Goal: Task Accomplishment & Management: Complete application form

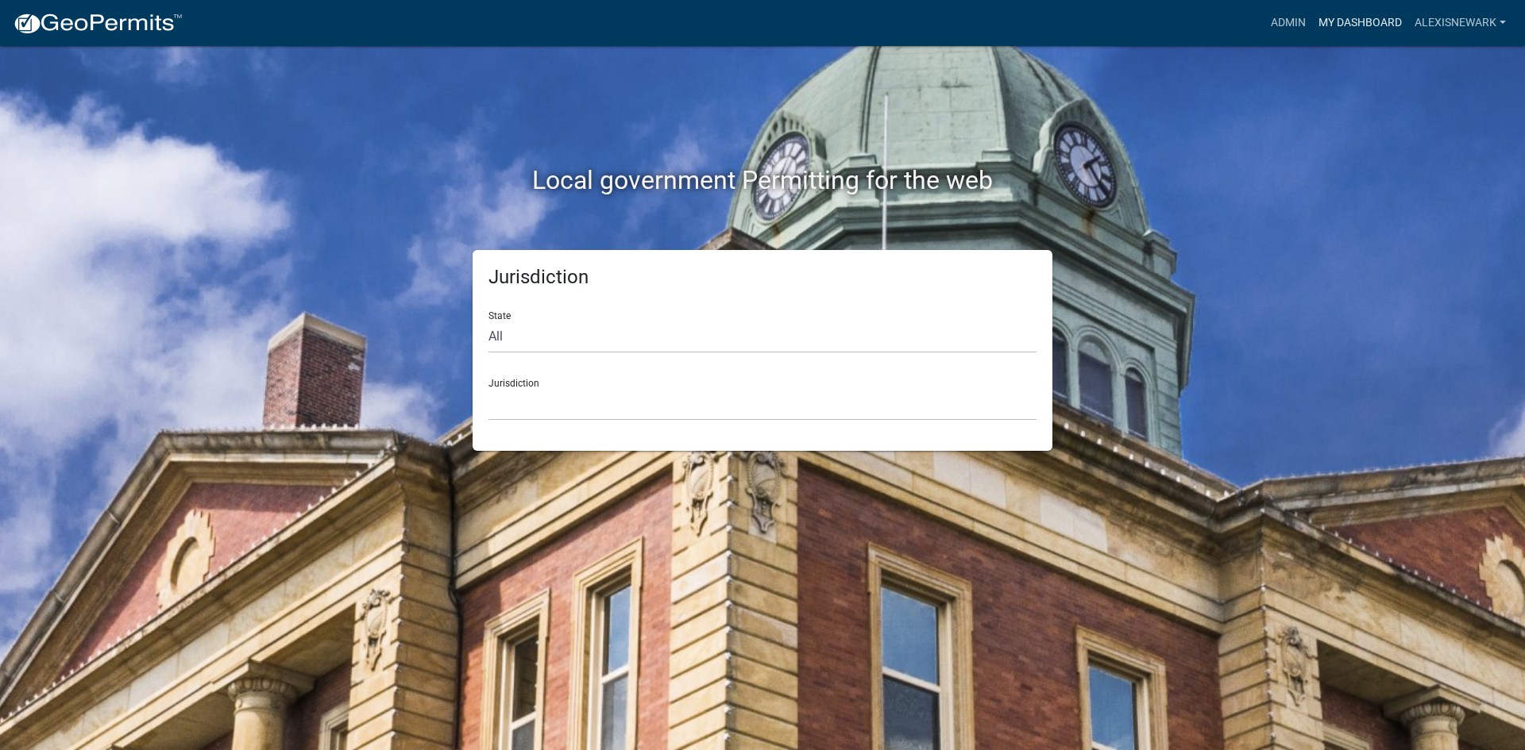
click at [1219, 29] on link "My Dashboard" at bounding box center [1360, 23] width 96 height 30
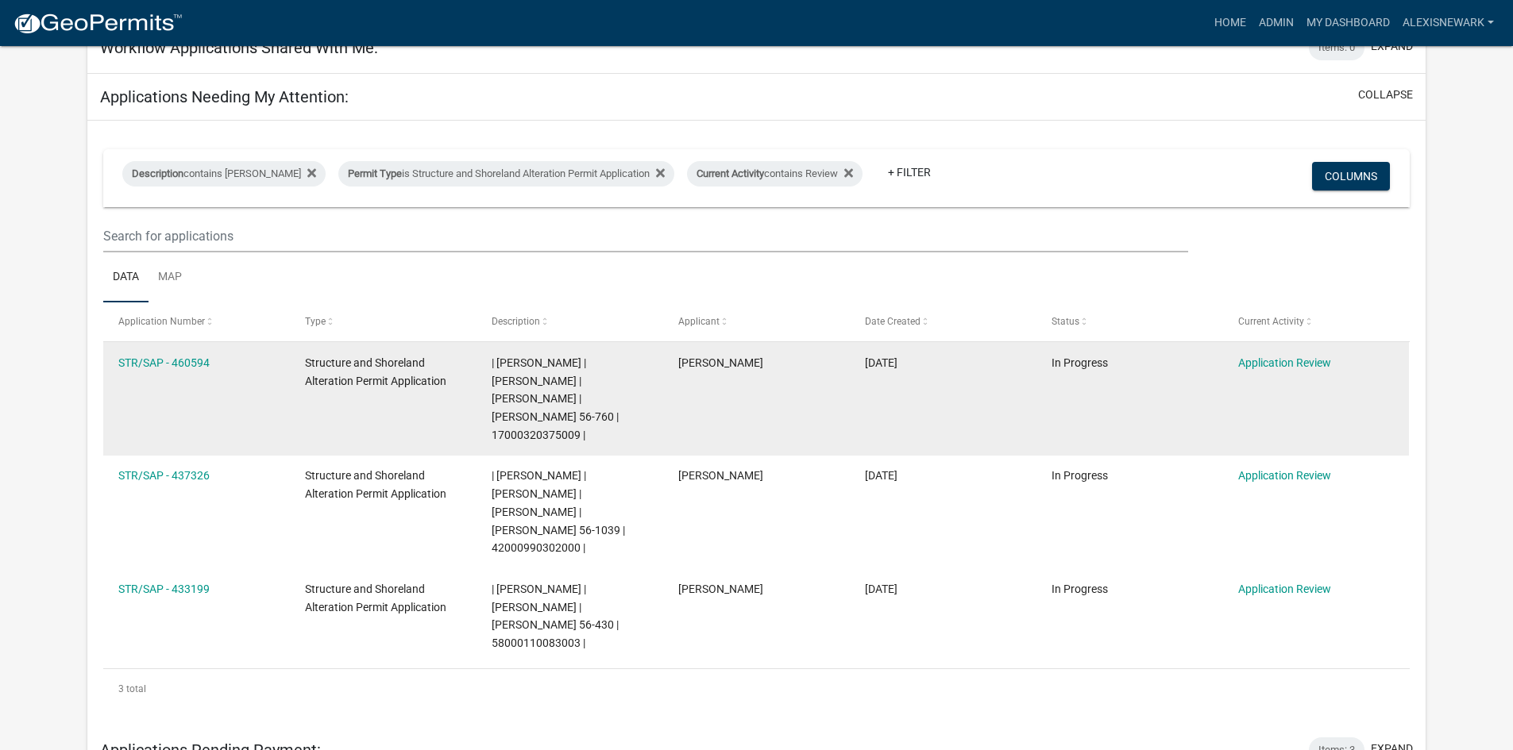
scroll to position [199, 0]
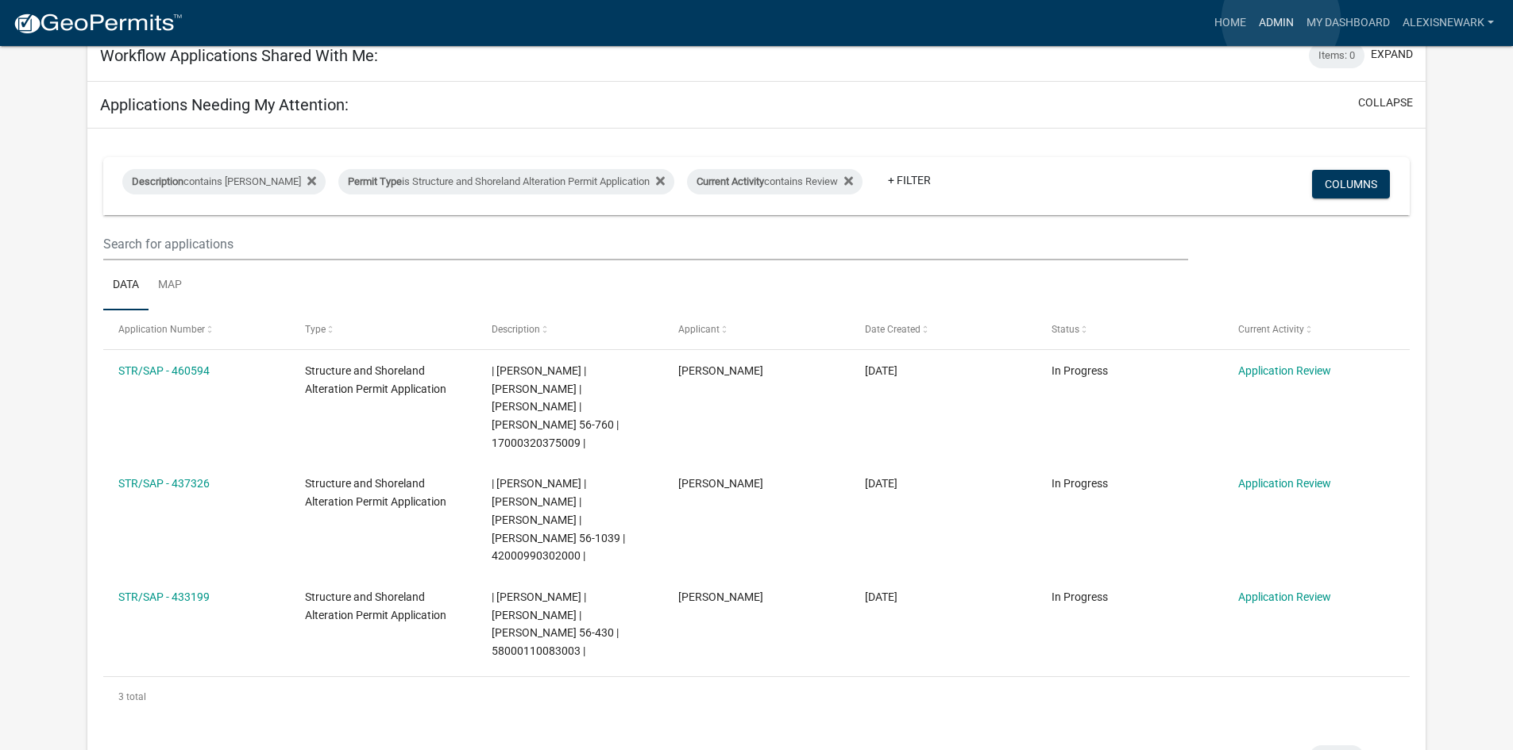
click at [1219, 20] on link "Admin" at bounding box center [1276, 23] width 48 height 30
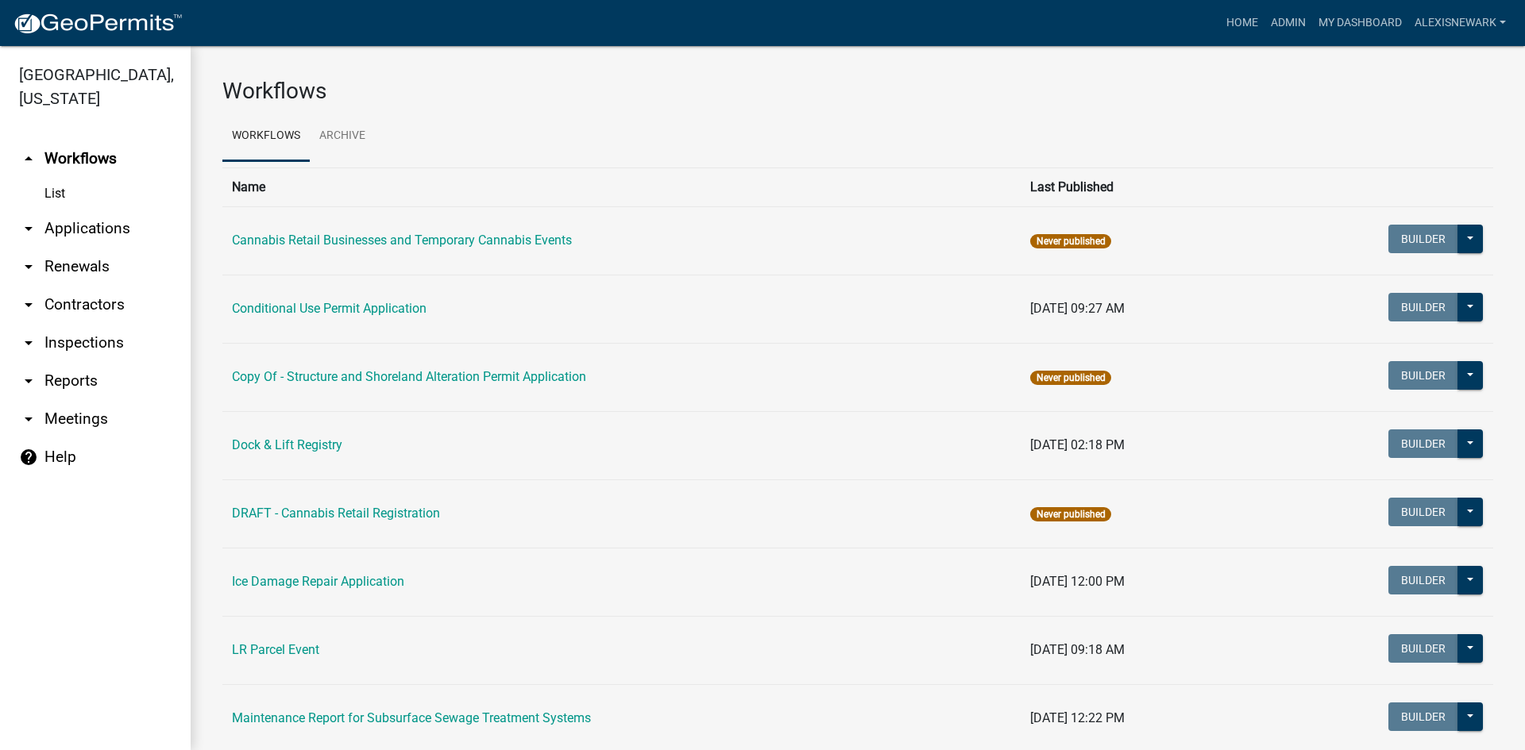
click at [149, 224] on link "arrow_drop_down Applications" at bounding box center [95, 229] width 191 height 38
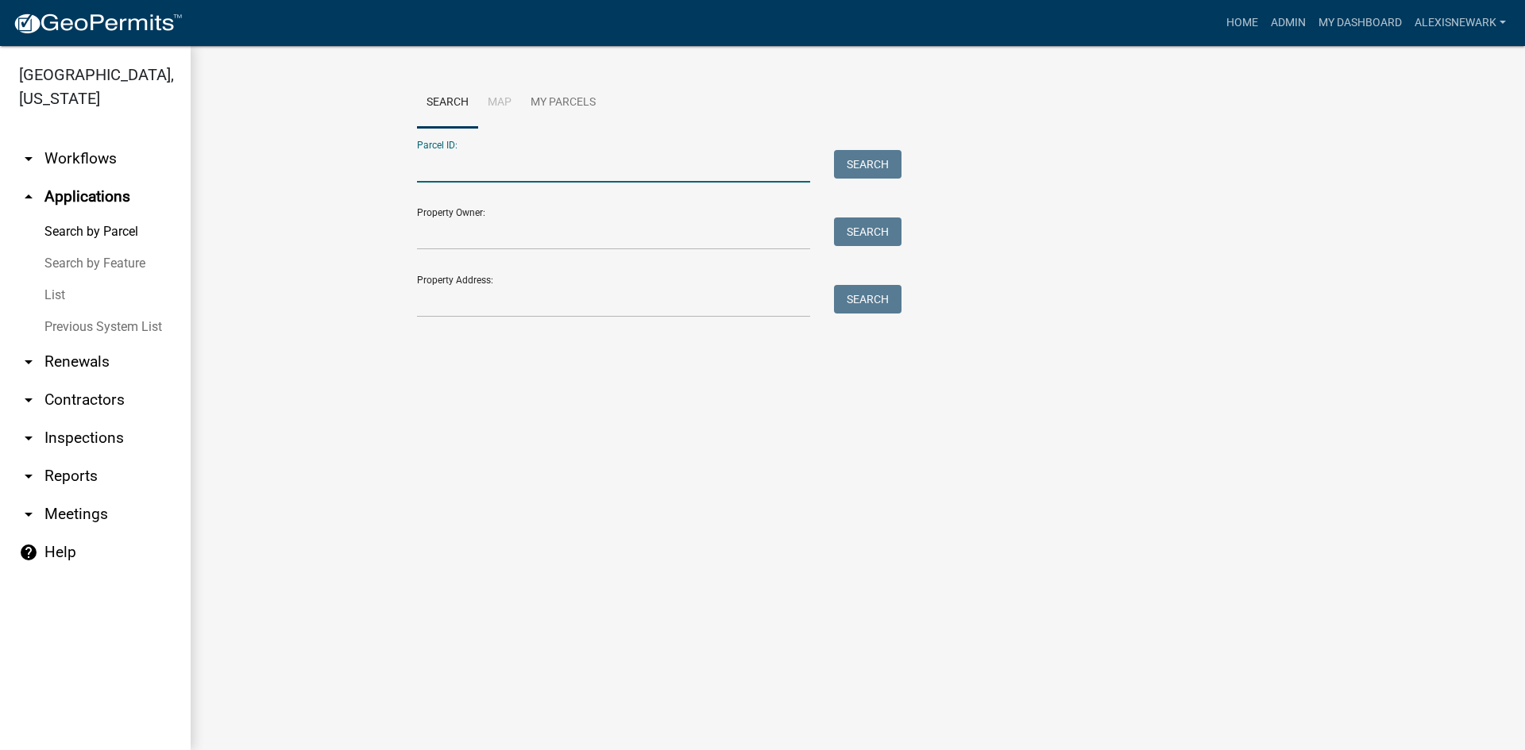
click at [418, 164] on input "Parcel ID:" at bounding box center [613, 166] width 393 height 33
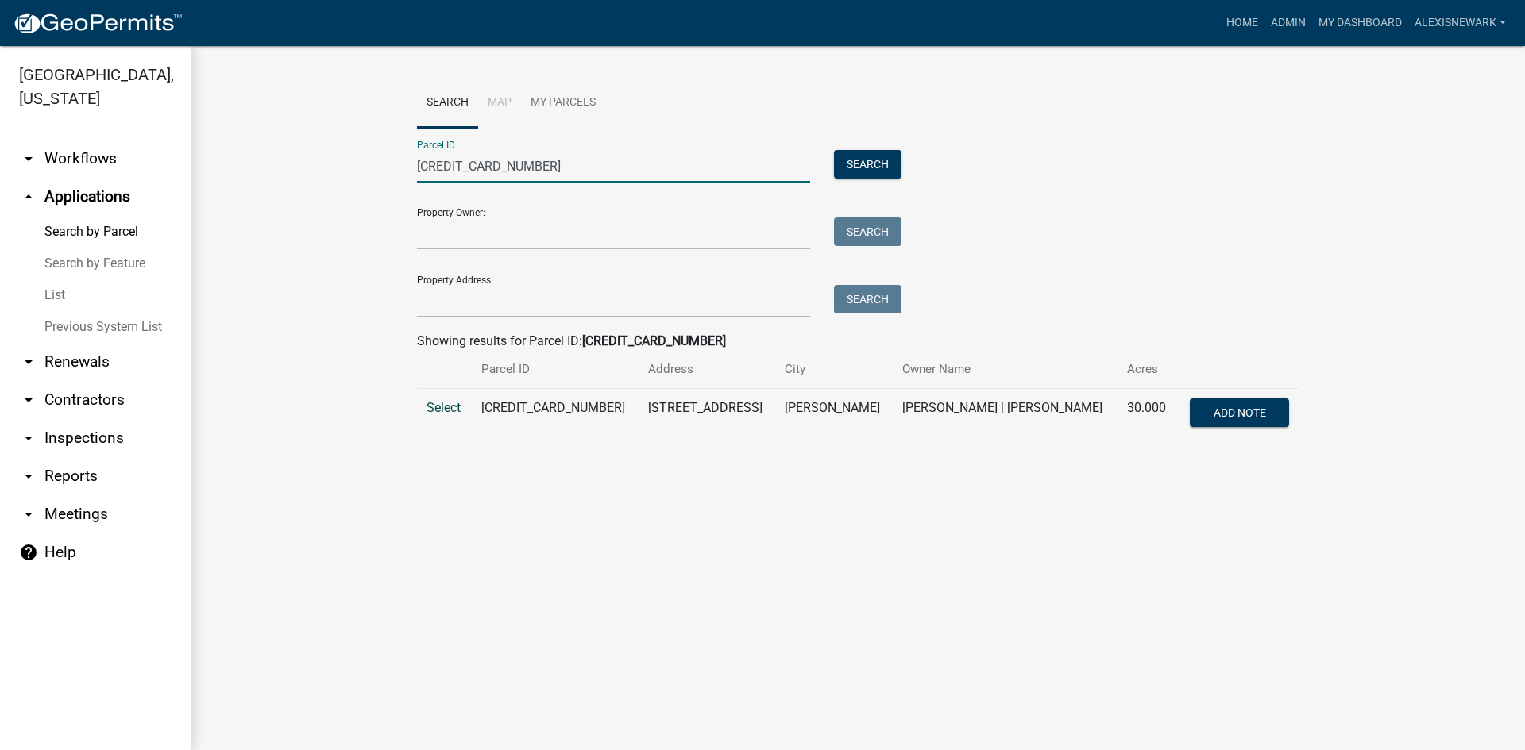
type input "58000270186001"
click at [452, 403] on span "Select" at bounding box center [443, 407] width 34 height 15
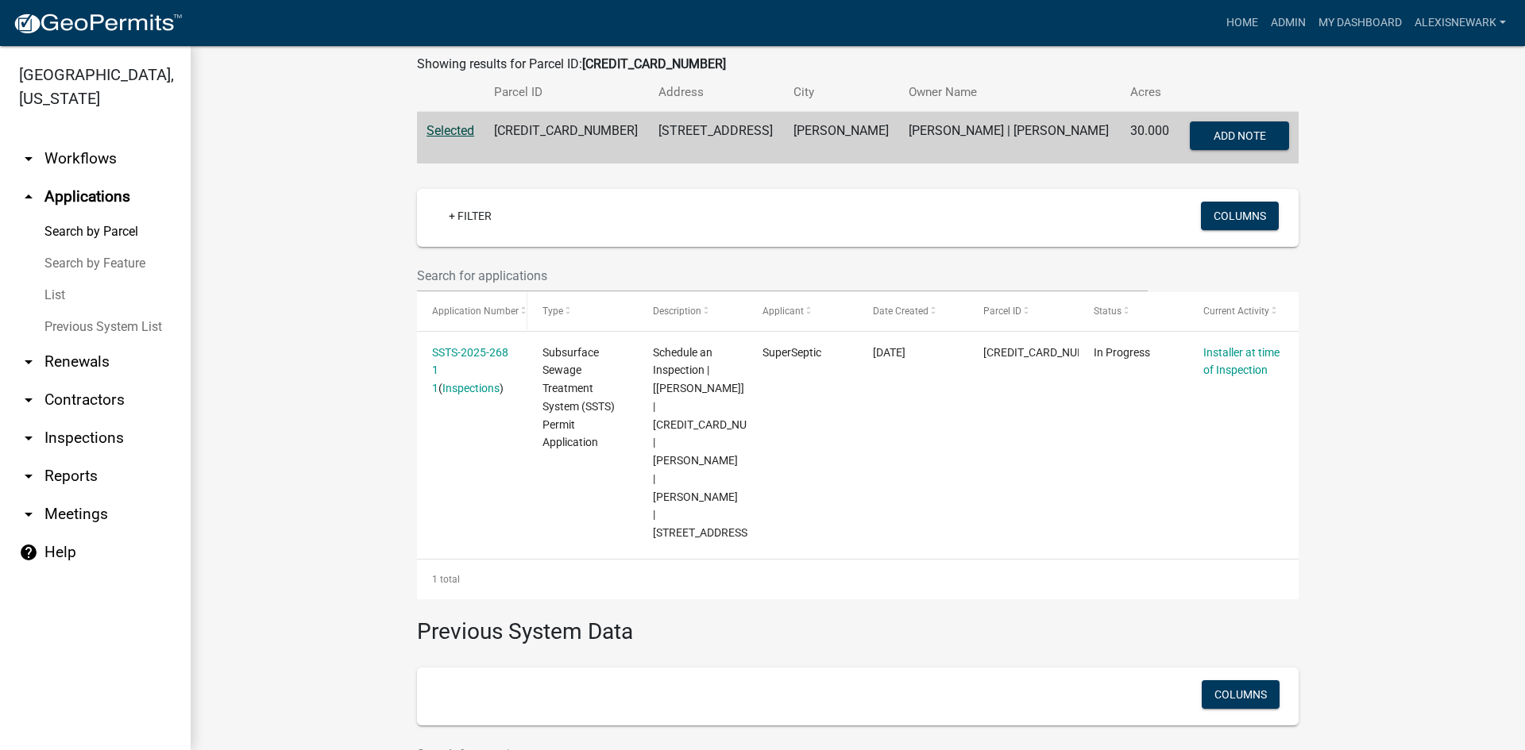
scroll to position [278, 0]
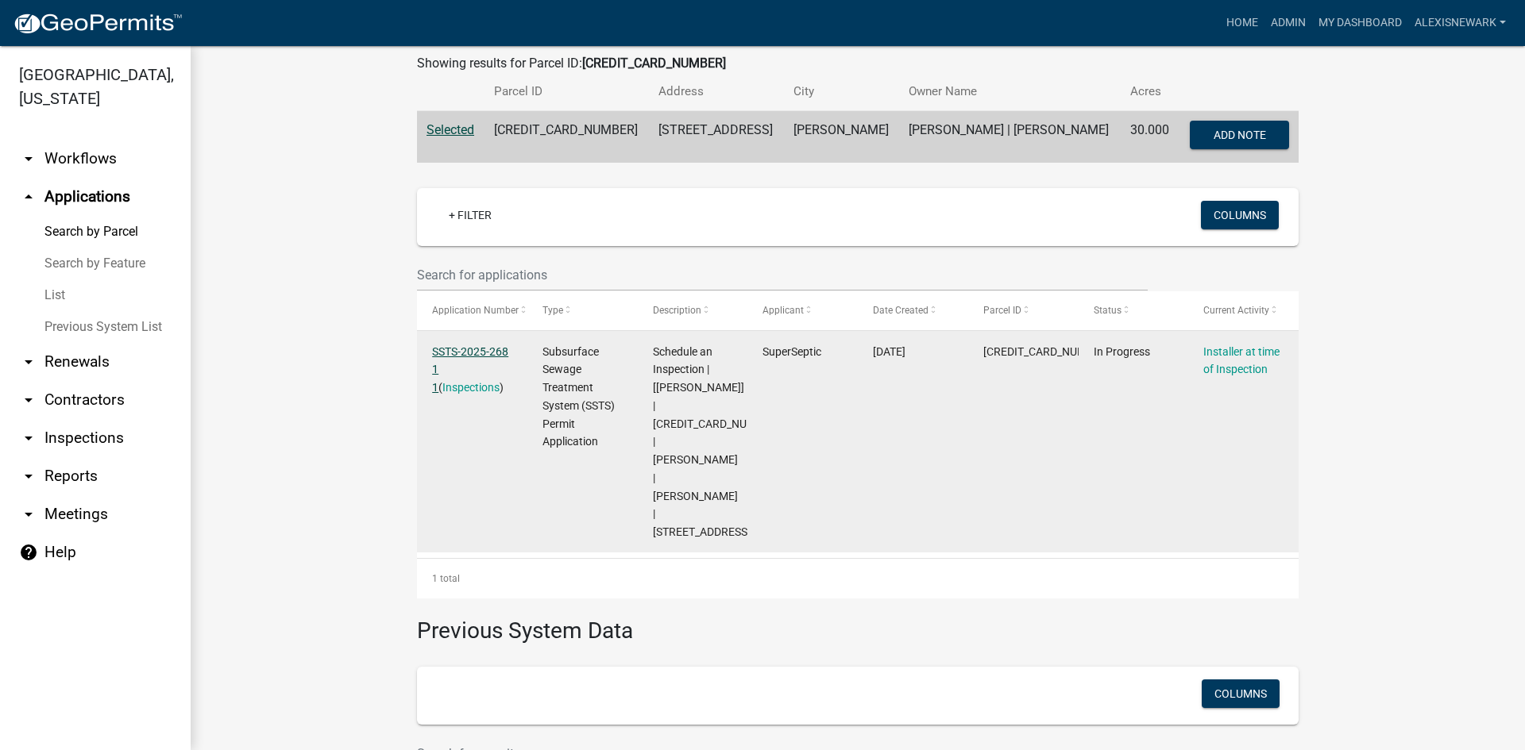
click at [460, 346] on link "SSTS-2025-268 1 1" at bounding box center [470, 369] width 76 height 49
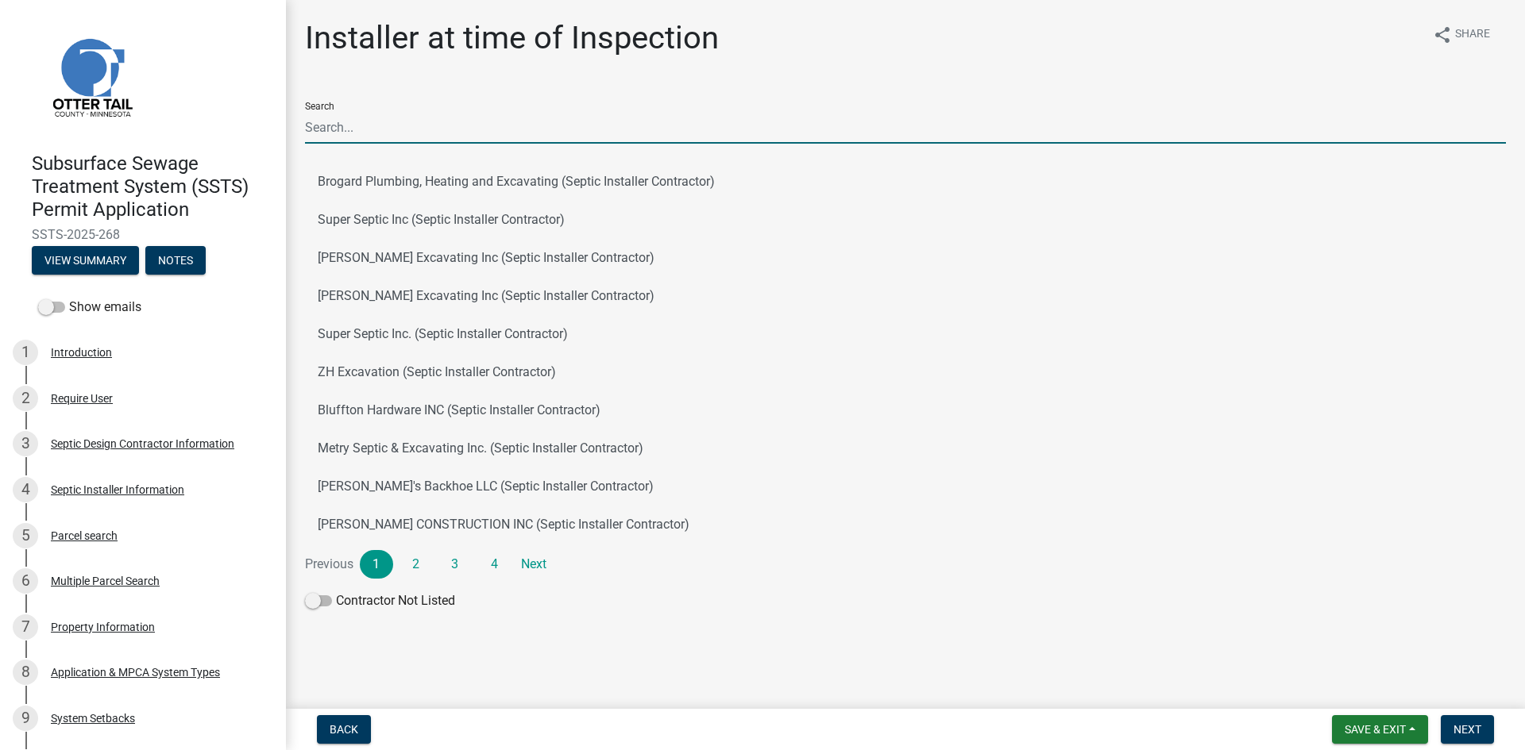
click at [406, 125] on input "Search" at bounding box center [905, 127] width 1201 height 33
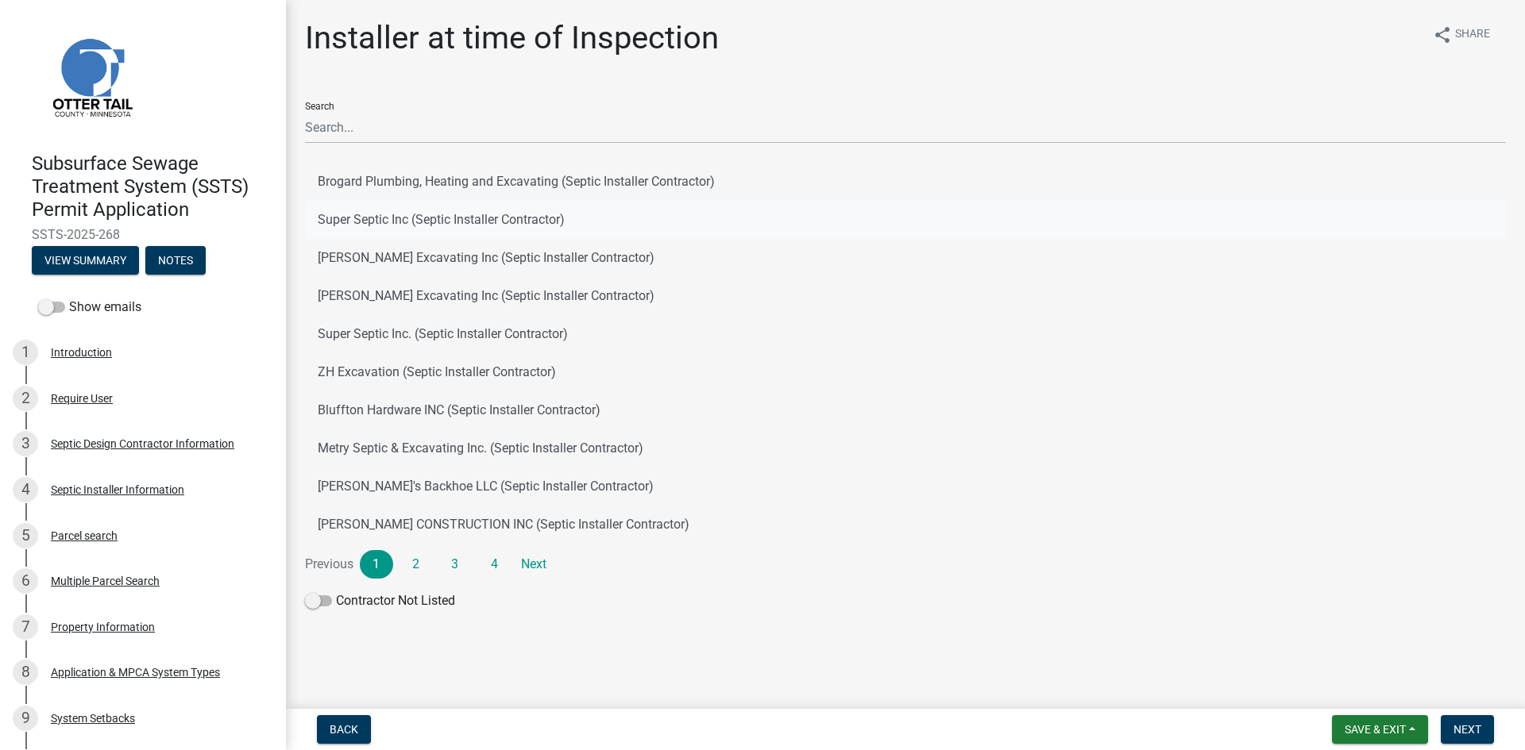
click at [348, 222] on button "Super Septic Inc (Septic Installer Contractor)" at bounding box center [905, 220] width 1201 height 38
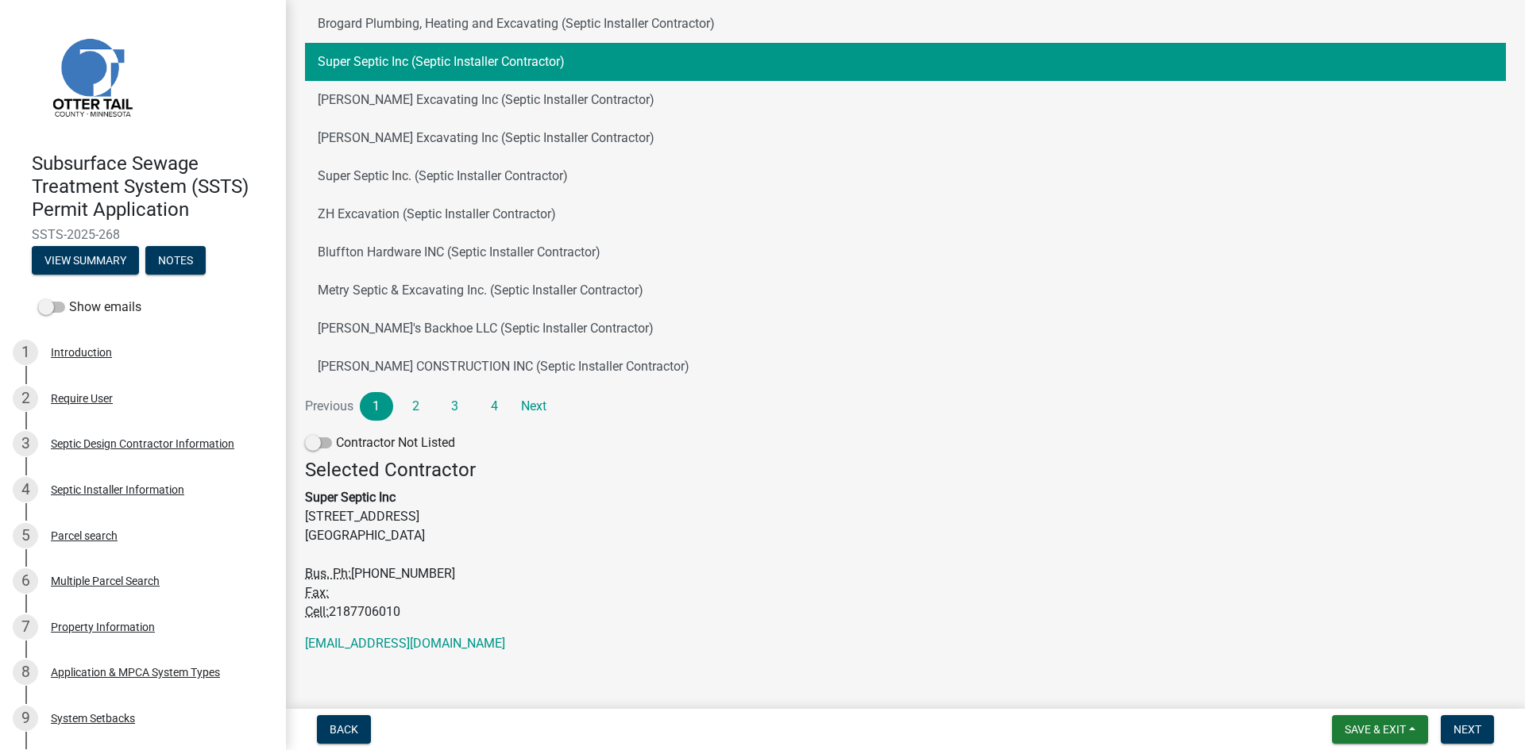
scroll to position [171, 0]
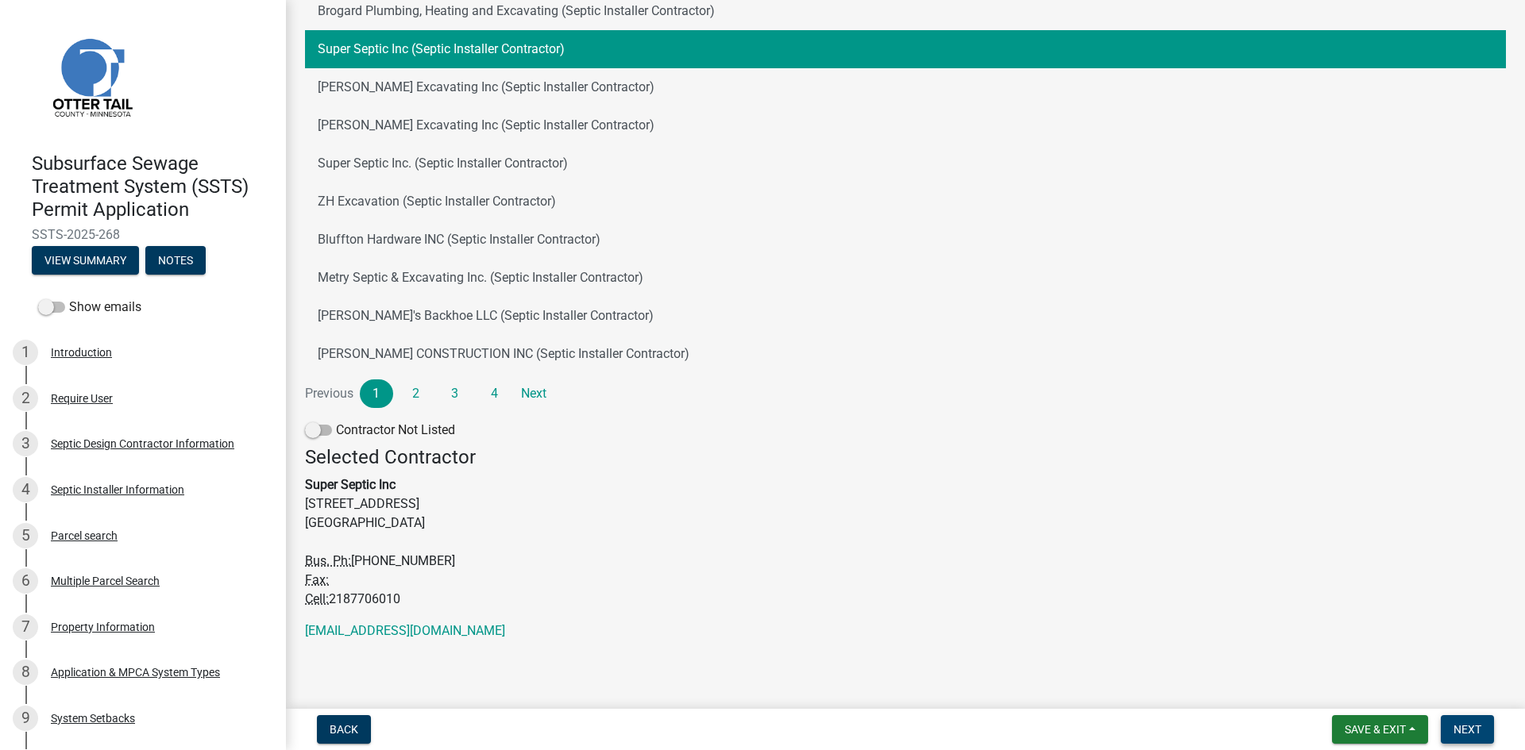
click at [1219, 655] on span "Next" at bounding box center [1467, 729] width 28 height 13
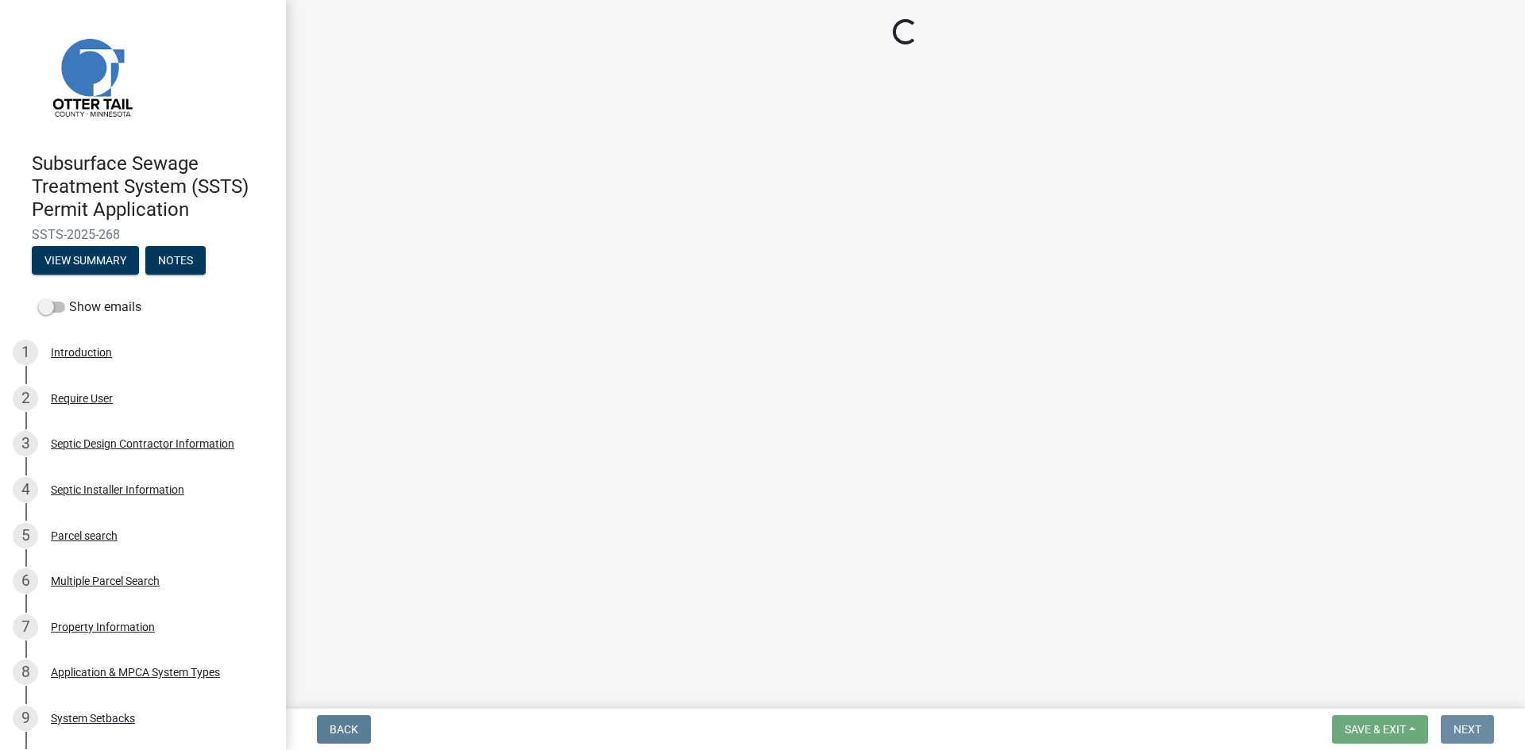
scroll to position [0, 0]
select select "710d5f49-2663-4e73-9718-d0c4e189f5ed"
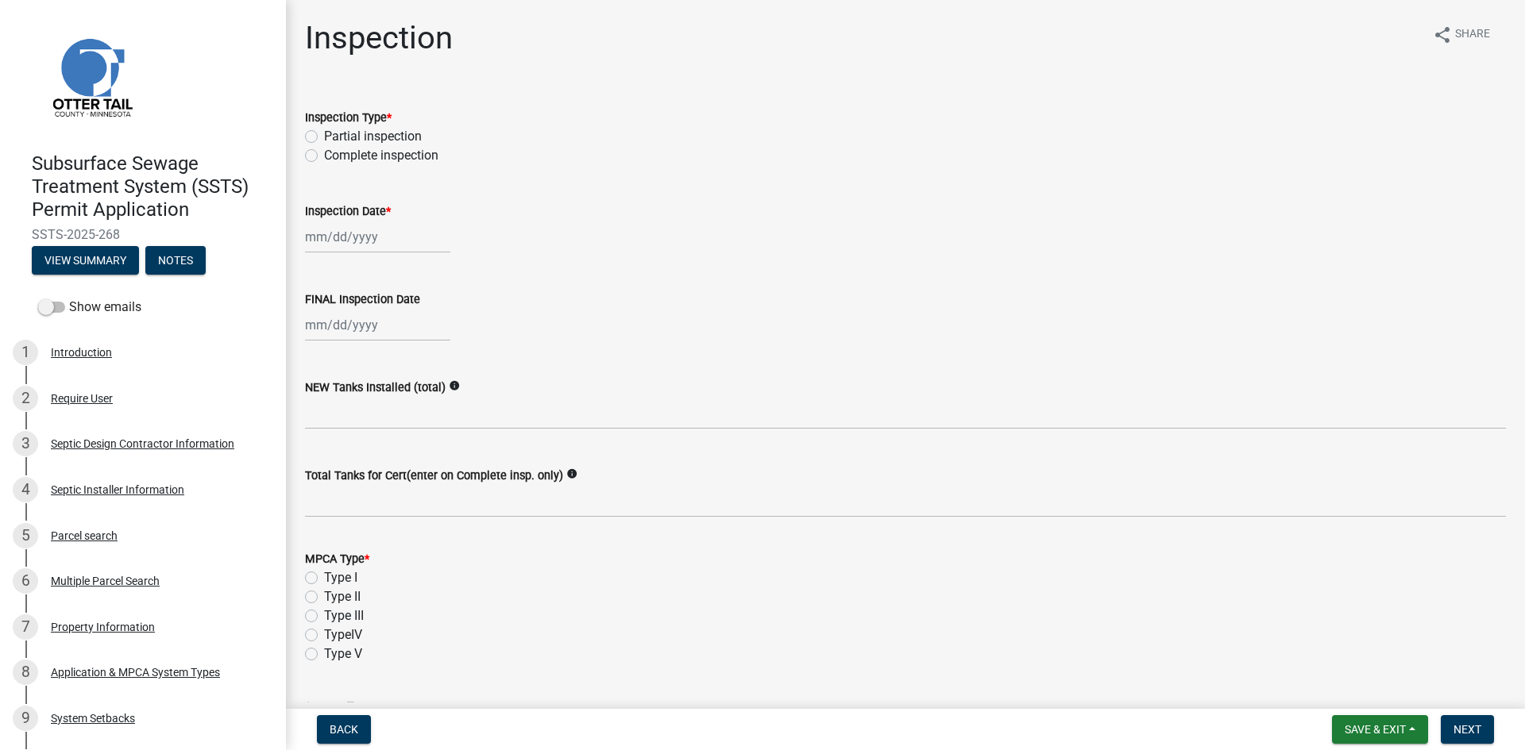
click at [324, 155] on label "Complete inspection" at bounding box center [381, 155] width 114 height 19
click at [324, 155] on input "Complete inspection" at bounding box center [329, 151] width 10 height 10
radio input "true"
click at [327, 237] on div at bounding box center [377, 237] width 145 height 33
select select "8"
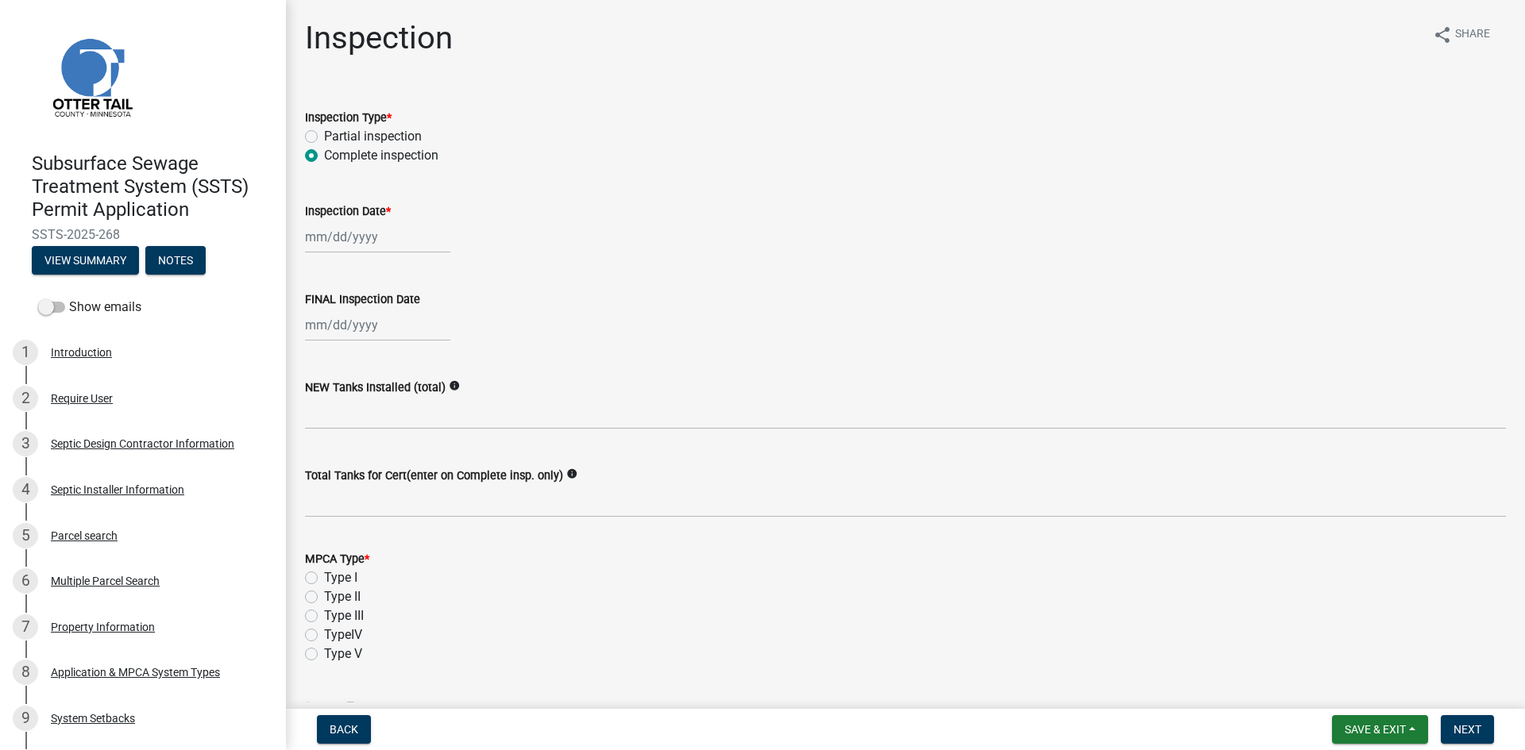
select select "2025"
click at [374, 372] on div "13" at bounding box center [371, 372] width 25 height 25
type input "08/13/2025"
click at [359, 321] on div at bounding box center [377, 325] width 145 height 33
select select "8"
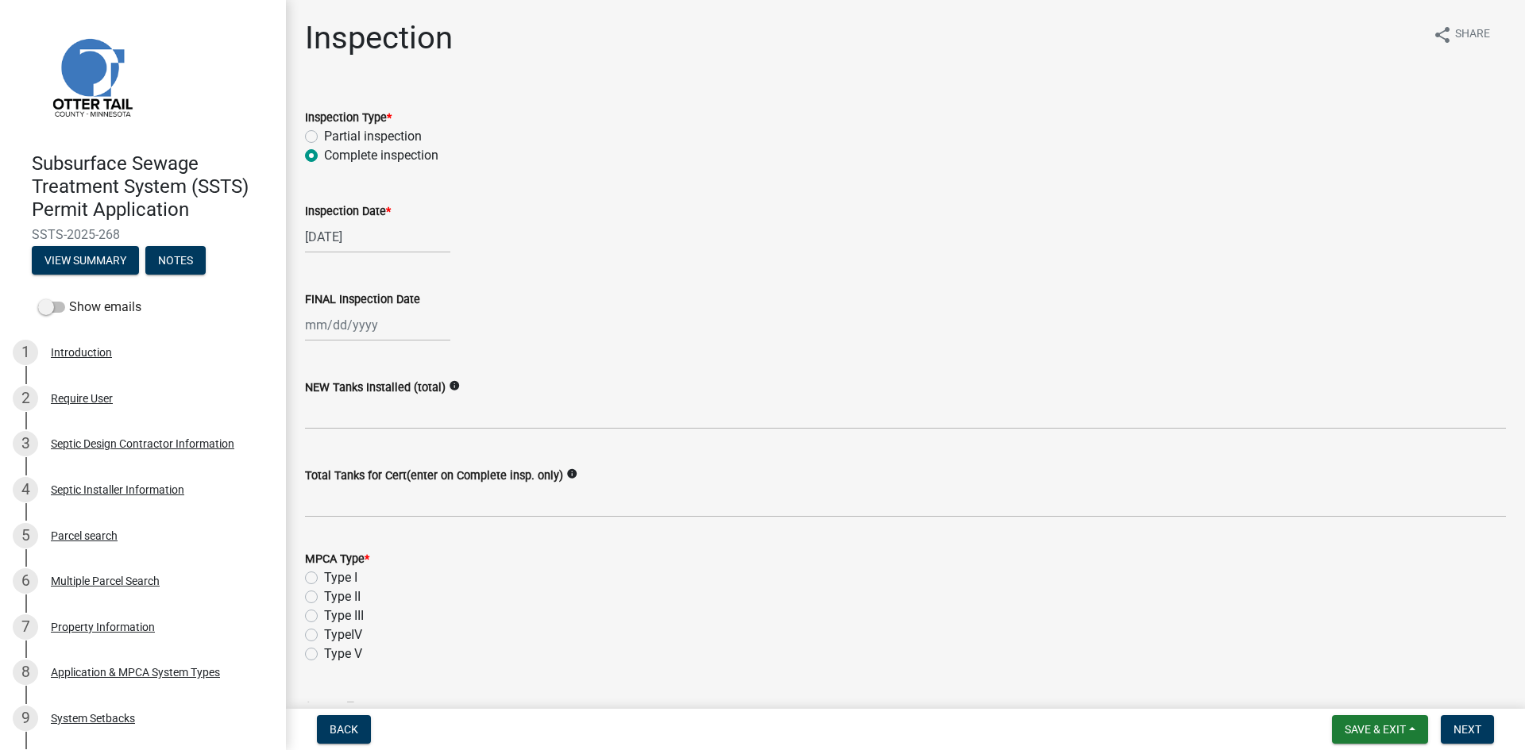
select select "2025"
click at [376, 462] on div "13" at bounding box center [371, 460] width 25 height 25
type input "08/13/2025"
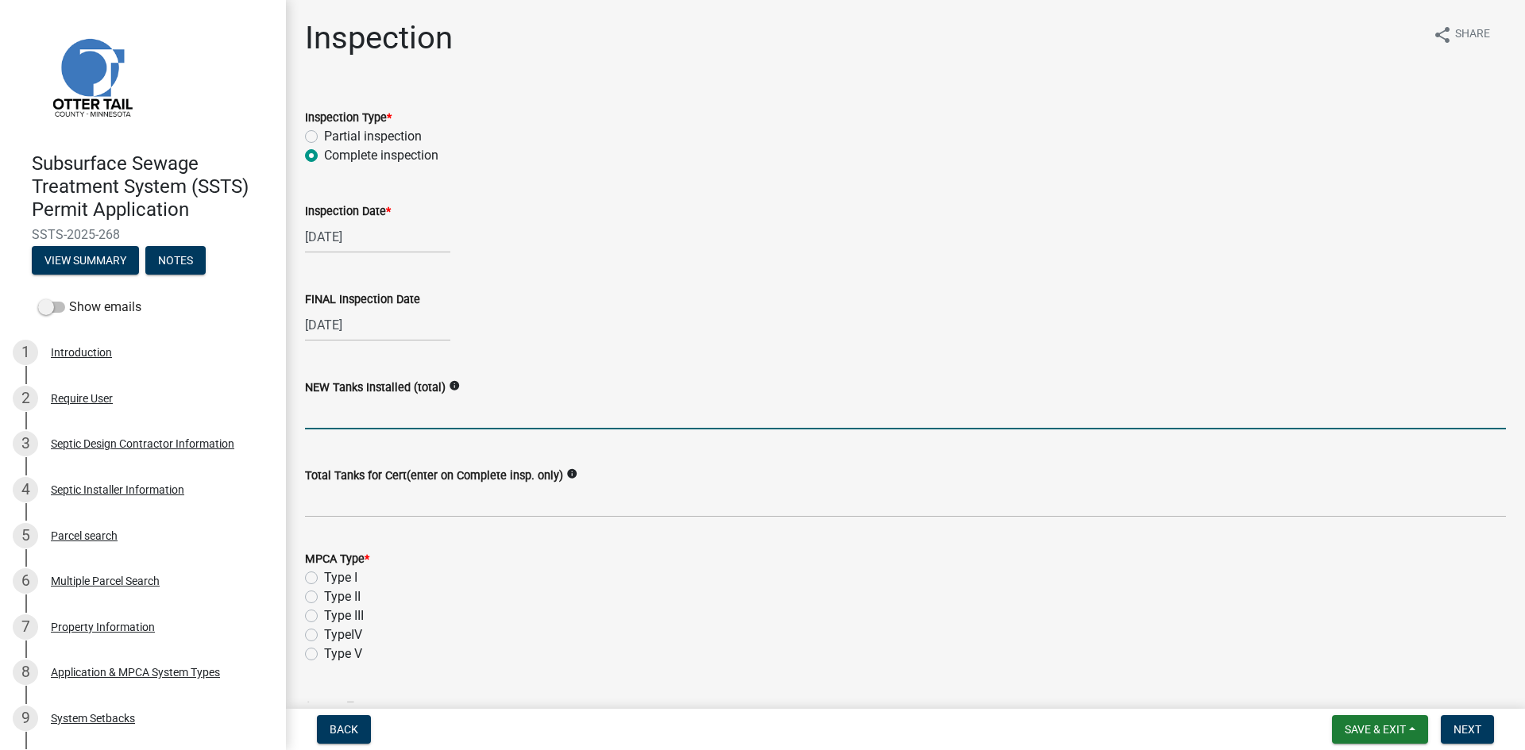
click at [371, 403] on input "text" at bounding box center [905, 413] width 1201 height 33
type input "1"
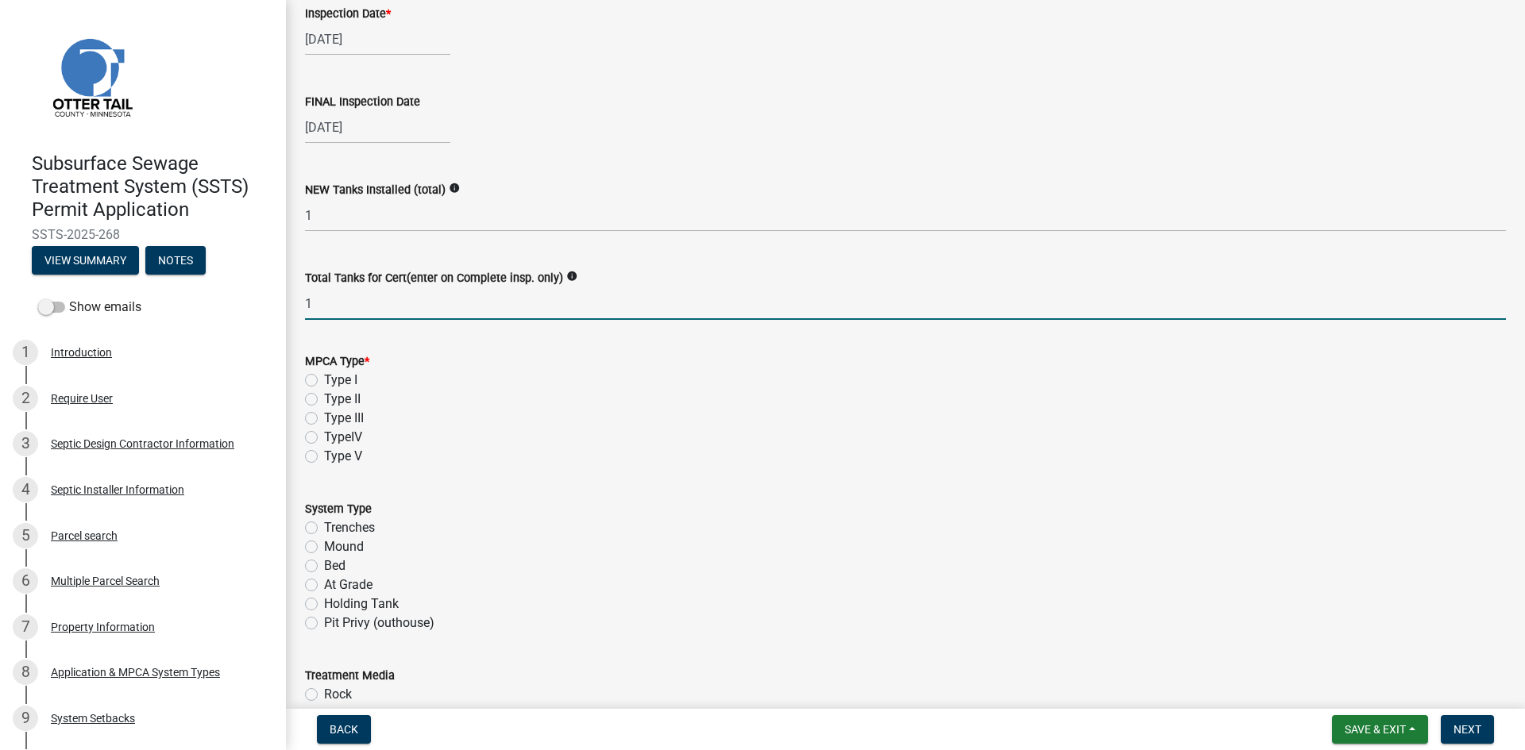
scroll to position [199, 0]
type input "1"
click at [324, 396] on label "Type II" at bounding box center [342, 398] width 37 height 19
click at [324, 396] on input "Type II" at bounding box center [329, 394] width 10 height 10
radio input "true"
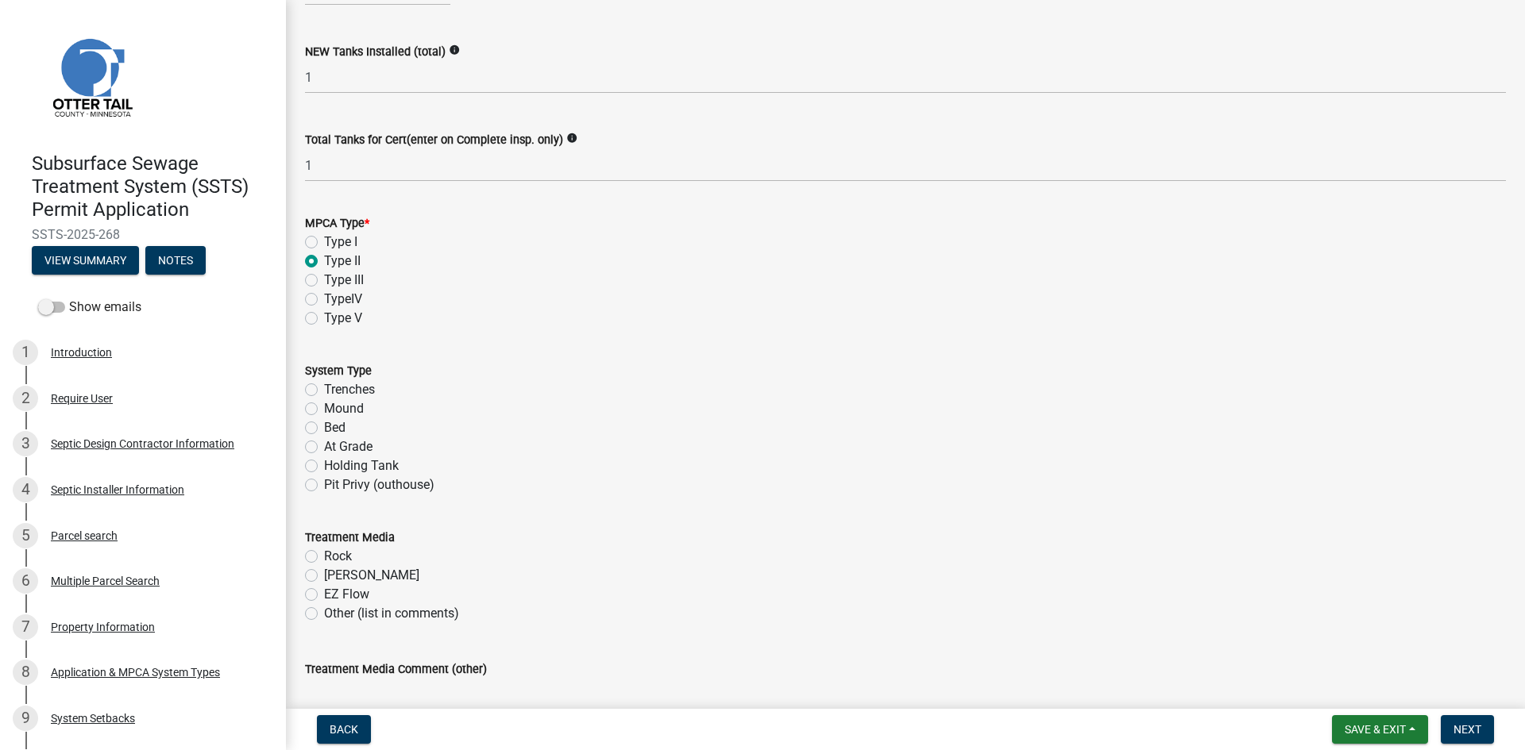
scroll to position [397, 0]
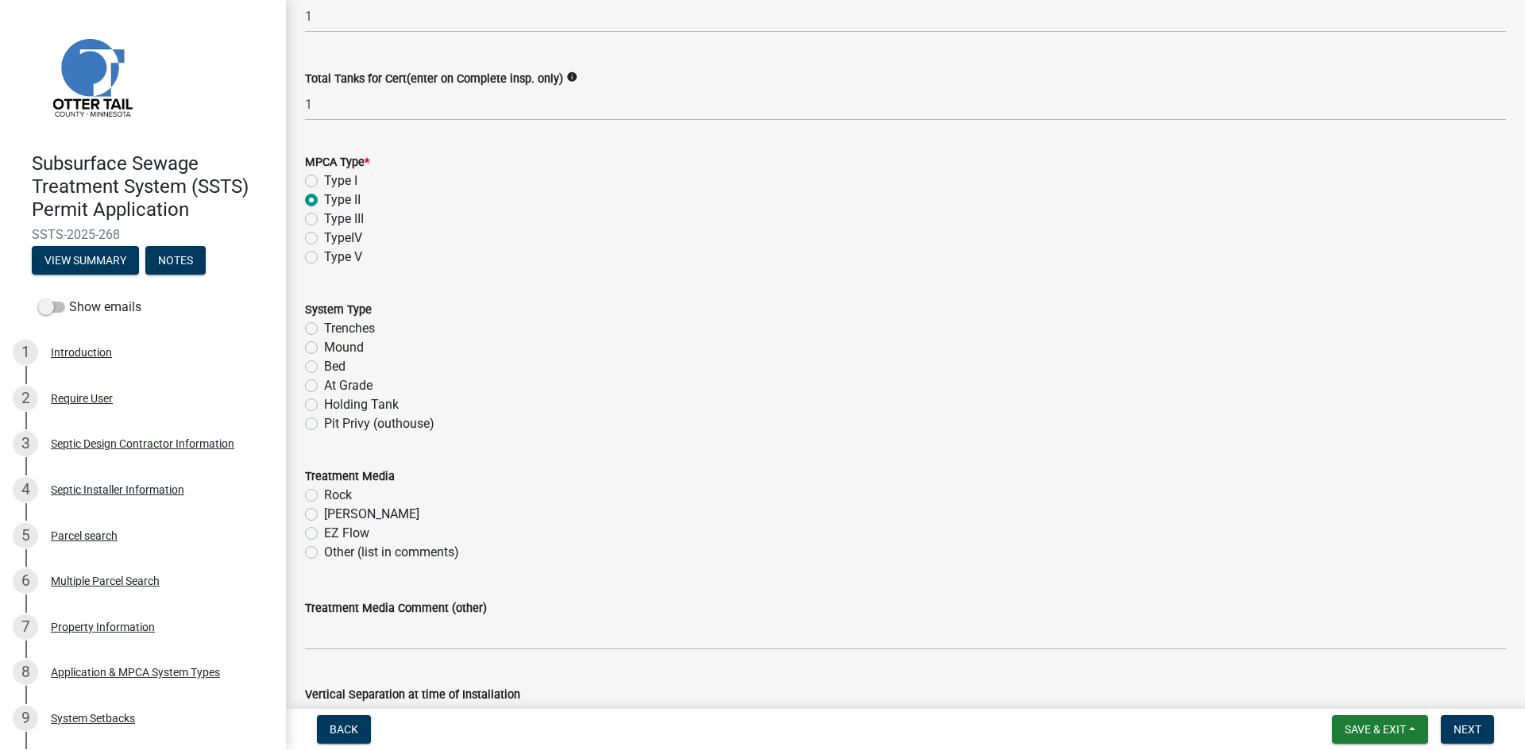
click at [324, 401] on label "Holding Tank" at bounding box center [361, 404] width 75 height 19
click at [324, 401] on input "Holding Tank" at bounding box center [329, 400] width 10 height 10
radio input "true"
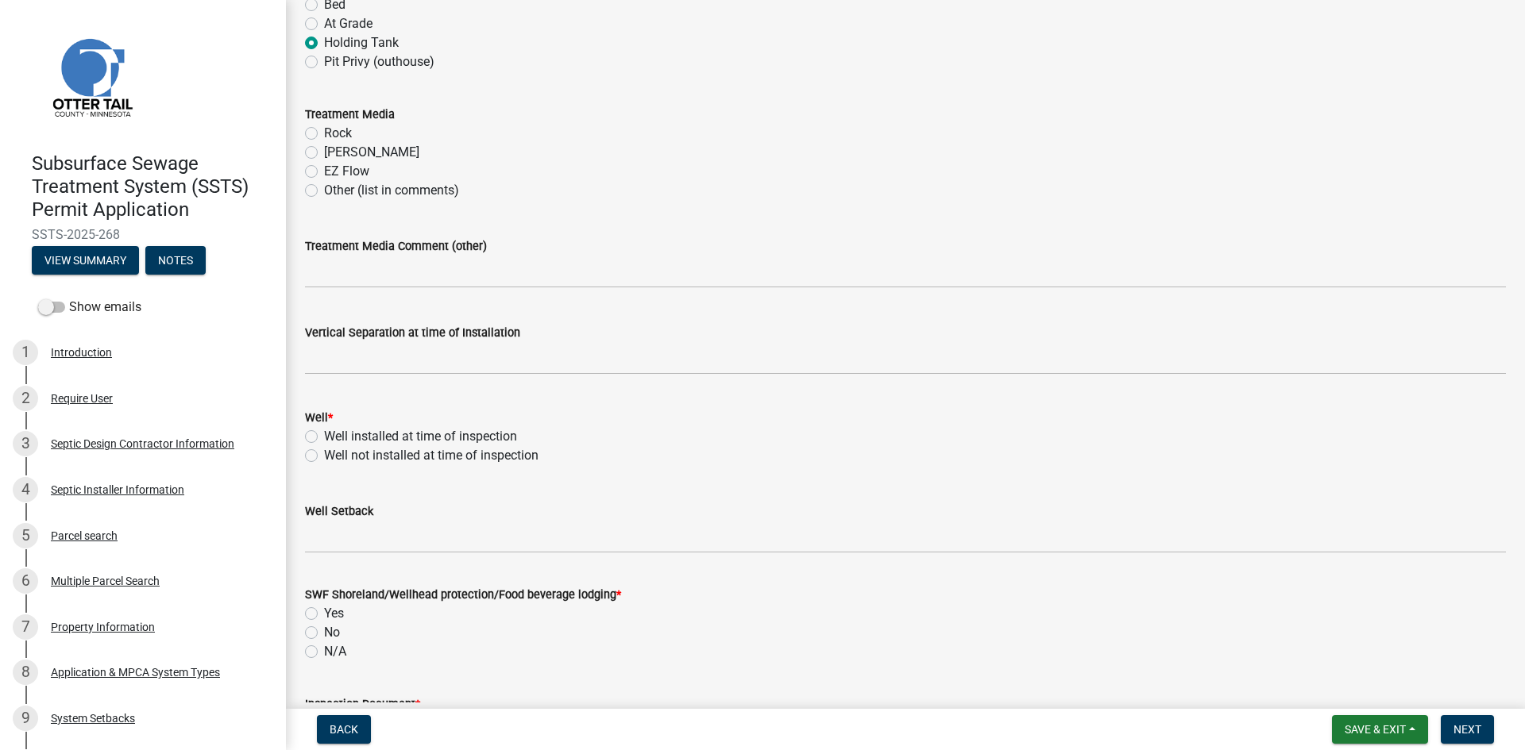
scroll to position [794, 0]
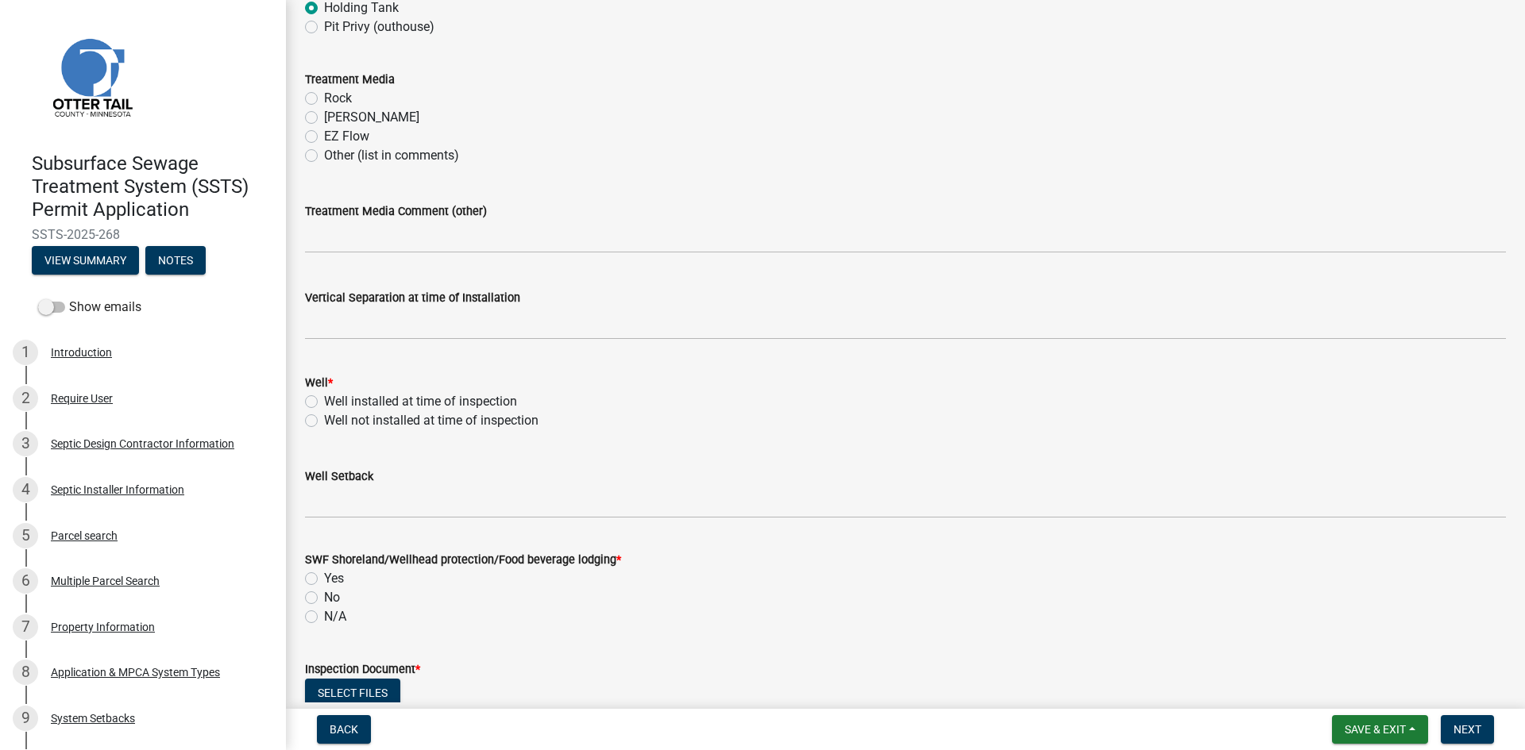
click at [324, 399] on label "Well installed at time of inspection" at bounding box center [420, 401] width 193 height 19
click at [324, 399] on input "Well installed at time of inspection" at bounding box center [329, 397] width 10 height 10
radio input "true"
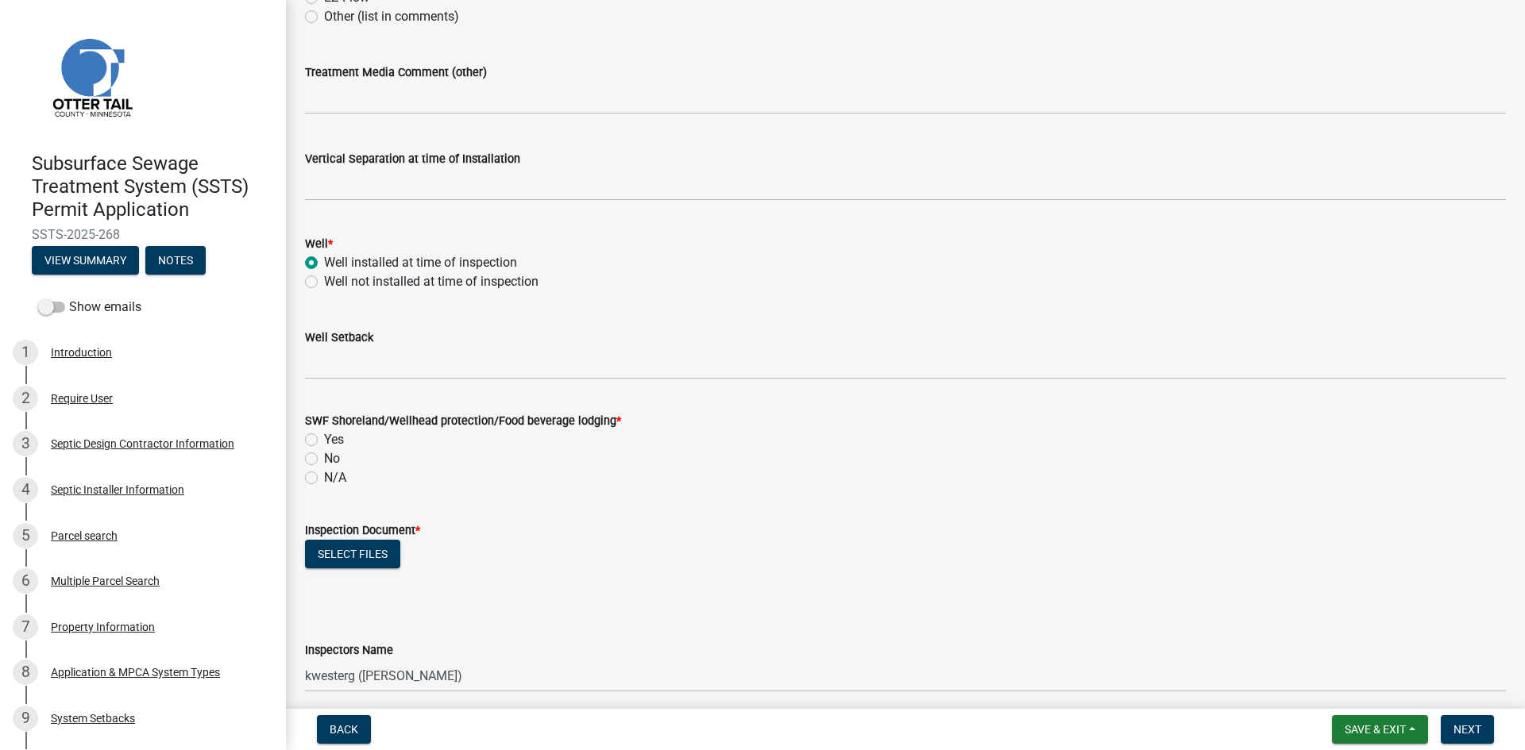
scroll to position [1013, 0]
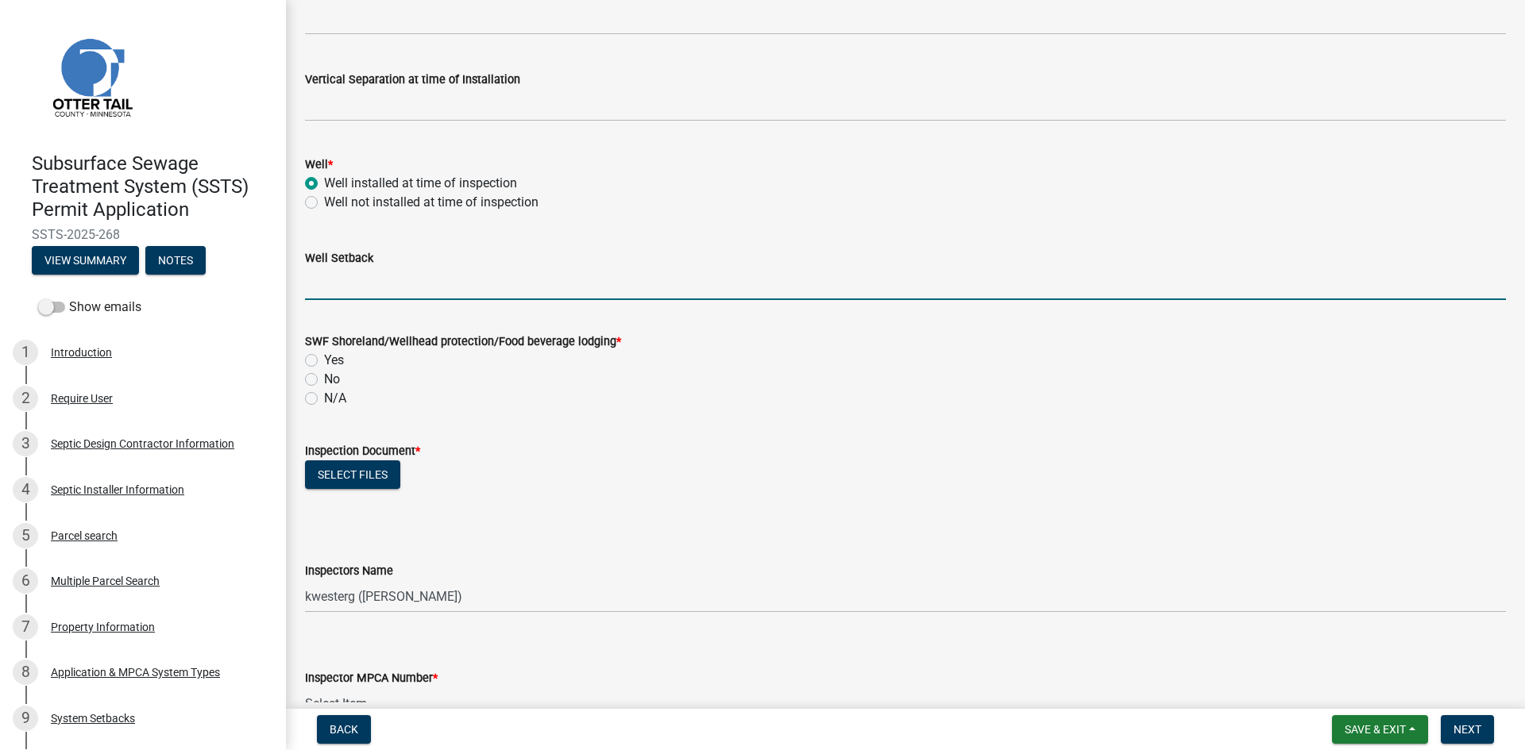
click at [361, 288] on input "Well Setback" at bounding box center [905, 284] width 1201 height 33
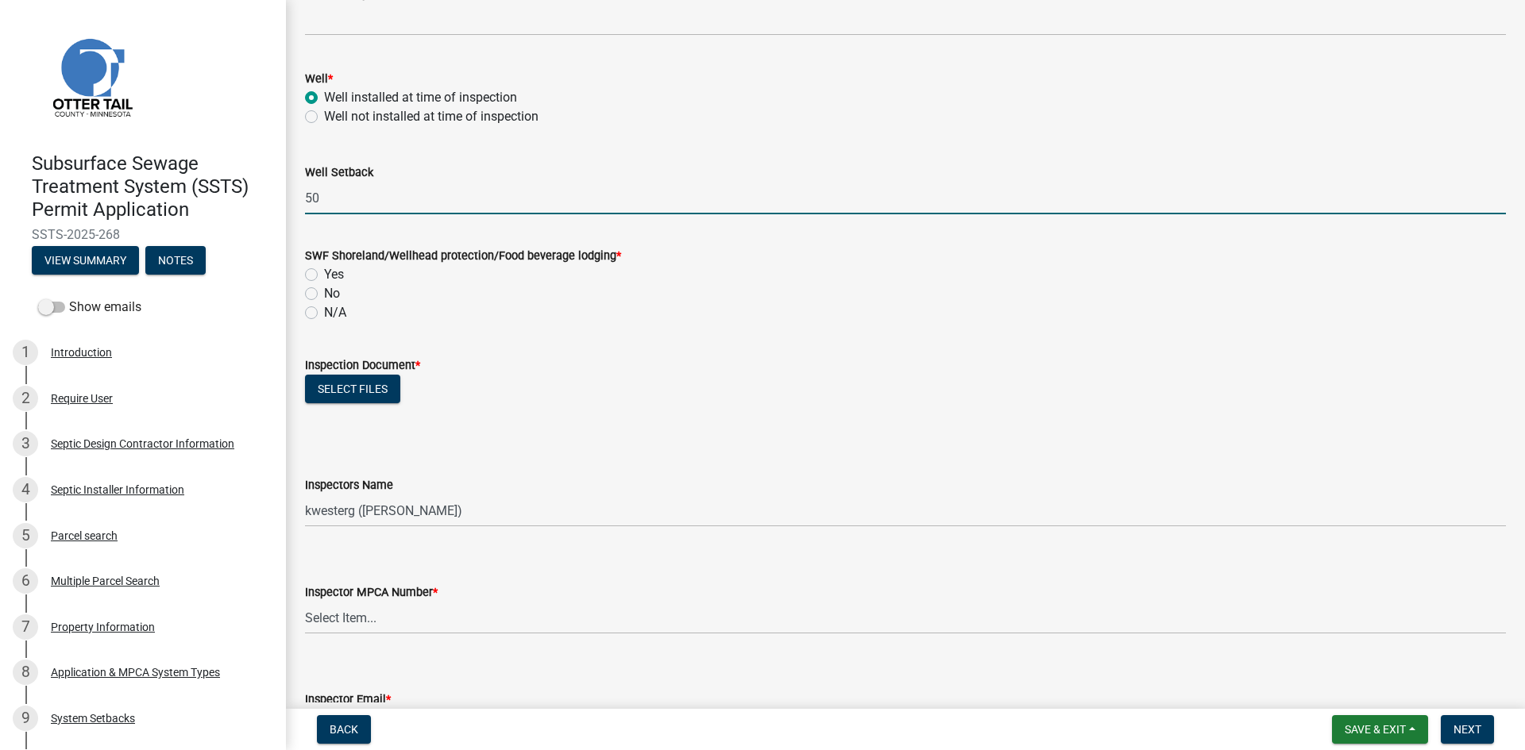
scroll to position [1132, 0]
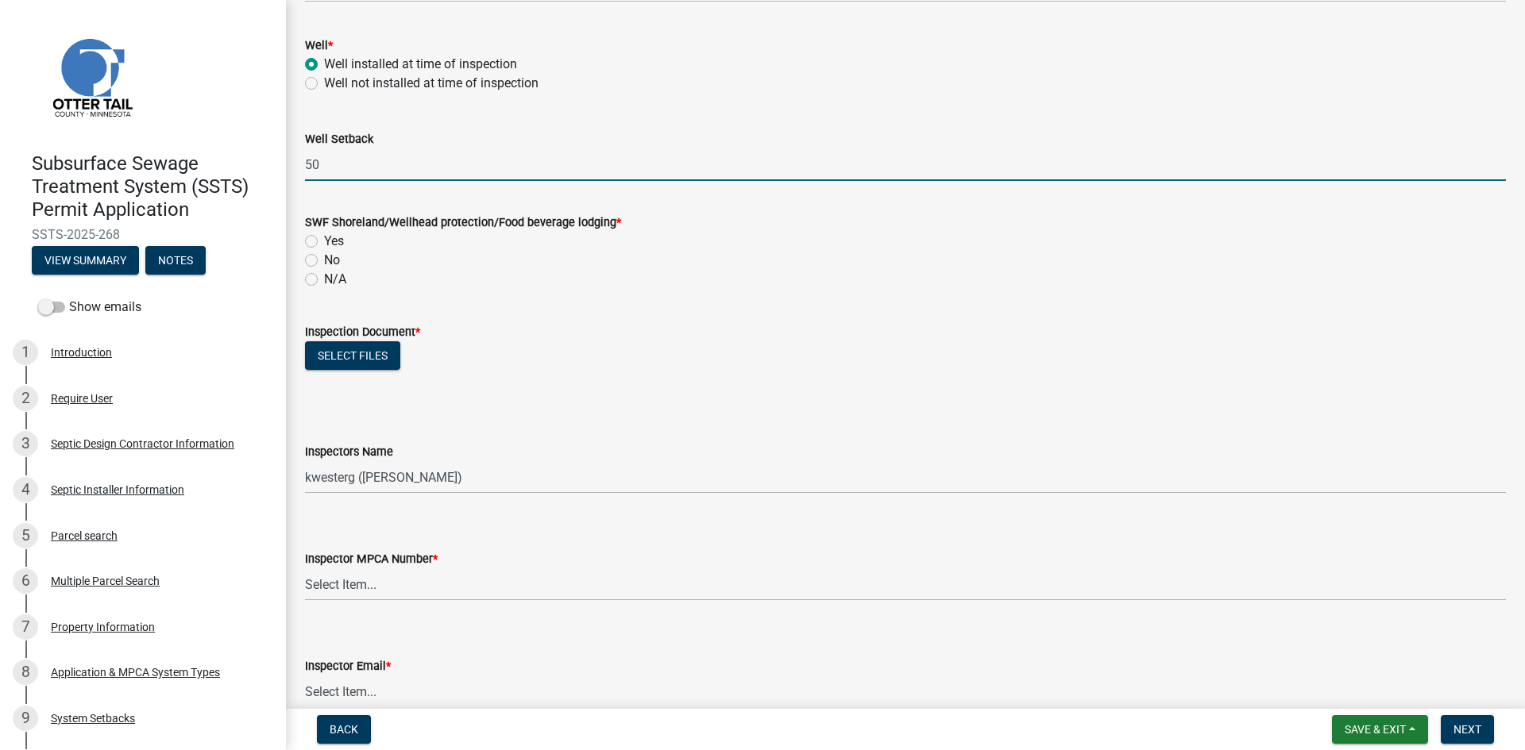
type input "50"
click at [311, 272] on div "N/A" at bounding box center [905, 279] width 1201 height 19
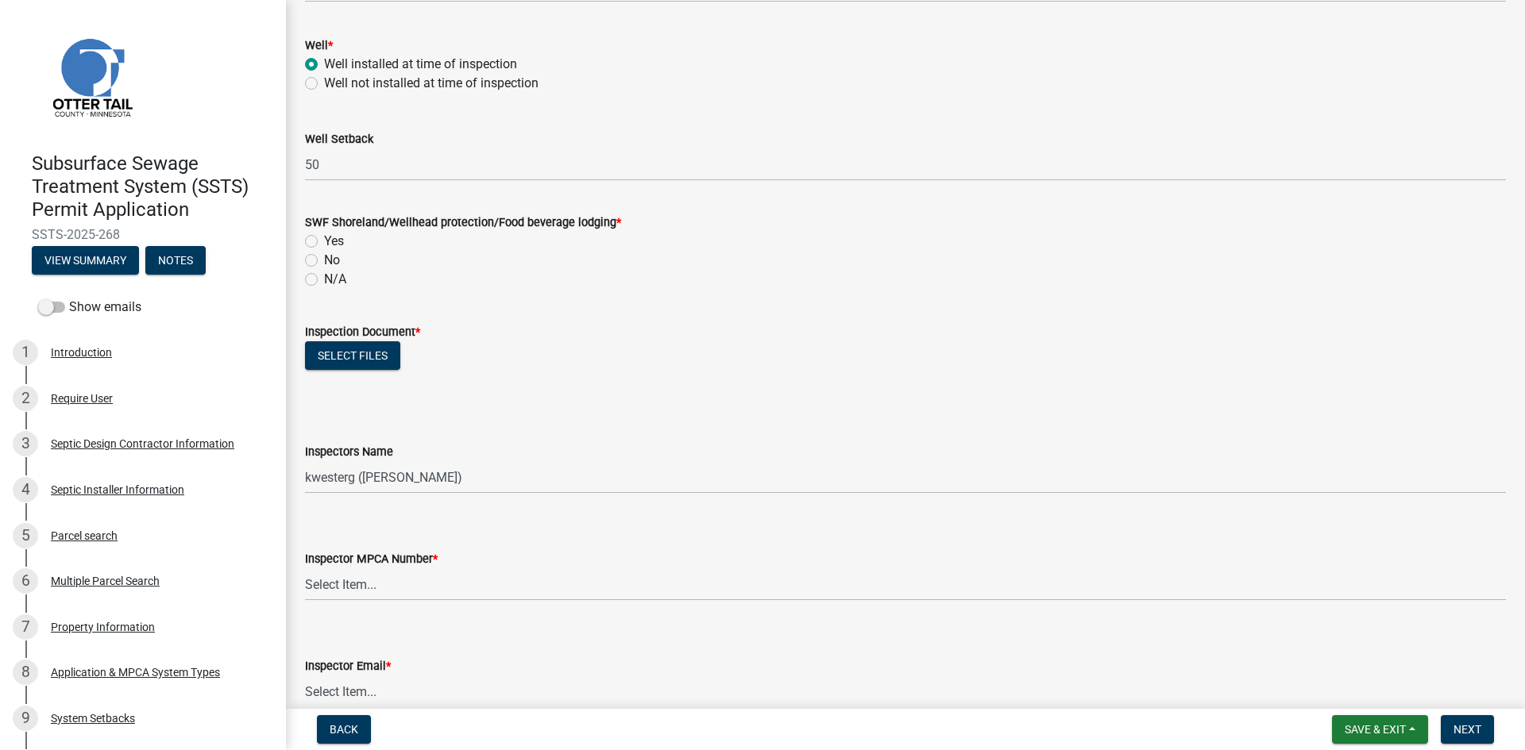
click at [324, 262] on label "No" at bounding box center [332, 260] width 16 height 19
click at [324, 261] on input "No" at bounding box center [329, 256] width 10 height 10
radio input "true"
click at [349, 345] on button "Select files" at bounding box center [352, 355] width 95 height 29
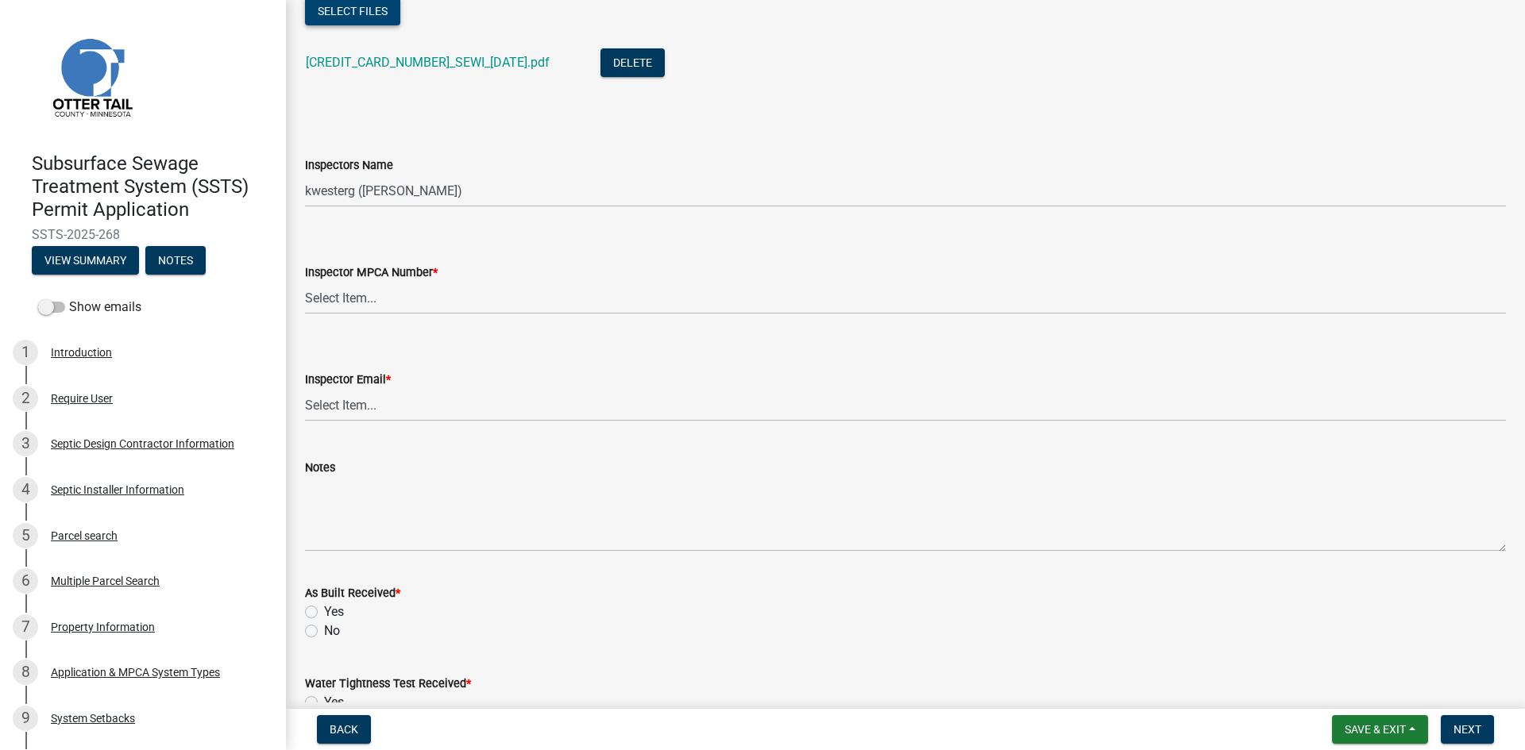
scroll to position [1509, 0]
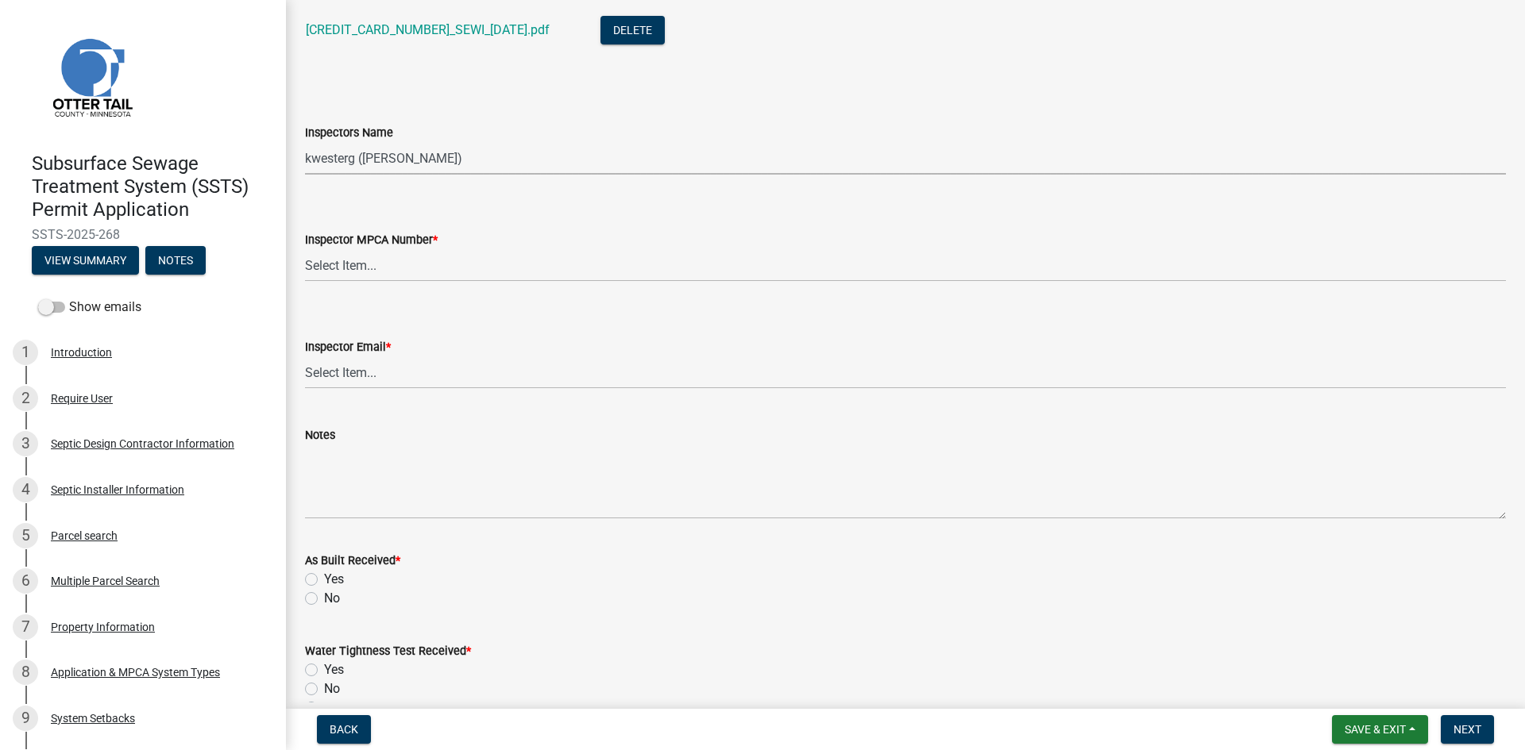
click at [376, 167] on select "Select Item... btollefson (Brittany Tollefson) alexisnewark (Alexis Newark) epl…" at bounding box center [905, 158] width 1201 height 33
select select "540cdff0-8667-4a16-ad1f-2fbf1edb8379"
click at [305, 142] on select "Select Item... btollefson (Brittany Tollefson) alexisnewark (Alexis Newark) epl…" at bounding box center [905, 158] width 1201 height 33
click at [372, 262] on select "Select Item... Alexis Newark (10415) Andrea Perales (924) Brittany Tollefson (1…" at bounding box center [905, 265] width 1201 height 33
click at [305, 249] on select "Select Item... Alexis Newark (10415) Andrea Perales (924) Brittany Tollefson (1…" at bounding box center [905, 265] width 1201 height 33
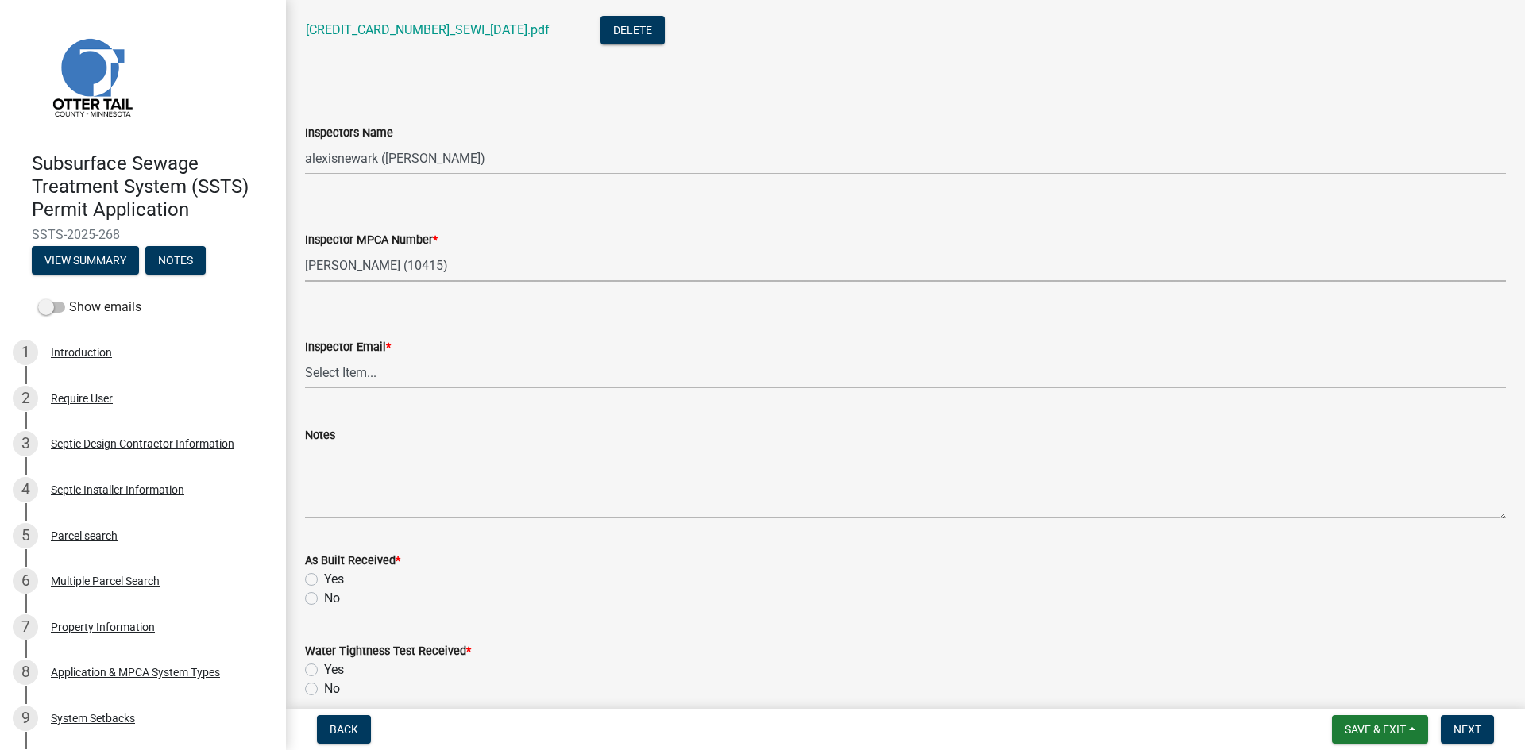
select select "d127207f-e6b2-42e2-ba4c-6918cdf94176"
click at [383, 366] on select "Select Item... Alexis Newark (anewark@ottertailcounty.gov) Amy Busko (abusko@ot…" at bounding box center [905, 373] width 1201 height 33
click at [305, 357] on select "Select Item... Alexis Newark (anewark@ottertailcounty.gov) Amy Busko (abusko@ot…" at bounding box center [905, 373] width 1201 height 33
select select "46a67eee-2c7d-4579-9973-15a8b9f9d8c4"
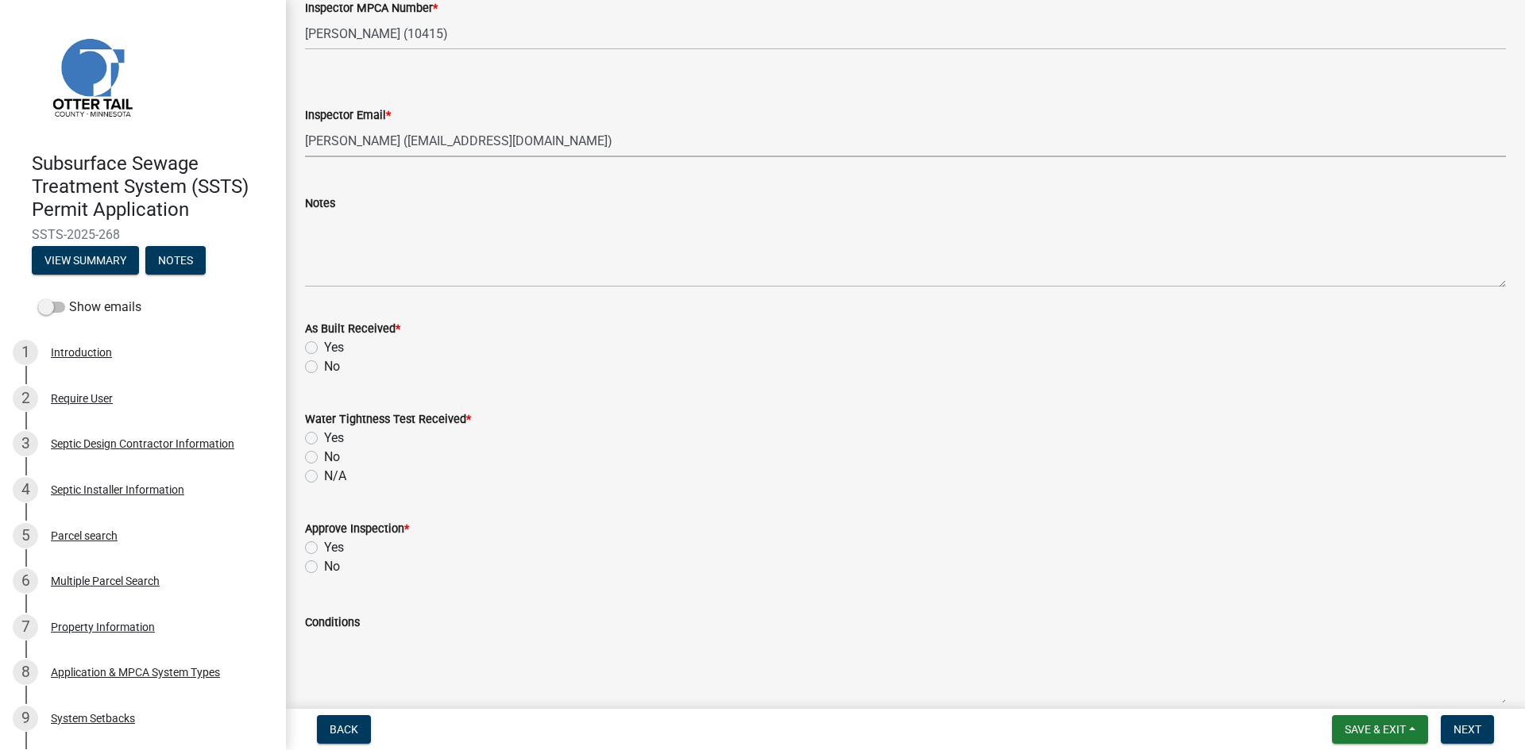
scroll to position [1787, 0]
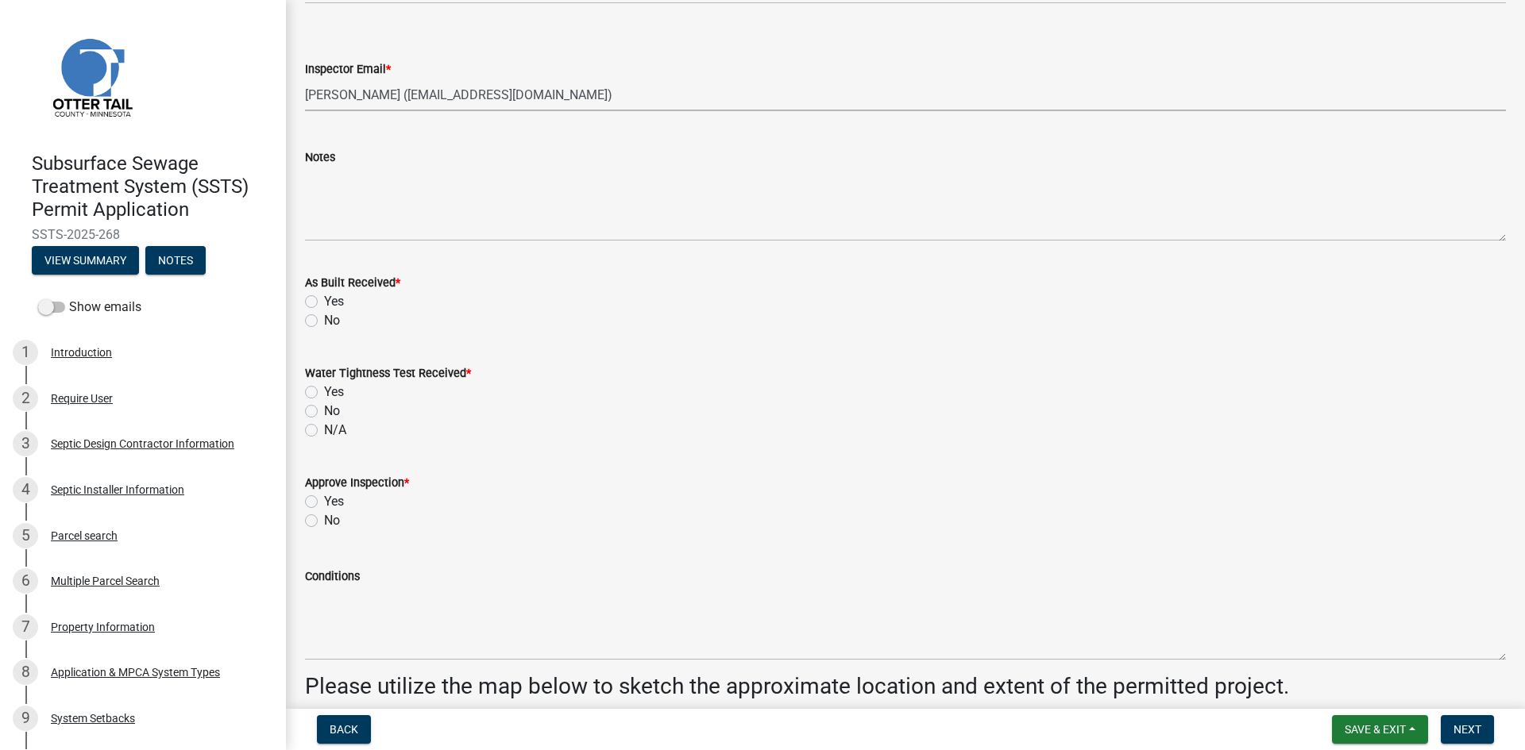
click at [324, 324] on label "No" at bounding box center [332, 320] width 16 height 19
click at [324, 322] on input "No" at bounding box center [329, 316] width 10 height 10
radio input "true"
click at [324, 411] on label "No" at bounding box center [332, 411] width 16 height 19
click at [324, 411] on input "No" at bounding box center [329, 407] width 10 height 10
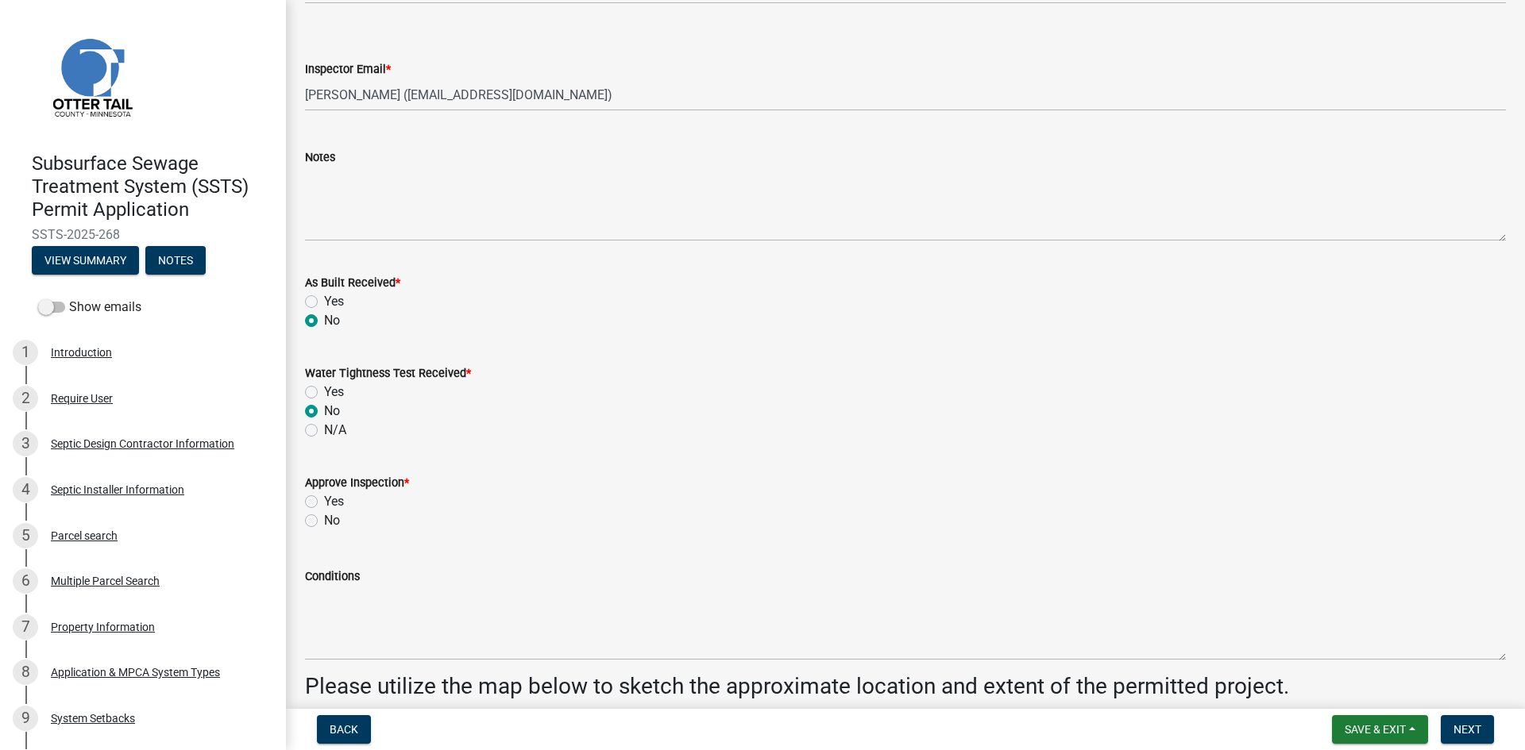
radio input "true"
click at [324, 504] on label "Yes" at bounding box center [334, 501] width 20 height 19
click at [324, 503] on input "Yes" at bounding box center [329, 497] width 10 height 10
radio input "true"
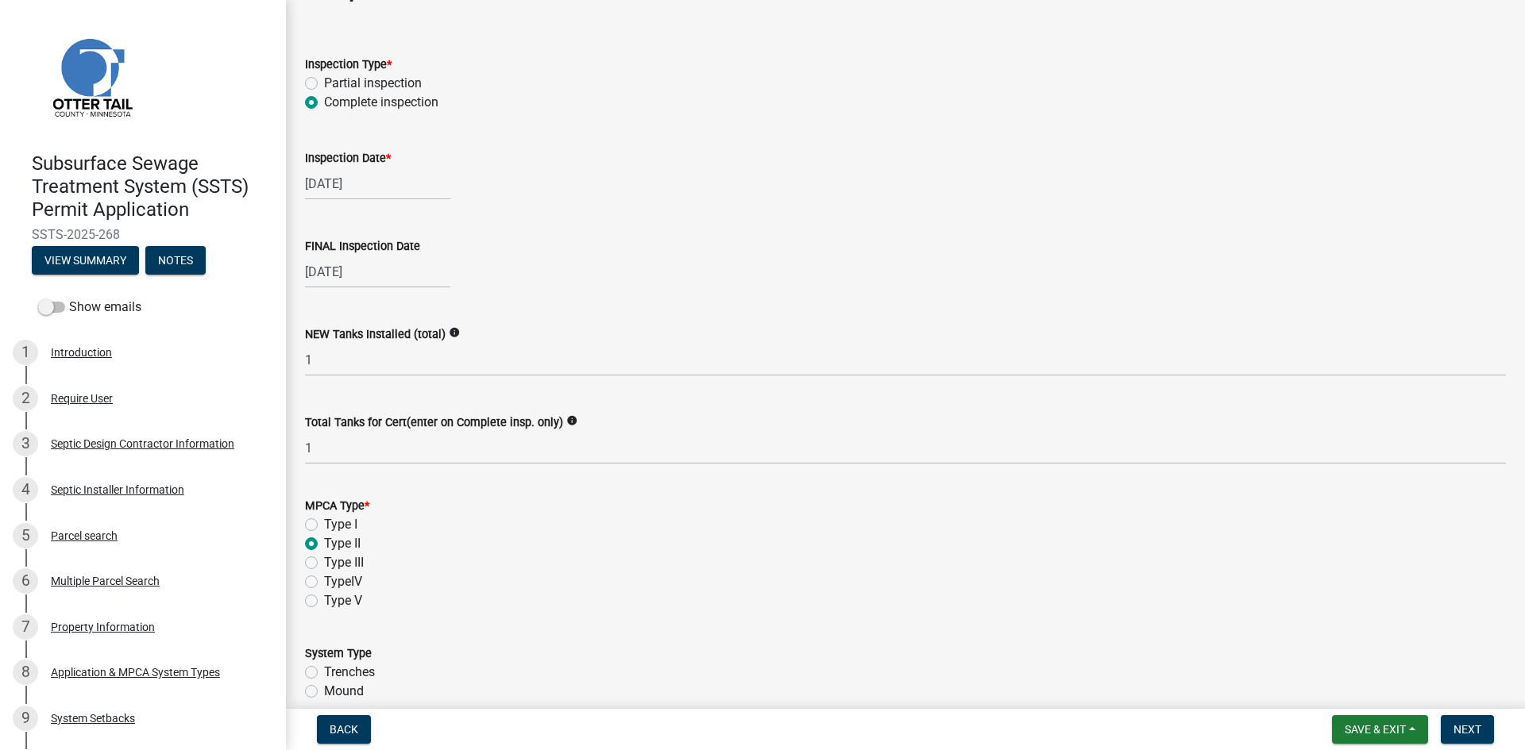
scroll to position [0, 0]
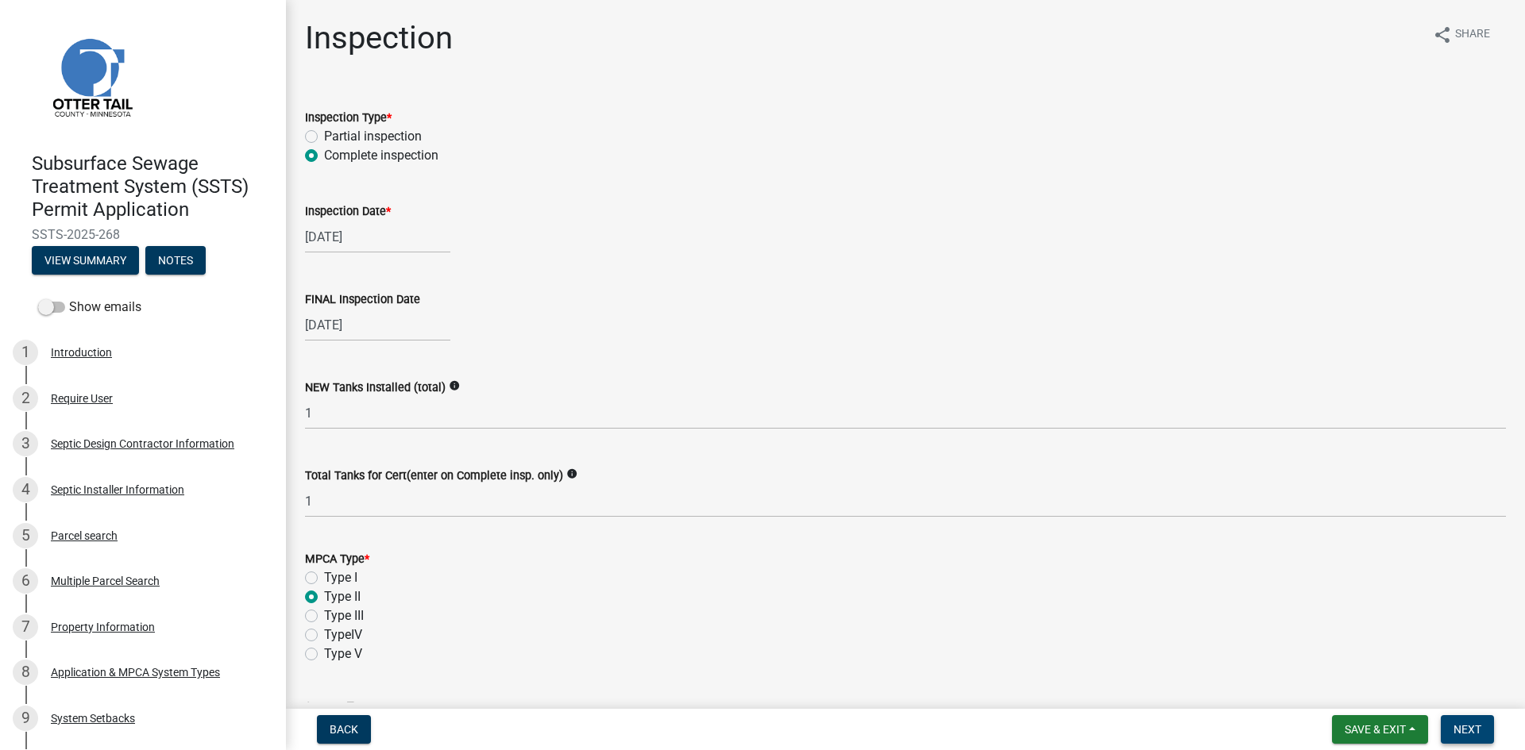
click at [1219, 655] on span "Next" at bounding box center [1467, 729] width 28 height 13
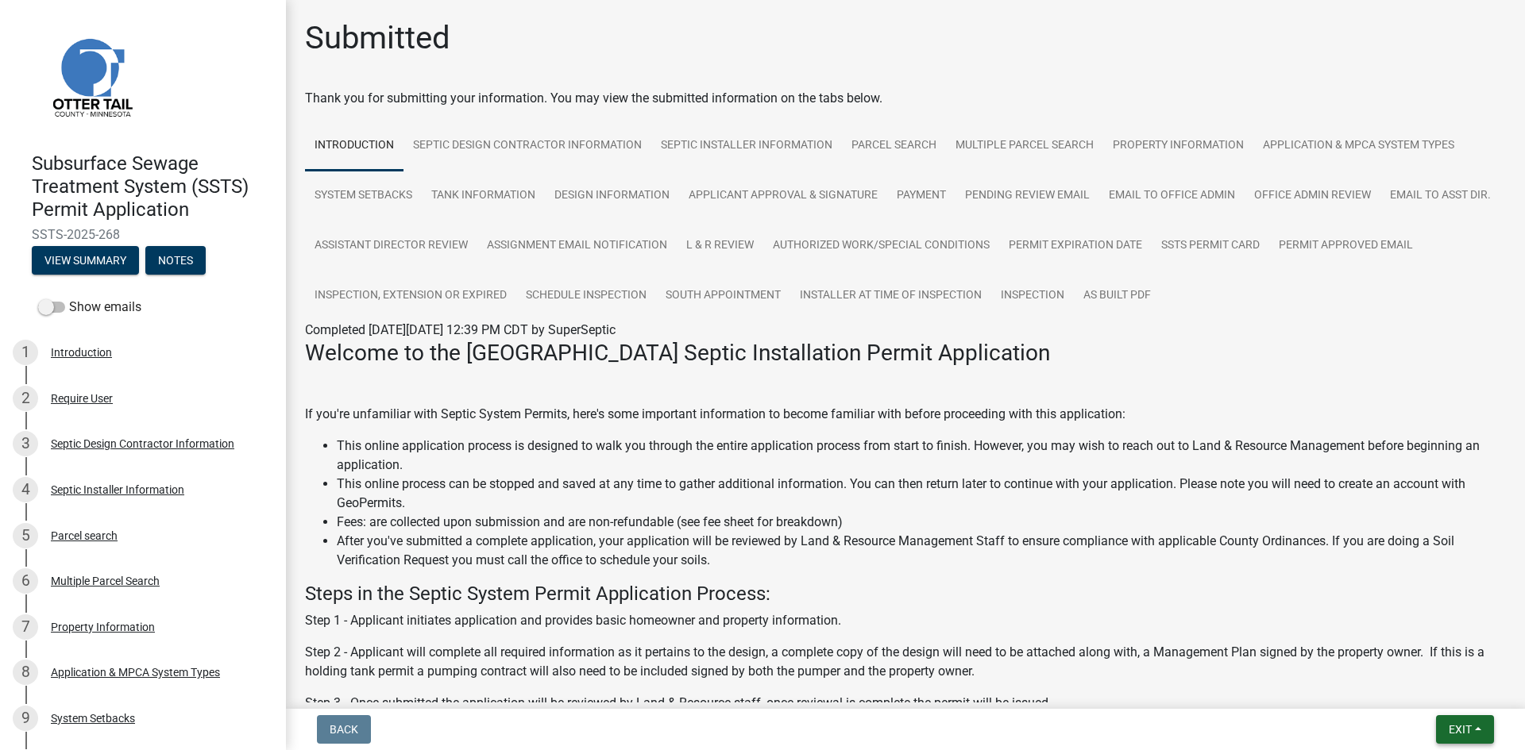
click at [1219, 655] on button "Exit" at bounding box center [1465, 730] width 58 height 29
click at [1219, 655] on button "Save & Exit" at bounding box center [1430, 688] width 127 height 38
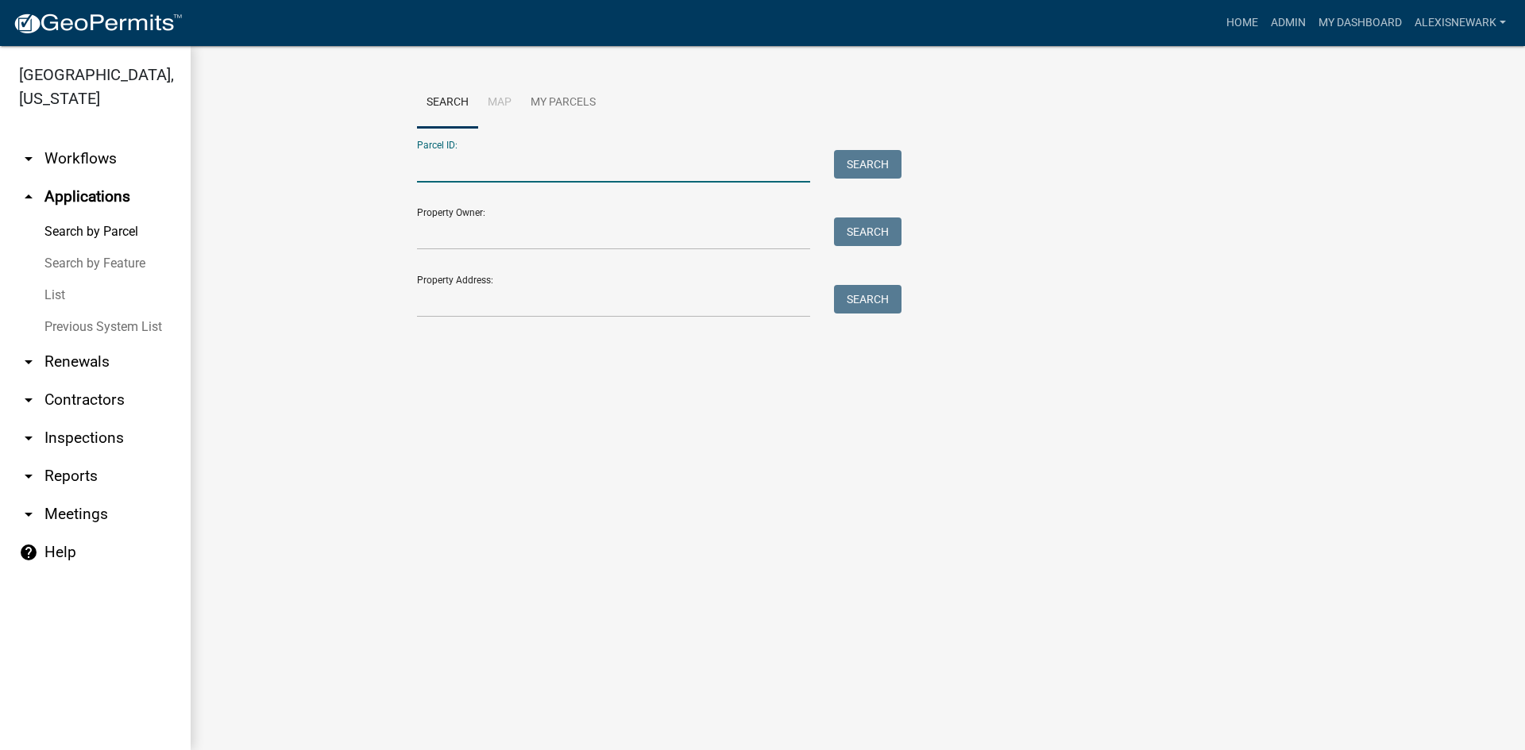
click at [642, 169] on input "Parcel ID:" at bounding box center [613, 166] width 393 height 33
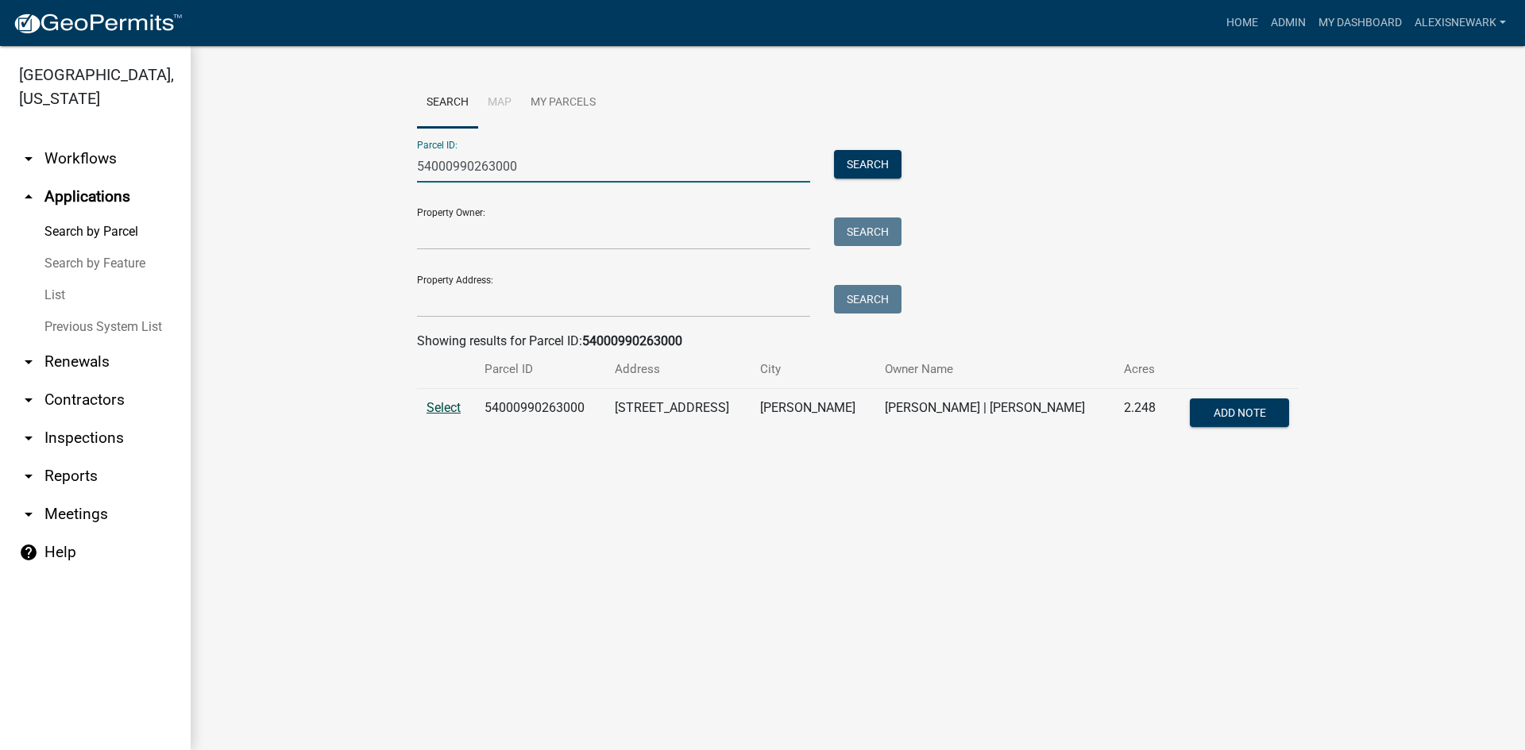
type input "54000990263000"
click at [442, 407] on span "Select" at bounding box center [443, 407] width 34 height 15
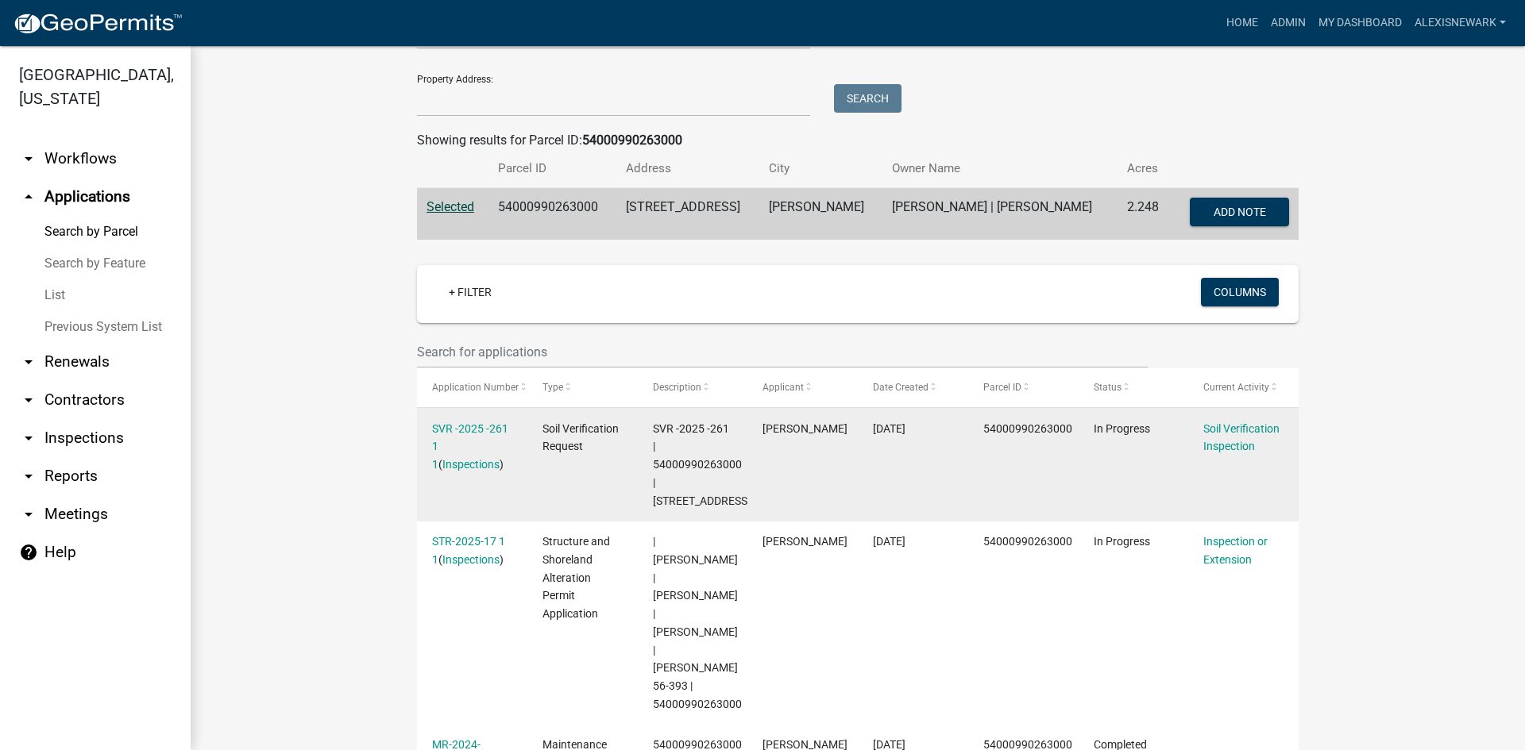
scroll to position [218, 0]
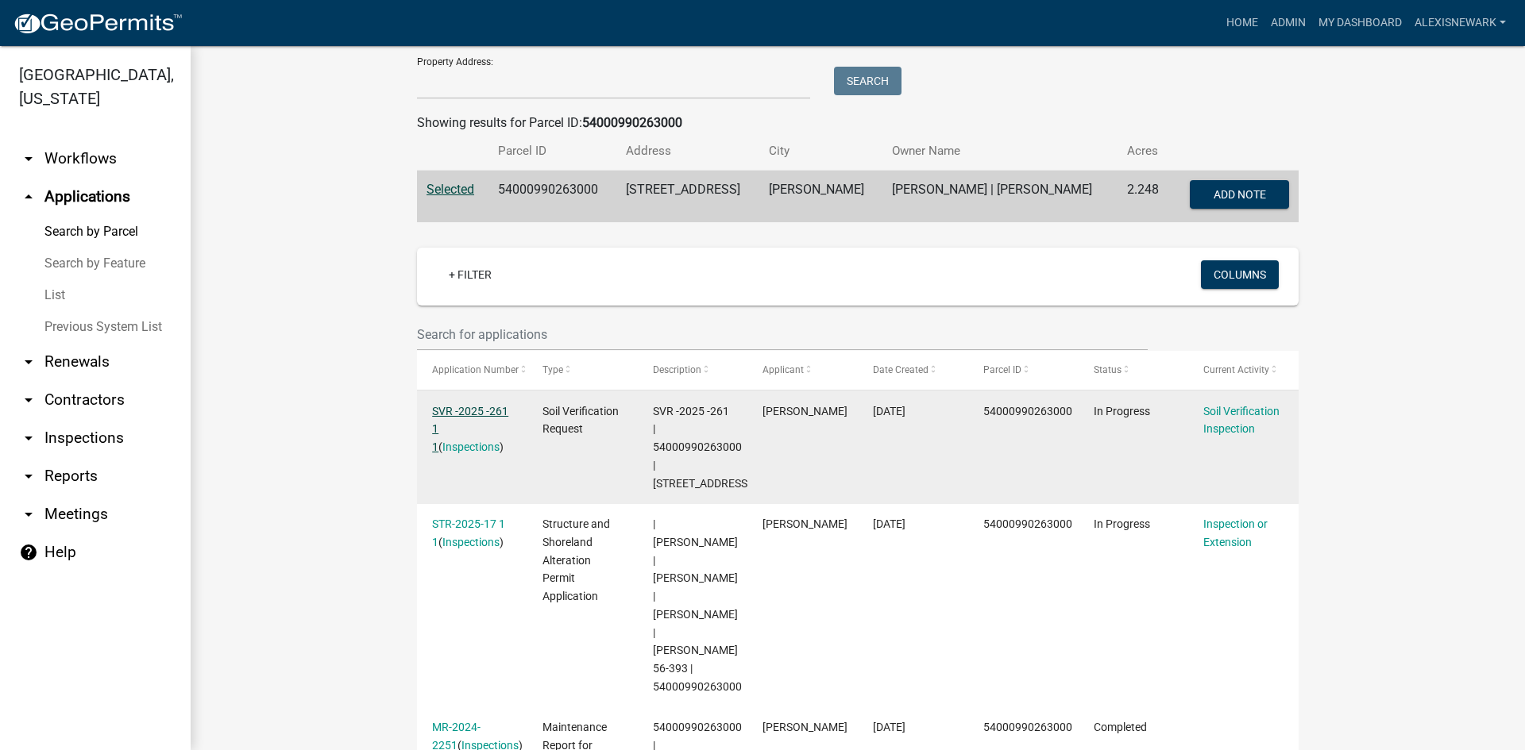
click at [472, 405] on link "SVR -2025 -261 1 1" at bounding box center [470, 429] width 76 height 49
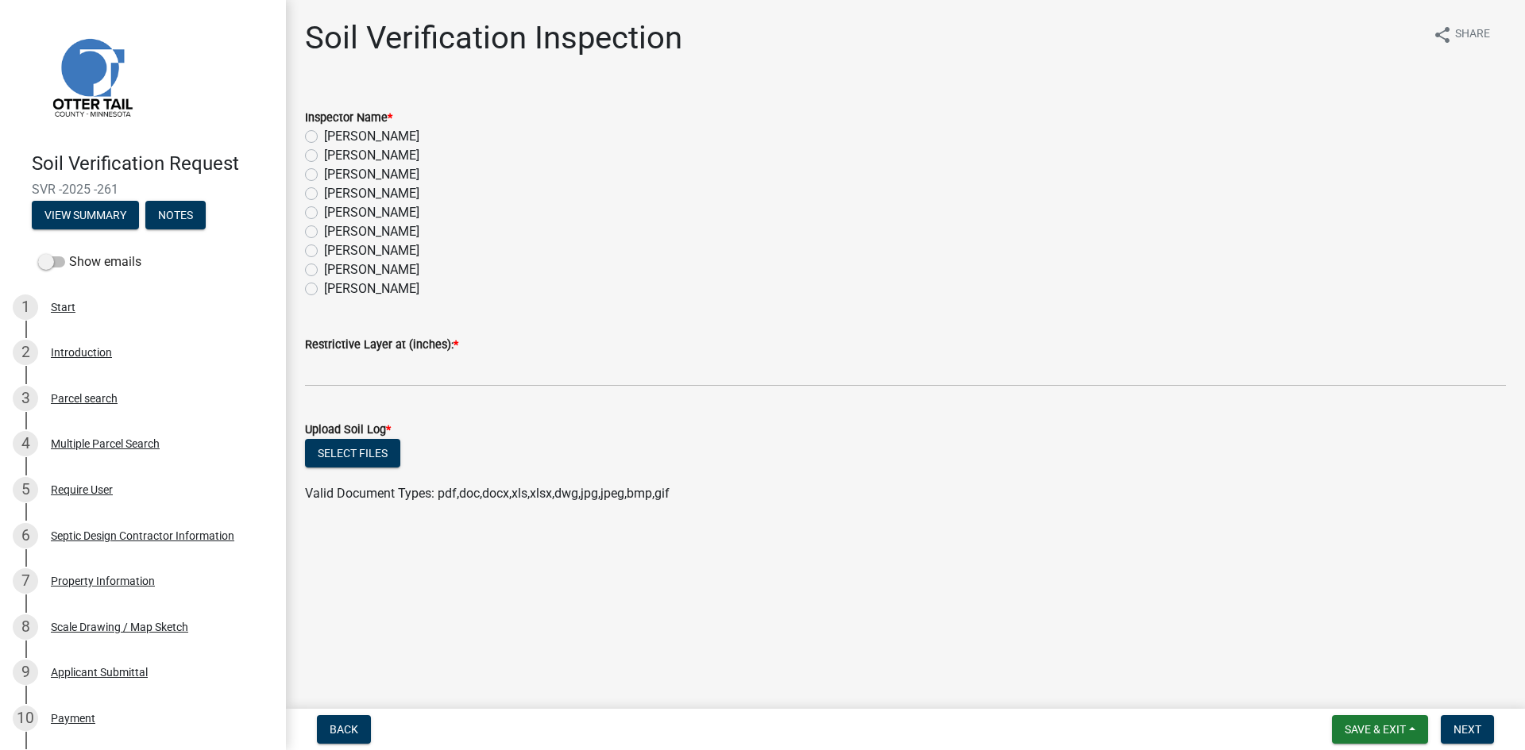
click at [324, 139] on label "Alexis Newark" at bounding box center [371, 136] width 95 height 19
click at [324, 137] on input "Alexis Newark" at bounding box center [329, 132] width 10 height 10
radio input "true"
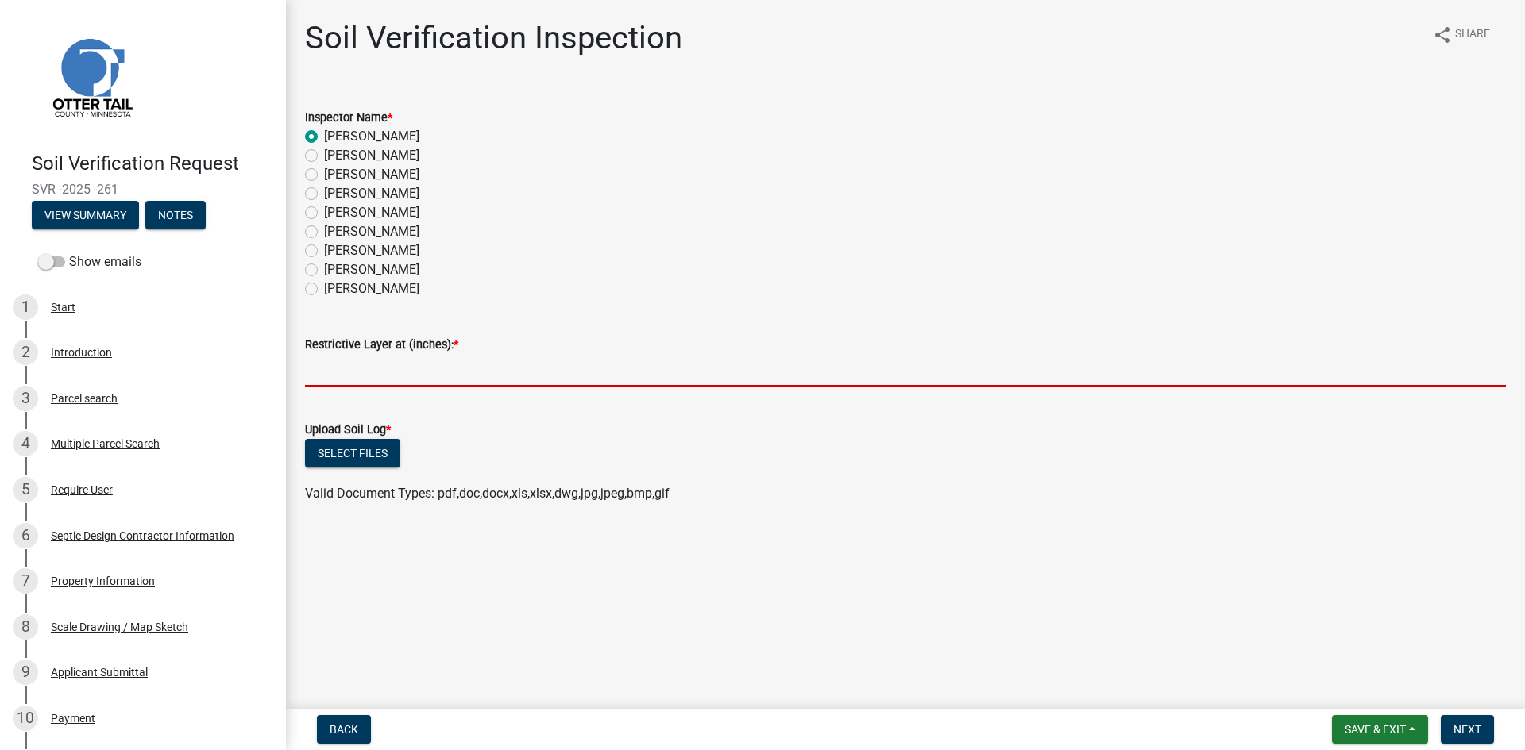
click at [364, 366] on input "text" at bounding box center [905, 370] width 1201 height 33
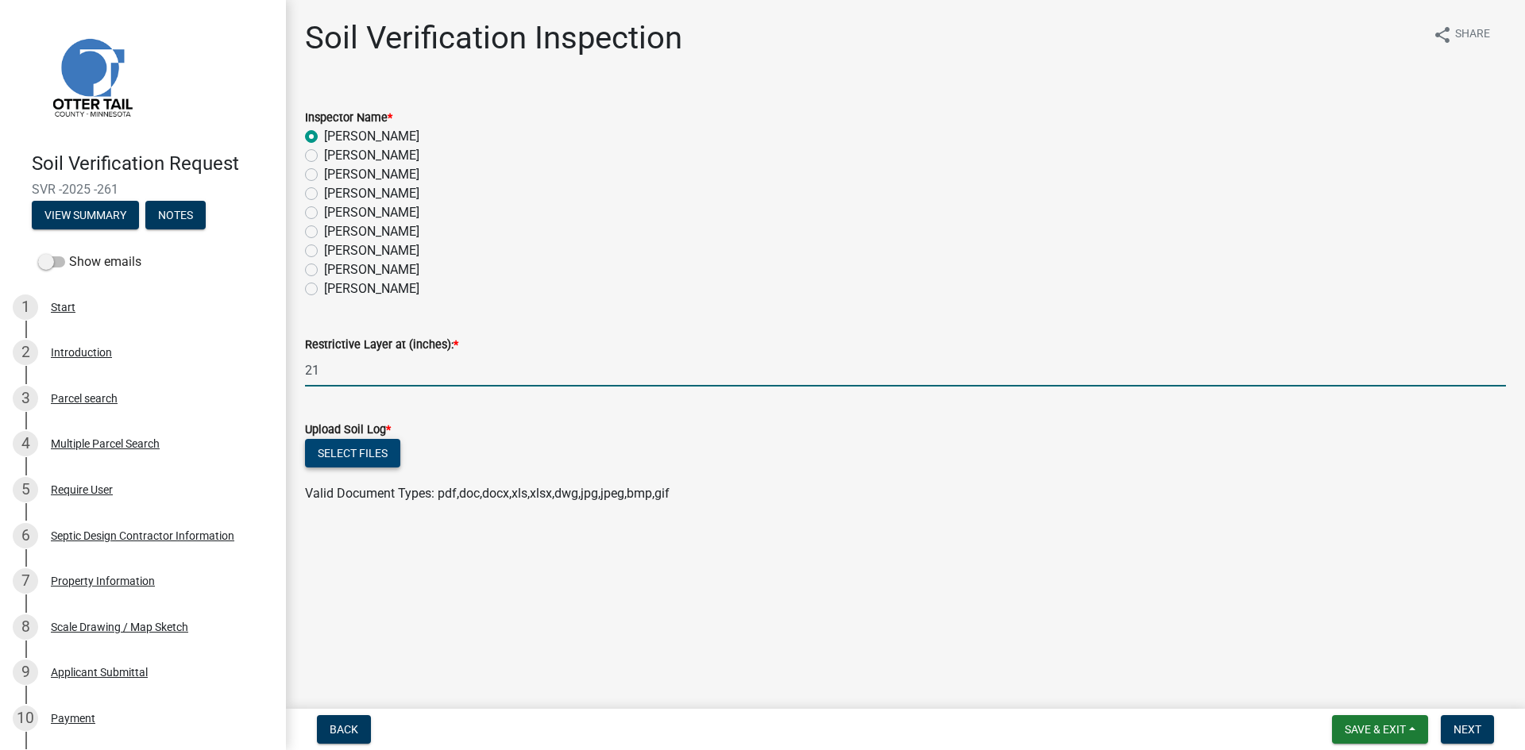
type input "21"
click at [338, 442] on button "Select files" at bounding box center [352, 453] width 95 height 29
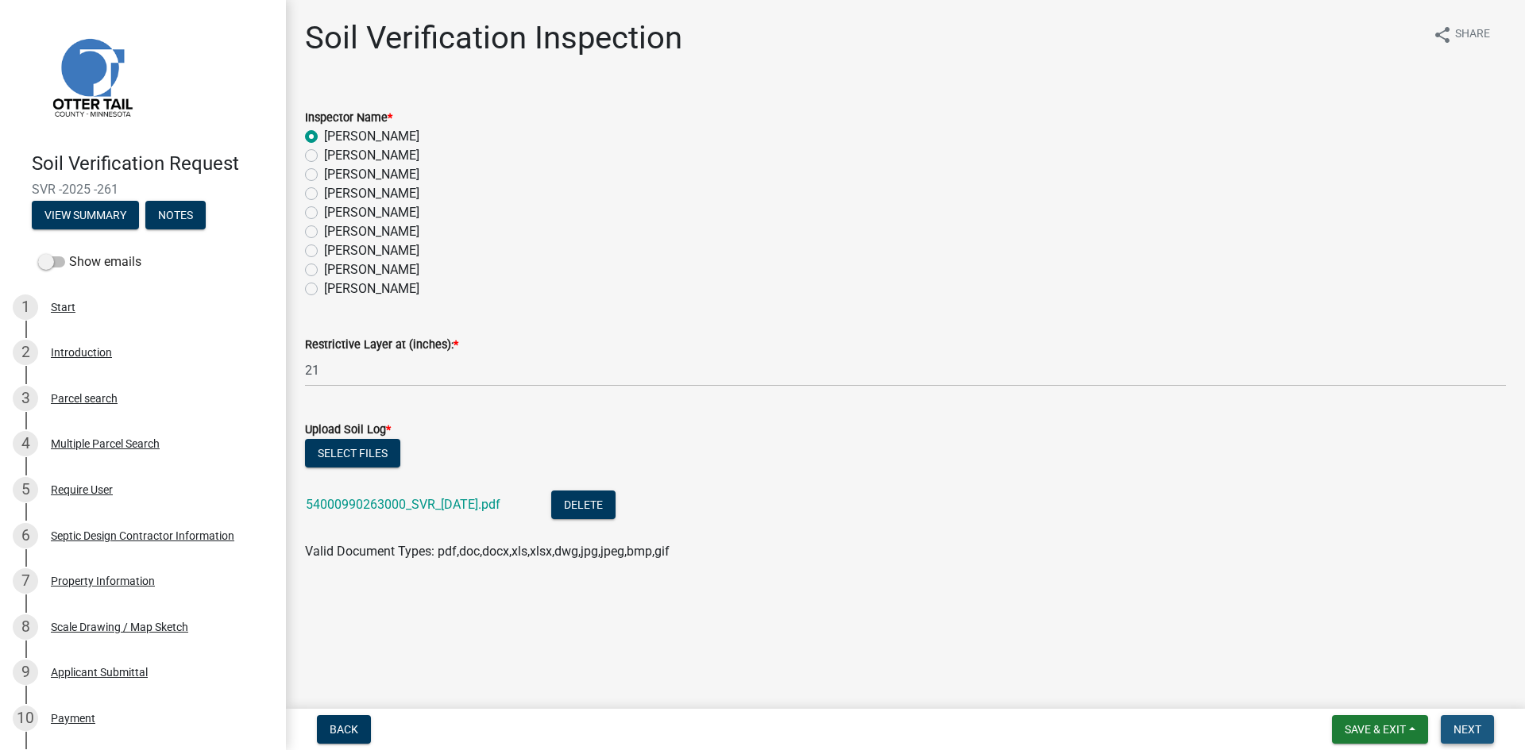
click at [1219, 655] on span "Next" at bounding box center [1467, 729] width 28 height 13
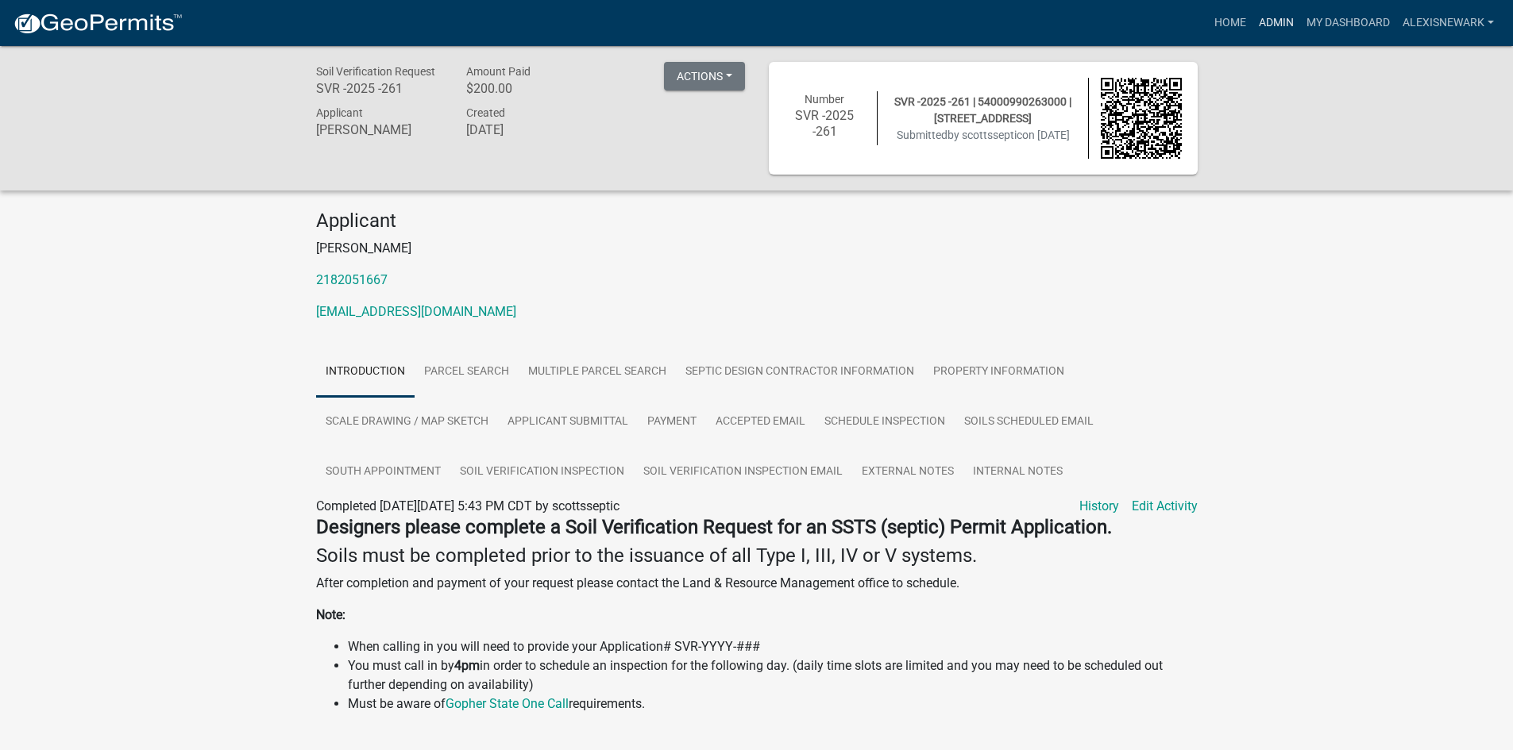
click at [1219, 17] on link "Admin" at bounding box center [1276, 23] width 48 height 30
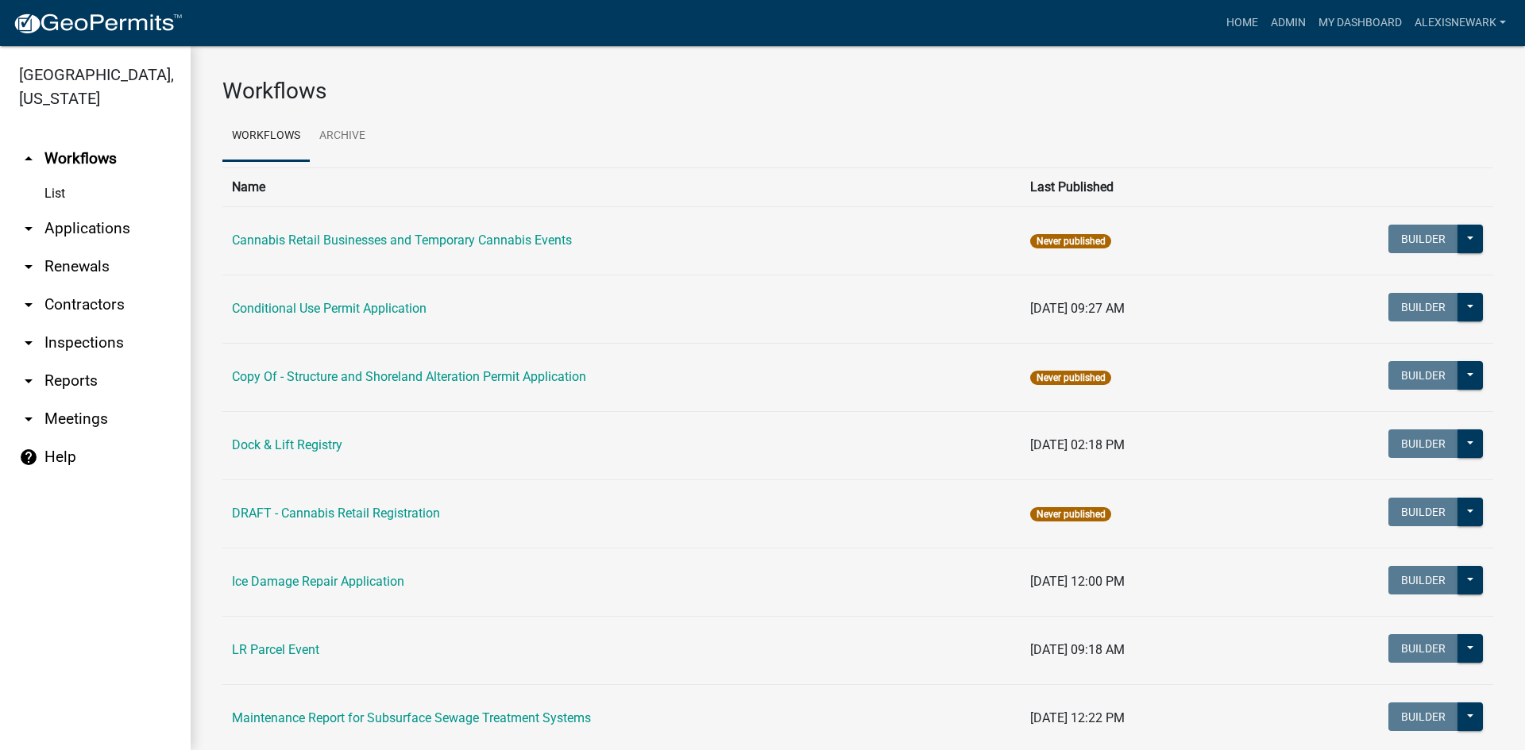
click at [141, 227] on link "arrow_drop_down Applications" at bounding box center [95, 229] width 191 height 38
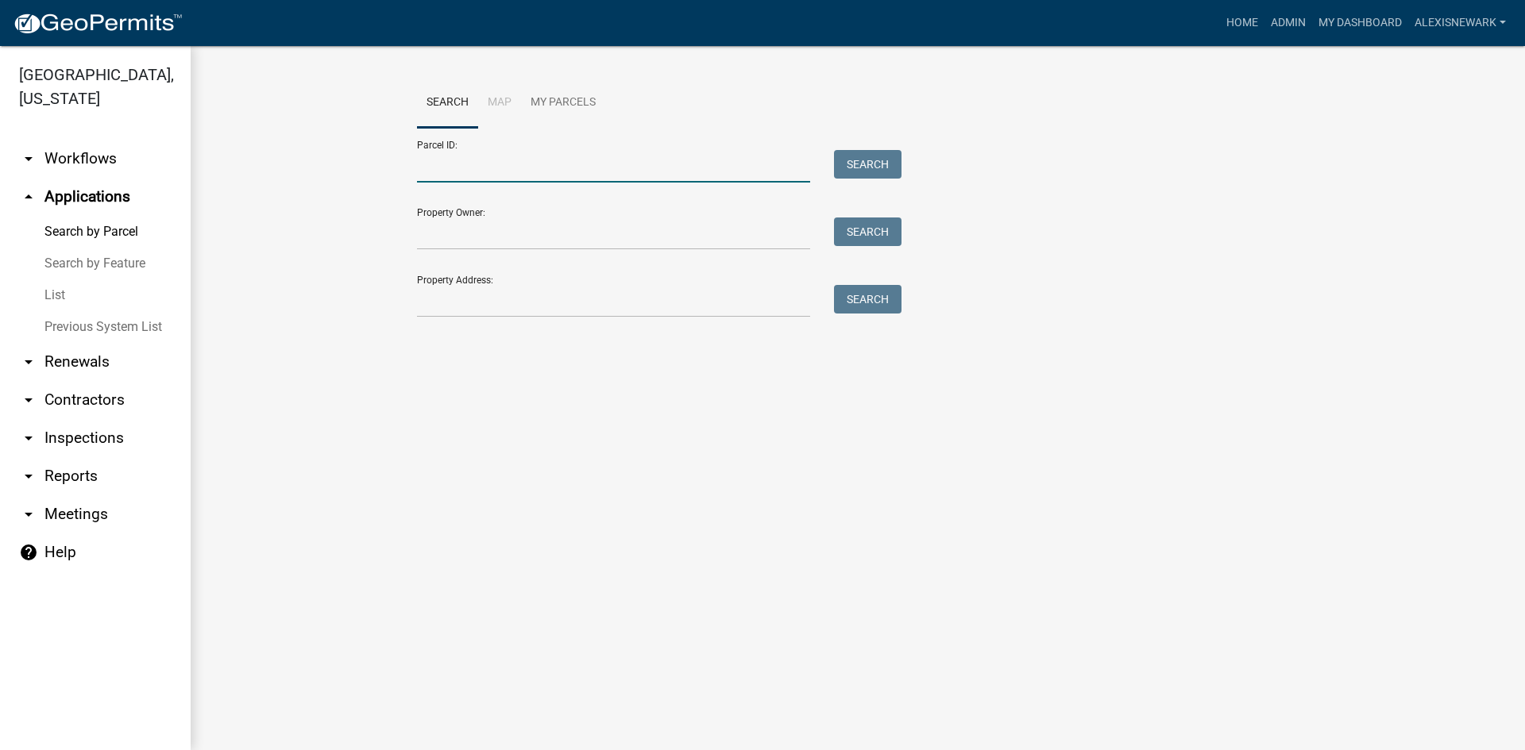
click at [442, 166] on input "Parcel ID:" at bounding box center [613, 166] width 393 height 33
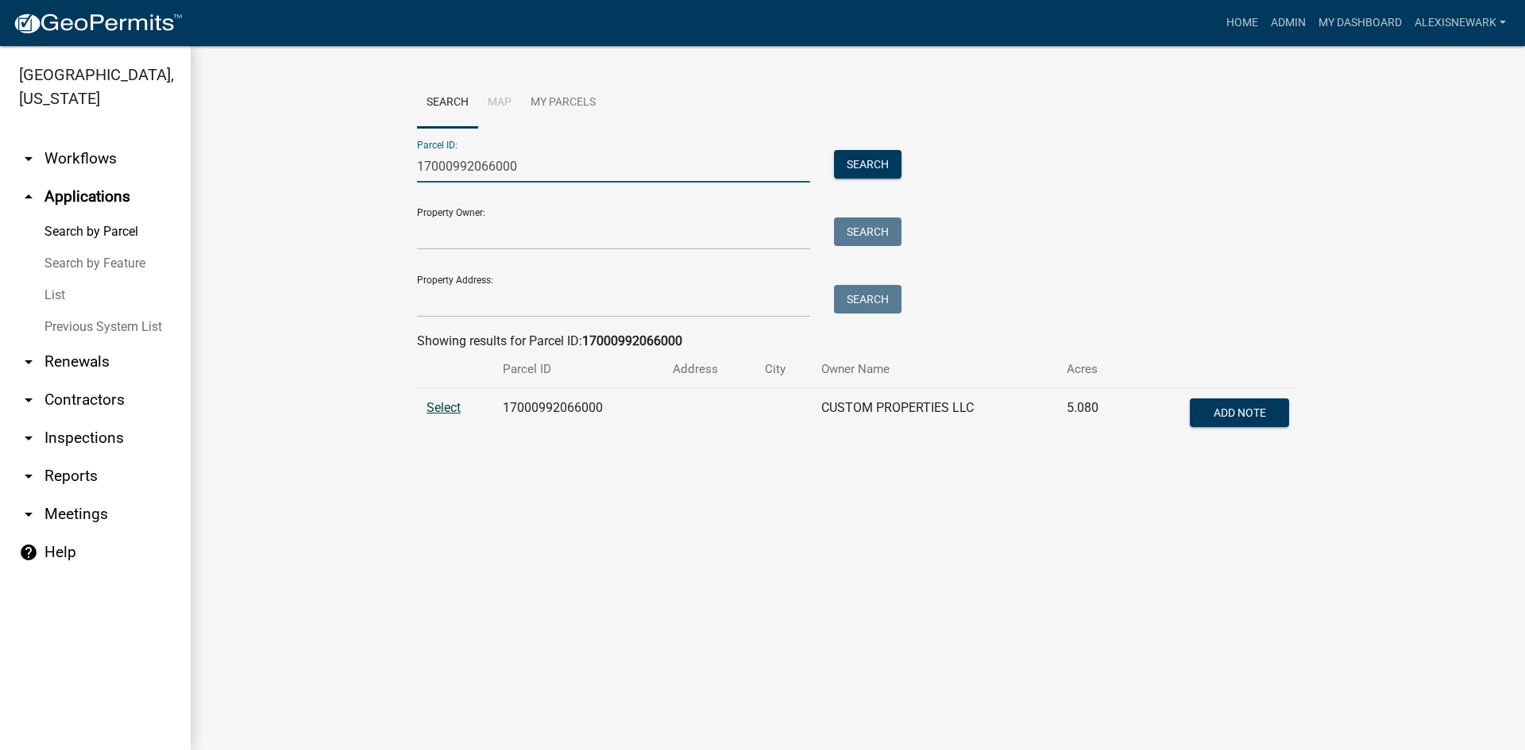
type input "17000992066000"
click at [438, 410] on span "Select" at bounding box center [443, 407] width 34 height 15
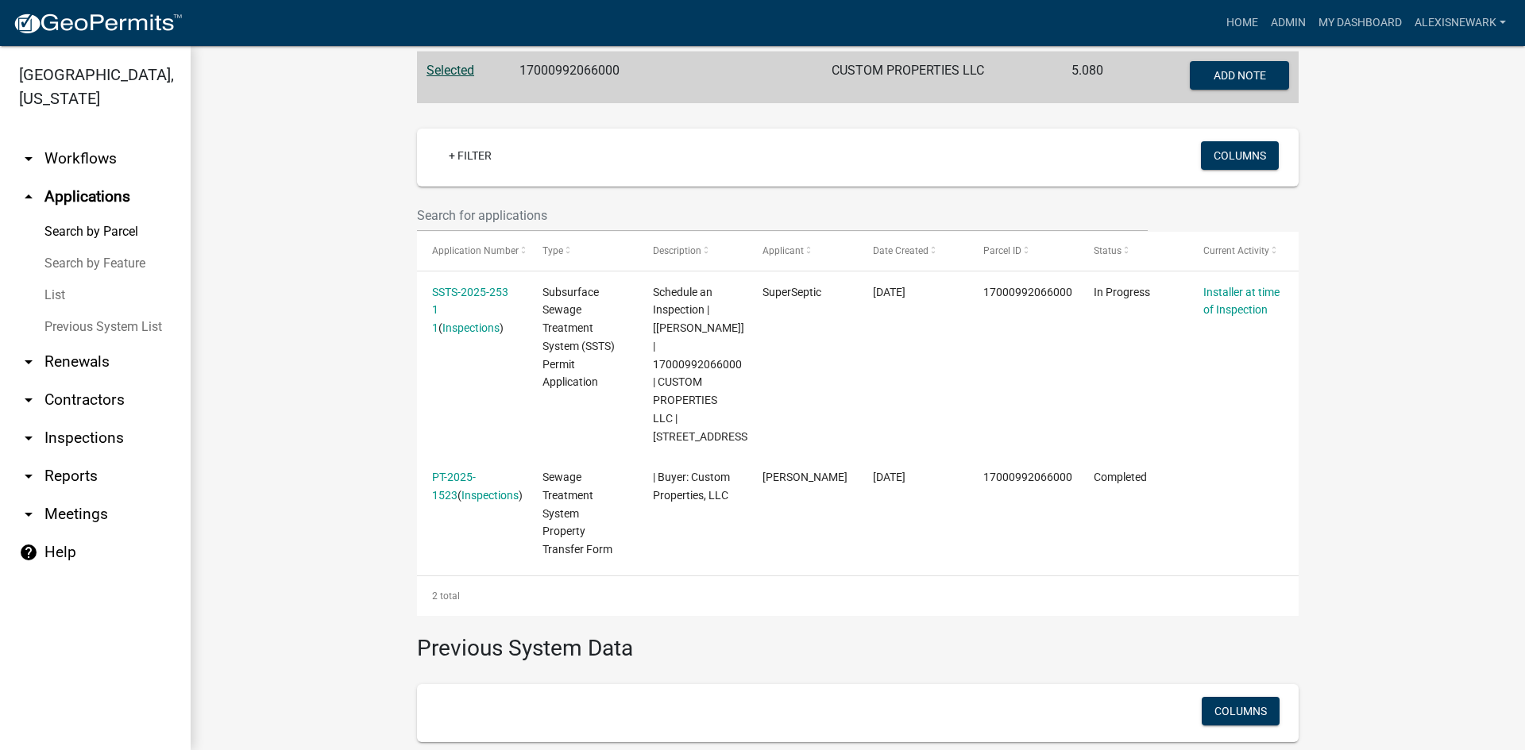
scroll to position [341, 0]
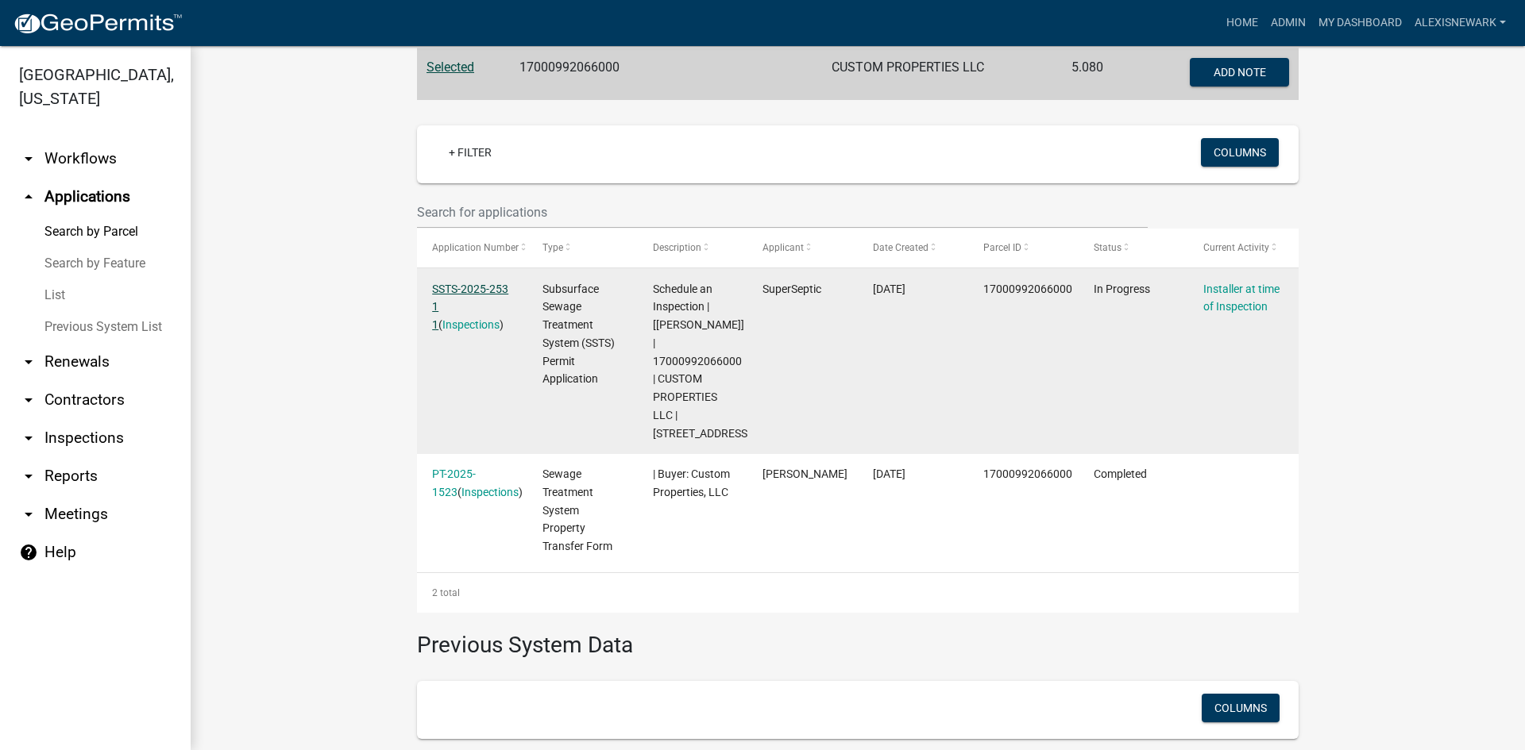
click at [479, 288] on link "SSTS-2025-253 1 1" at bounding box center [470, 307] width 76 height 49
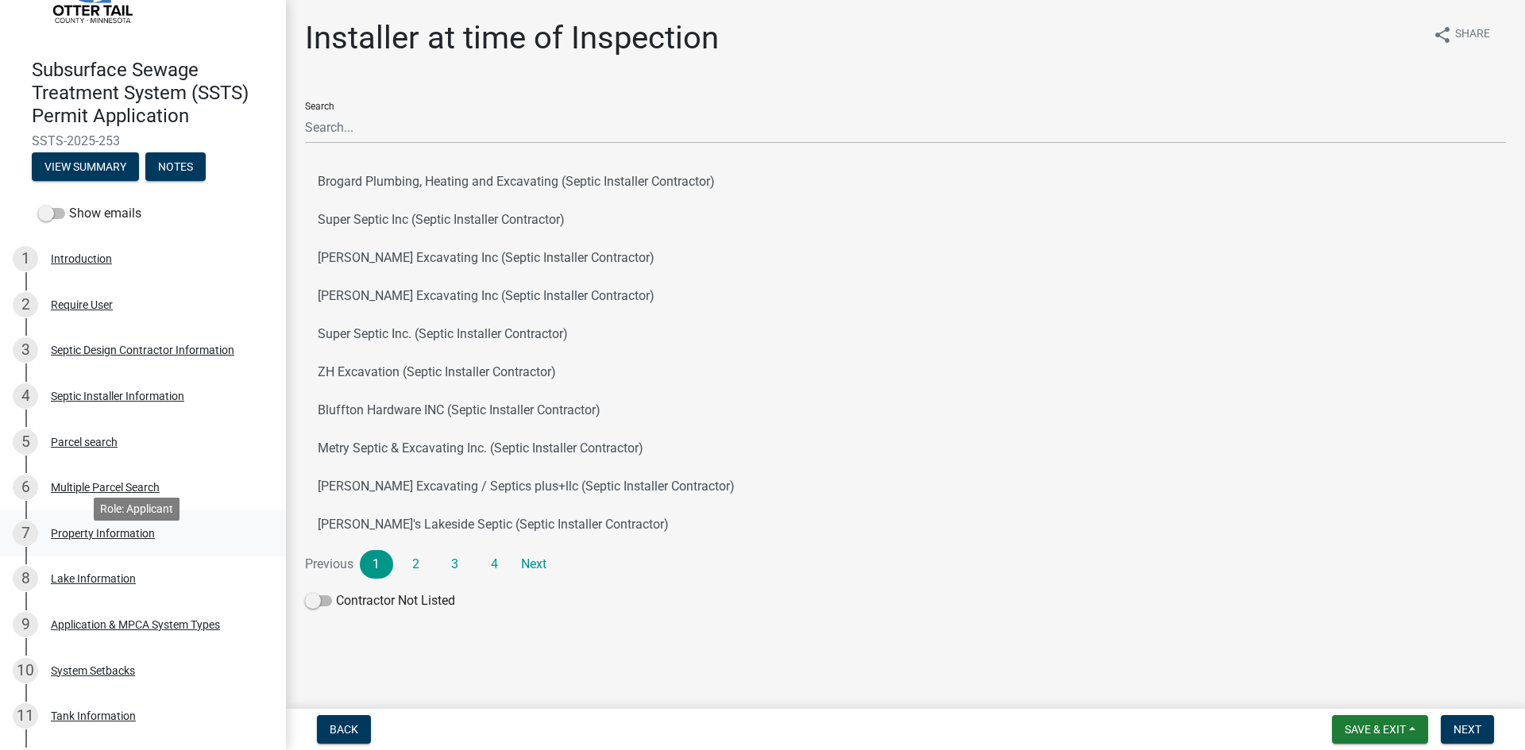
scroll to position [99, 0]
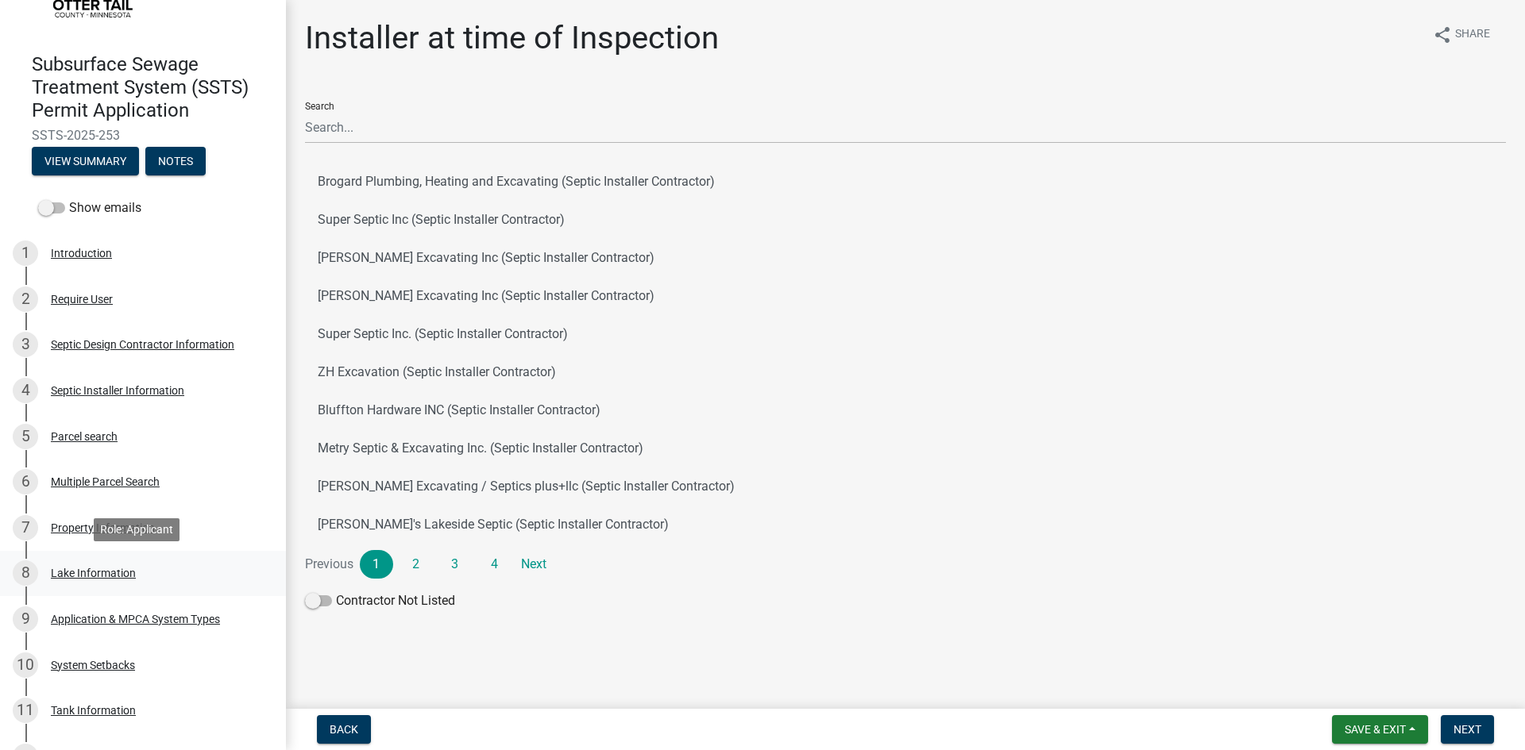
click at [141, 569] on div "8 Lake Information" at bounding box center [137, 573] width 248 height 25
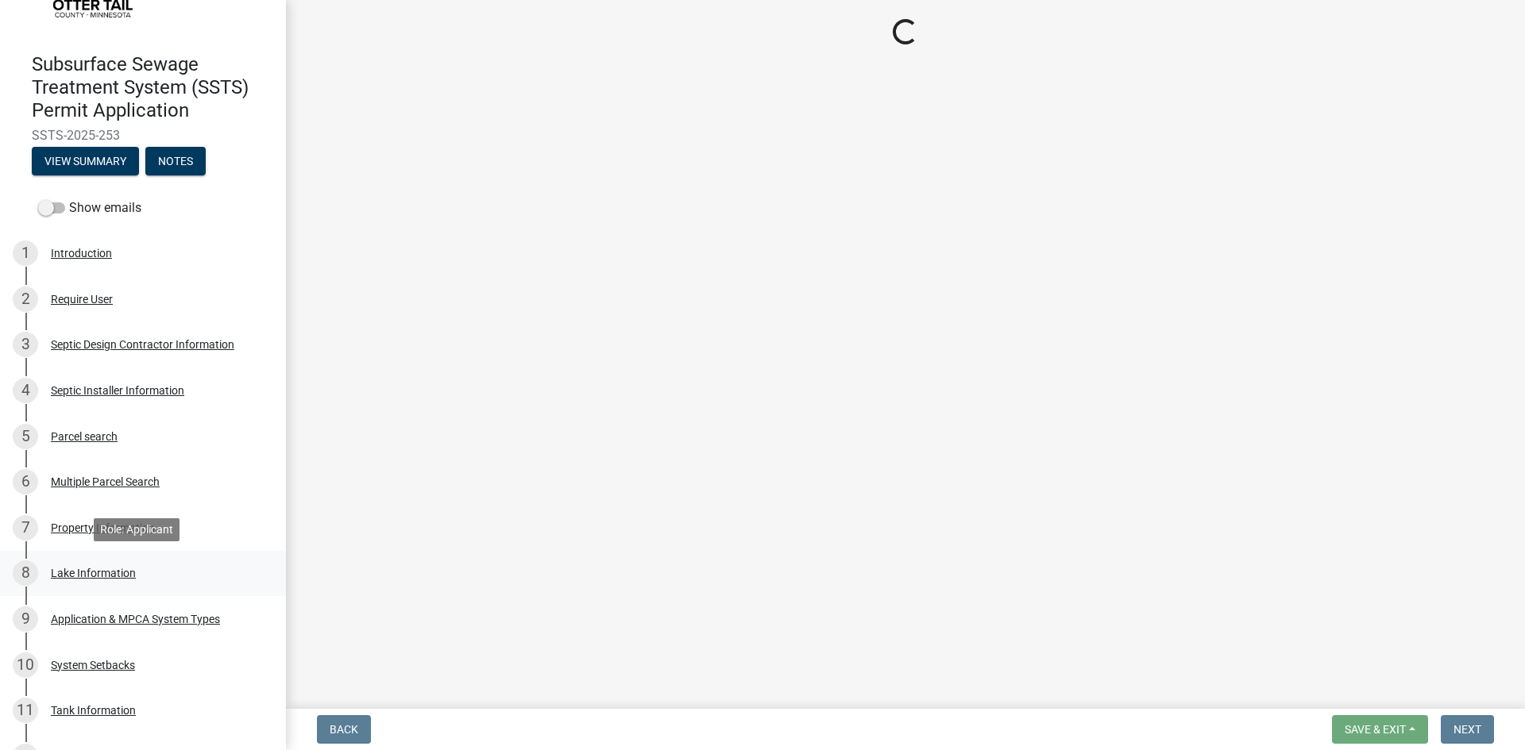
select select "758382b1-a9b7-40fb-b133-d60fa51a6422"
select select "973e242a-8fc2-4788-807e-caabad52d20b"
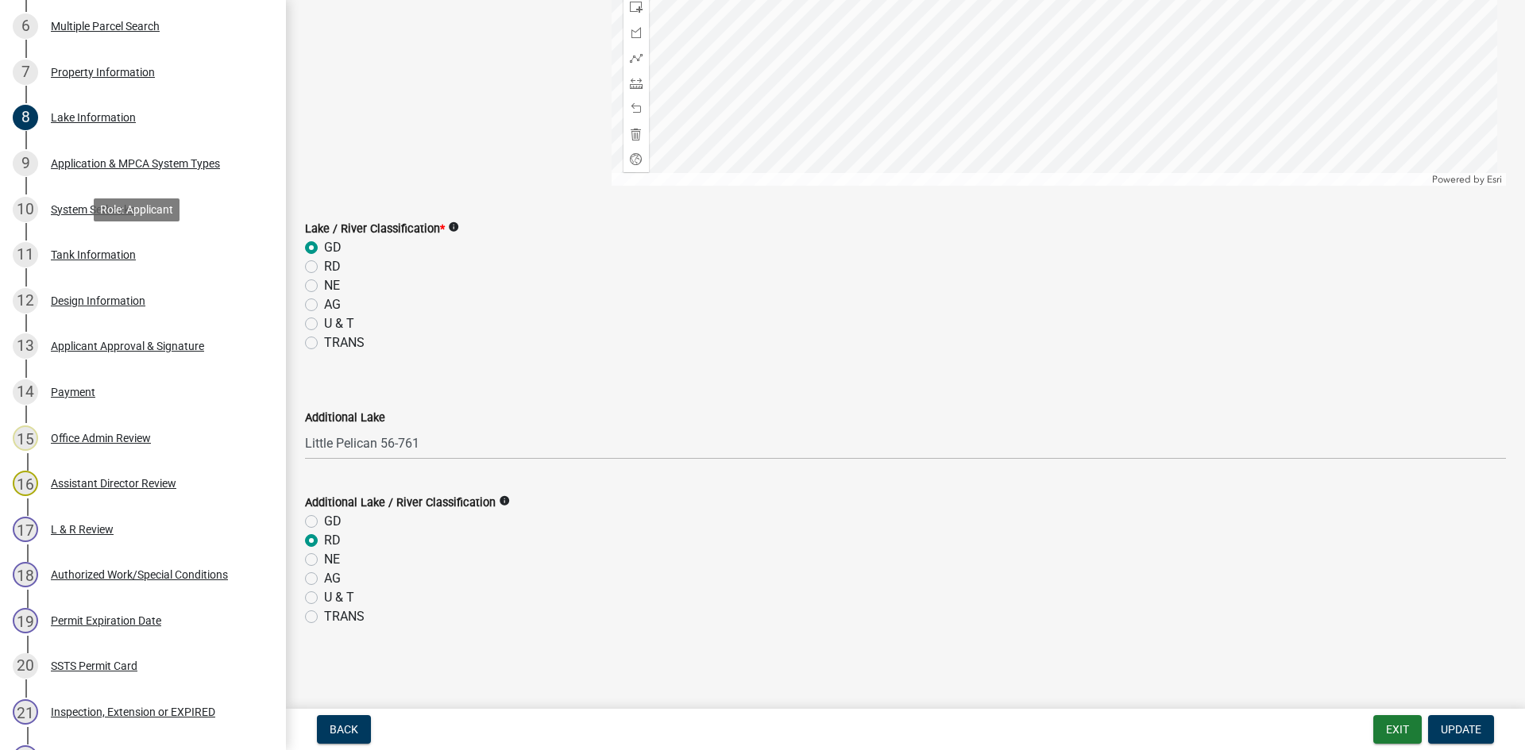
scroll to position [556, 0]
click at [160, 166] on div "Application & MPCA System Types" at bounding box center [135, 162] width 169 height 11
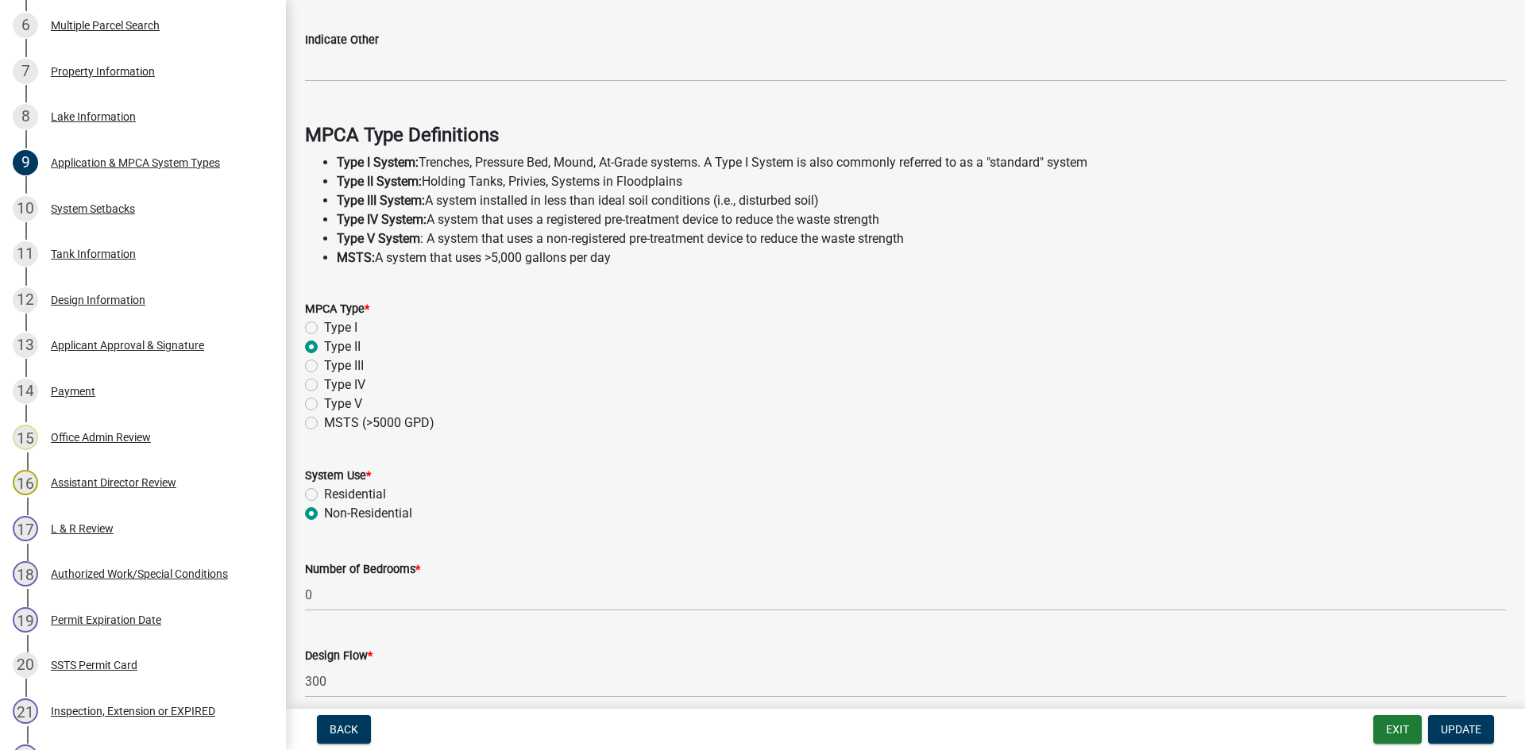
scroll to position [427, 0]
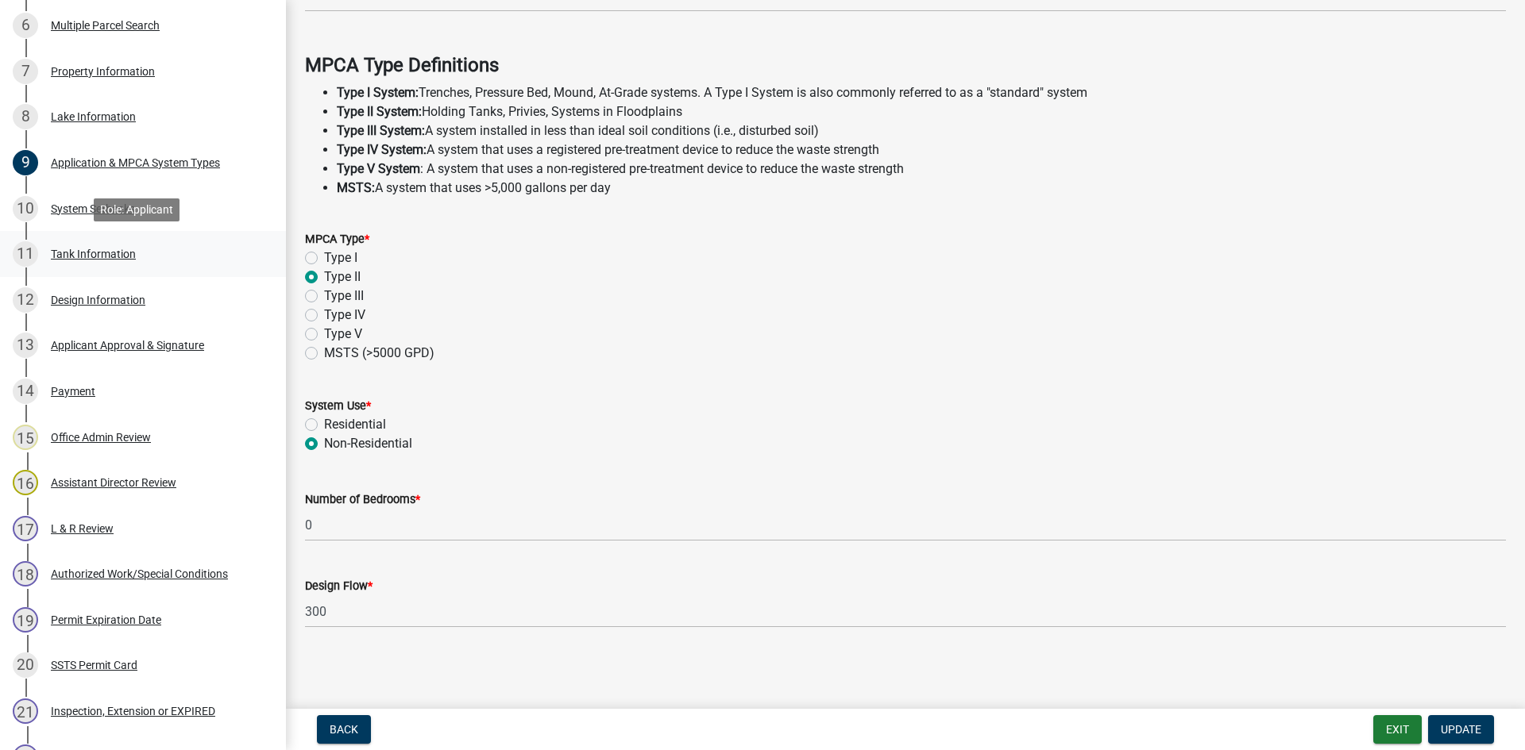
click at [173, 243] on div "11 Tank Information" at bounding box center [137, 253] width 248 height 25
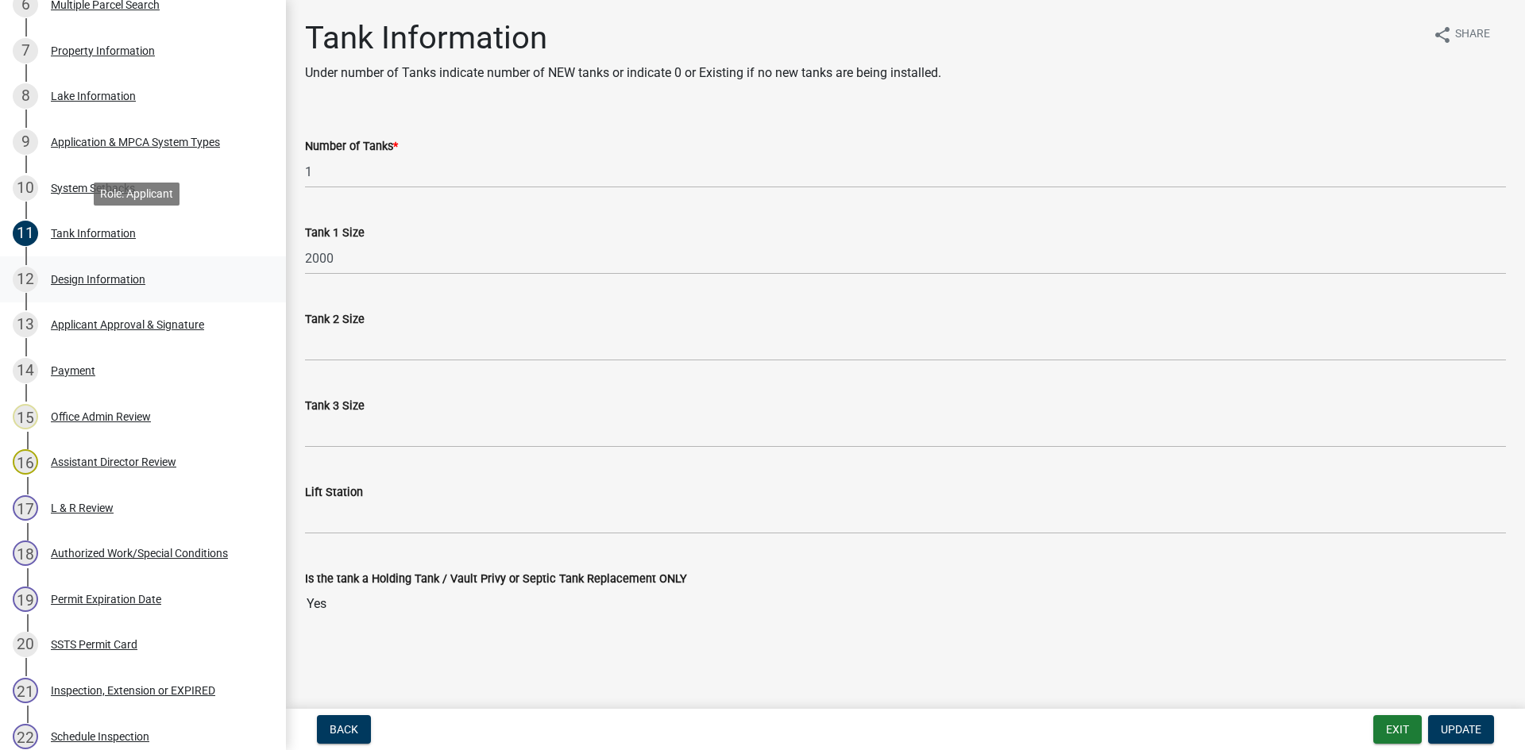
scroll to position [596, 0]
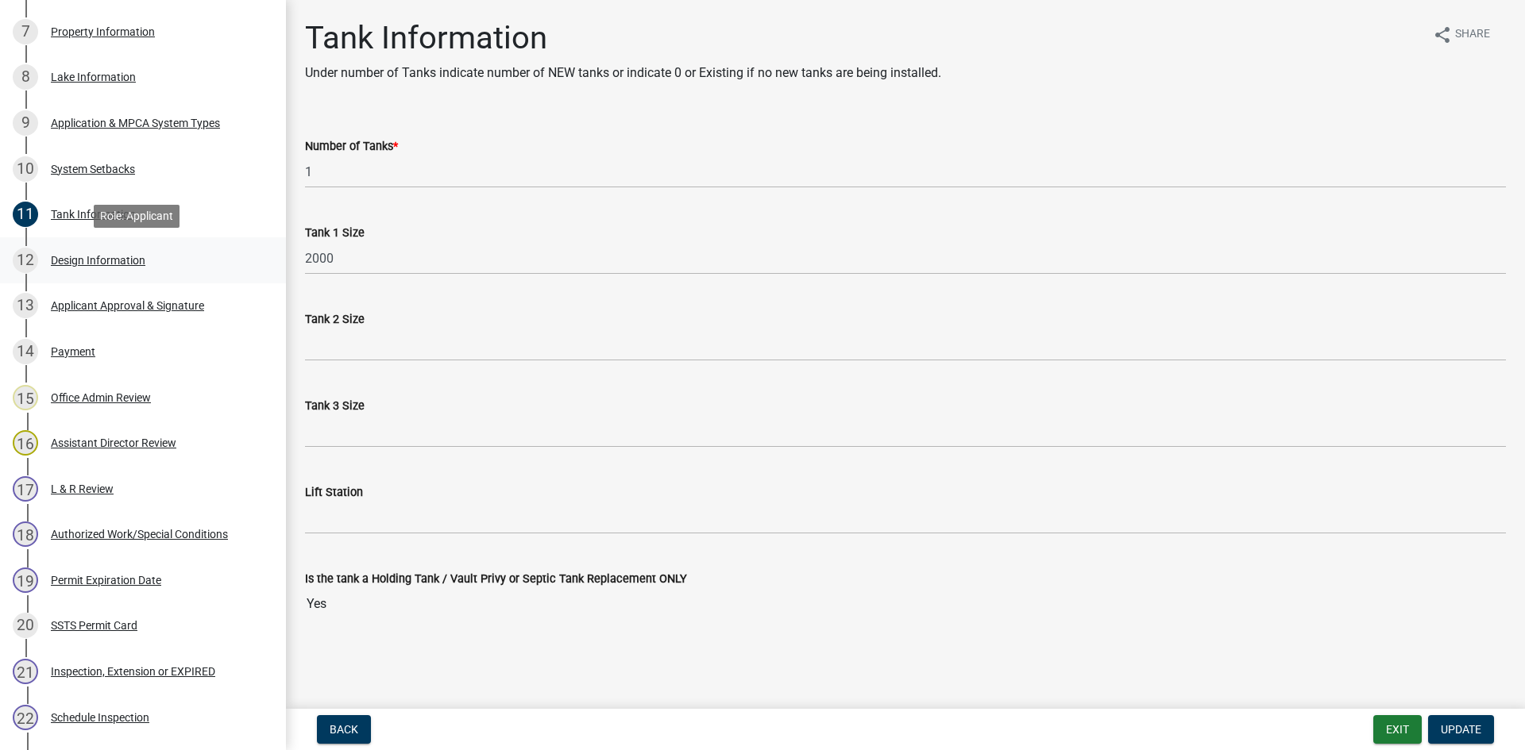
click at [181, 260] on div "12 Design Information" at bounding box center [137, 260] width 248 height 25
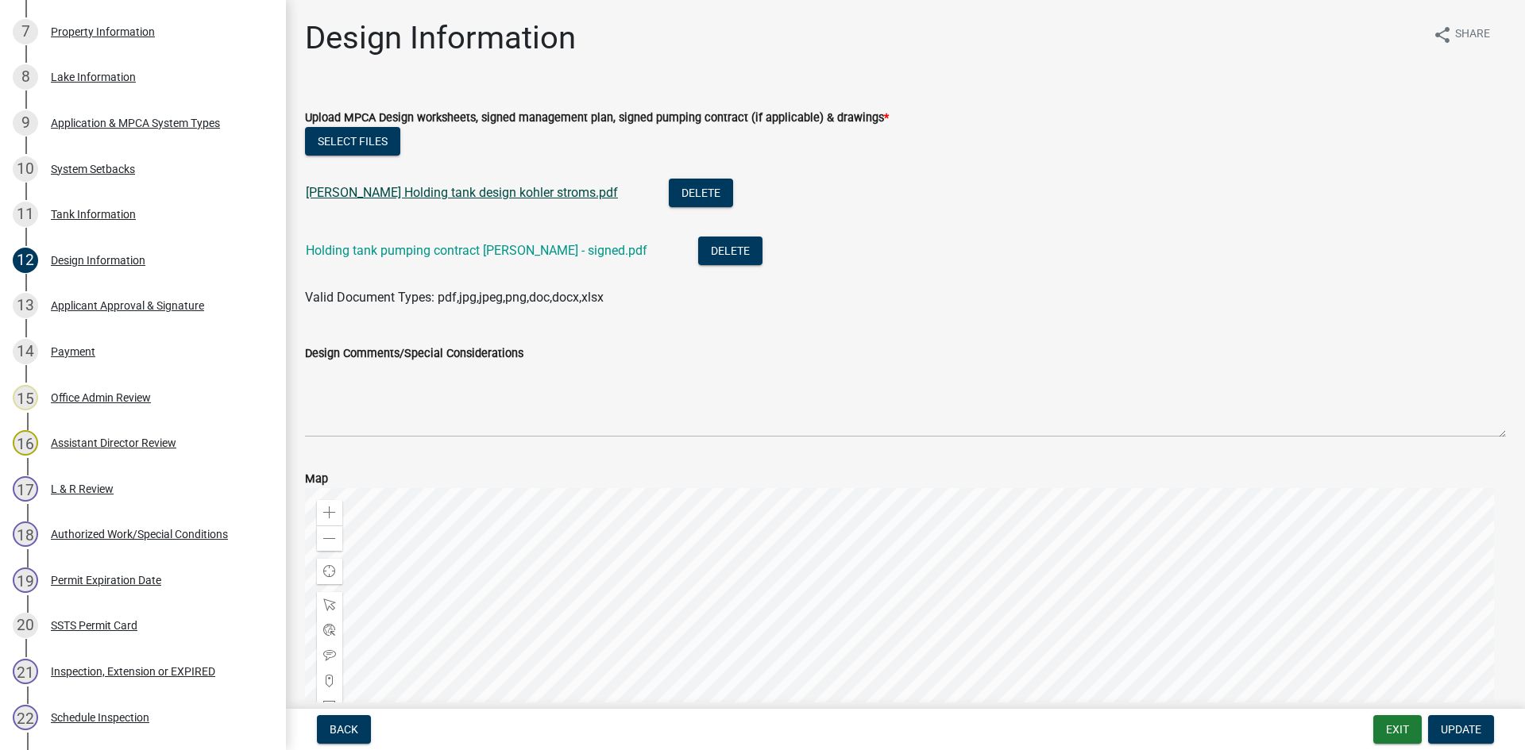
click at [422, 197] on link "Kungel Holding tank design kohler stroms.pdf" at bounding box center [462, 192] width 312 height 15
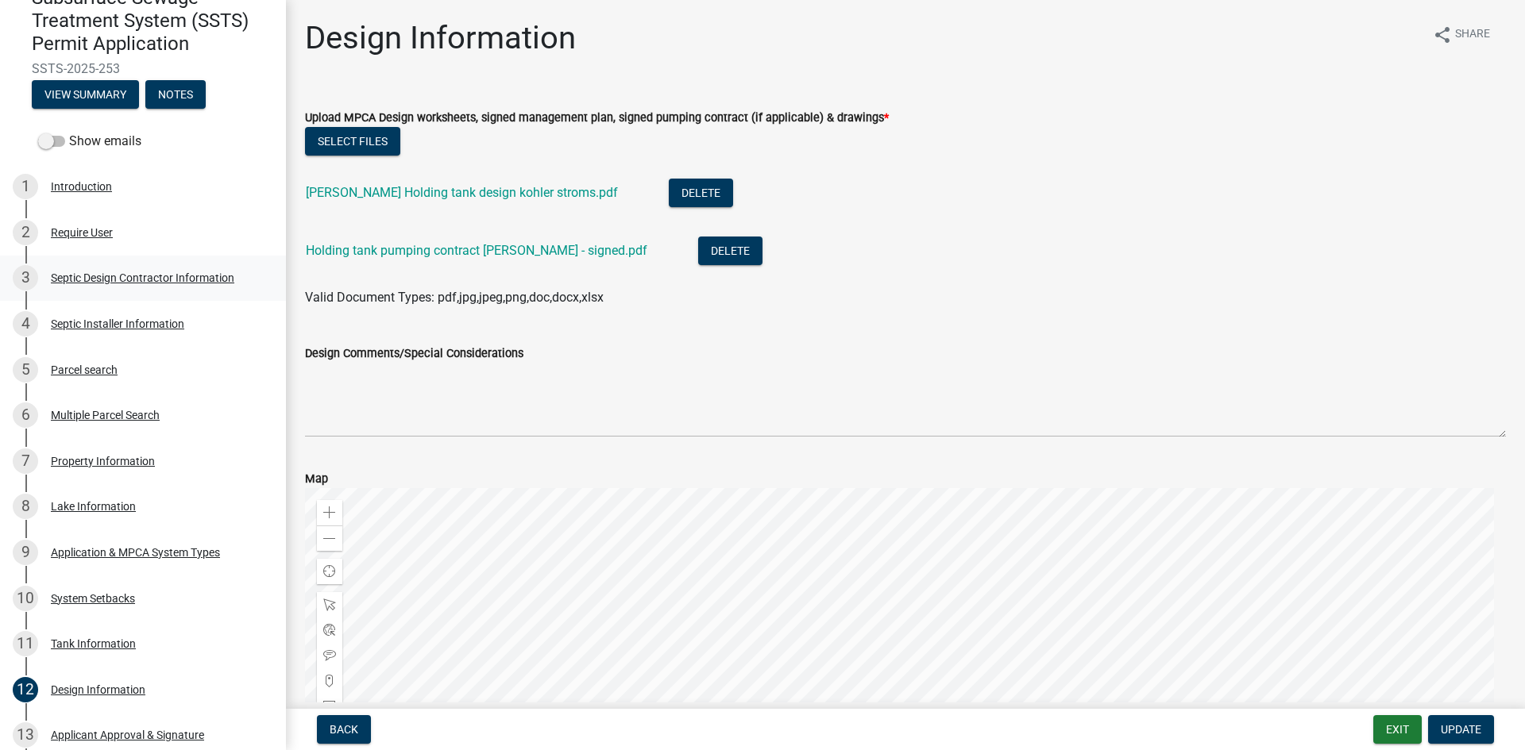
scroll to position [159, 0]
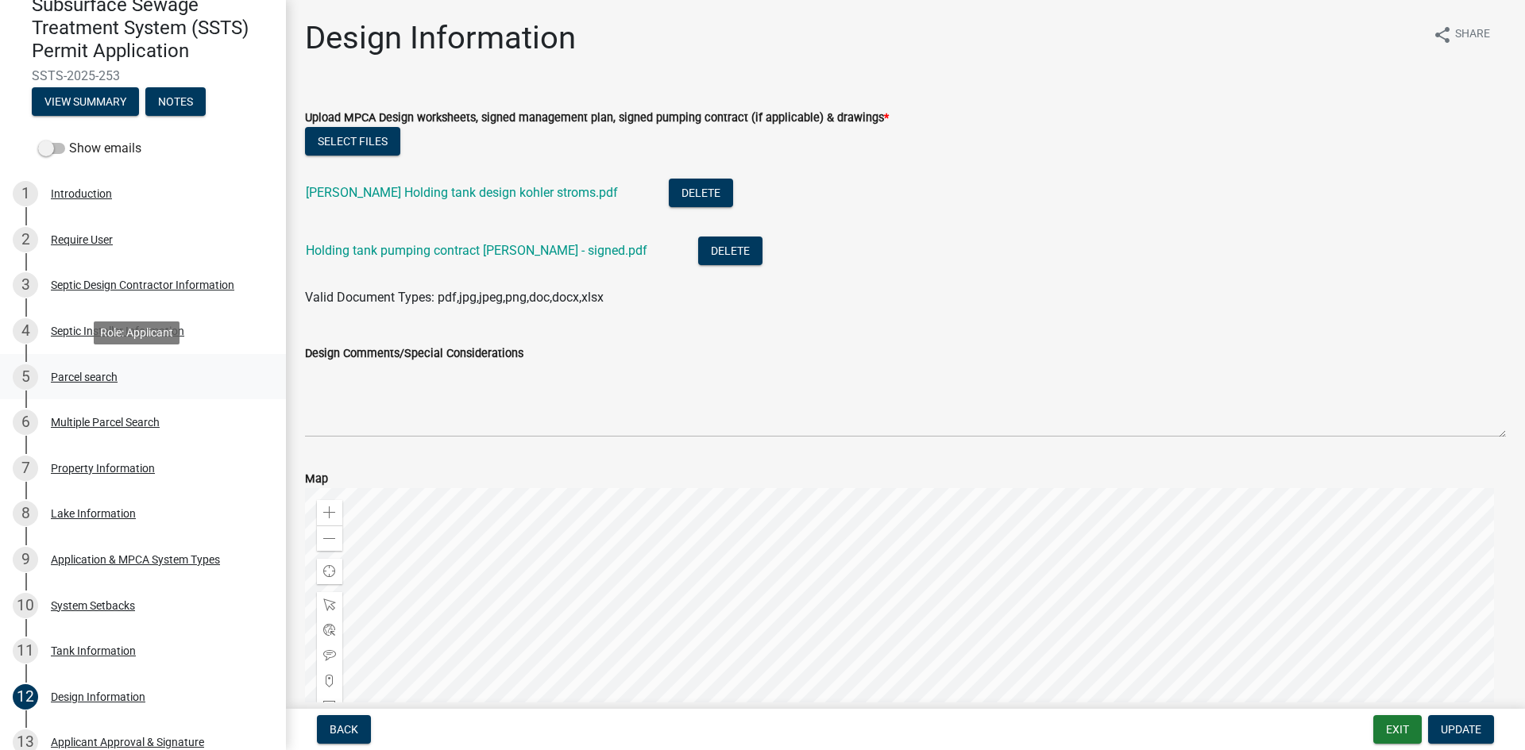
click at [147, 362] on link "5 Parcel search" at bounding box center [143, 377] width 286 height 46
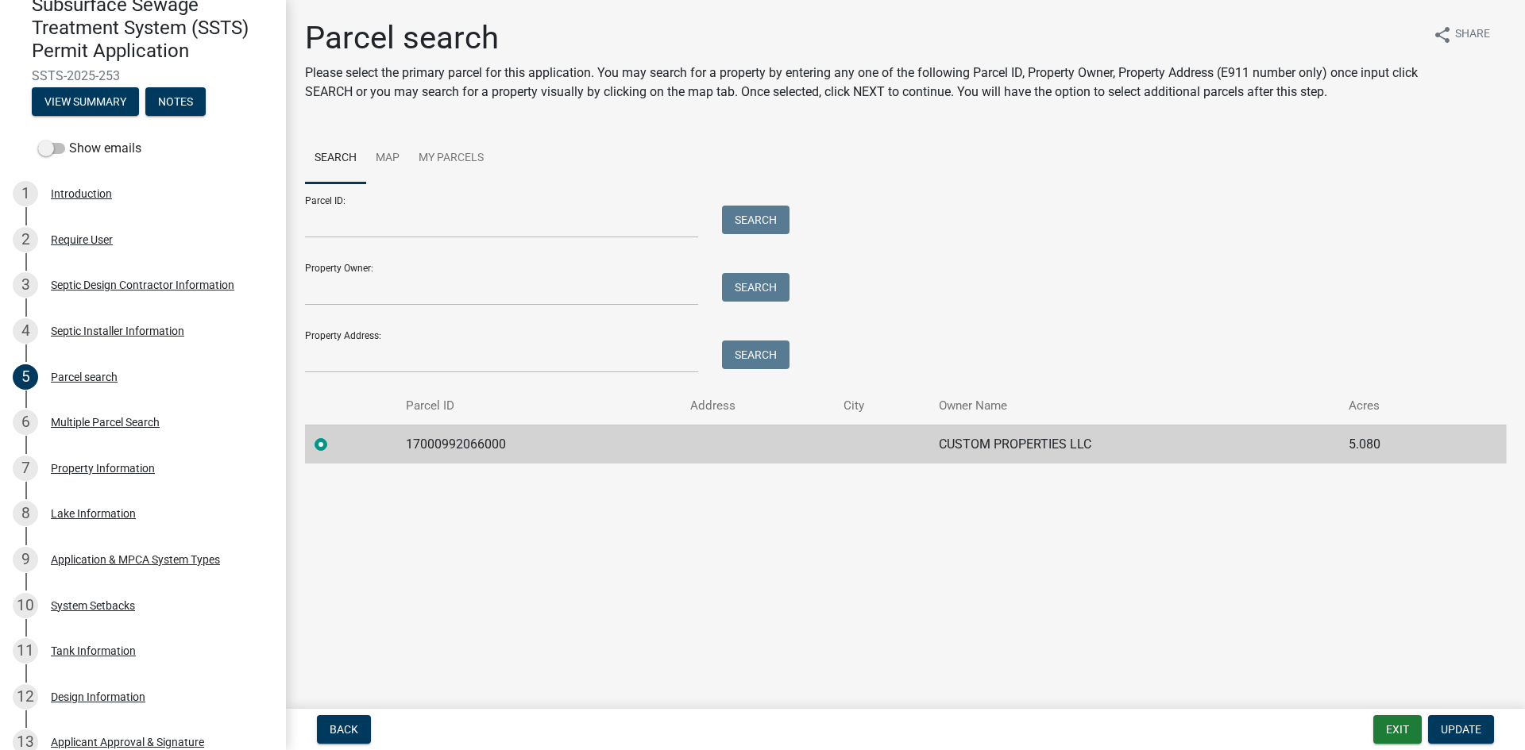
click at [475, 448] on td "17000992066000" at bounding box center [538, 444] width 284 height 39
copy td "17000992066000"
click at [184, 566] on div "9 Application & MPCA System Types" at bounding box center [137, 559] width 248 height 25
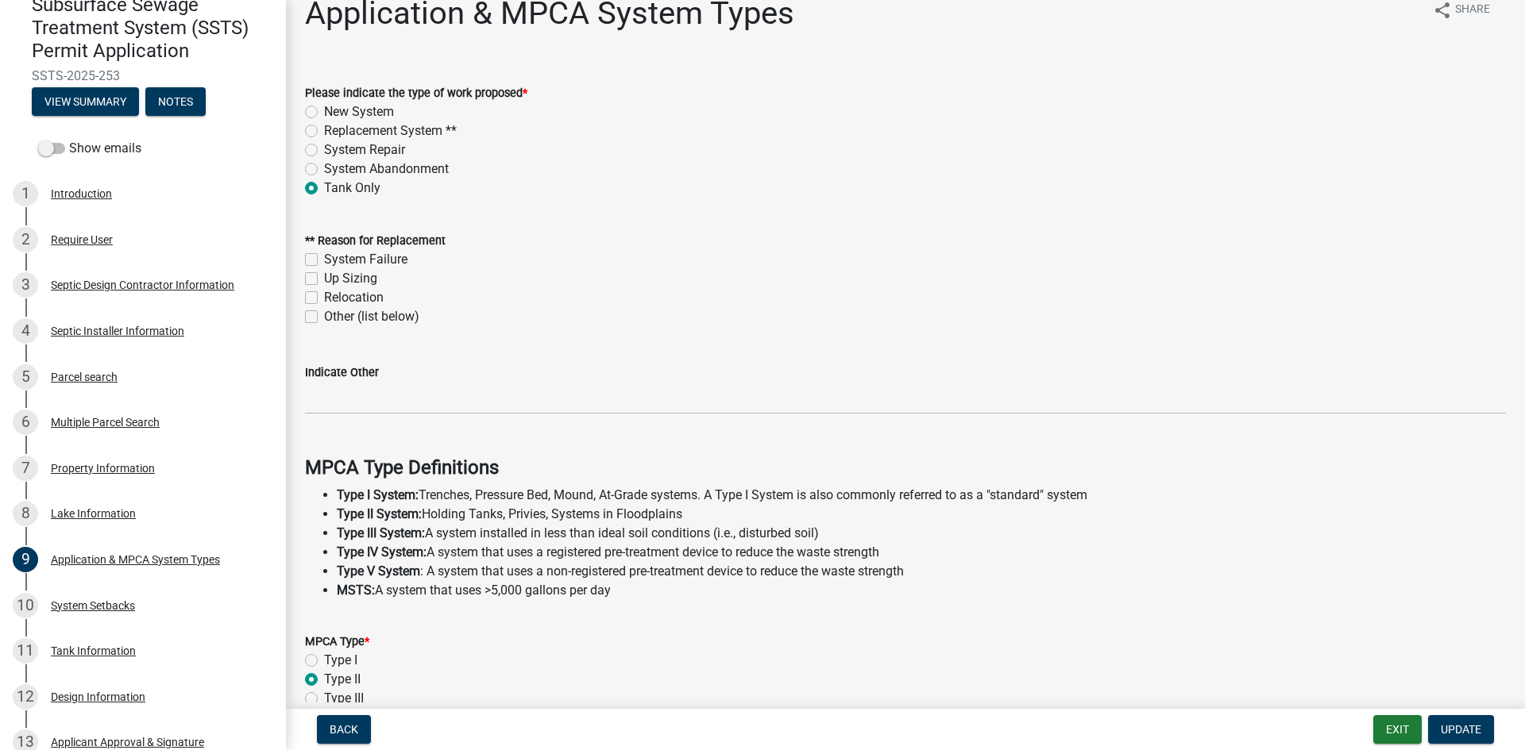
scroll to position [0, 0]
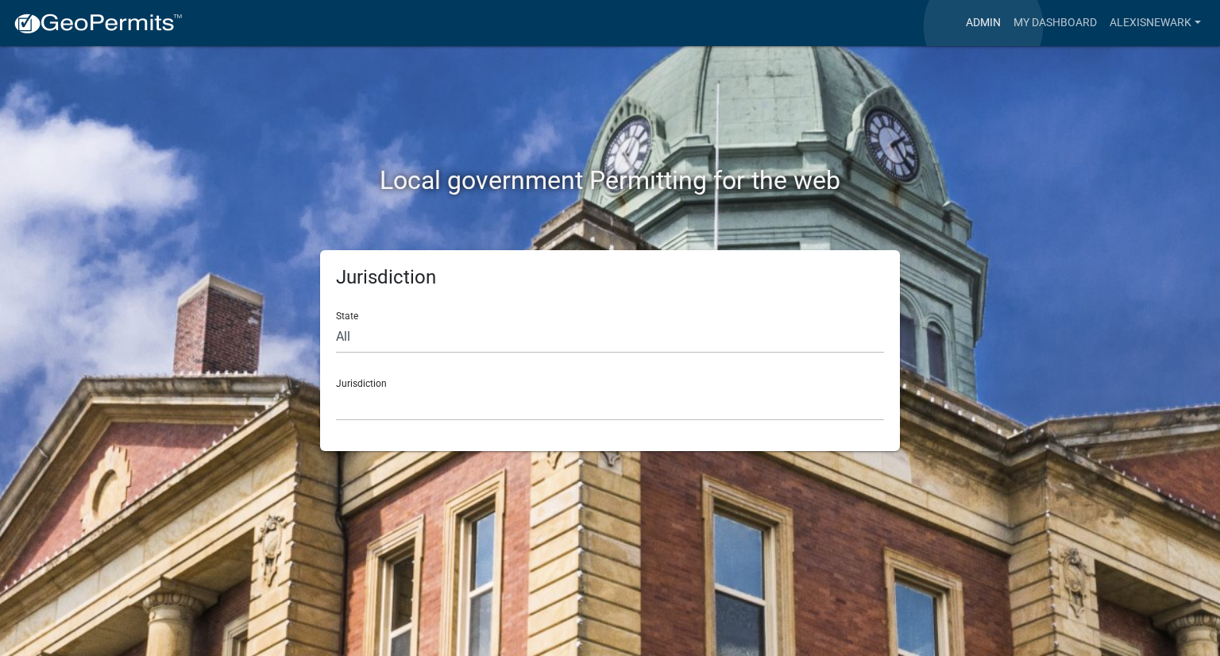
click at [983, 26] on link "Admin" at bounding box center [983, 23] width 48 height 30
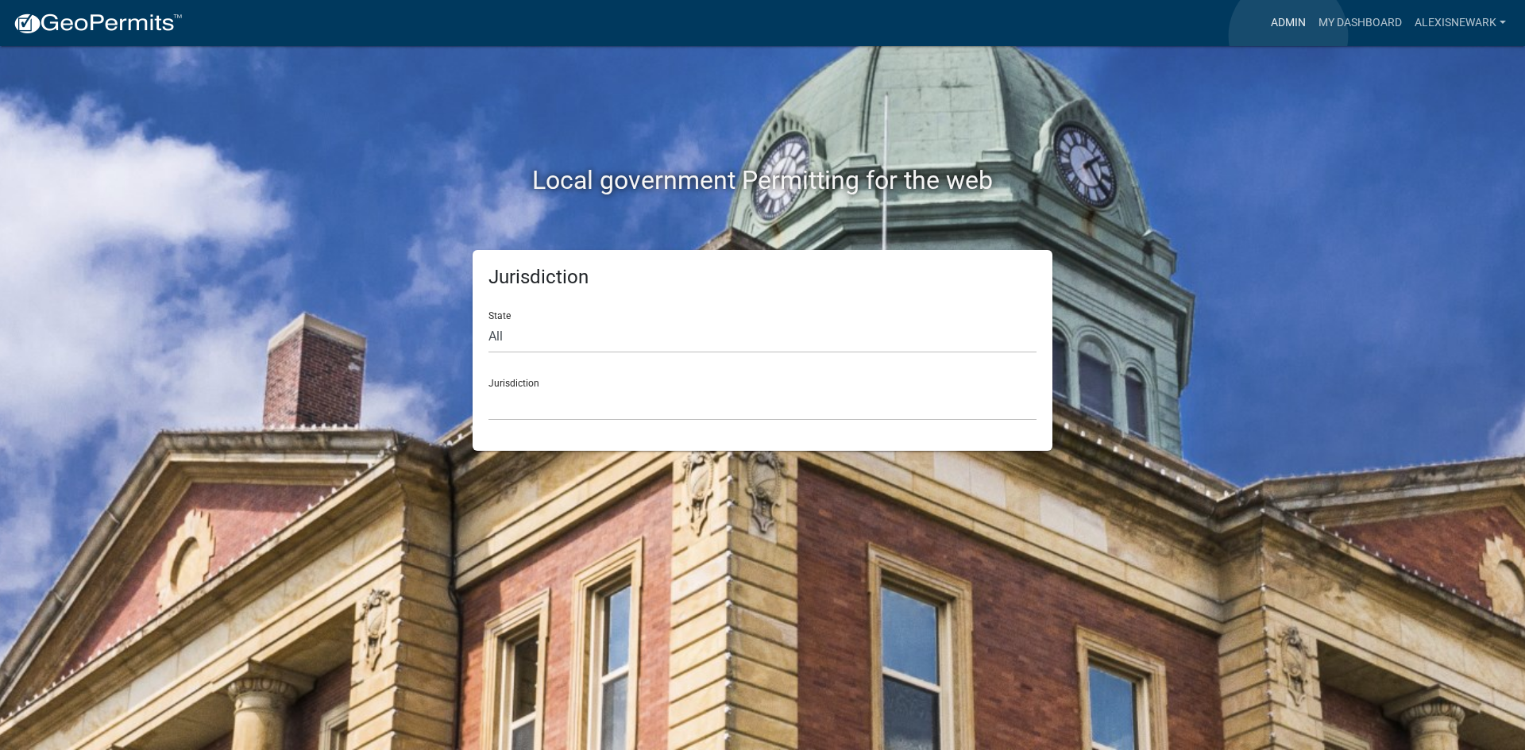
click at [1288, 36] on link "Admin" at bounding box center [1288, 23] width 48 height 30
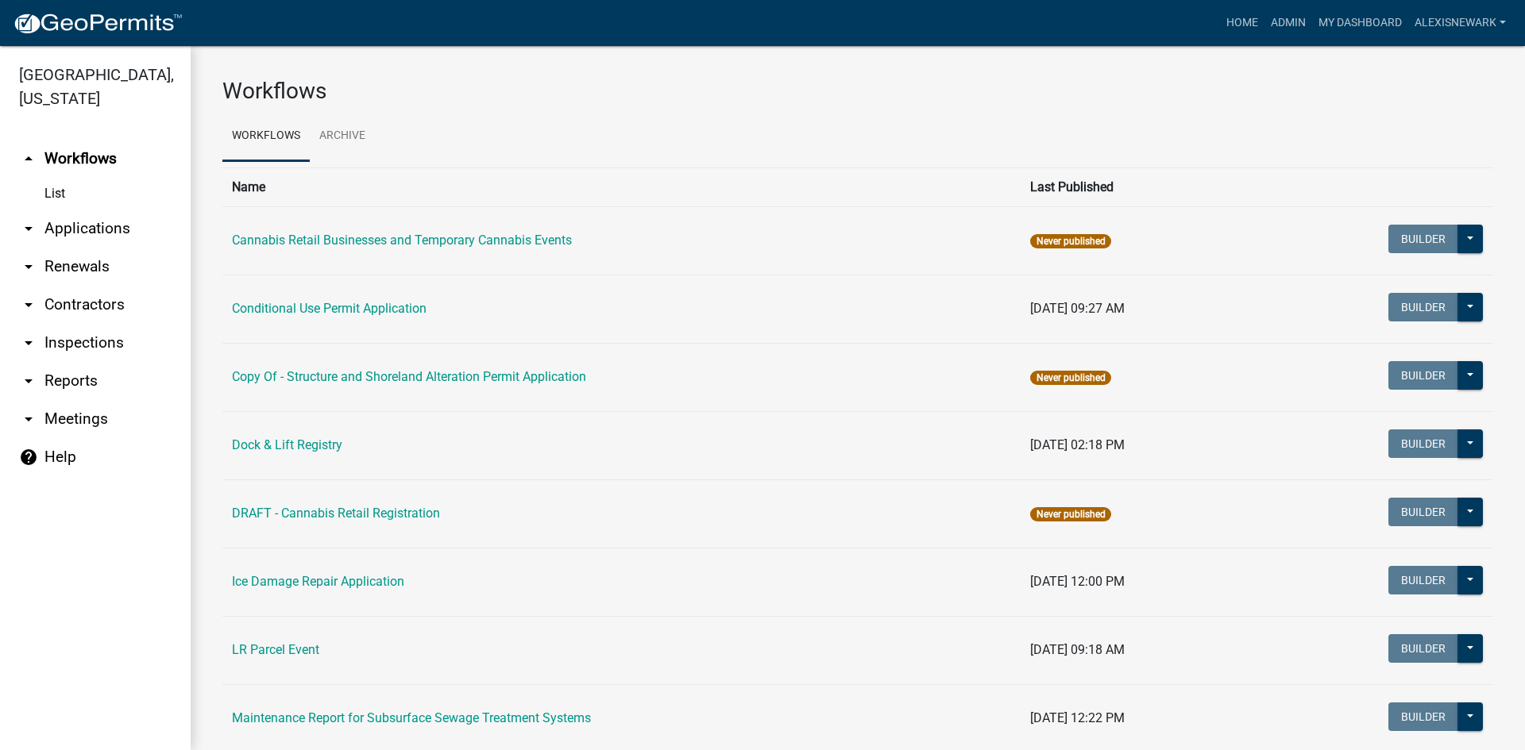
click at [149, 218] on link "arrow_drop_down Applications" at bounding box center [95, 229] width 191 height 38
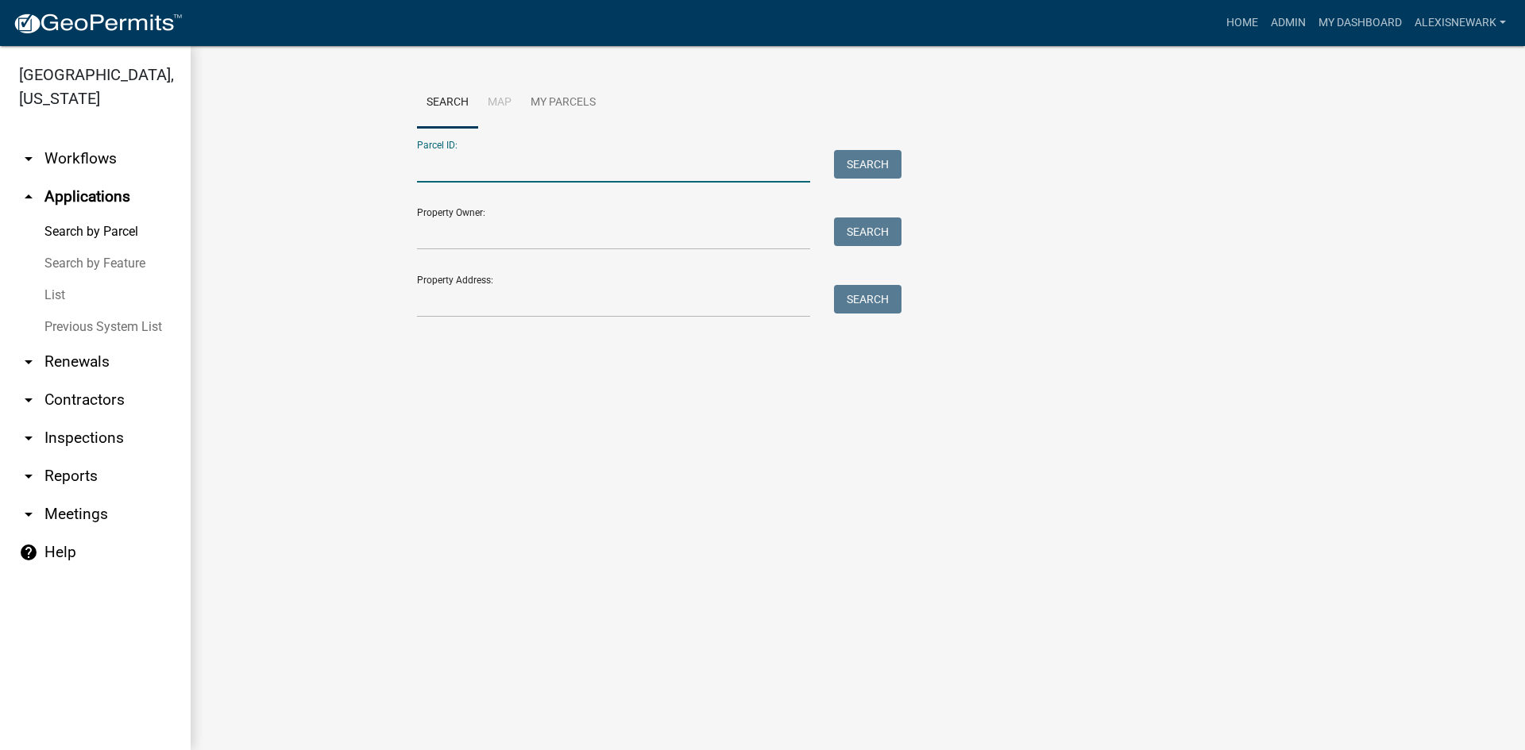
click at [430, 171] on input "Parcel ID:" at bounding box center [613, 166] width 393 height 33
paste input "17000992069000"
type input "17000992069000"
click at [898, 168] on button "Search" at bounding box center [868, 164] width 68 height 29
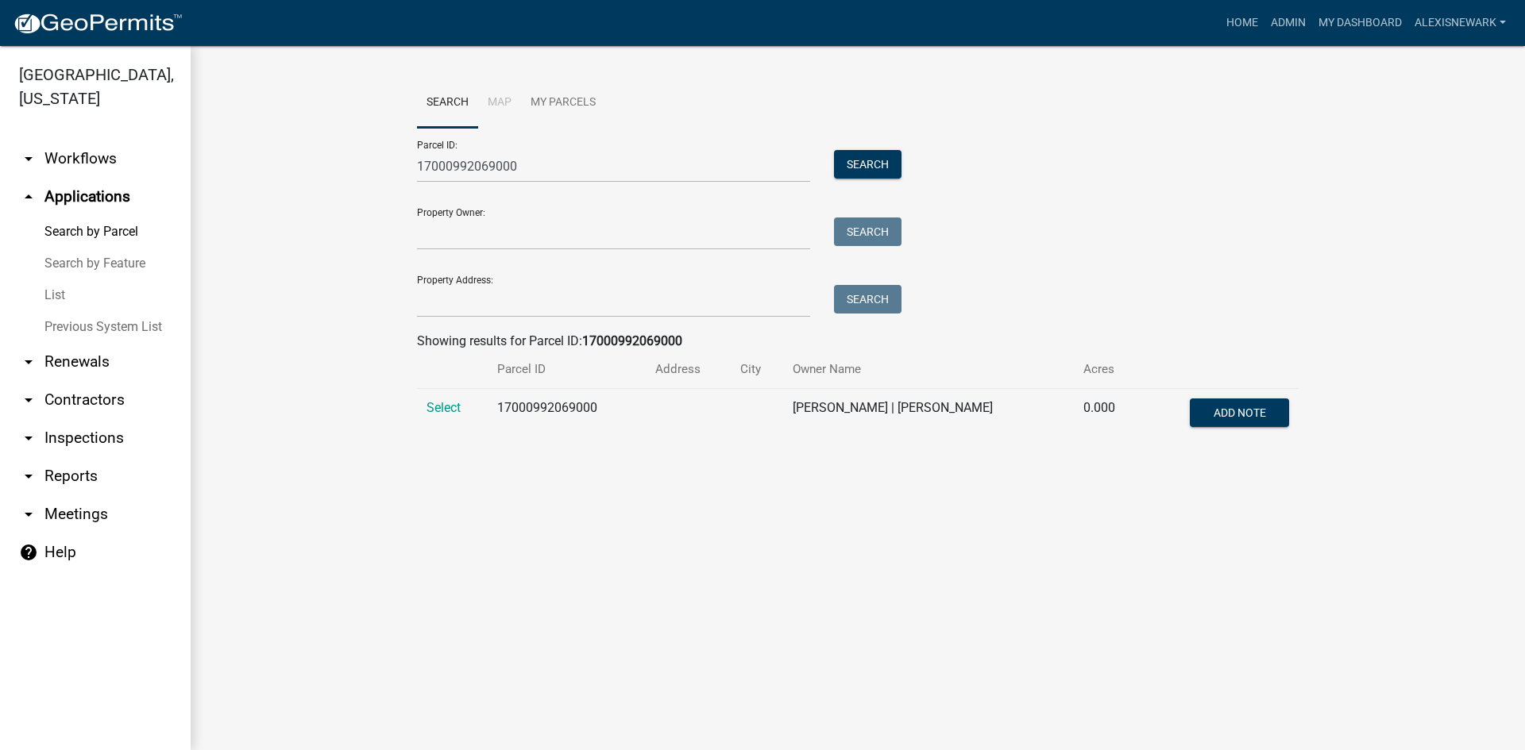
drag, startPoint x: 1099, startPoint y: 145, endPoint x: 1040, endPoint y: 179, distance: 69.1
click at [1098, 145] on div "Parcel ID: 17000992069000 Search Property Owner: Search Property Address: Search" at bounding box center [858, 223] width 882 height 190
click at [916, 499] on main "Search Map My Parcels Parcel ID: 17000992069000 Search Property Owner: Search P…" at bounding box center [858, 398] width 1334 height 704
click at [1039, 550] on main "Search Map My Parcels Parcel ID: 17000992069000 Search Property Owner: Search P…" at bounding box center [858, 398] width 1334 height 704
click at [1199, 668] on main "Search Map My Parcels Parcel ID: 17000992069000 Search Property Owner: Search P…" at bounding box center [858, 398] width 1334 height 704
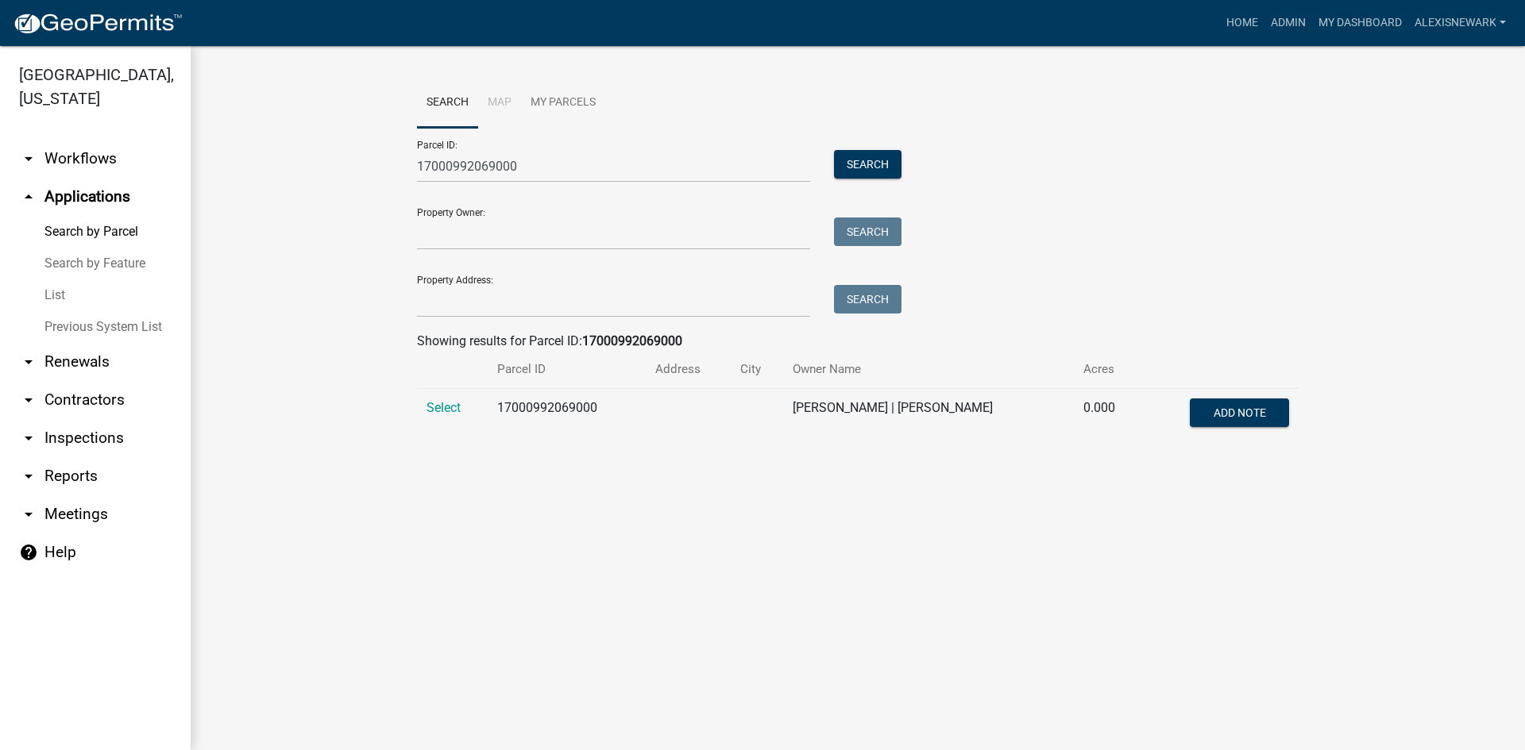
click at [1205, 658] on main "Search Map My Parcels Parcel ID: 17000992069000 Search Property Owner: Search P…" at bounding box center [858, 398] width 1334 height 704
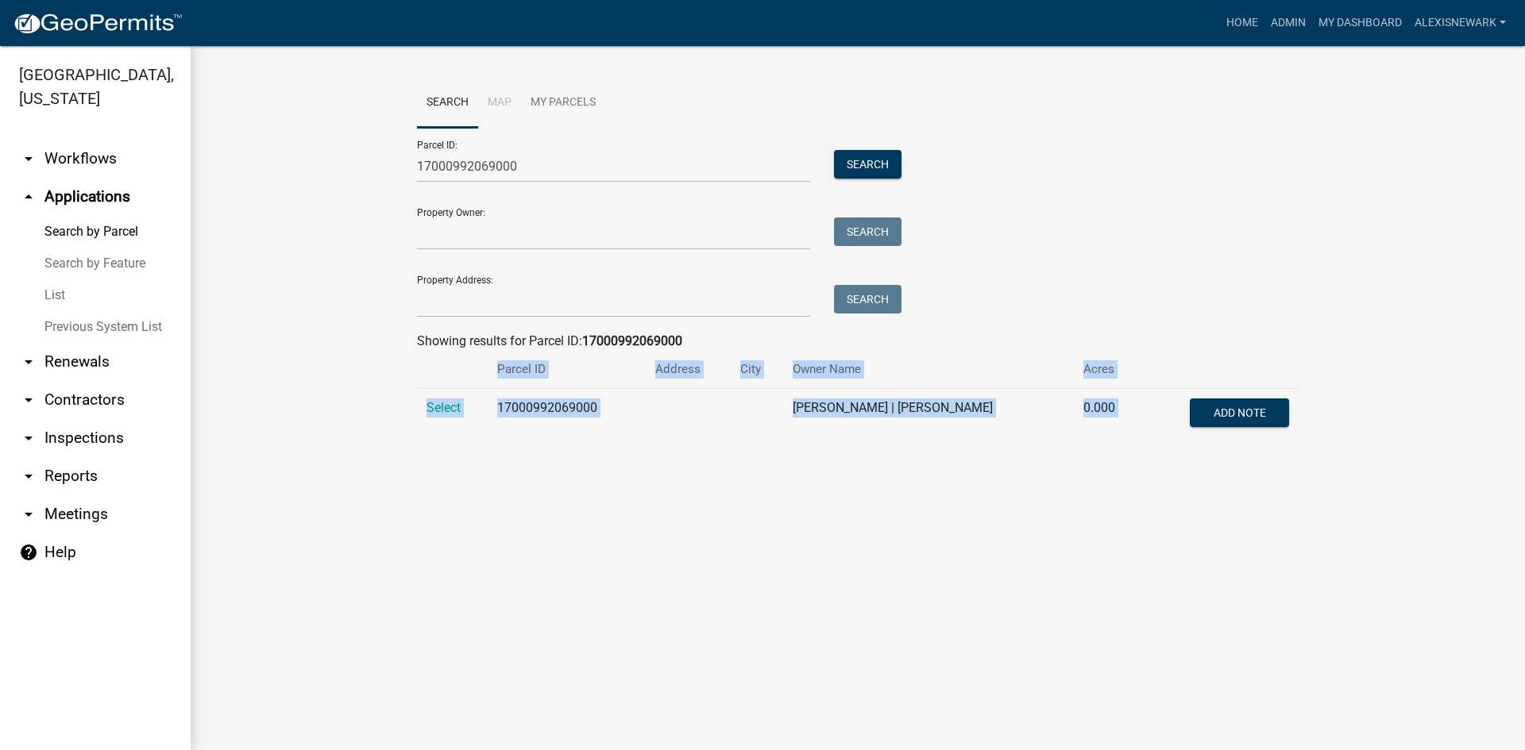
click at [1205, 658] on main "Search Map My Parcels Parcel ID: 17000992069000 Search Property Owner: Search P…" at bounding box center [858, 398] width 1334 height 704
click at [459, 408] on span "Select" at bounding box center [443, 407] width 34 height 15
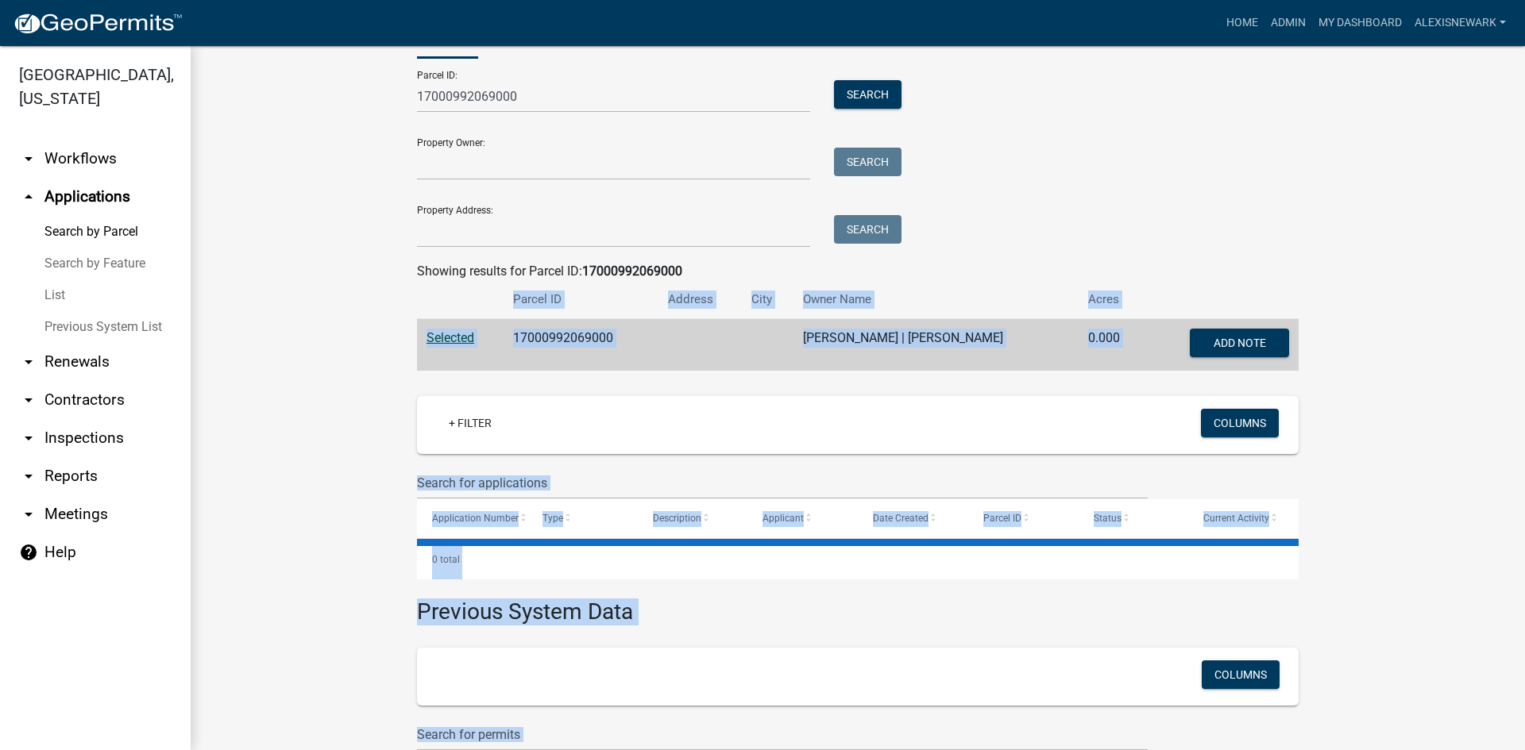
scroll to position [182, 0]
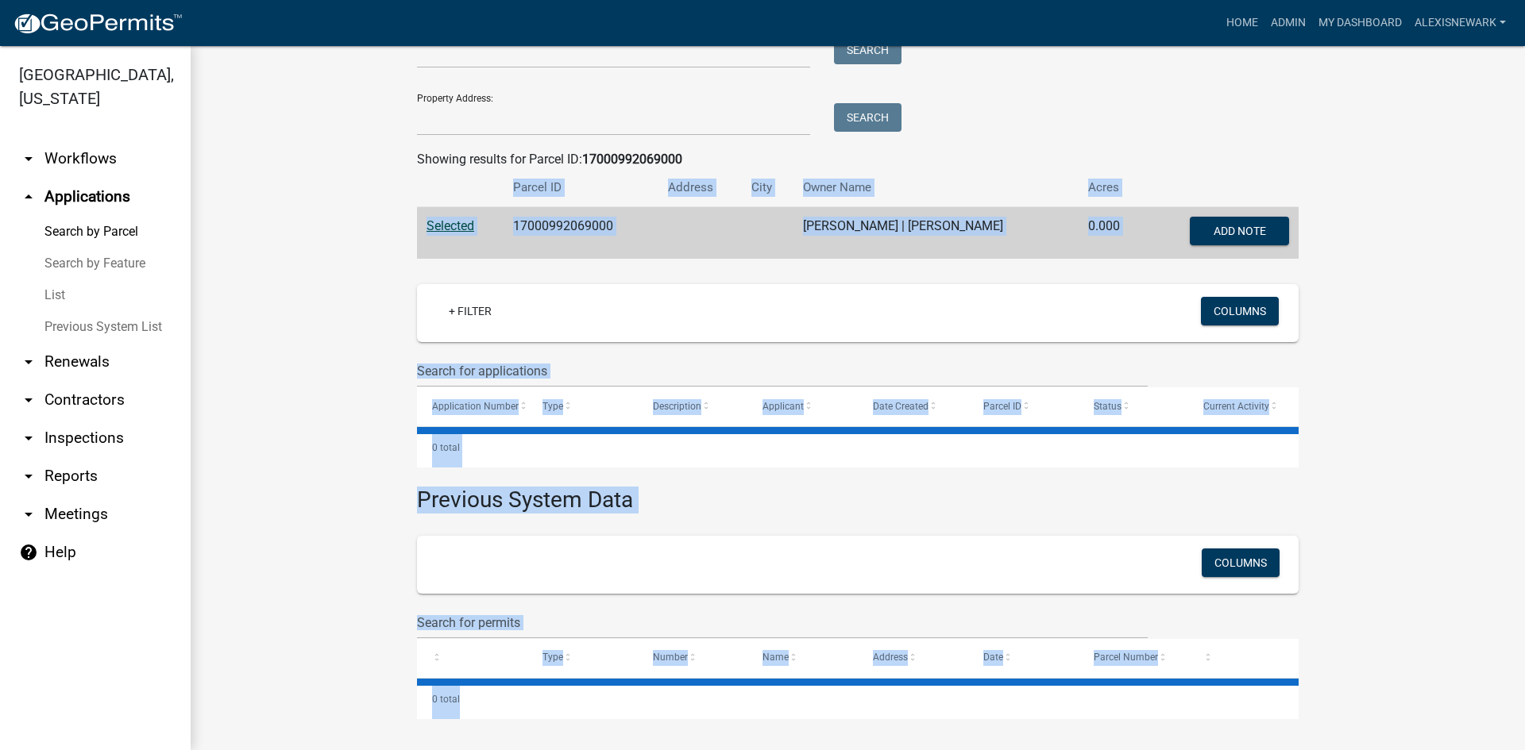
click at [356, 350] on wm-workflow-application-search-view "Search Map My Parcels Parcel ID: 17000992069000 Search Property Owner: Search P…" at bounding box center [857, 307] width 1271 height 823
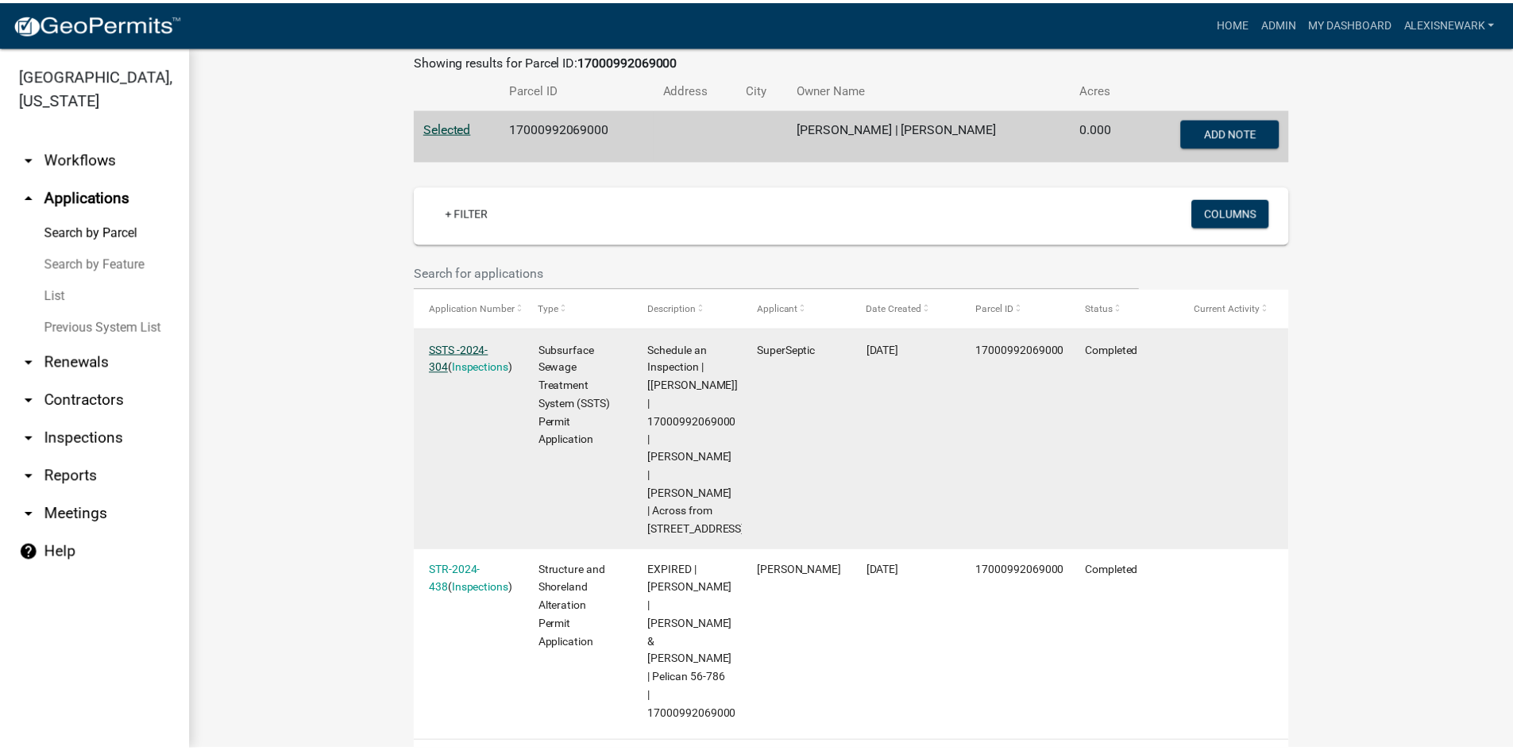
scroll to position [281, 0]
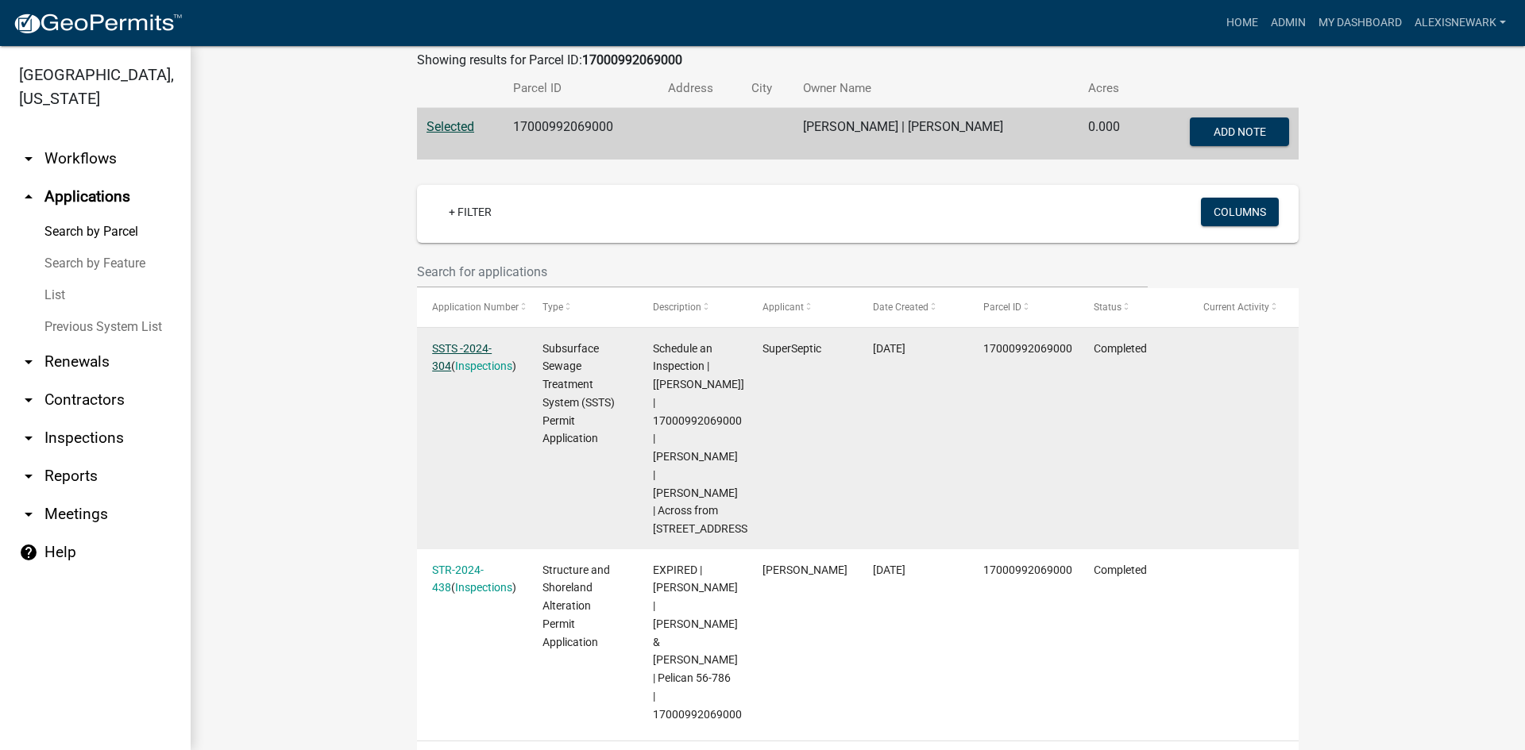
click at [451, 342] on link "SSTS -2024-304" at bounding box center [462, 357] width 60 height 31
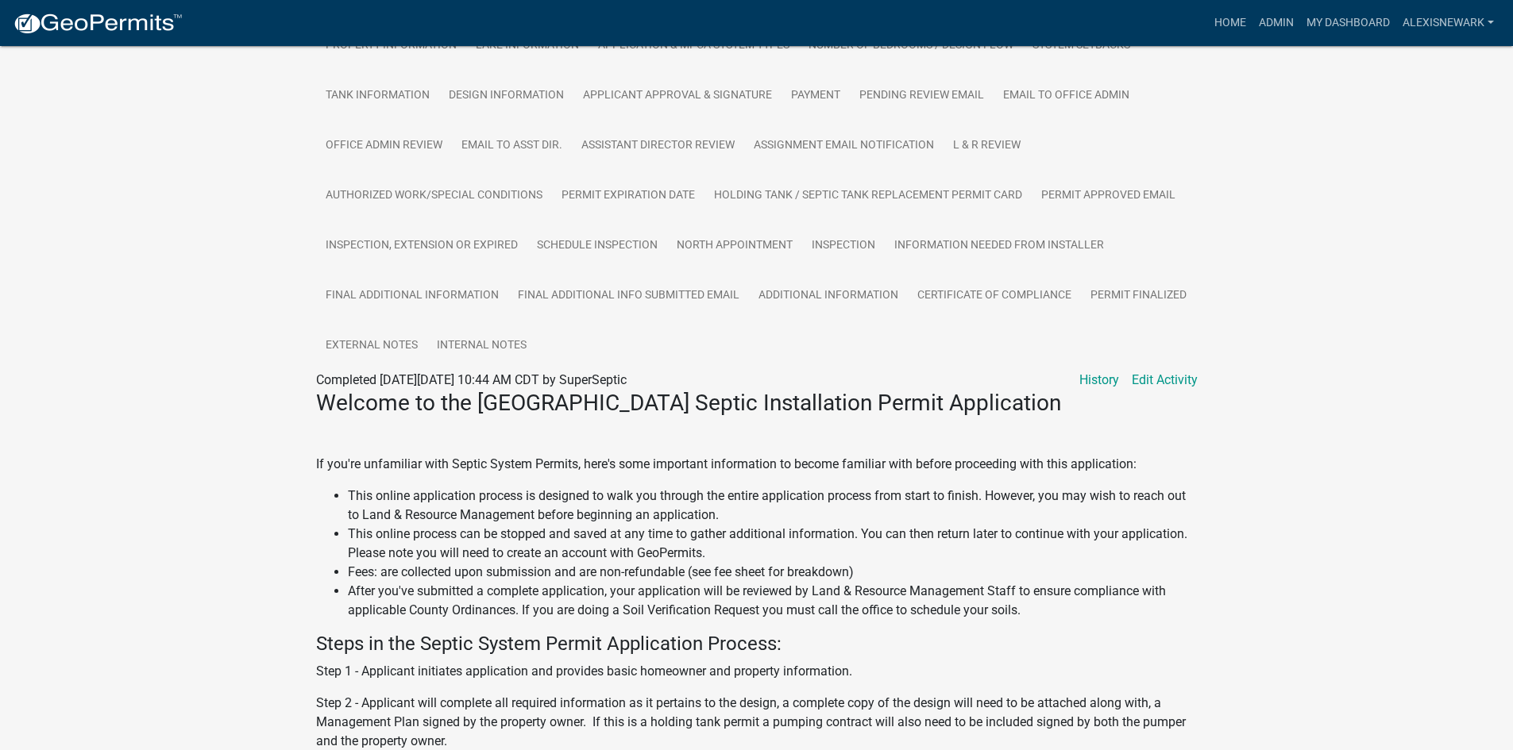
scroll to position [397, 0]
click at [846, 253] on link "Inspection" at bounding box center [843, 244] width 83 height 51
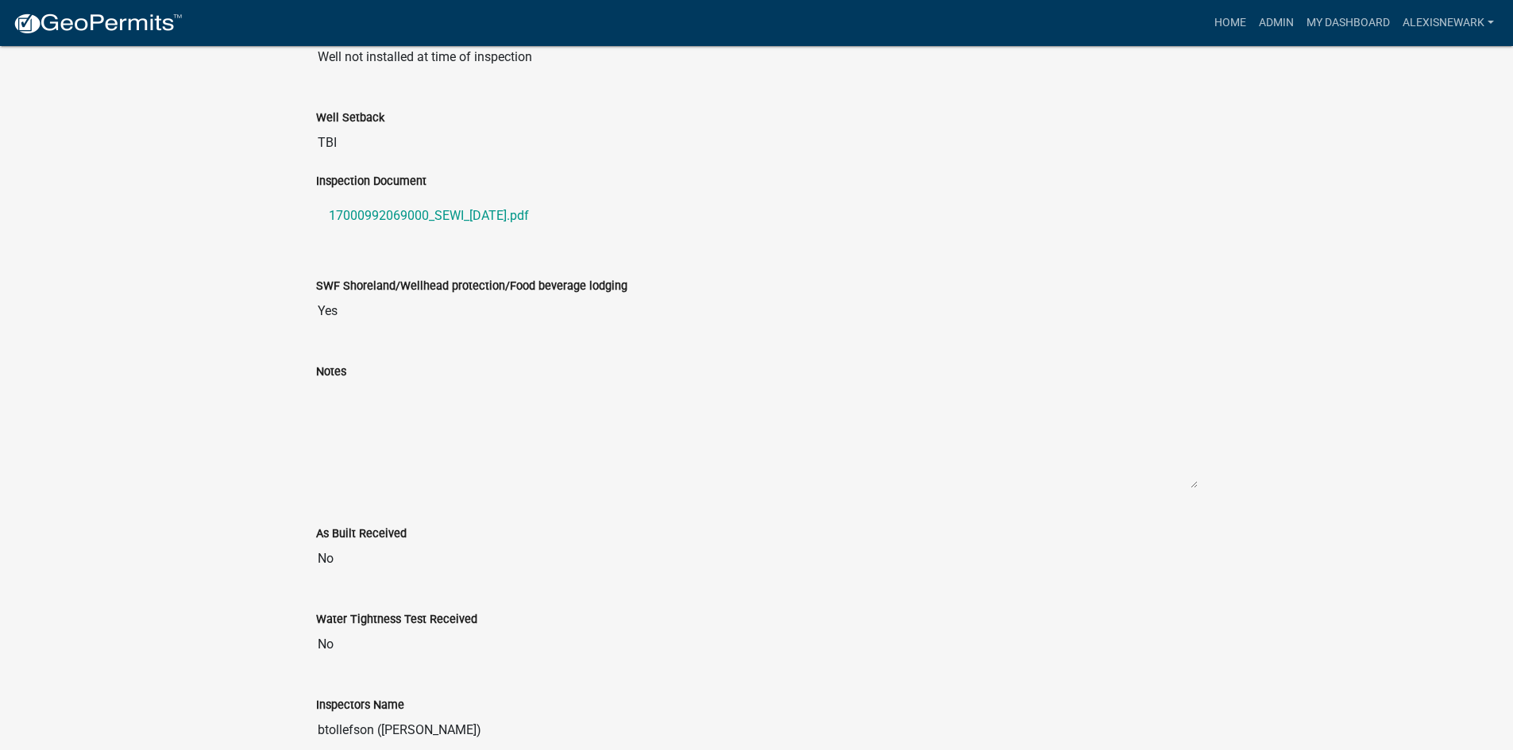
scroll to position [1206, 0]
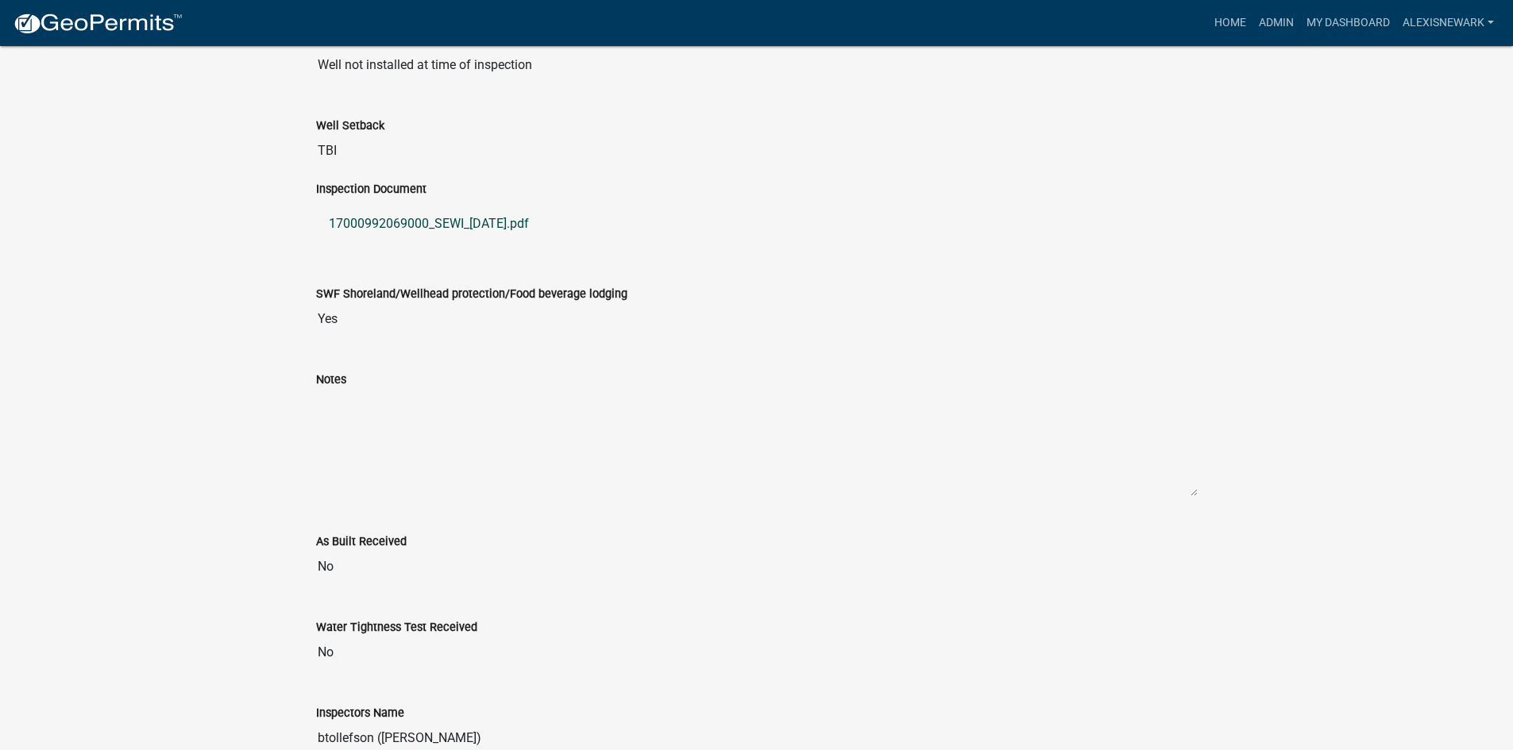
click at [465, 243] on link "17000992069000_SEWI_2024-10-17.pdf" at bounding box center [757, 224] width 882 height 38
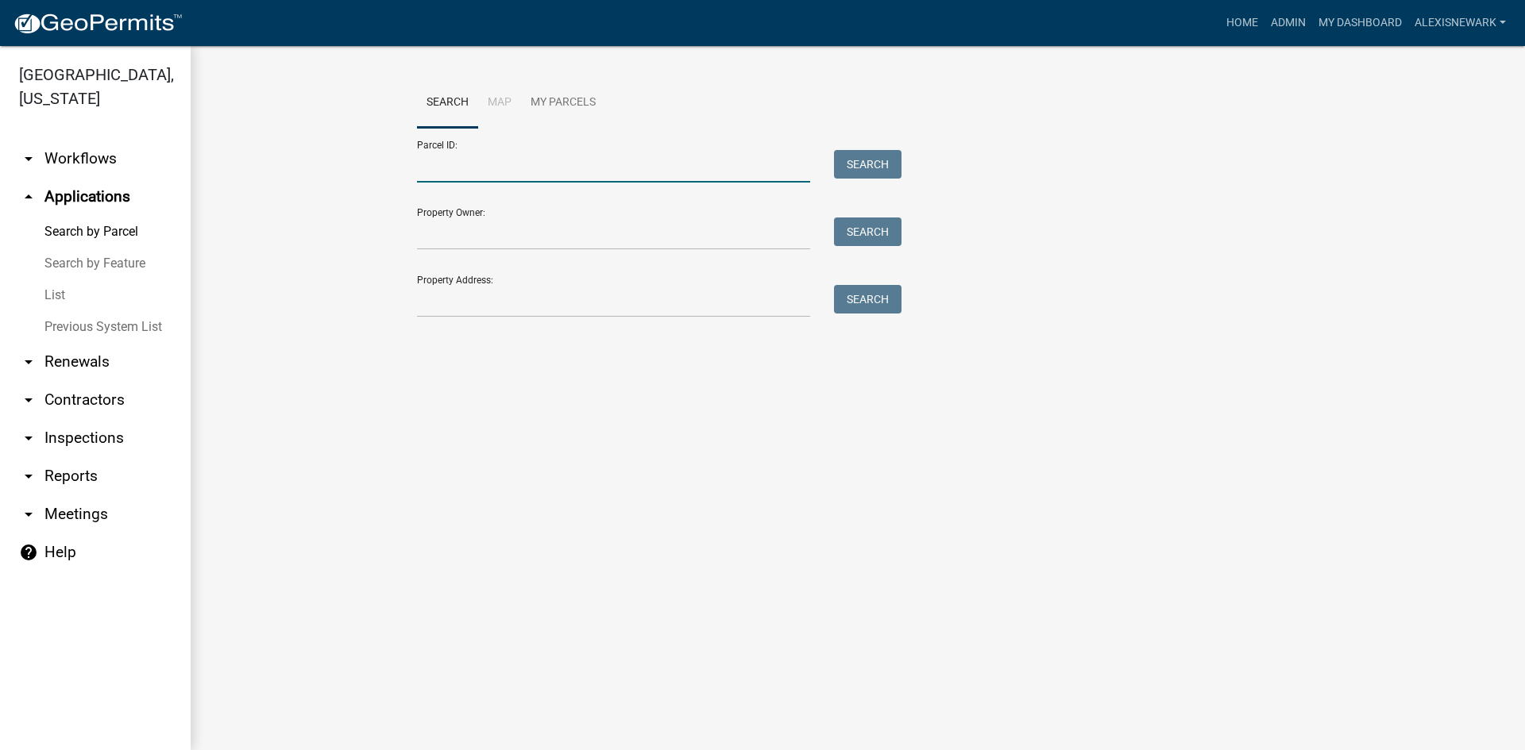
click at [487, 183] on input "Parcel ID:" at bounding box center [613, 166] width 393 height 33
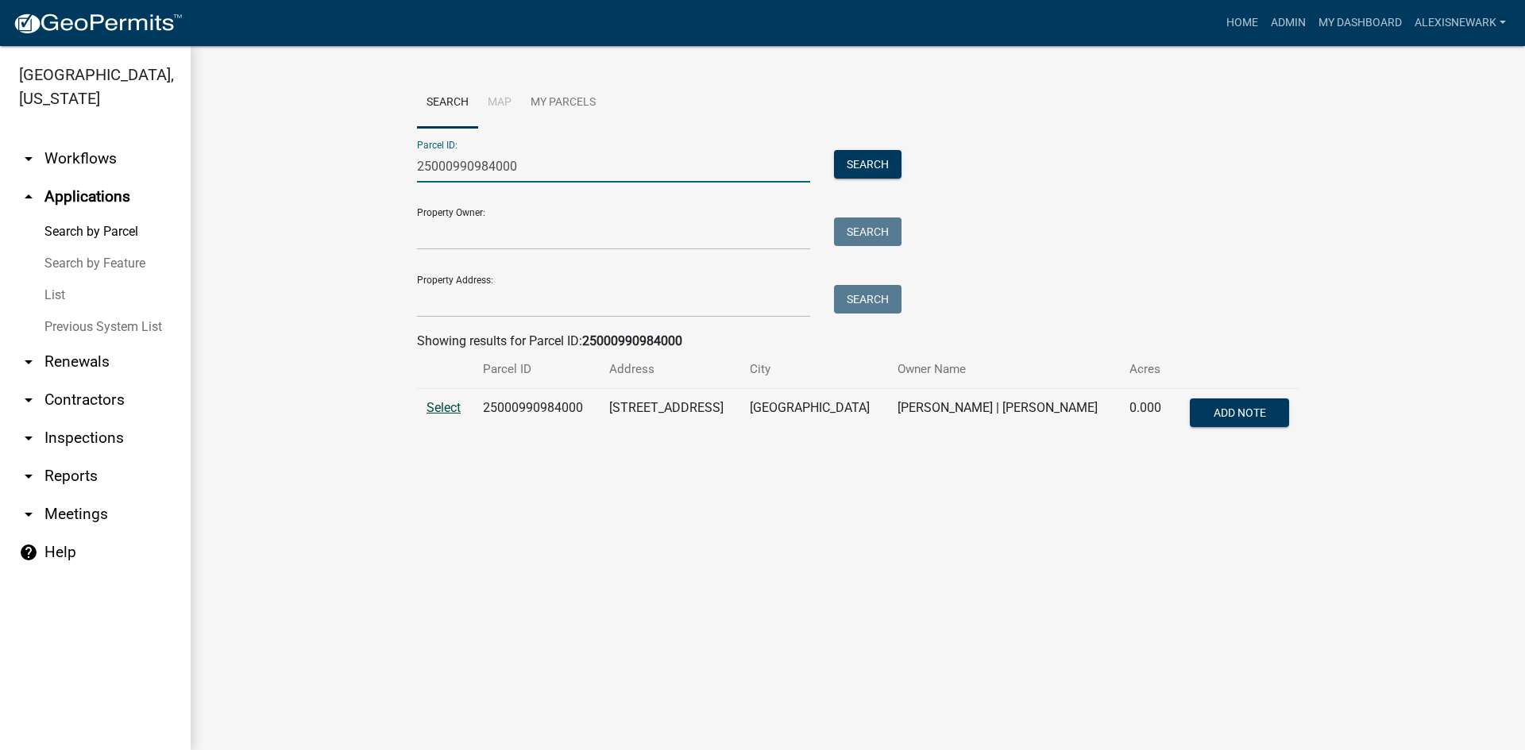
type input "25000990984000"
click at [459, 411] on span "Select" at bounding box center [443, 407] width 34 height 15
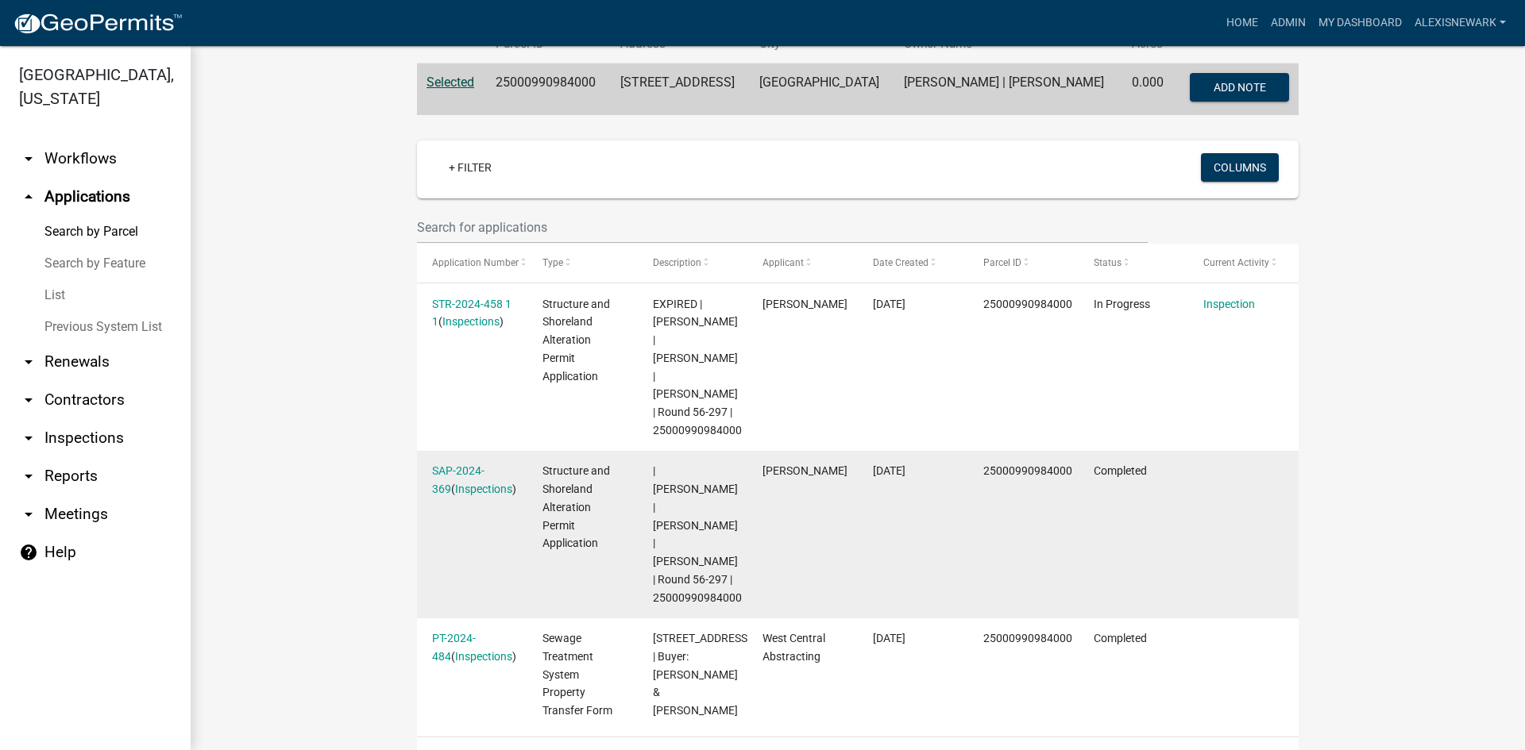
scroll to position [437, 0]
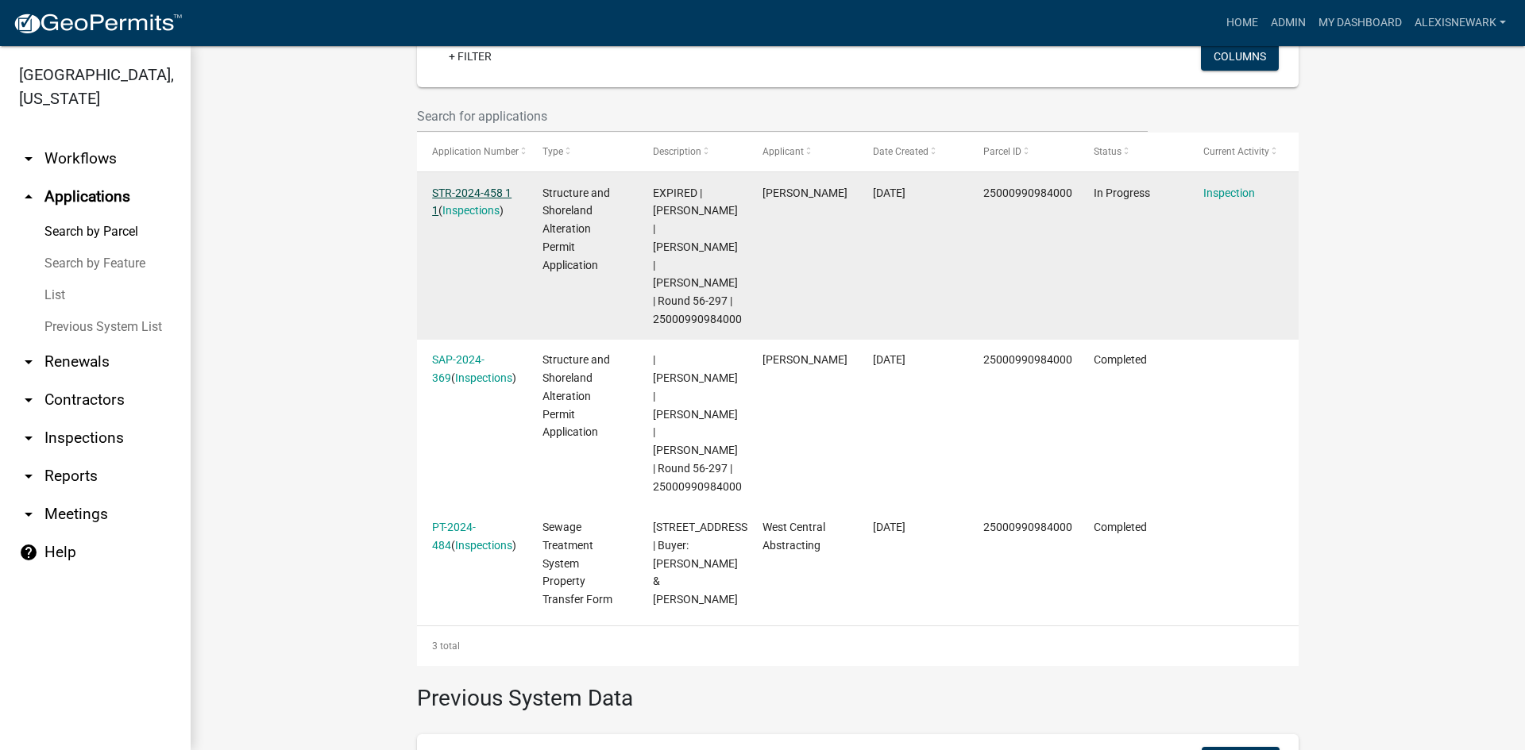
click at [479, 188] on link "STR-2024-458 1 1" at bounding box center [471, 202] width 79 height 31
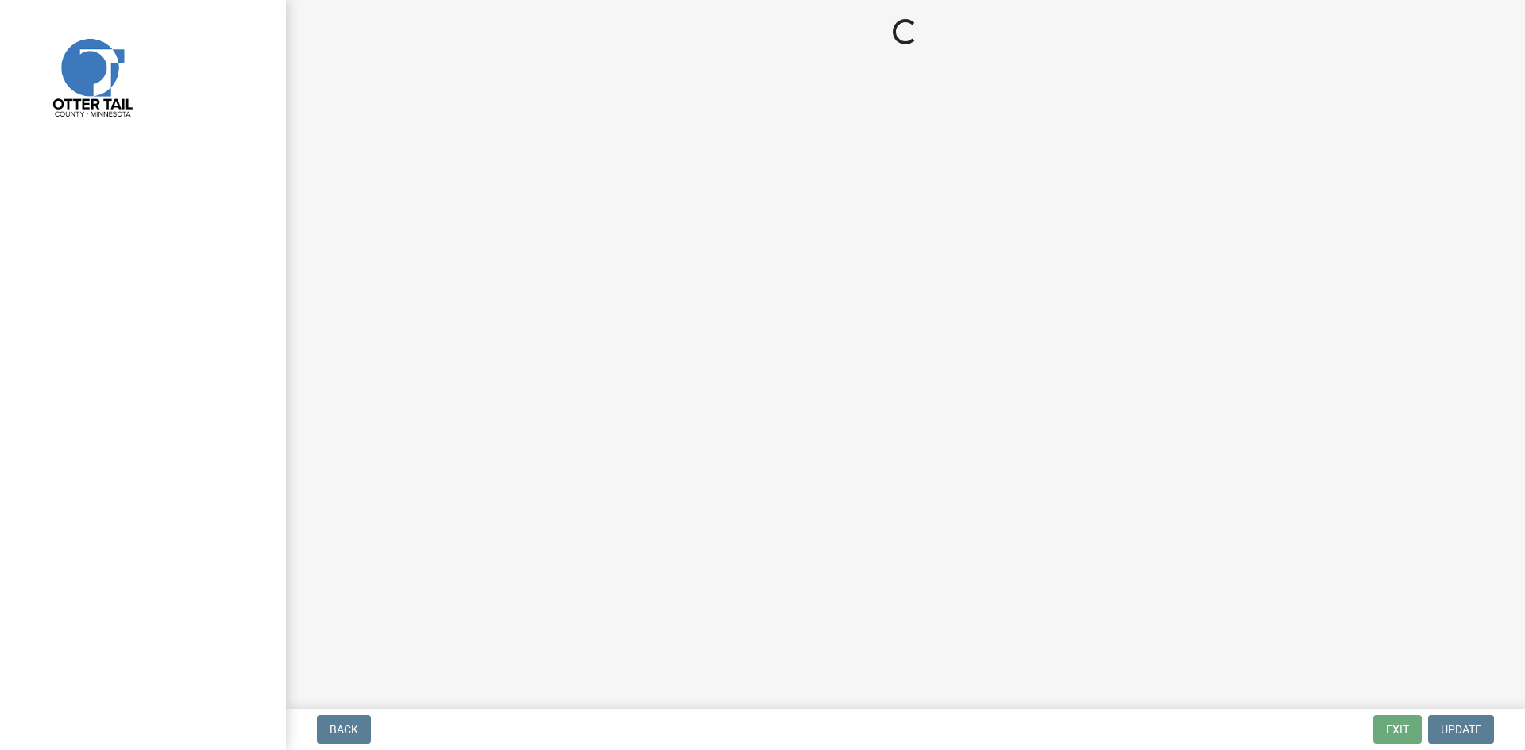
select select "710d5f49-2663-4e73-9718-d0c4e189f5ed"
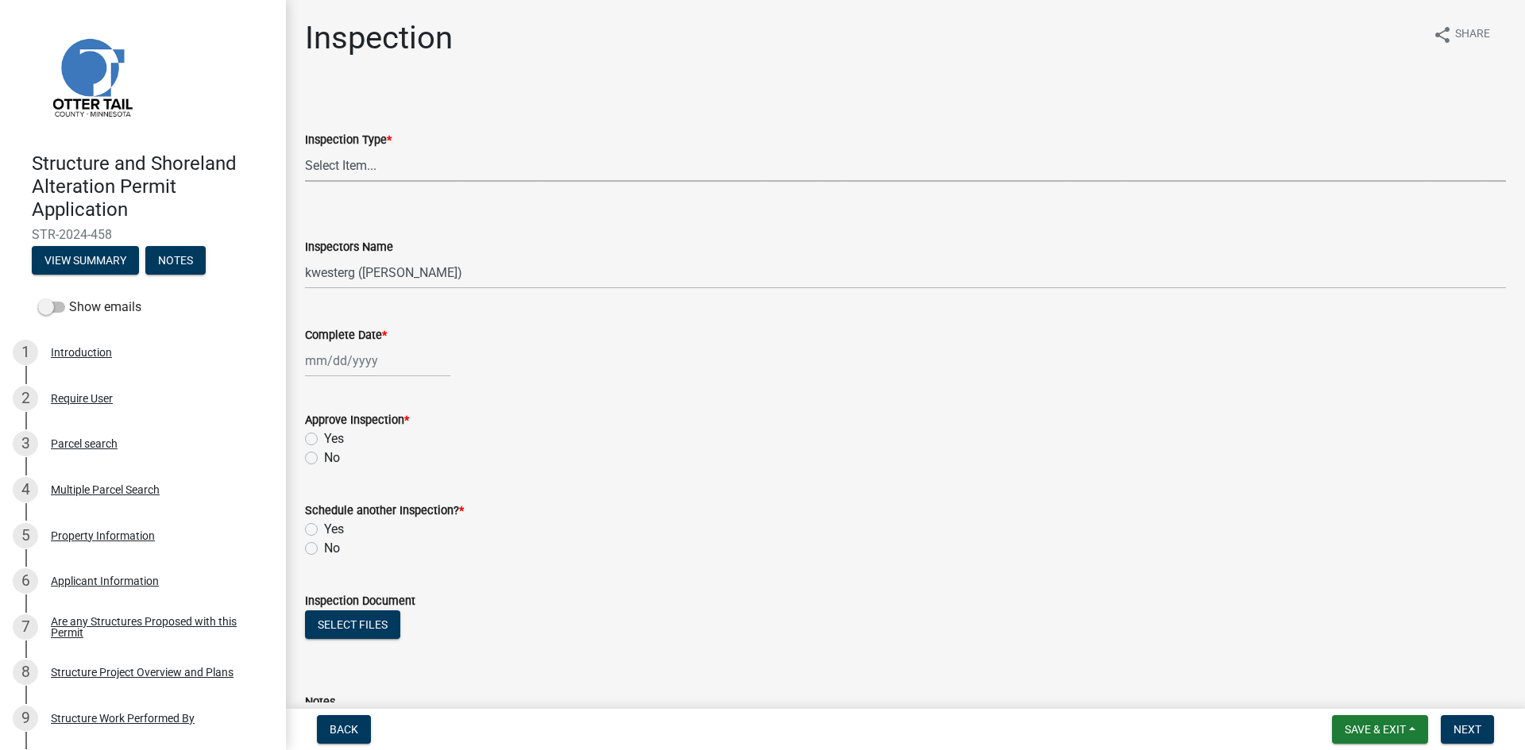
click at [389, 177] on select "Select Item... Footing / Structure Inspection Shoreland Alteration Not Built" at bounding box center [905, 165] width 1201 height 33
click at [305, 149] on select "Select Item... Footing / Structure Inspection Shoreland Alteration Not Built" at bounding box center [905, 165] width 1201 height 33
select select "29b027fa-a62f-4639-a4c1-67ac8b0bd2a2"
click at [392, 274] on select "Select Item... btollefson (Brittany Tollefson) alexisnewark (Alexis Newark) epl…" at bounding box center [905, 273] width 1201 height 33
select select "540cdff0-8667-4a16-ad1f-2fbf1edb8379"
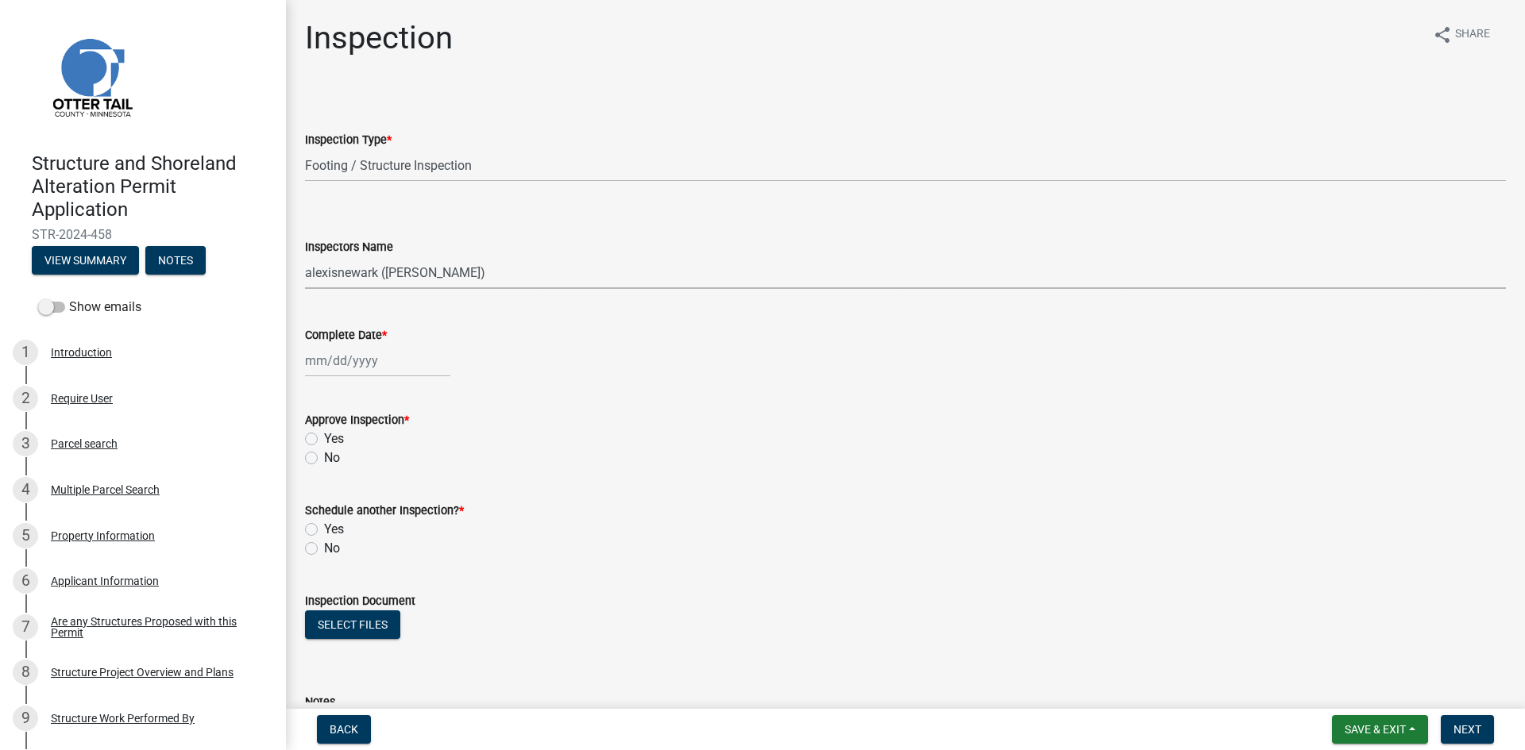
click at [305, 257] on select "Select Item... btollefson (Brittany Tollefson) alexisnewark (Alexis Newark) epl…" at bounding box center [905, 273] width 1201 height 33
click at [359, 382] on wm-data-entity-input "Complete Date *" at bounding box center [905, 347] width 1201 height 88
click at [356, 368] on div at bounding box center [377, 361] width 145 height 33
select select "8"
select select "2025"
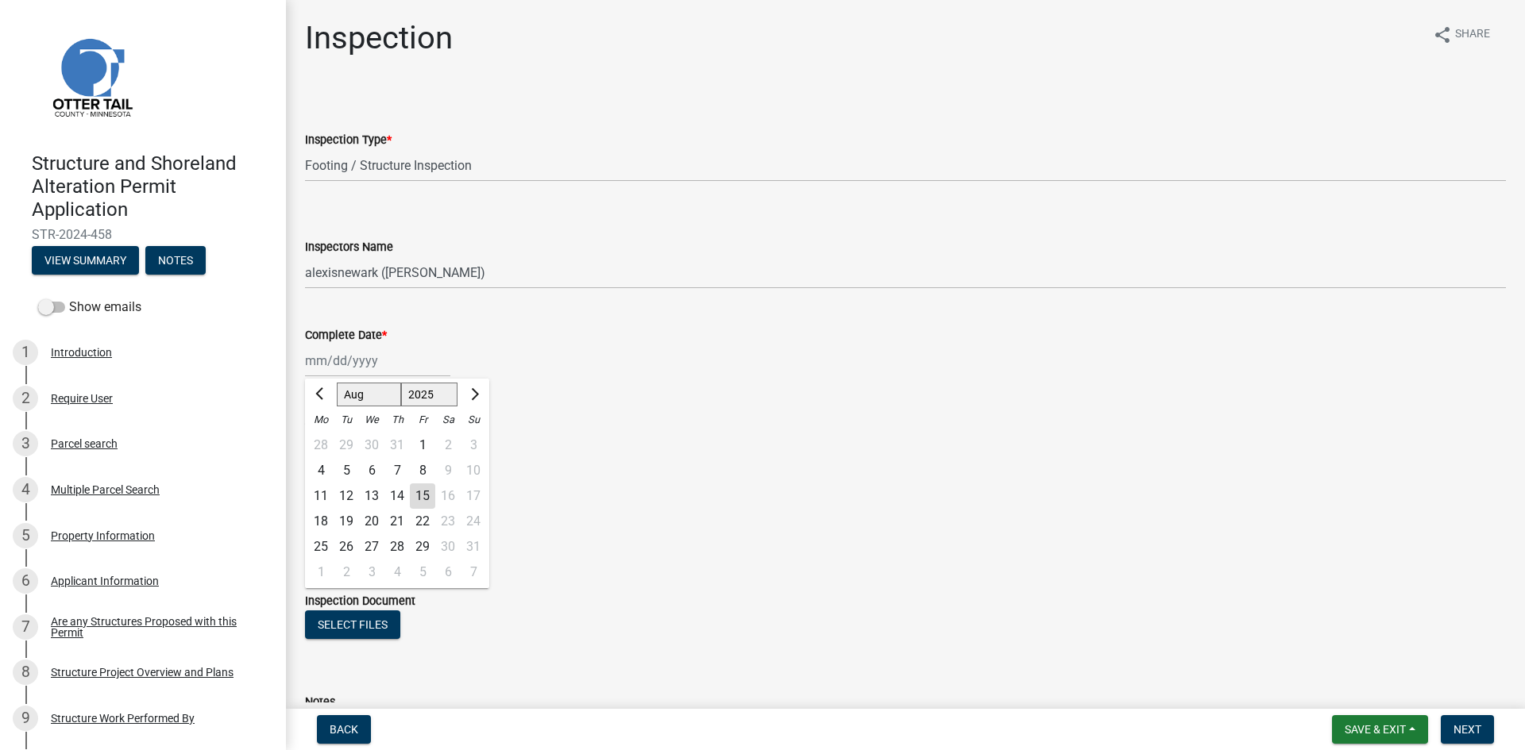
click at [383, 496] on div "13" at bounding box center [371, 496] width 25 height 25
type input "08/13/2025"
drag, startPoint x: 327, startPoint y: 440, endPoint x: 334, endPoint y: 480, distance: 41.1
click at [327, 443] on label "Yes" at bounding box center [334, 439] width 20 height 19
click at [327, 440] on input "Yes" at bounding box center [329, 435] width 10 height 10
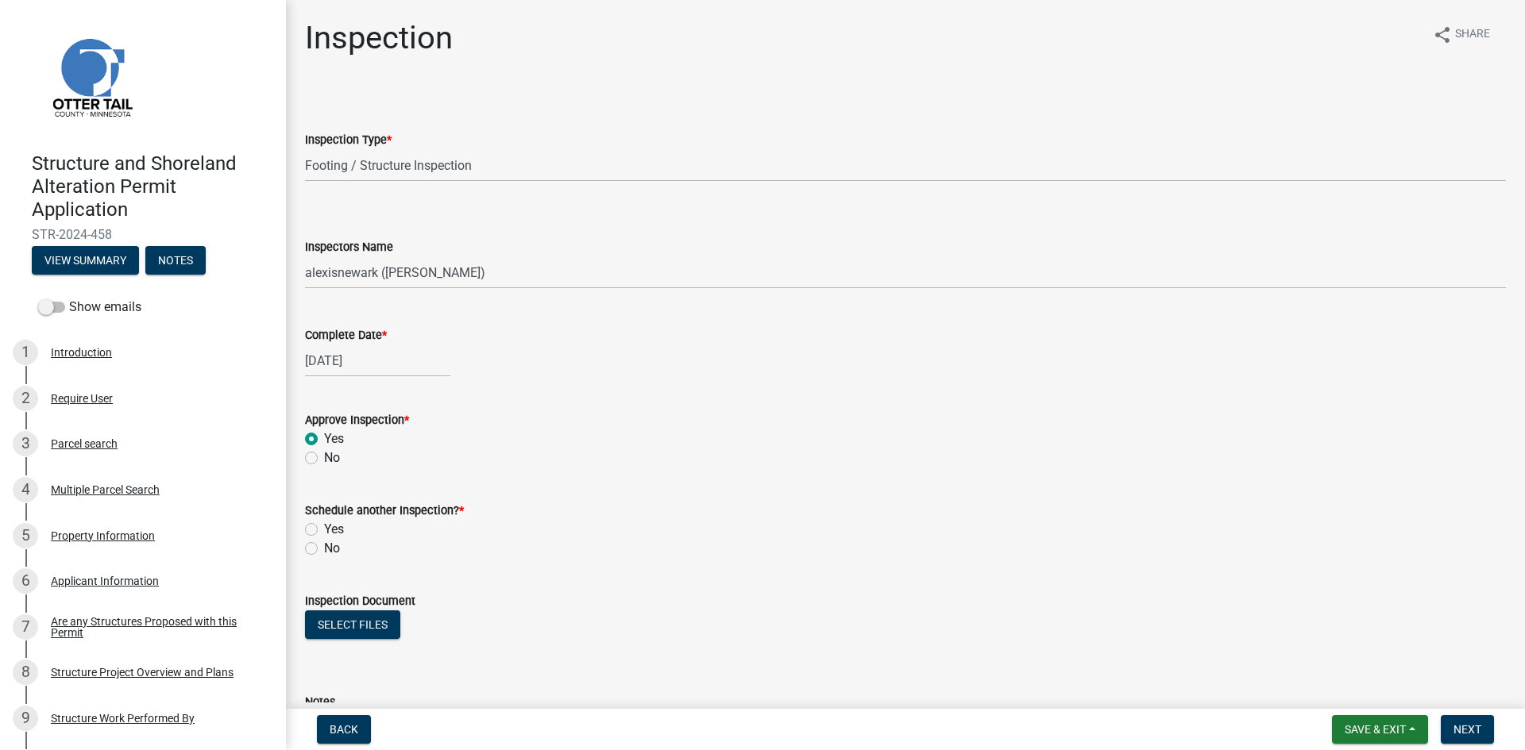
radio input "true"
click at [331, 552] on label "No" at bounding box center [332, 548] width 16 height 19
click at [331, 550] on input "No" at bounding box center [329, 544] width 10 height 10
radio input "true"
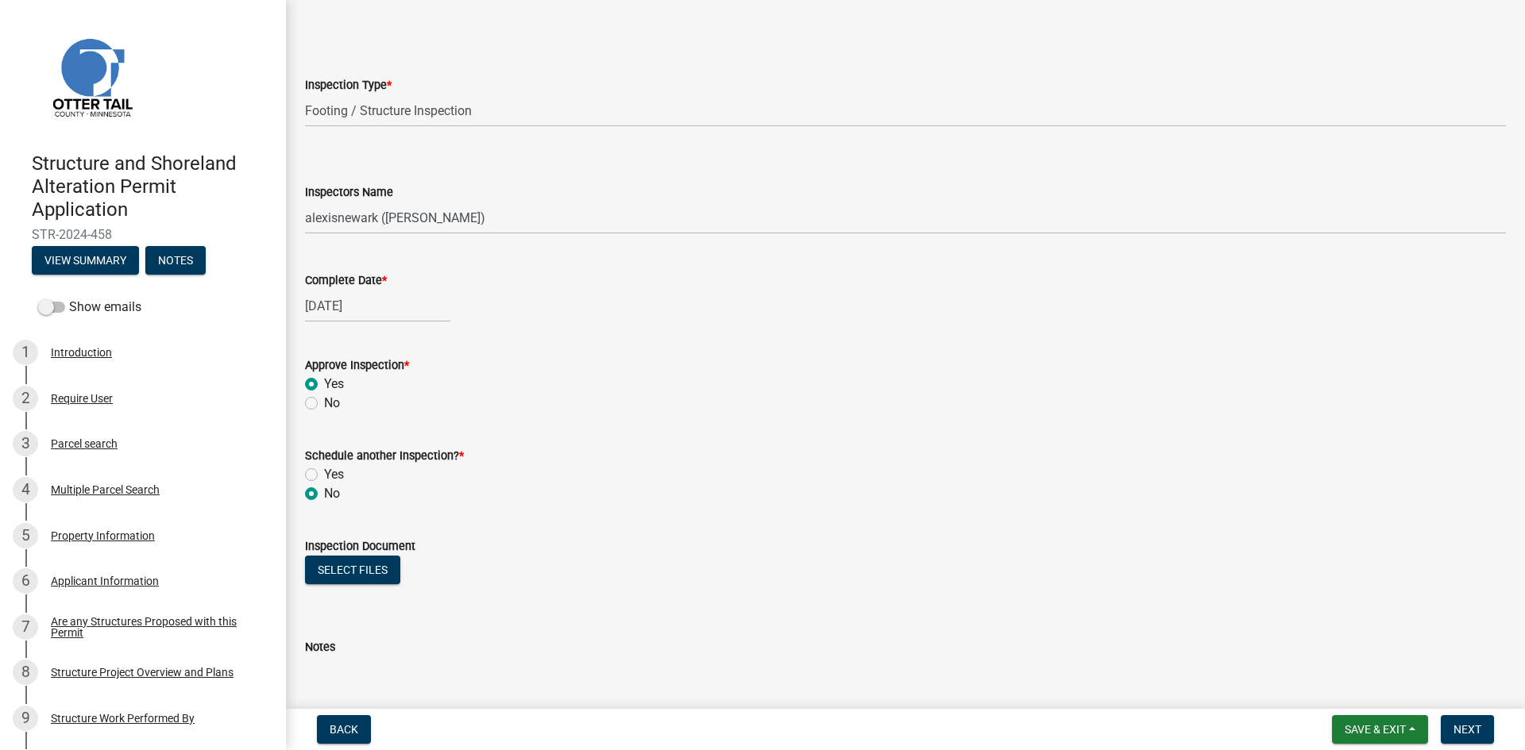
scroll to position [158, 0]
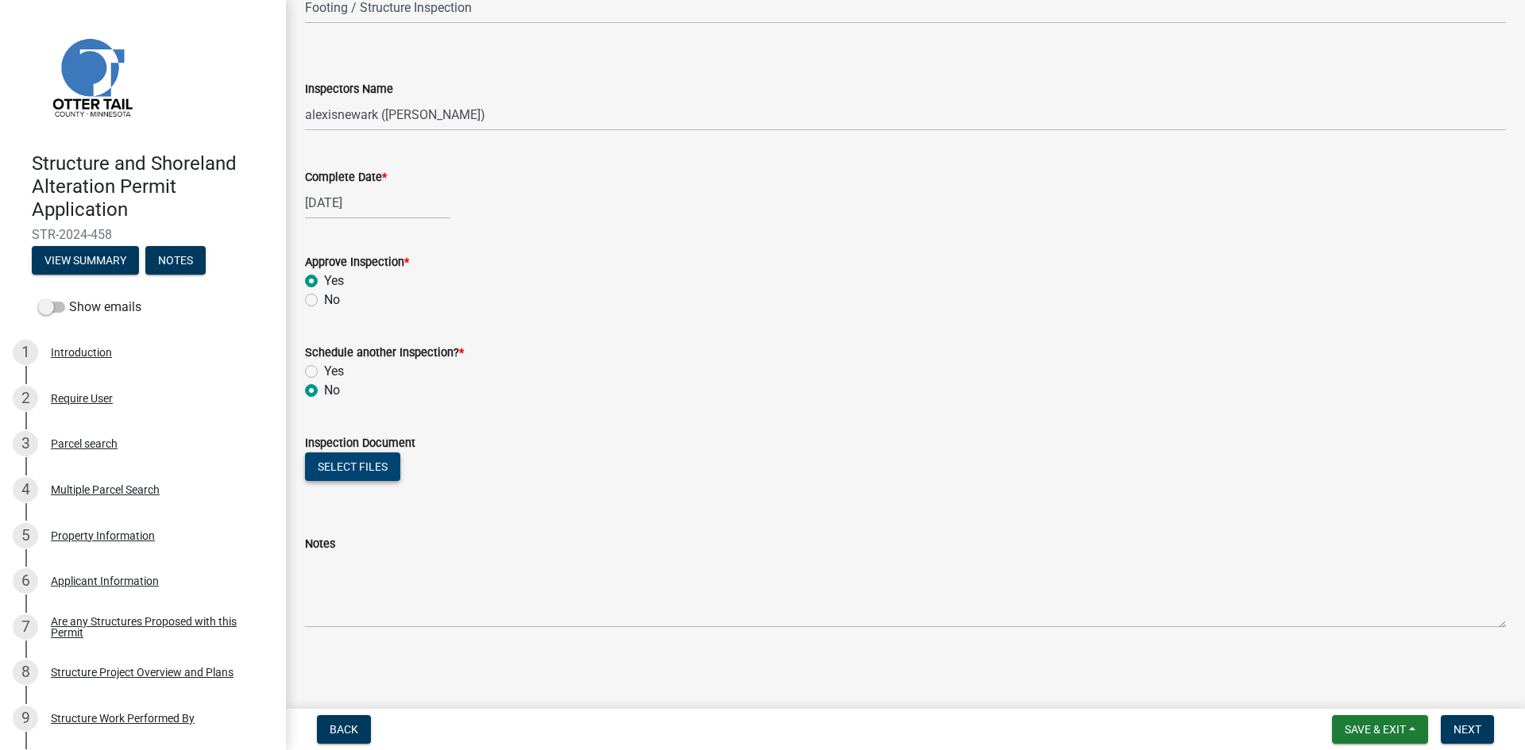
click at [372, 475] on button "Select files" at bounding box center [352, 467] width 95 height 29
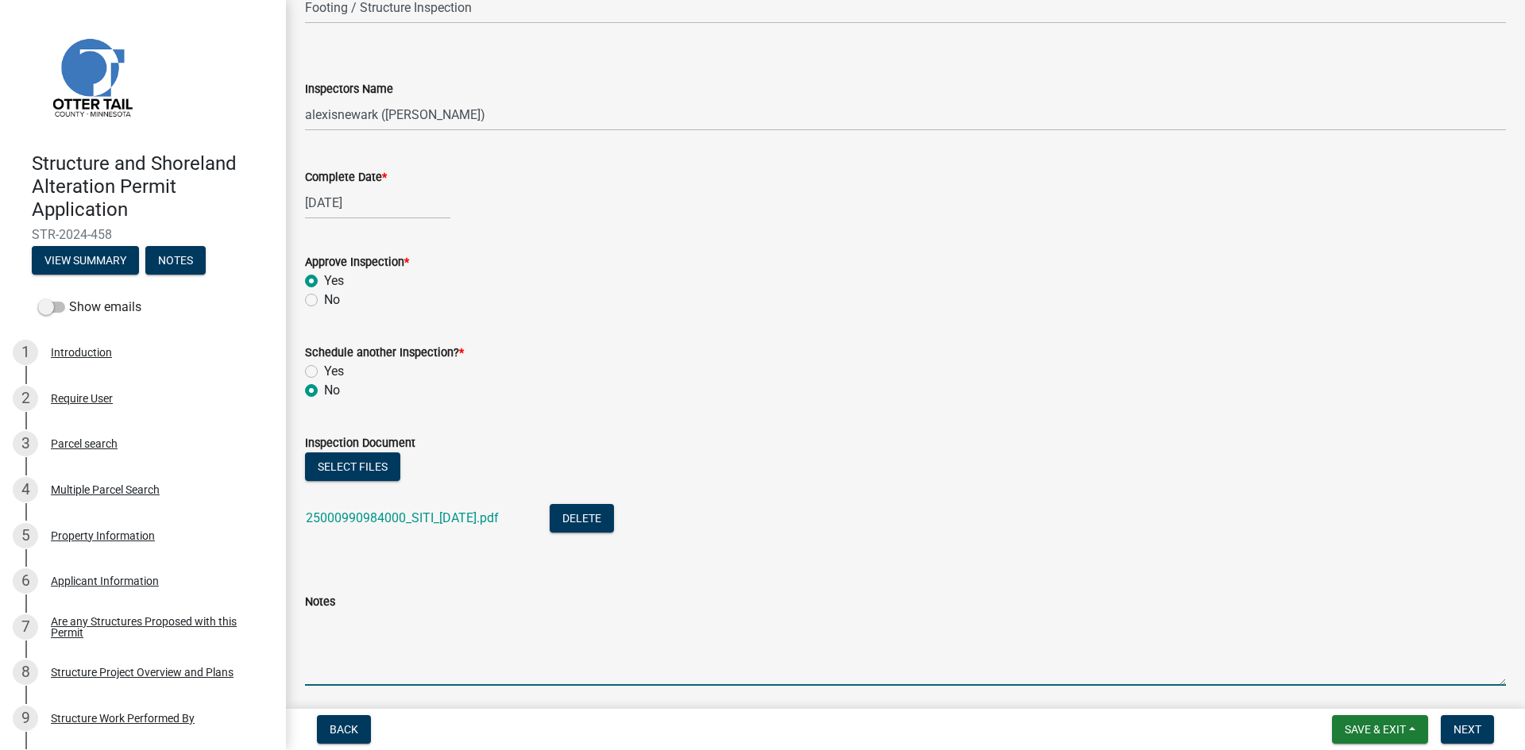
click at [586, 620] on textarea "Notes" at bounding box center [905, 648] width 1201 height 75
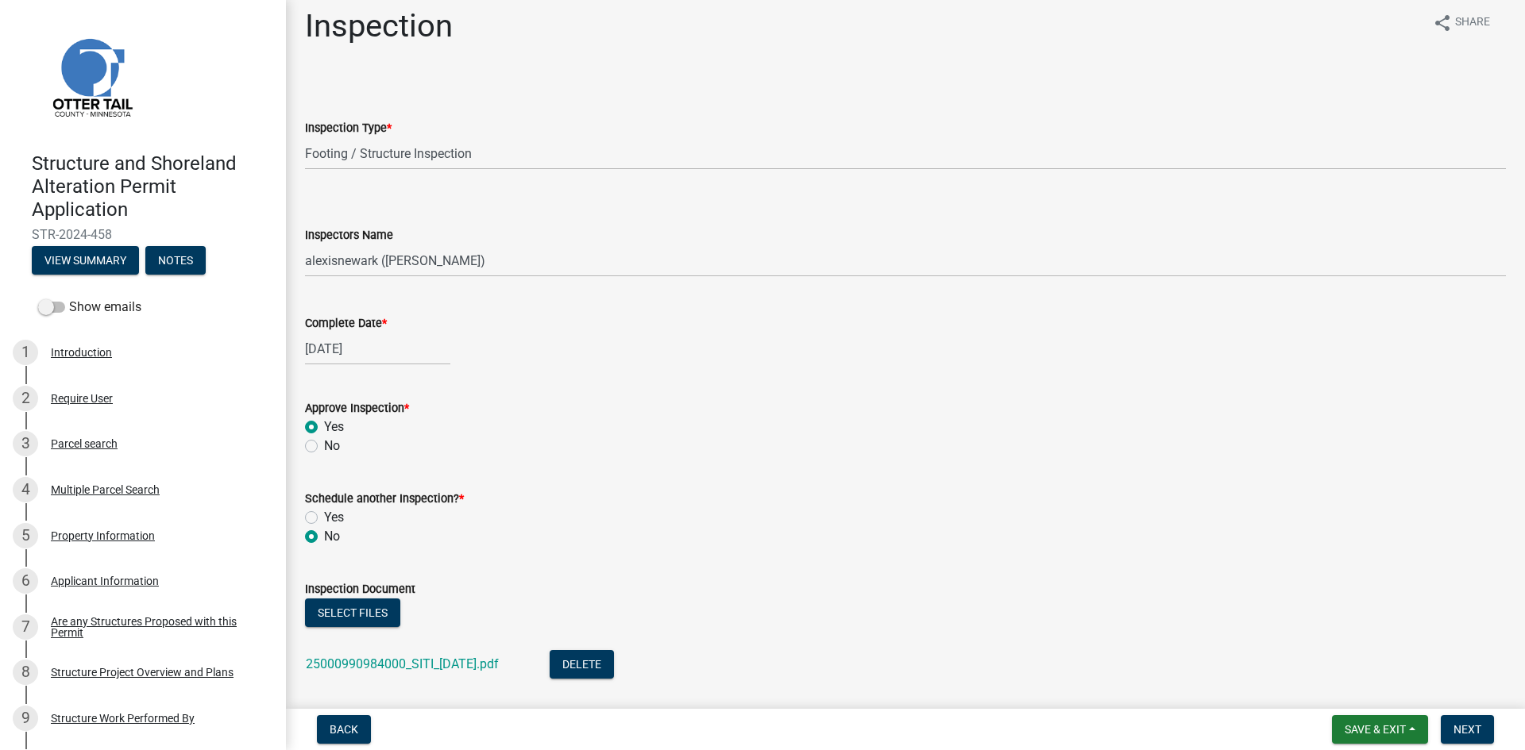
scroll to position [0, 0]
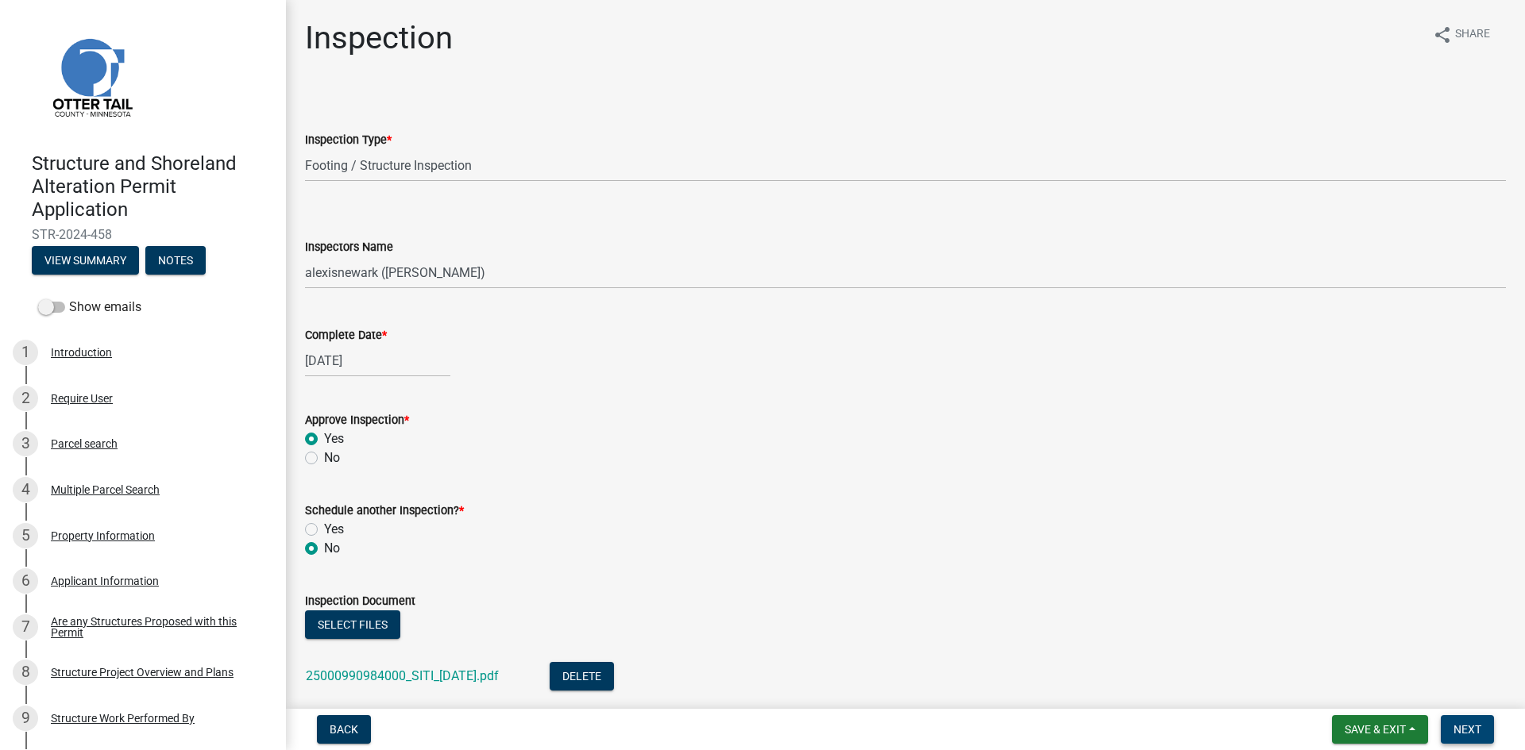
type textarea "Meets all setbacks."
click at [1475, 722] on button "Next" at bounding box center [1467, 730] width 53 height 29
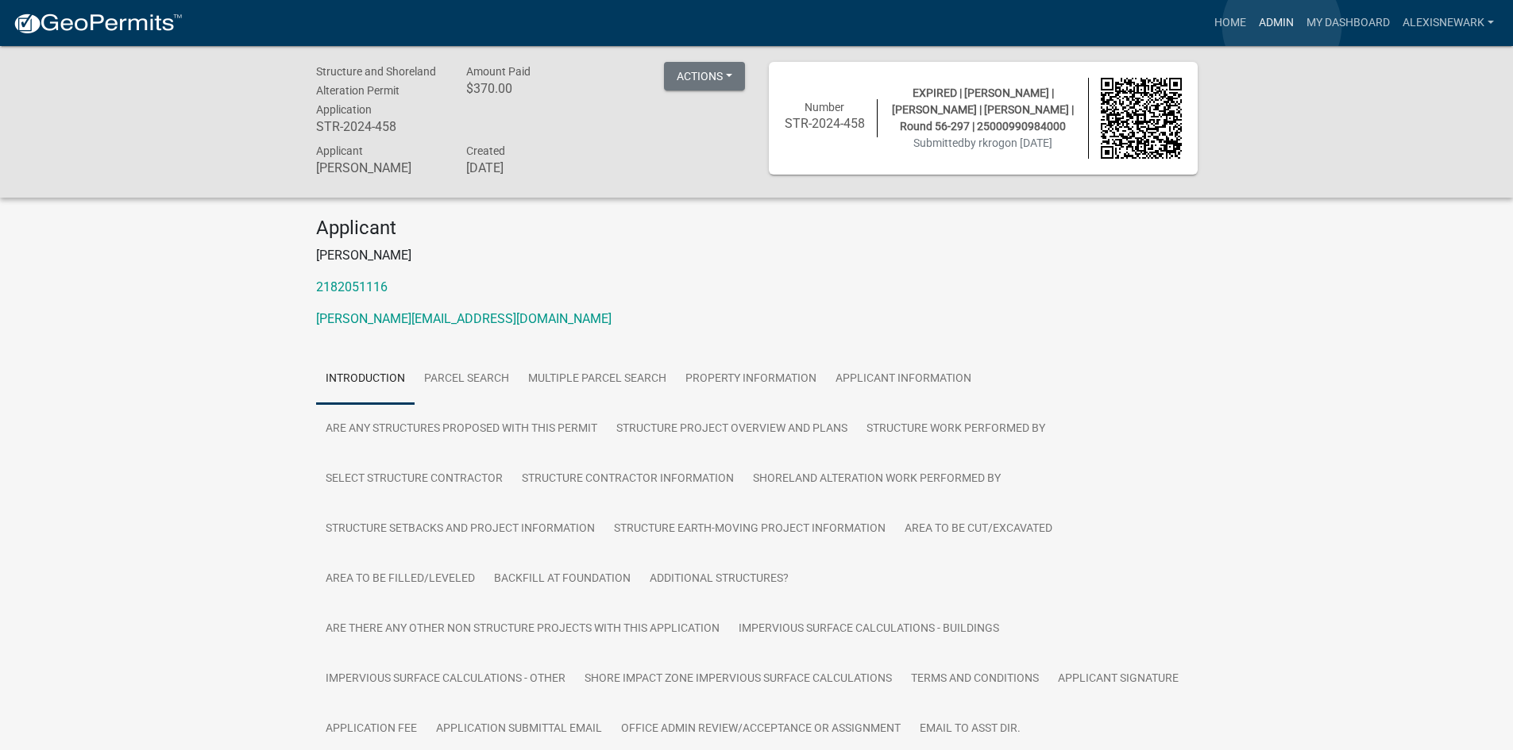
click at [1282, 26] on link "Admin" at bounding box center [1276, 23] width 48 height 30
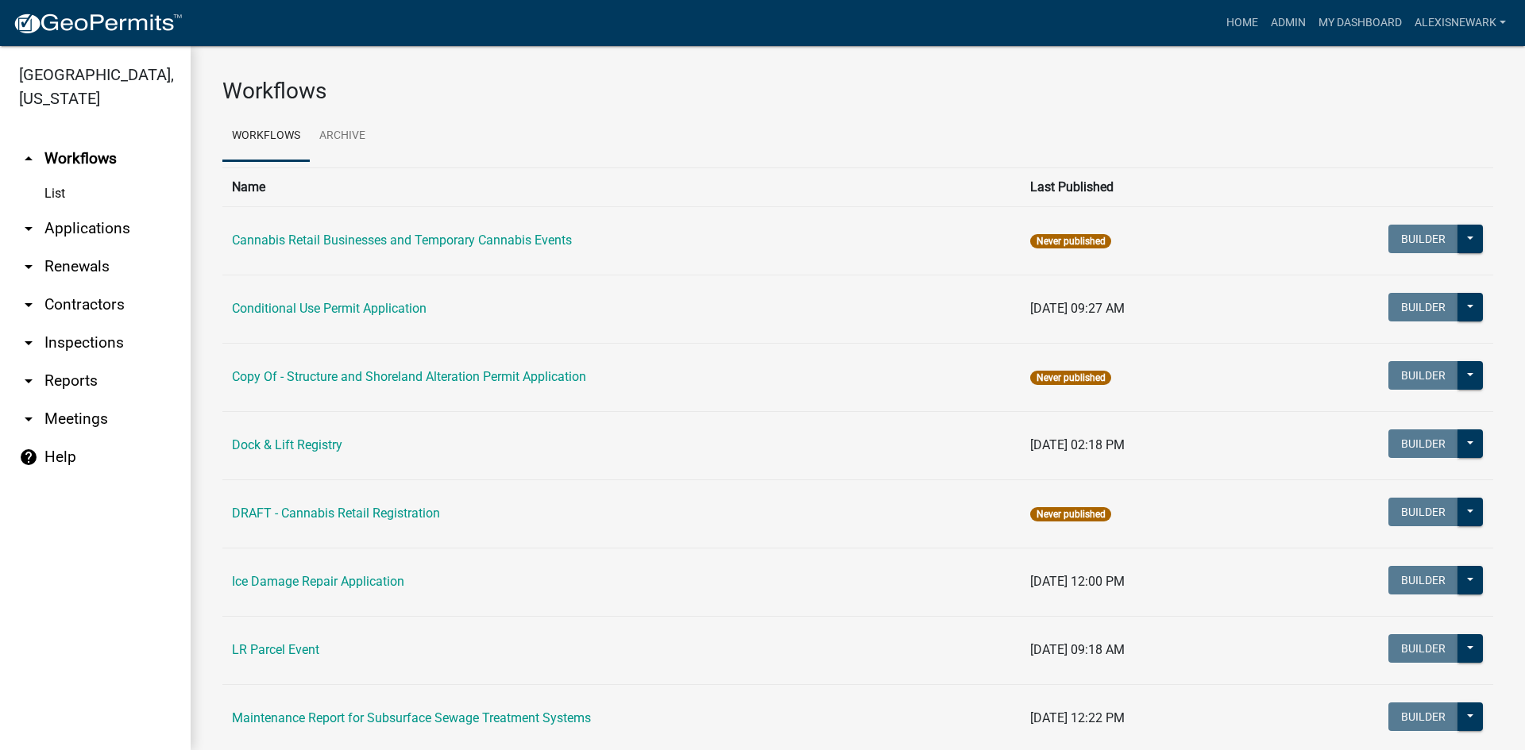
click at [106, 230] on link "arrow_drop_down Applications" at bounding box center [95, 229] width 191 height 38
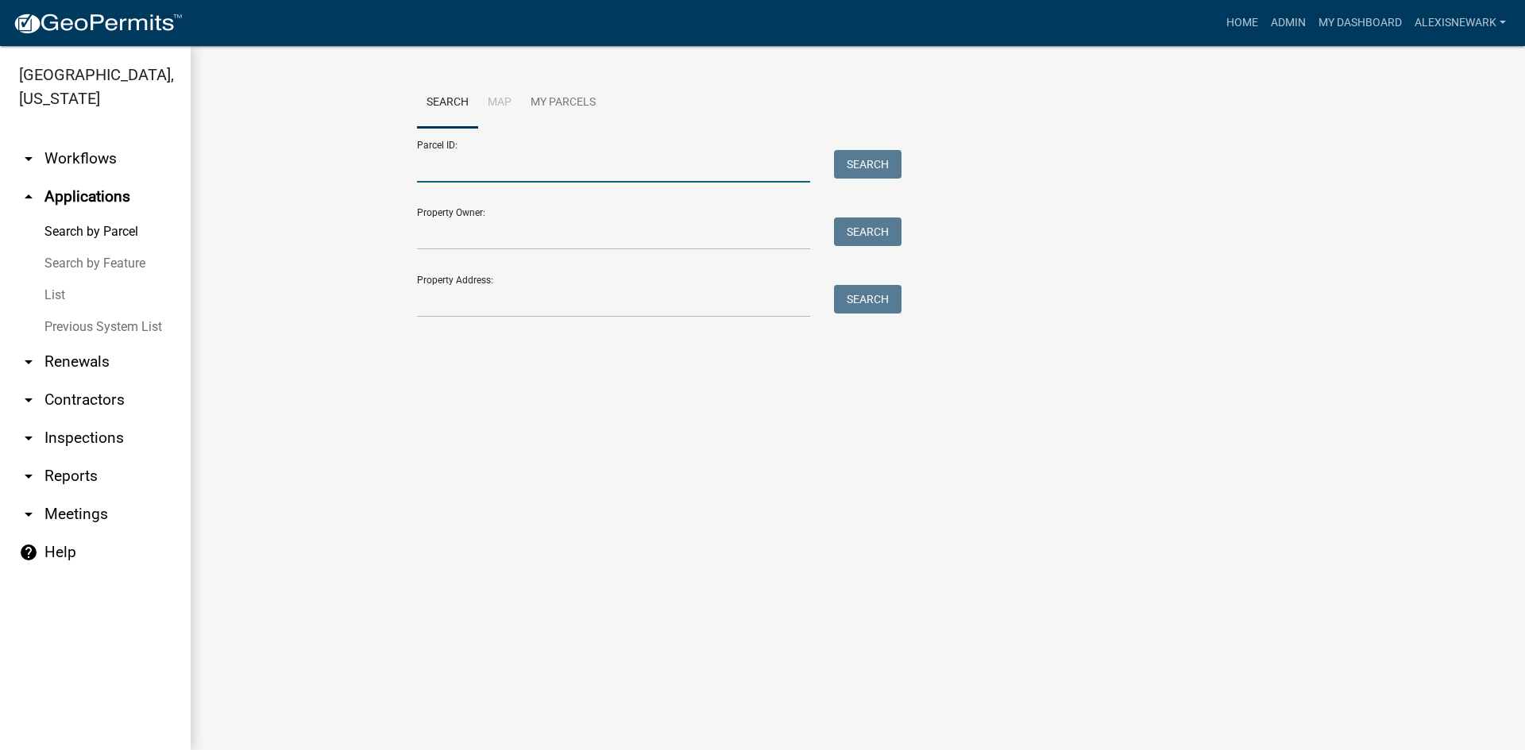
click at [476, 178] on input "Parcel ID:" at bounding box center [613, 166] width 393 height 33
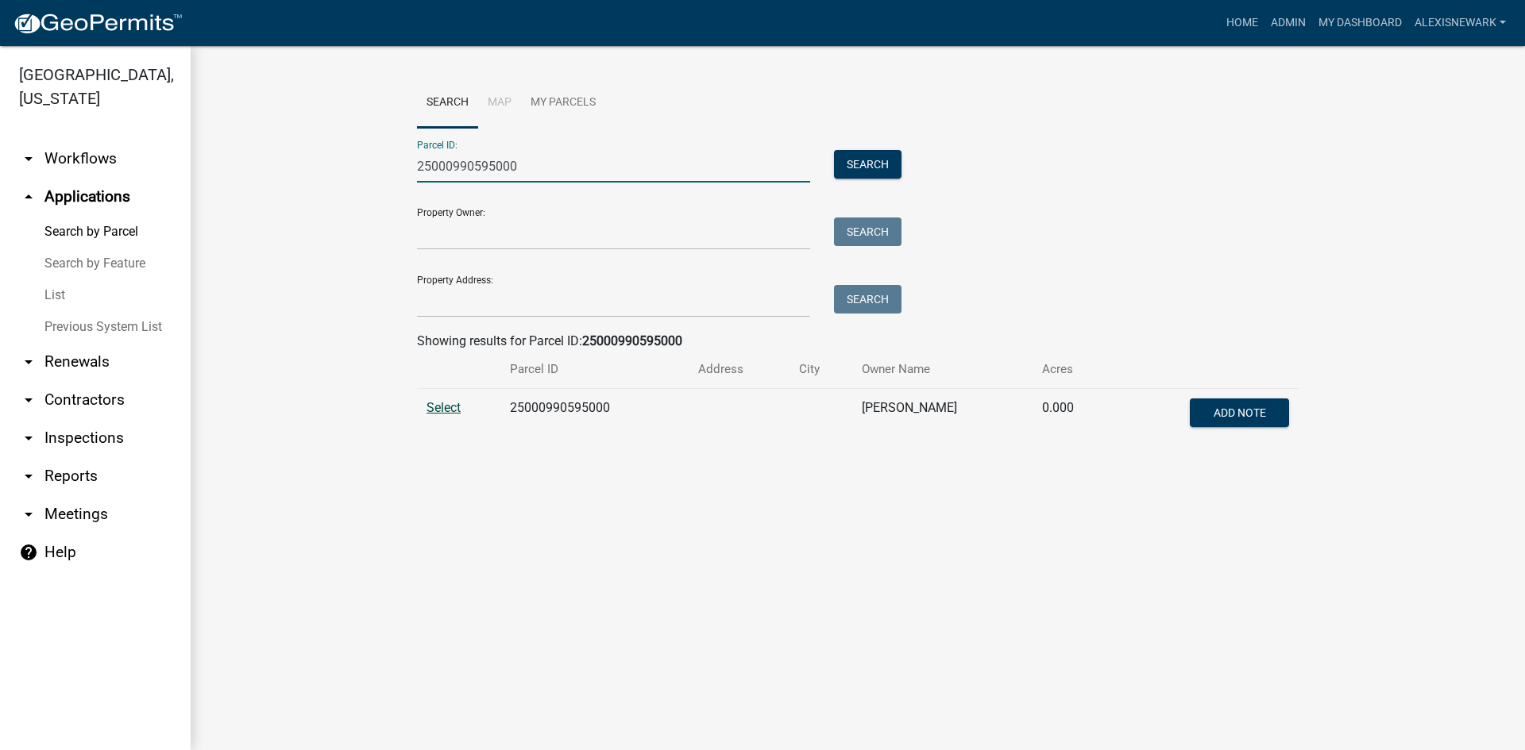
type input "25000990595000"
click at [448, 411] on span "Select" at bounding box center [443, 407] width 34 height 15
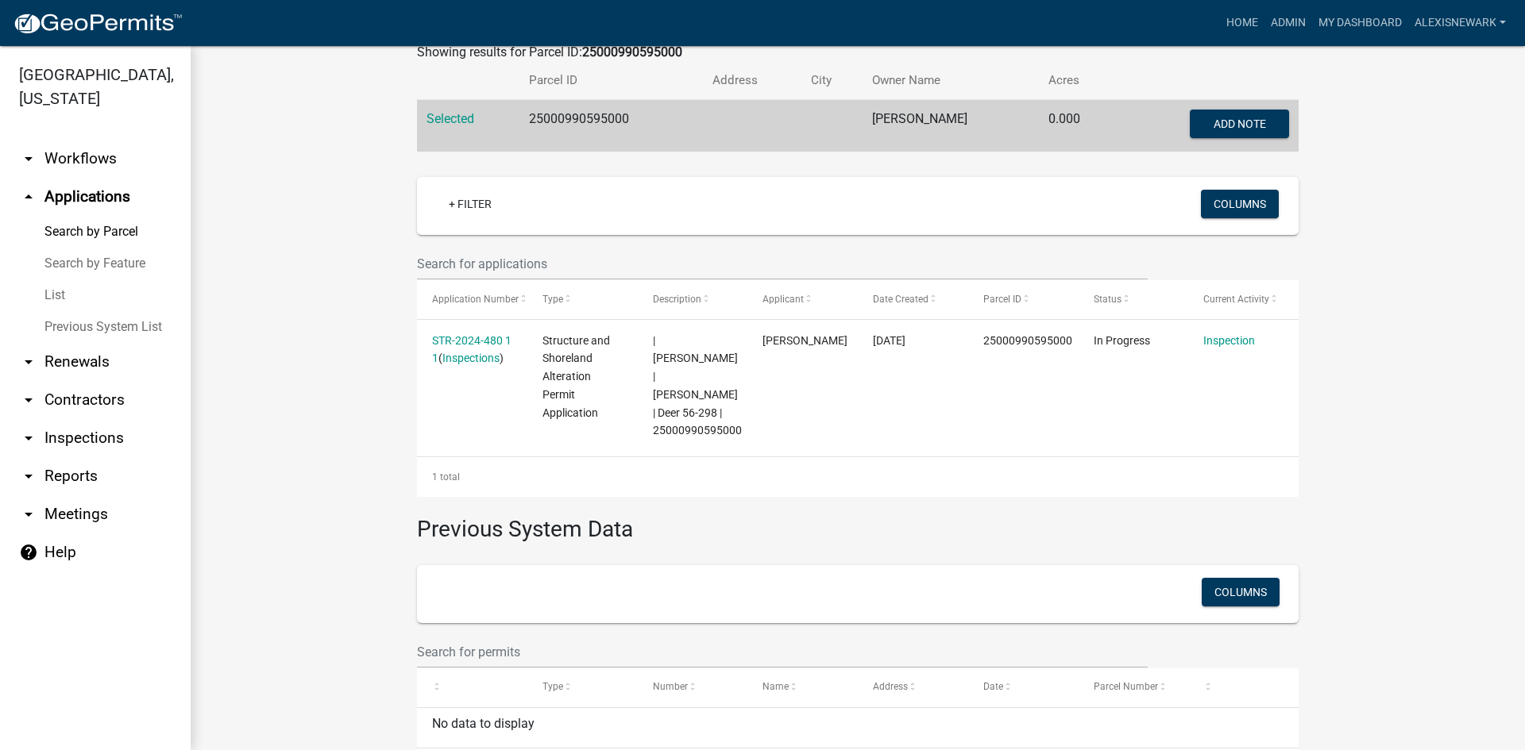
scroll to position [341, 0]
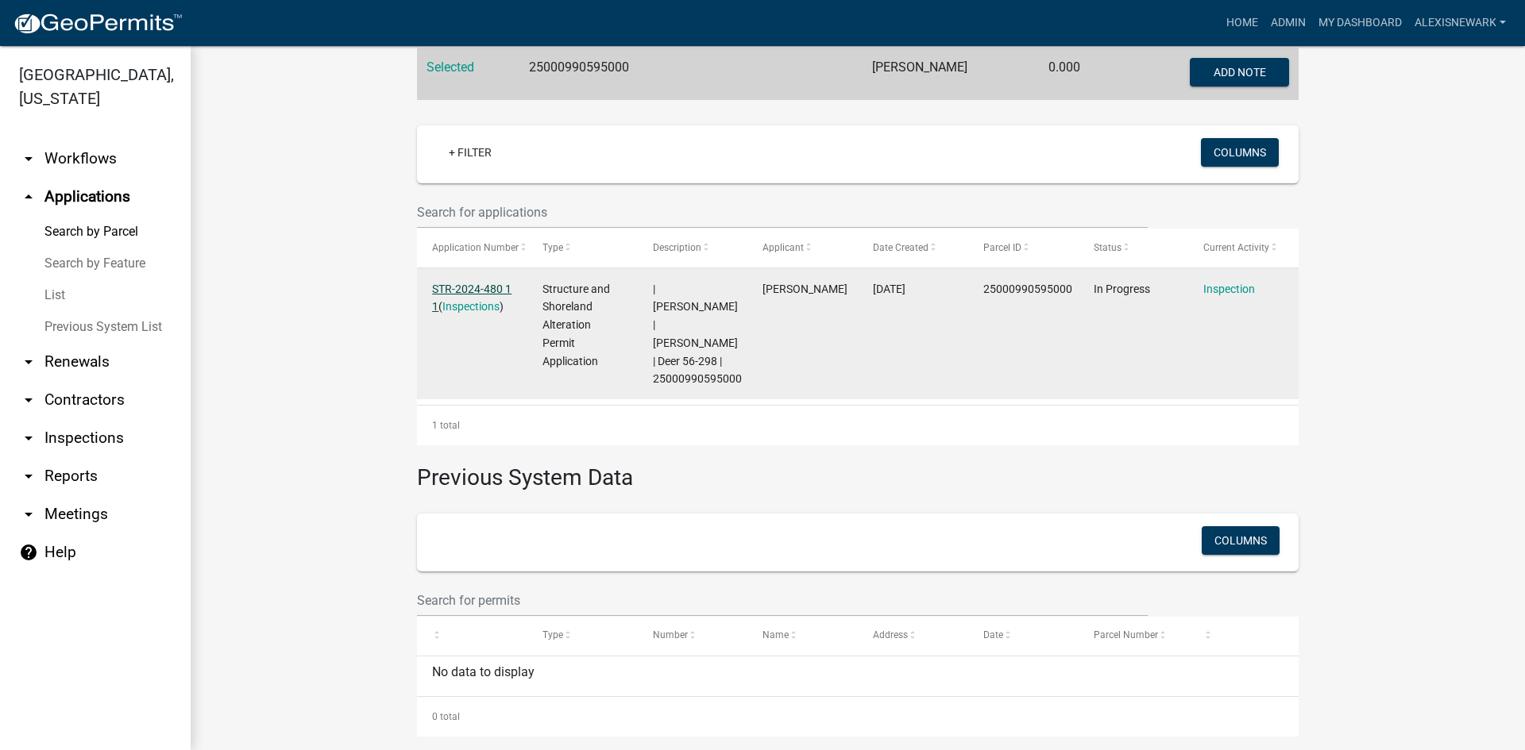
click at [457, 284] on link "STR-2024-480 1 1" at bounding box center [471, 298] width 79 height 31
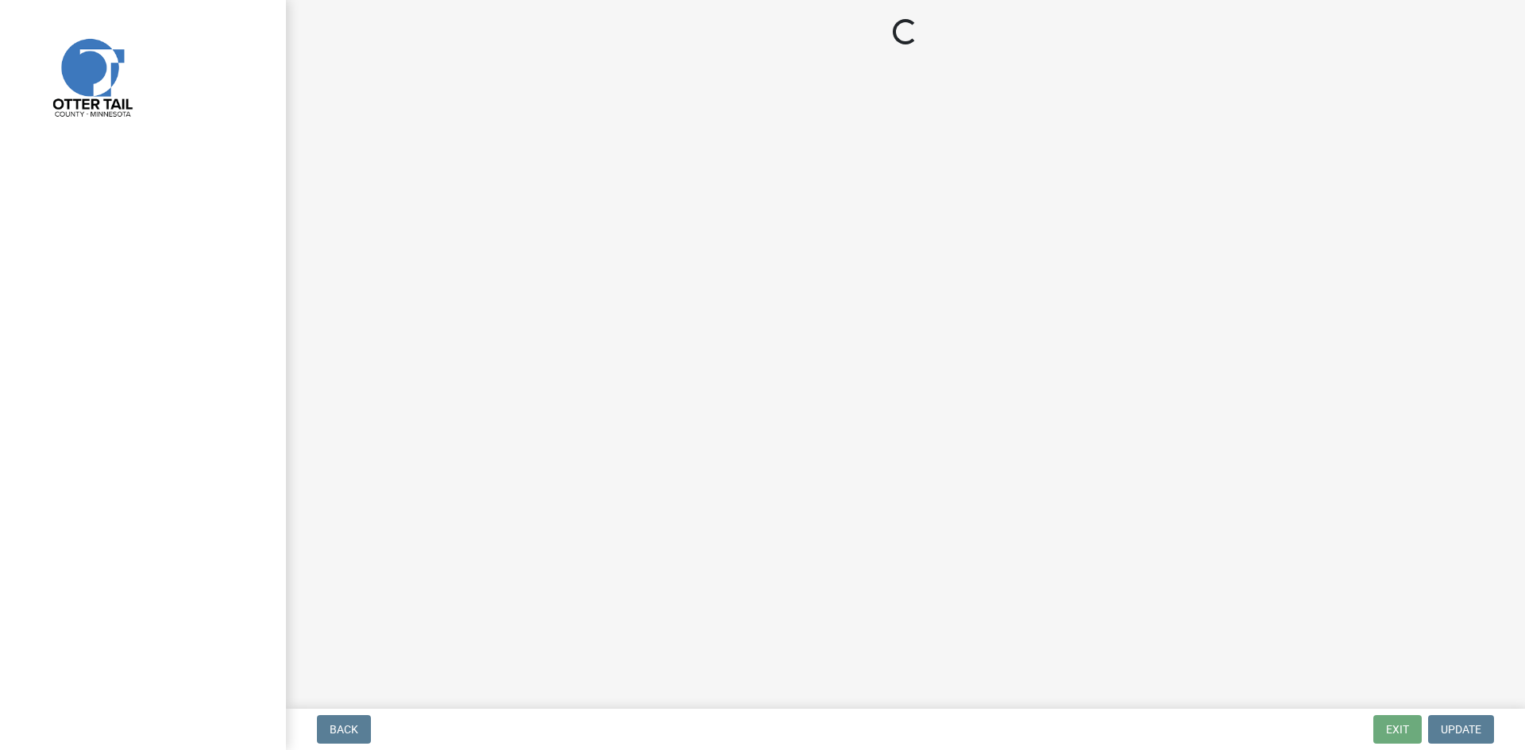
select select "710d5f49-2663-4e73-9718-d0c4e189f5ed"
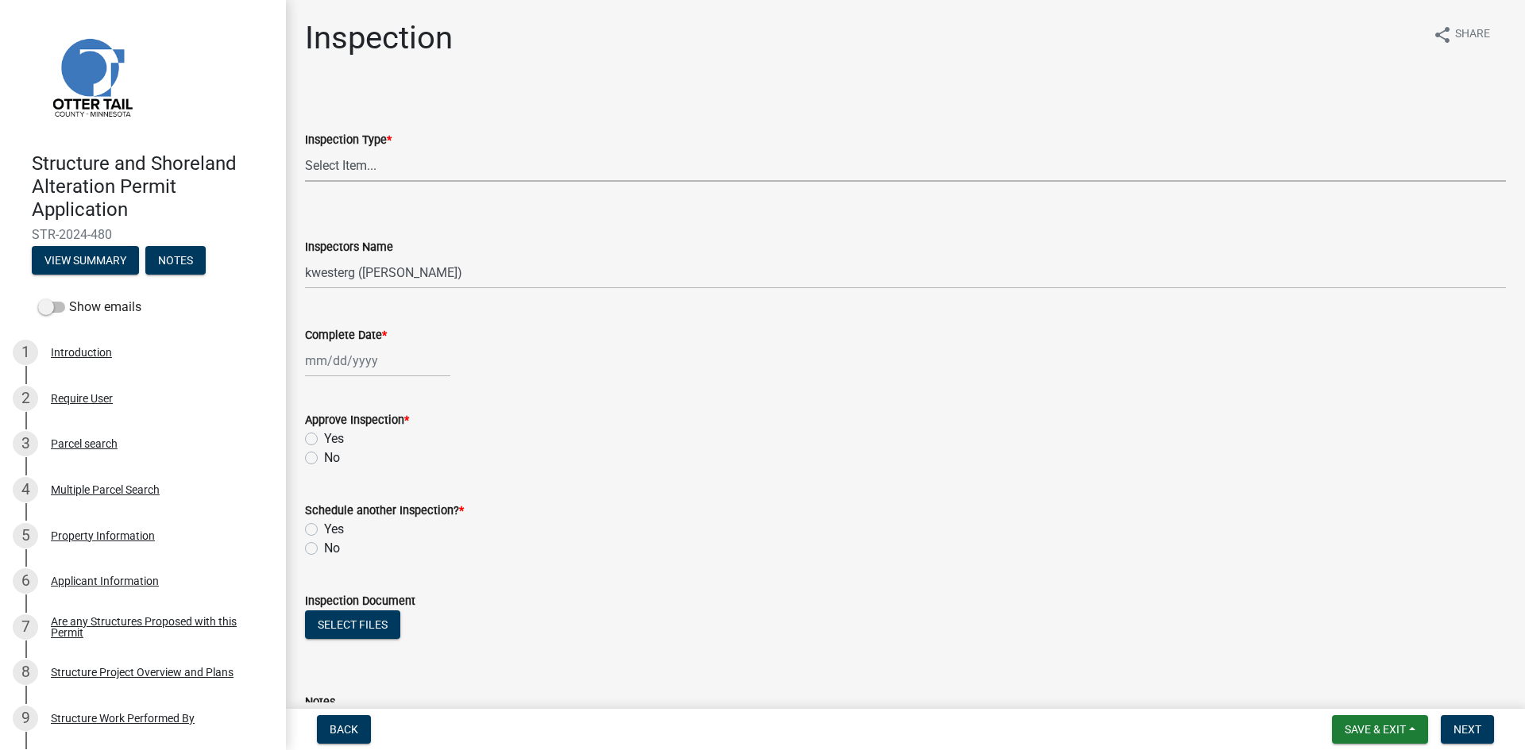
click at [445, 172] on select "Select Item... Footing / Structure Inspection Shoreland Alteration Not Built" at bounding box center [905, 165] width 1201 height 33
click at [305, 149] on select "Select Item... Footing / Structure Inspection Shoreland Alteration Not Built" at bounding box center [905, 165] width 1201 height 33
select select "29b027fa-a62f-4639-a4c1-67ac8b0bd2a2"
click at [447, 268] on select "Select Item... btollefson (Brittany Tollefson) alexisnewark (Alexis Newark) epl…" at bounding box center [905, 273] width 1201 height 33
select select "540cdff0-8667-4a16-ad1f-2fbf1edb8379"
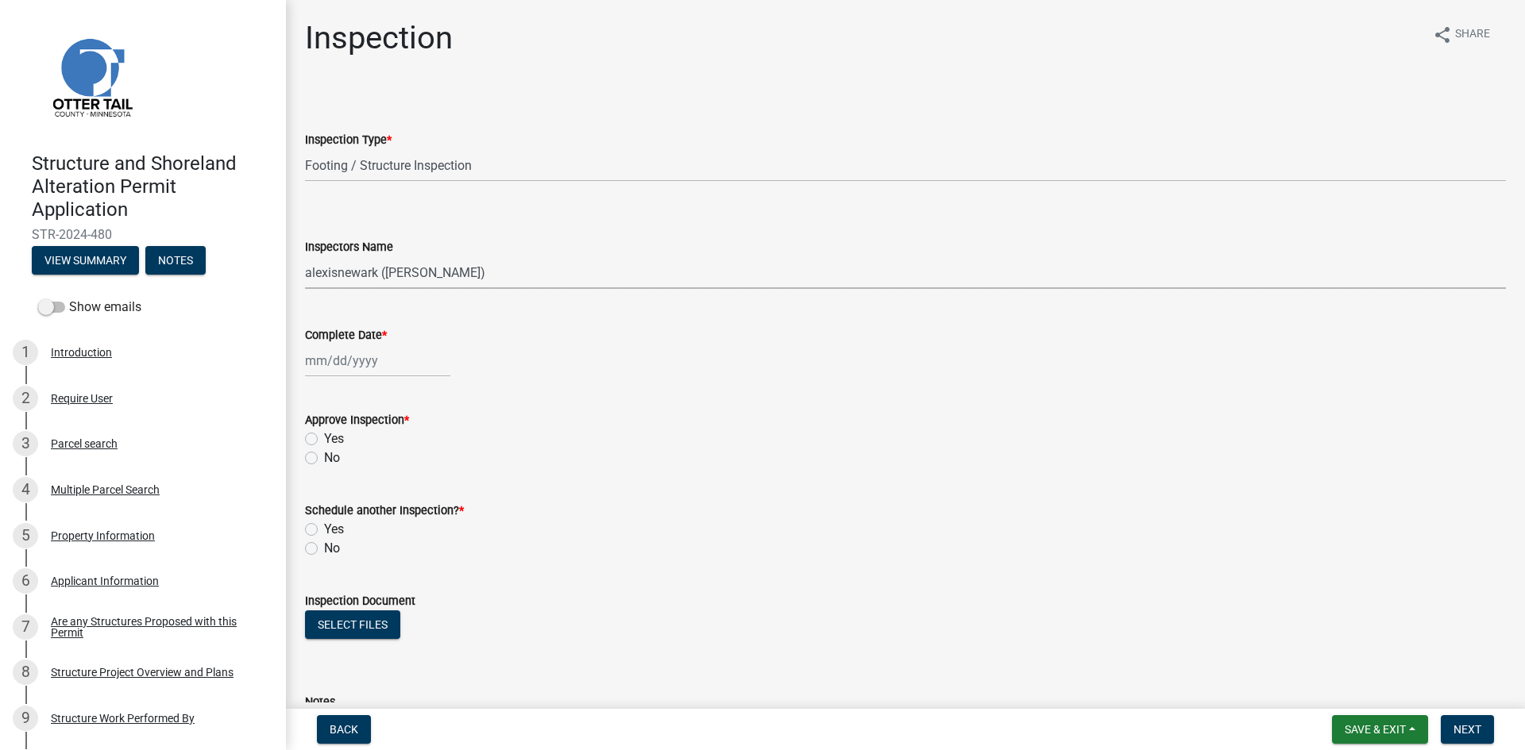
click at [305, 257] on select "Select Item... btollefson (Brittany Tollefson) alexisnewark (Alexis Newark) epl…" at bounding box center [905, 273] width 1201 height 33
select select "8"
select select "2025"
click at [408, 361] on div "Jan Feb Mar Apr May Jun Jul Aug Sep Oct Nov Dec 1525 1526 1527 1528 1529 1530 1…" at bounding box center [377, 361] width 145 height 33
click at [369, 495] on div "13" at bounding box center [371, 496] width 25 height 25
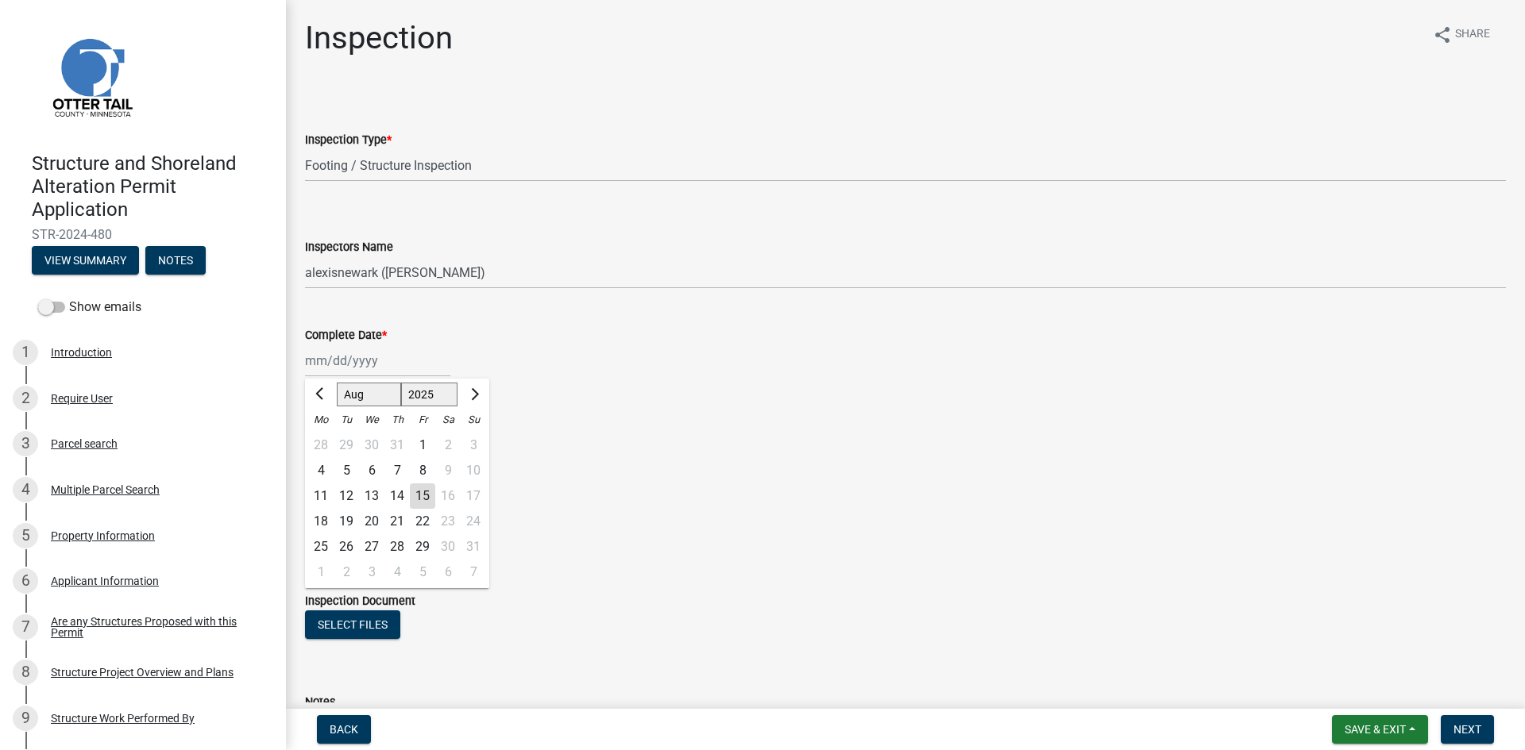
type input "08/13/2025"
click at [328, 439] on label "Yes" at bounding box center [334, 439] width 20 height 19
click at [328, 439] on input "Yes" at bounding box center [329, 435] width 10 height 10
radio input "true"
click at [329, 549] on label "No" at bounding box center [332, 548] width 16 height 19
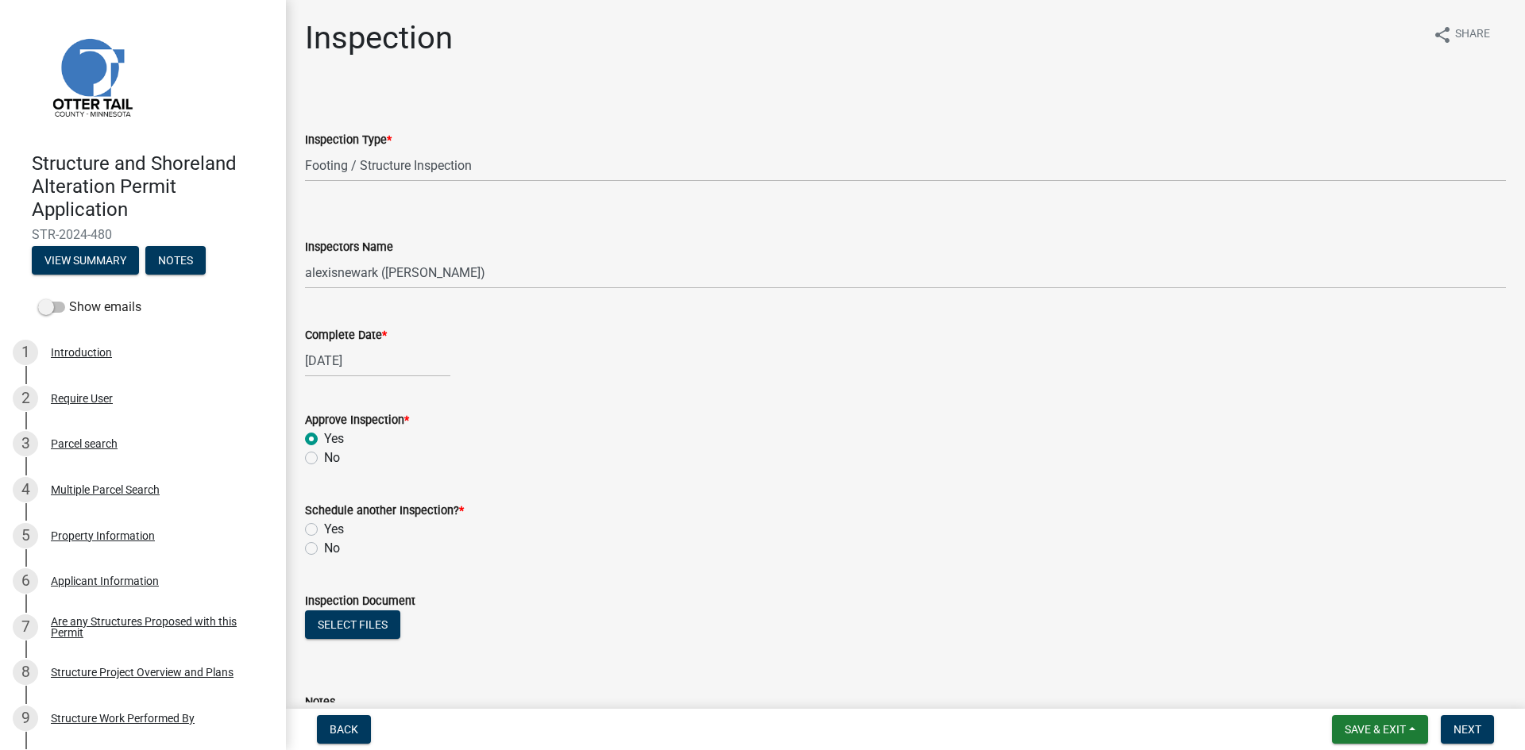
click at [345, 550] on div "No" at bounding box center [905, 548] width 1201 height 19
click at [338, 548] on label "No" at bounding box center [332, 548] width 16 height 19
click at [334, 548] on input "No" at bounding box center [329, 544] width 10 height 10
radio input "true"
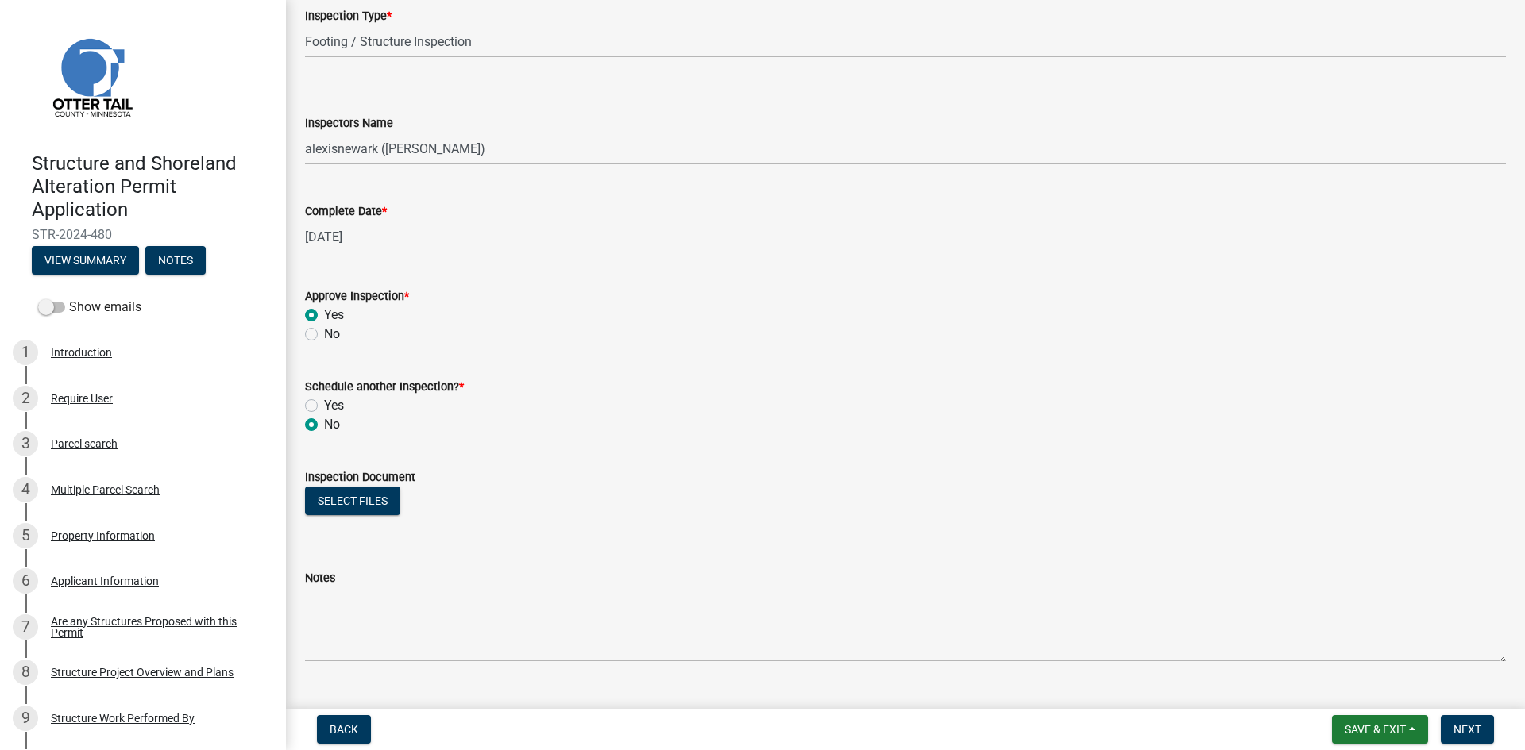
scroll to position [158, 0]
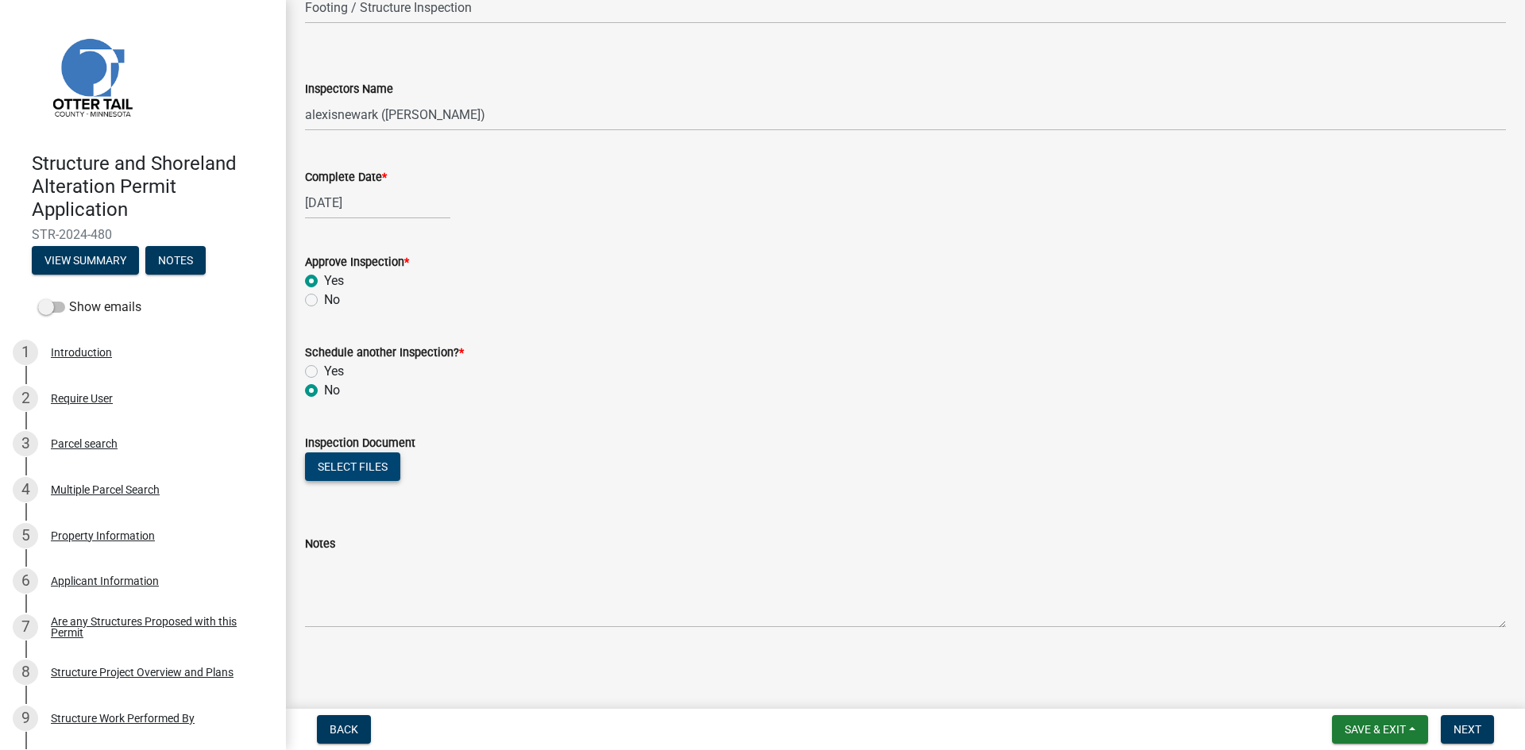
click at [373, 465] on button "Select files" at bounding box center [352, 467] width 95 height 29
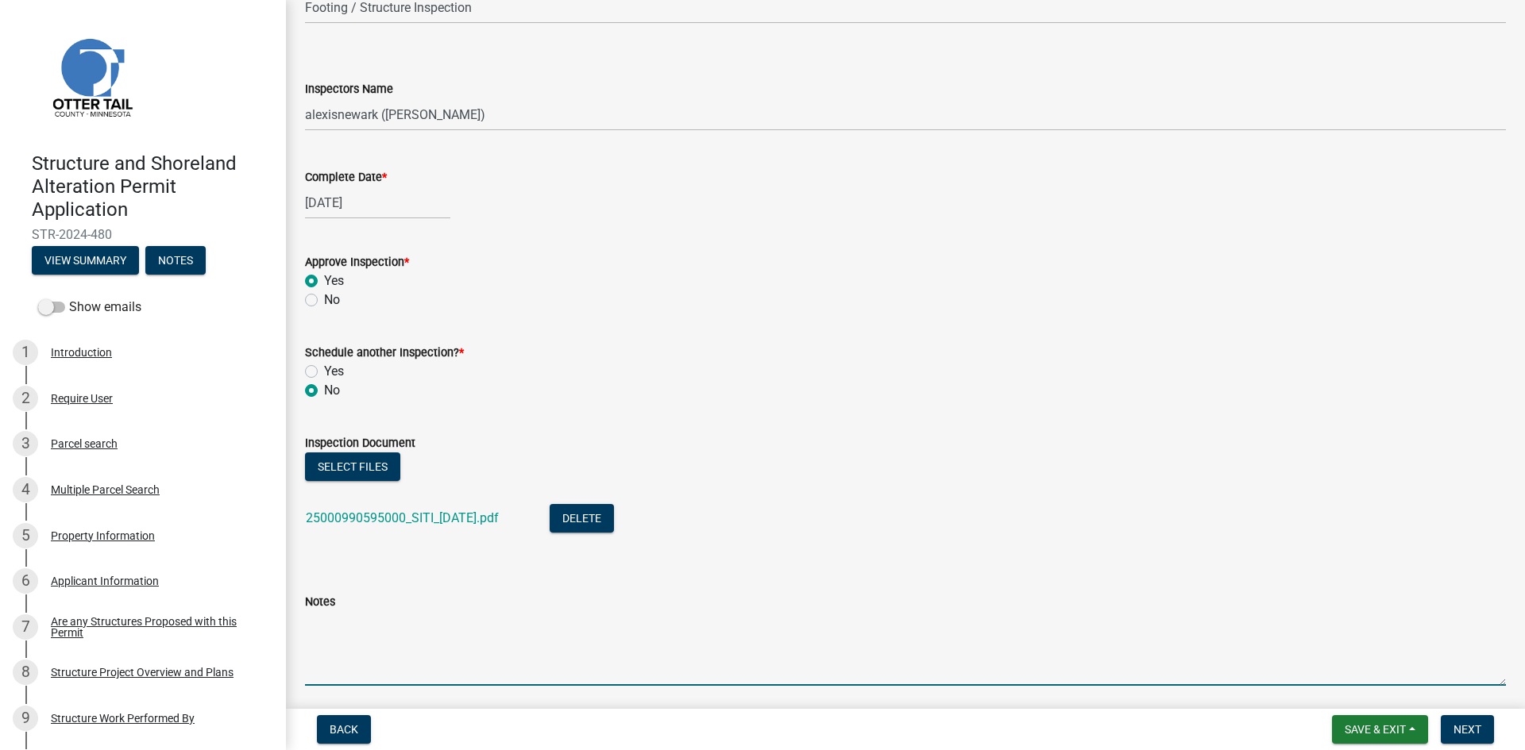
click at [488, 642] on textarea "Notes" at bounding box center [905, 648] width 1201 height 75
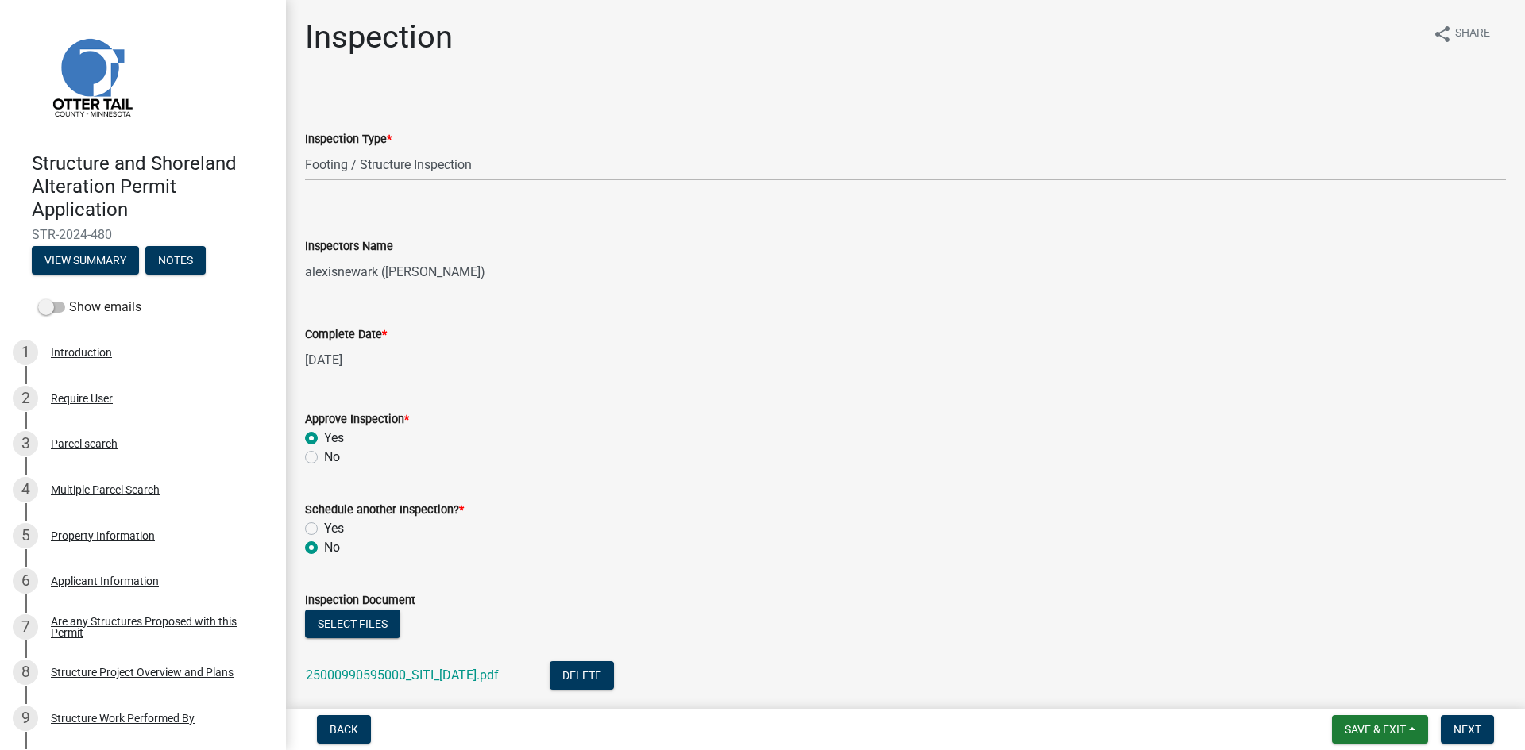
scroll to position [0, 0]
type textarea "Meets all setbacks."
click at [1454, 720] on button "Next" at bounding box center [1467, 730] width 53 height 29
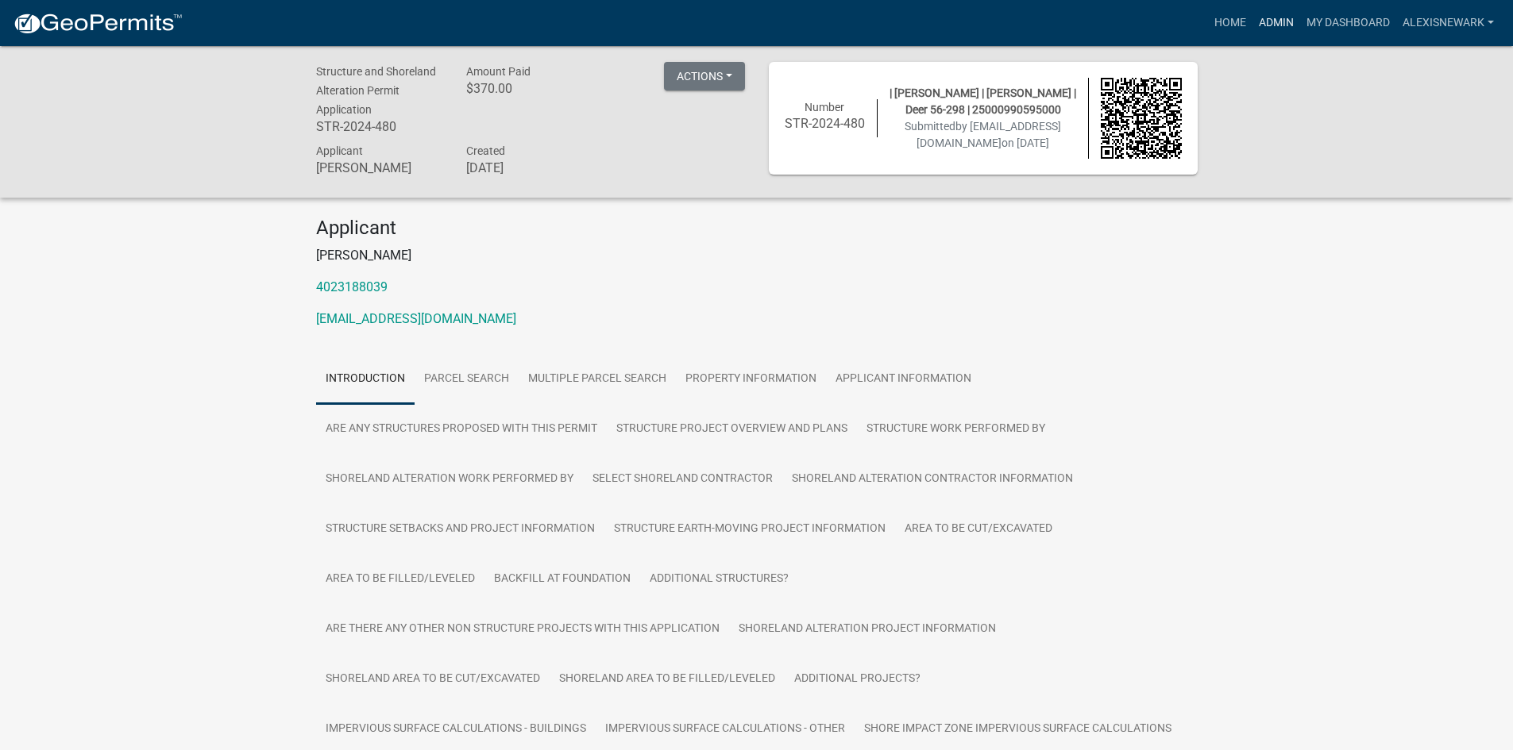
click at [1262, 20] on link "Admin" at bounding box center [1276, 23] width 48 height 30
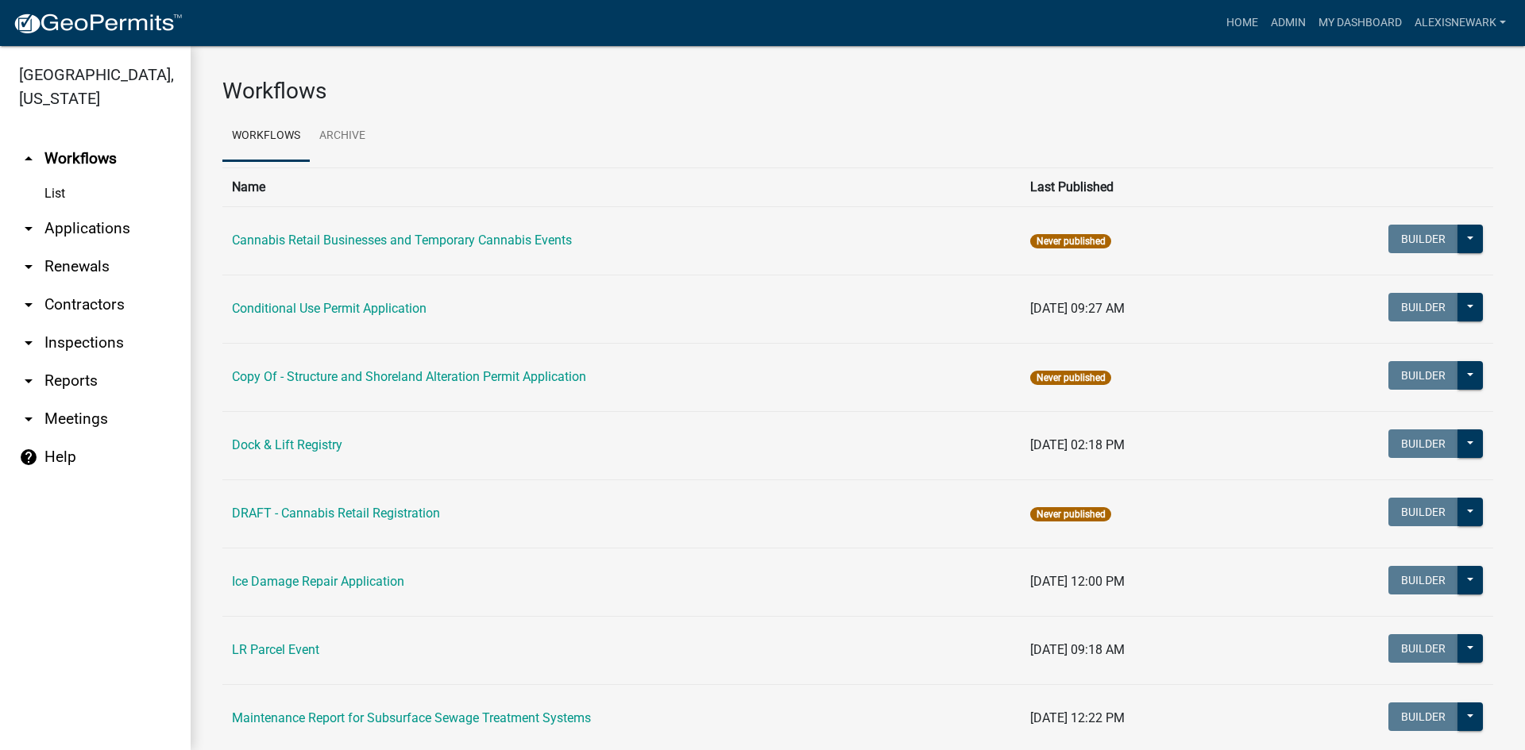
click at [148, 207] on link "List" at bounding box center [95, 194] width 191 height 32
click at [151, 240] on link "arrow_drop_down Applications" at bounding box center [95, 229] width 191 height 38
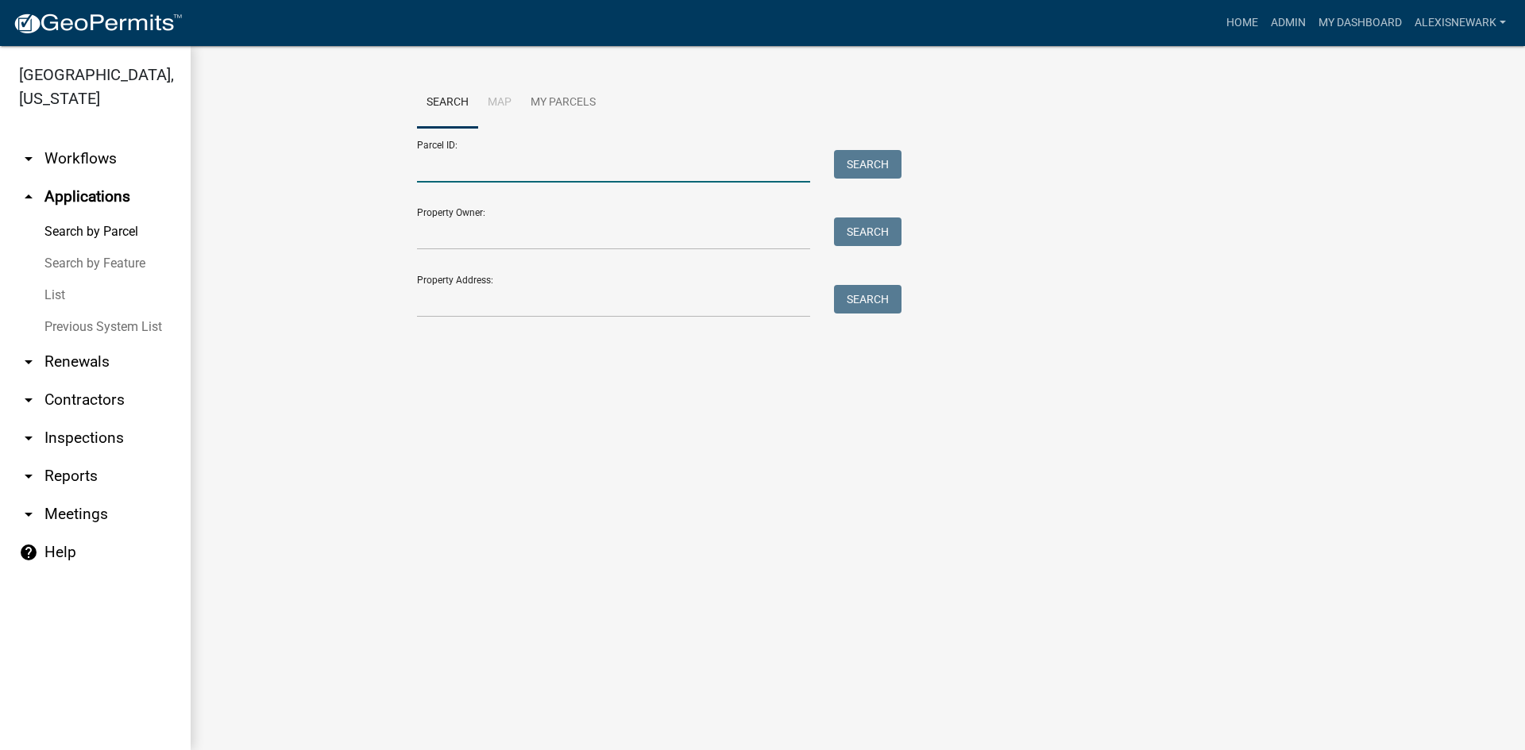
click at [434, 171] on input "Parcel ID:" at bounding box center [613, 166] width 393 height 33
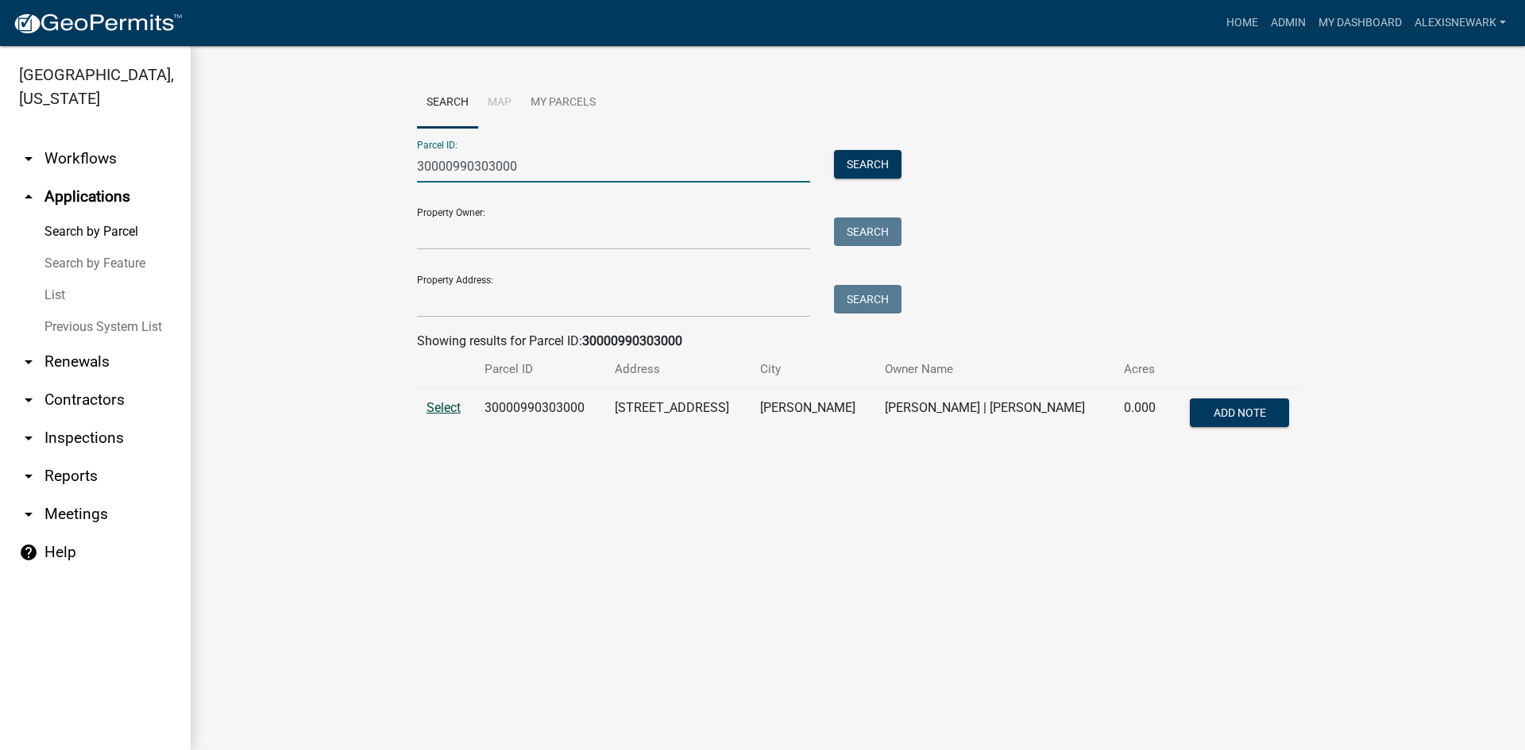
type input "30000990303000"
click at [438, 407] on span "Select" at bounding box center [443, 407] width 34 height 15
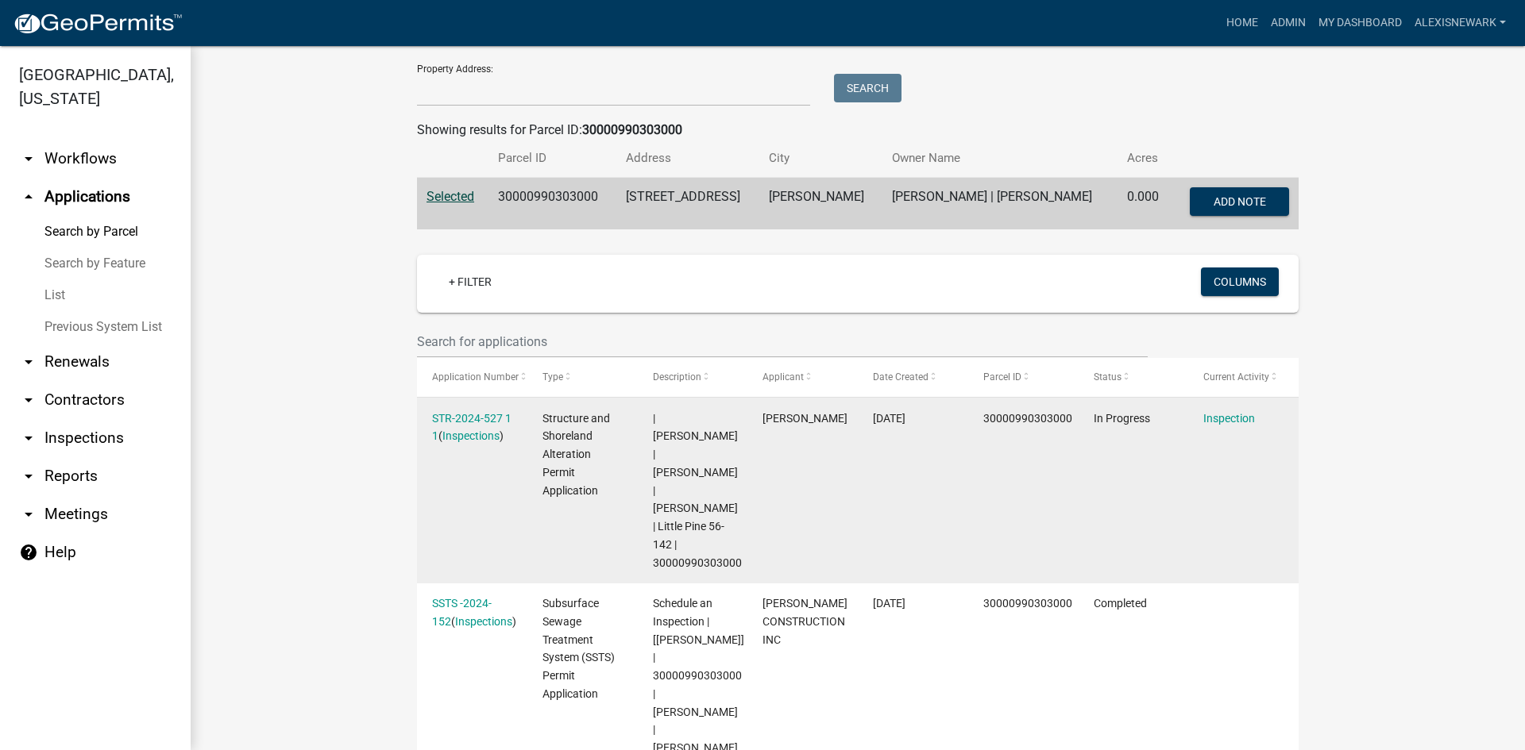
scroll to position [238, 0]
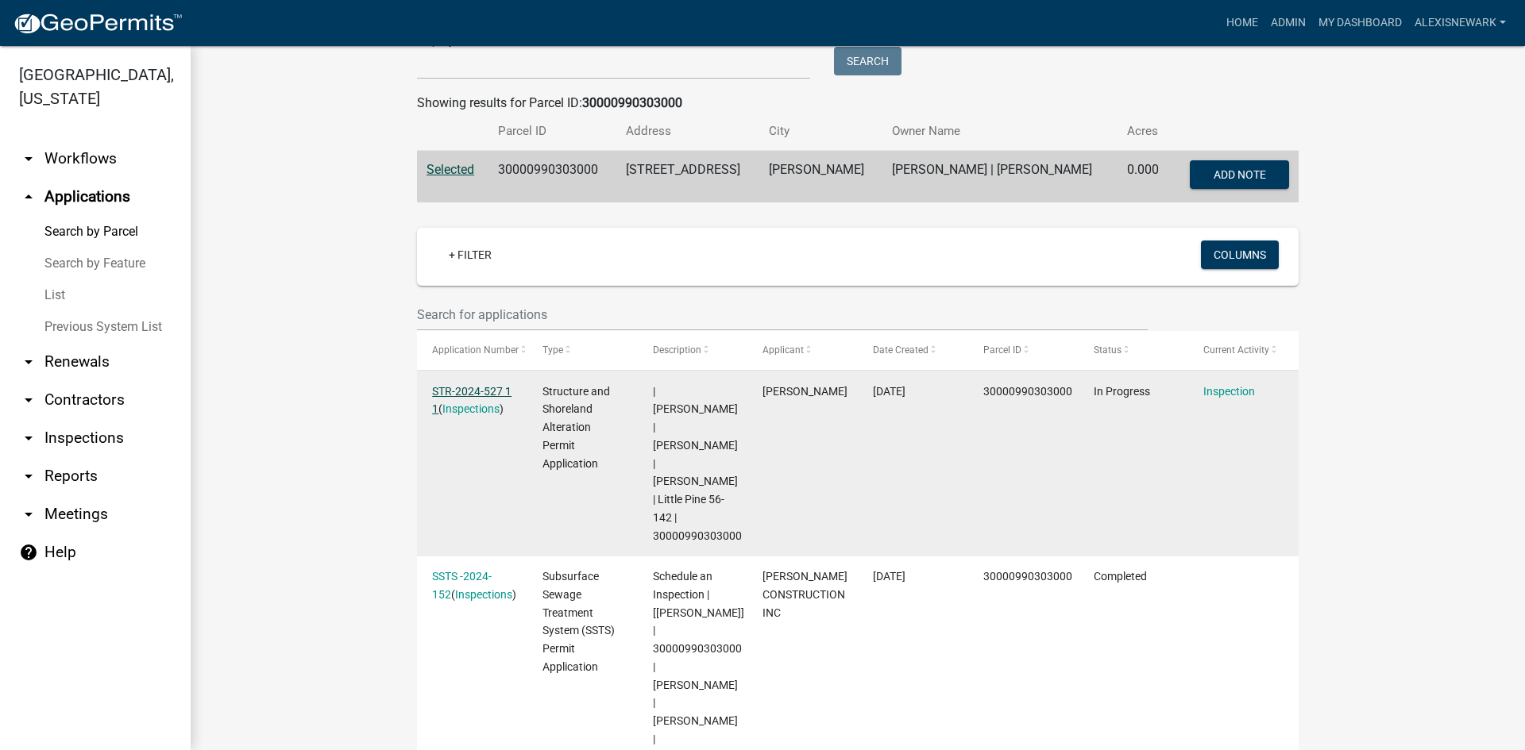
click at [499, 388] on link "STR-2024-527 1 1" at bounding box center [471, 400] width 79 height 31
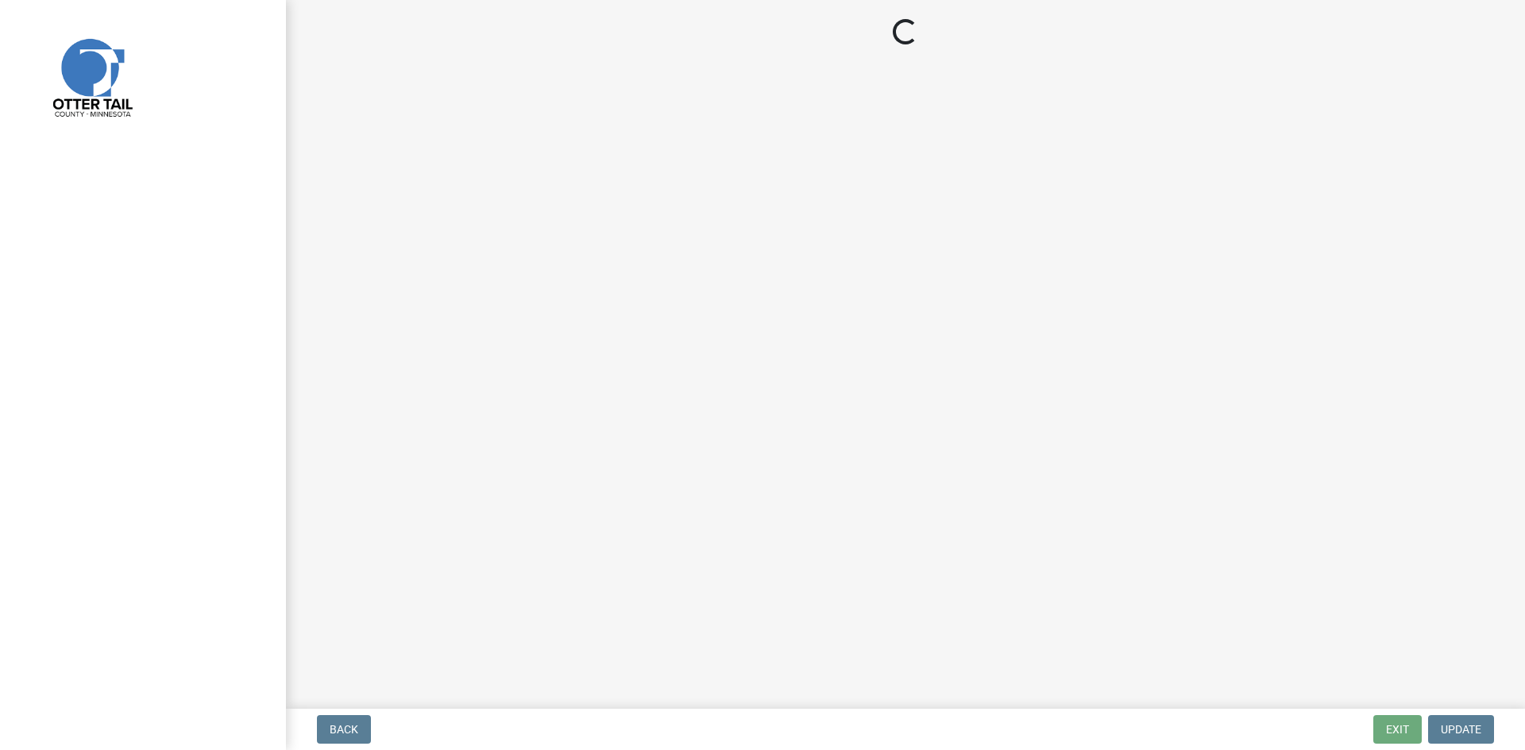
select select "710d5f49-2663-4e73-9718-d0c4e189f5ed"
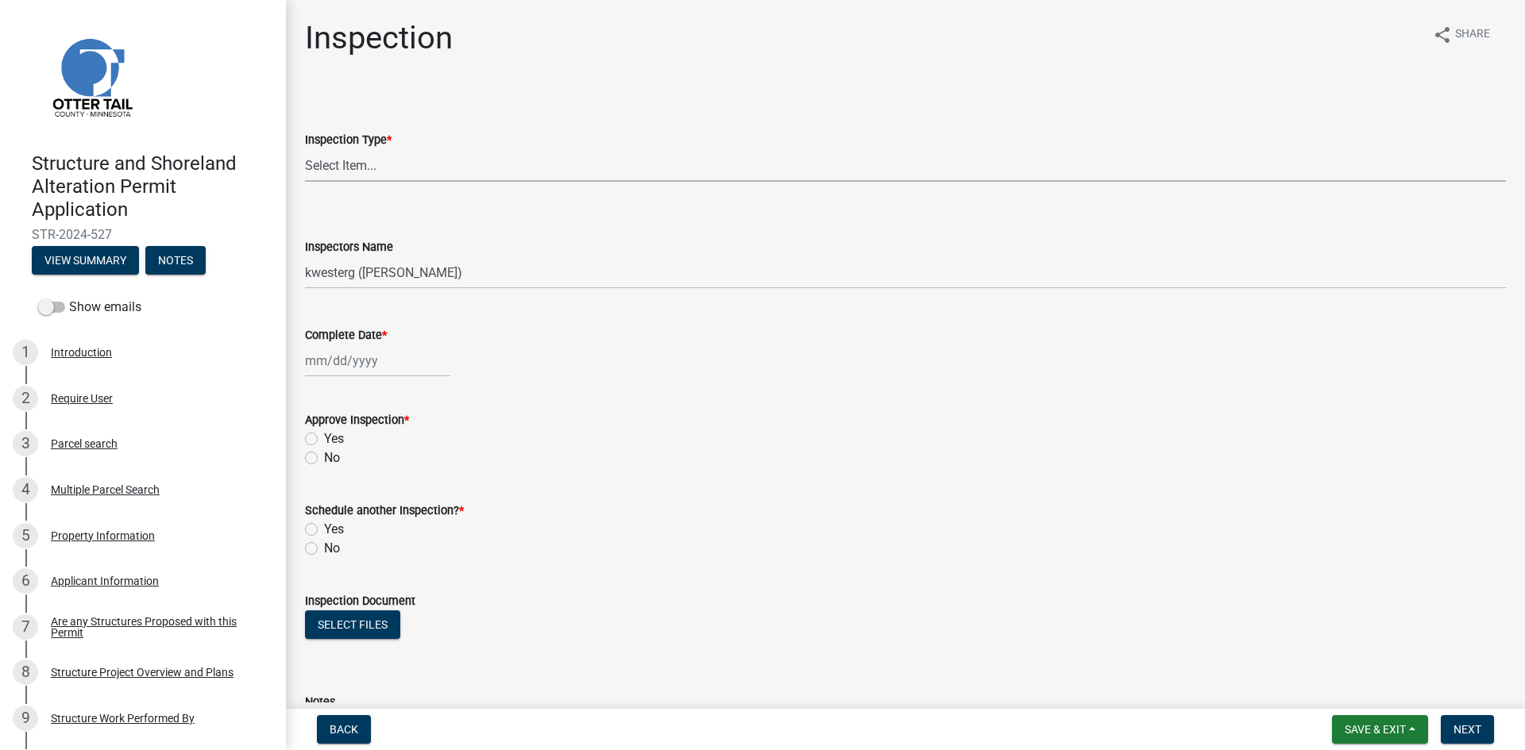
click at [424, 160] on select "Select Item... Footing / Structure Inspection Shoreland Alteration Not Built" at bounding box center [905, 165] width 1201 height 33
click at [305, 149] on select "Select Item... Footing / Structure Inspection Shoreland Alteration Not Built" at bounding box center [905, 165] width 1201 height 33
select select "29b027fa-a62f-4639-a4c1-67ac8b0bd2a2"
drag, startPoint x: 416, startPoint y: 267, endPoint x: 418, endPoint y: 275, distance: 8.1
click at [416, 267] on select "Select Item... btollefson (Brittany Tollefson) alexisnewark (Alexis Newark) epl…" at bounding box center [905, 273] width 1201 height 33
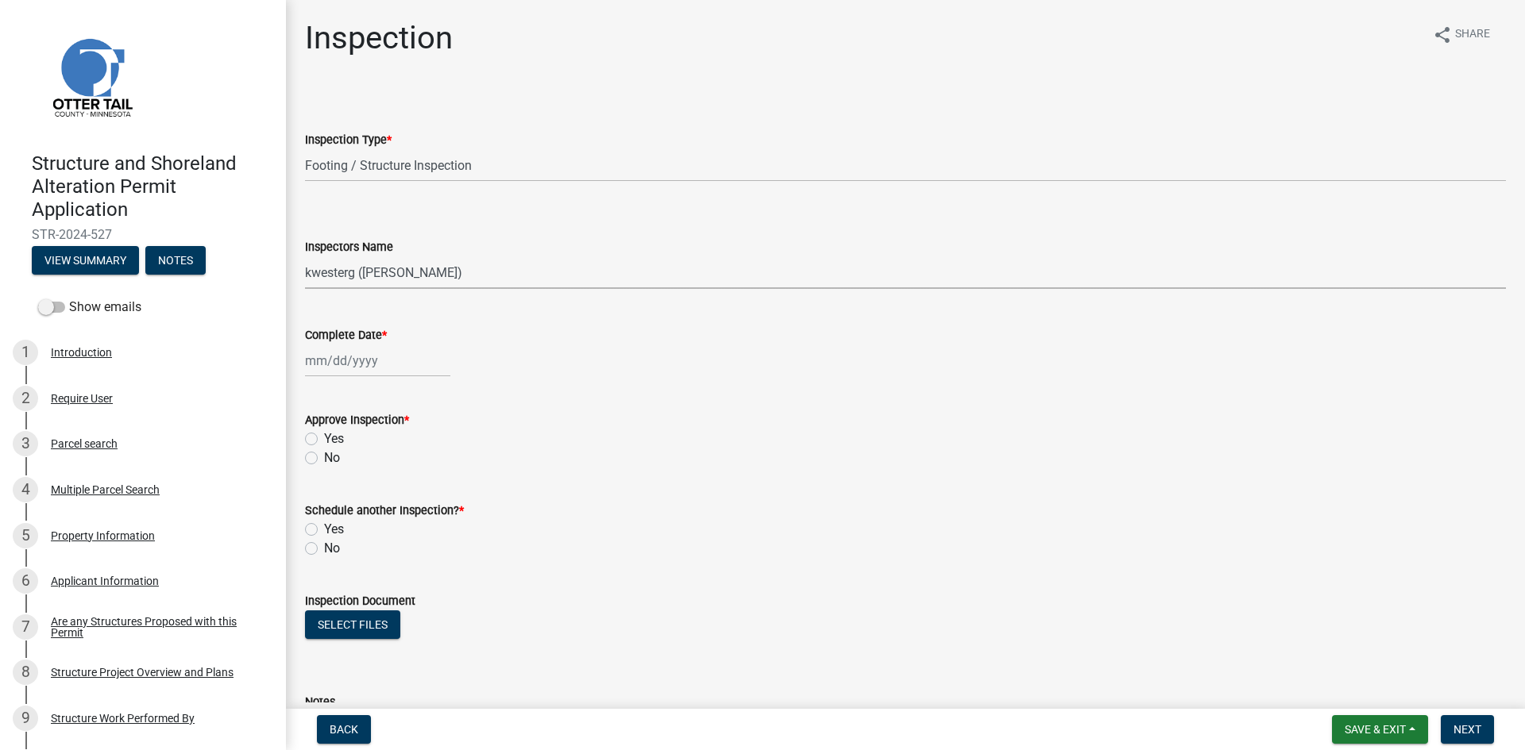
select select "540cdff0-8667-4a16-ad1f-2fbf1edb8379"
click at [305, 257] on select "Select Item... btollefson (Brittany Tollefson) alexisnewark (Alexis Newark) epl…" at bounding box center [905, 273] width 1201 height 33
click at [367, 368] on div at bounding box center [377, 361] width 145 height 33
select select "8"
select select "2025"
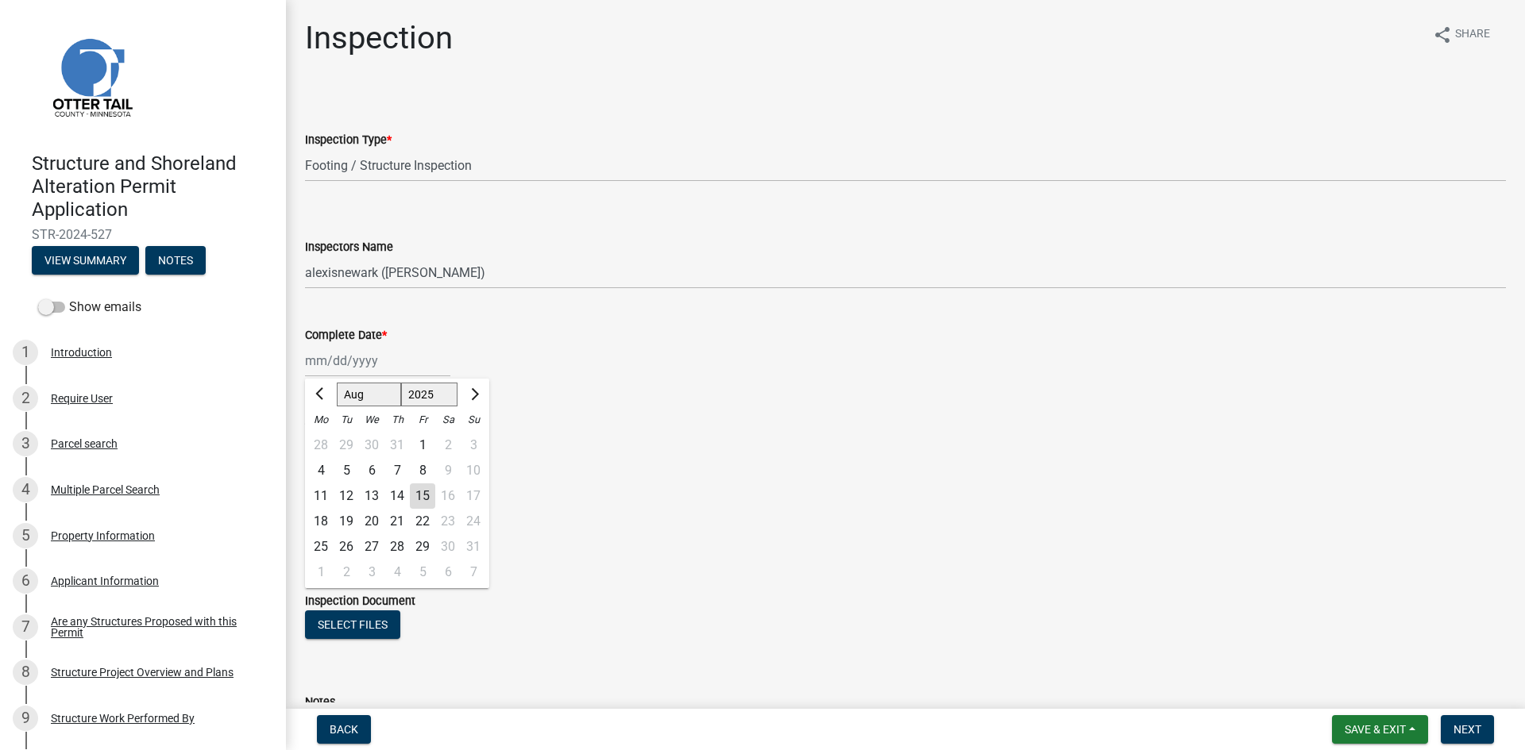
click at [395, 493] on div "14" at bounding box center [396, 496] width 25 height 25
type input "08/14/2025"
click at [321, 438] on div "Yes" at bounding box center [905, 439] width 1201 height 19
click at [324, 437] on label "Yes" at bounding box center [334, 439] width 20 height 19
click at [324, 437] on input "Yes" at bounding box center [329, 435] width 10 height 10
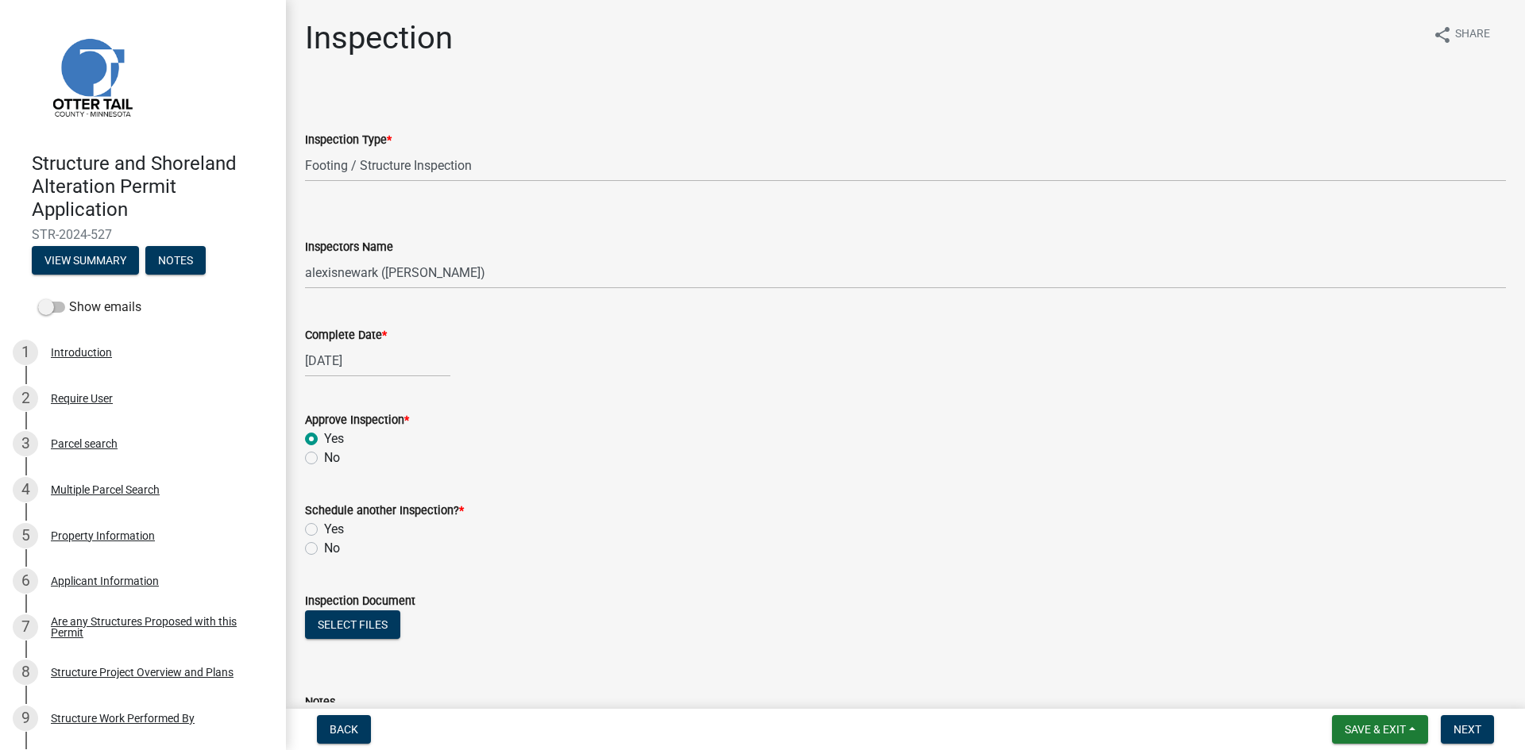
radio input "true"
click at [324, 549] on label "No" at bounding box center [332, 548] width 16 height 19
click at [324, 549] on input "No" at bounding box center [329, 544] width 10 height 10
radio input "true"
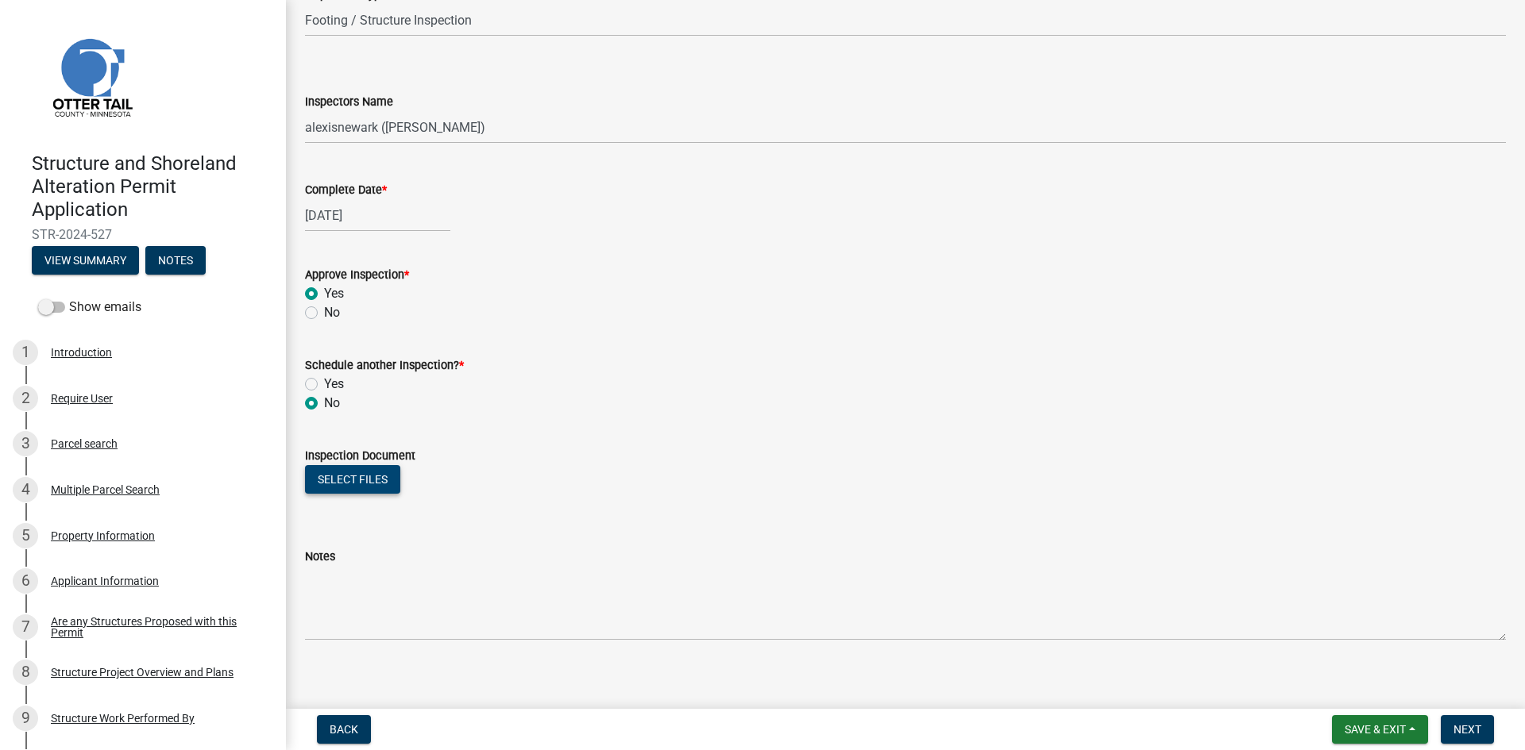
scroll to position [158, 0]
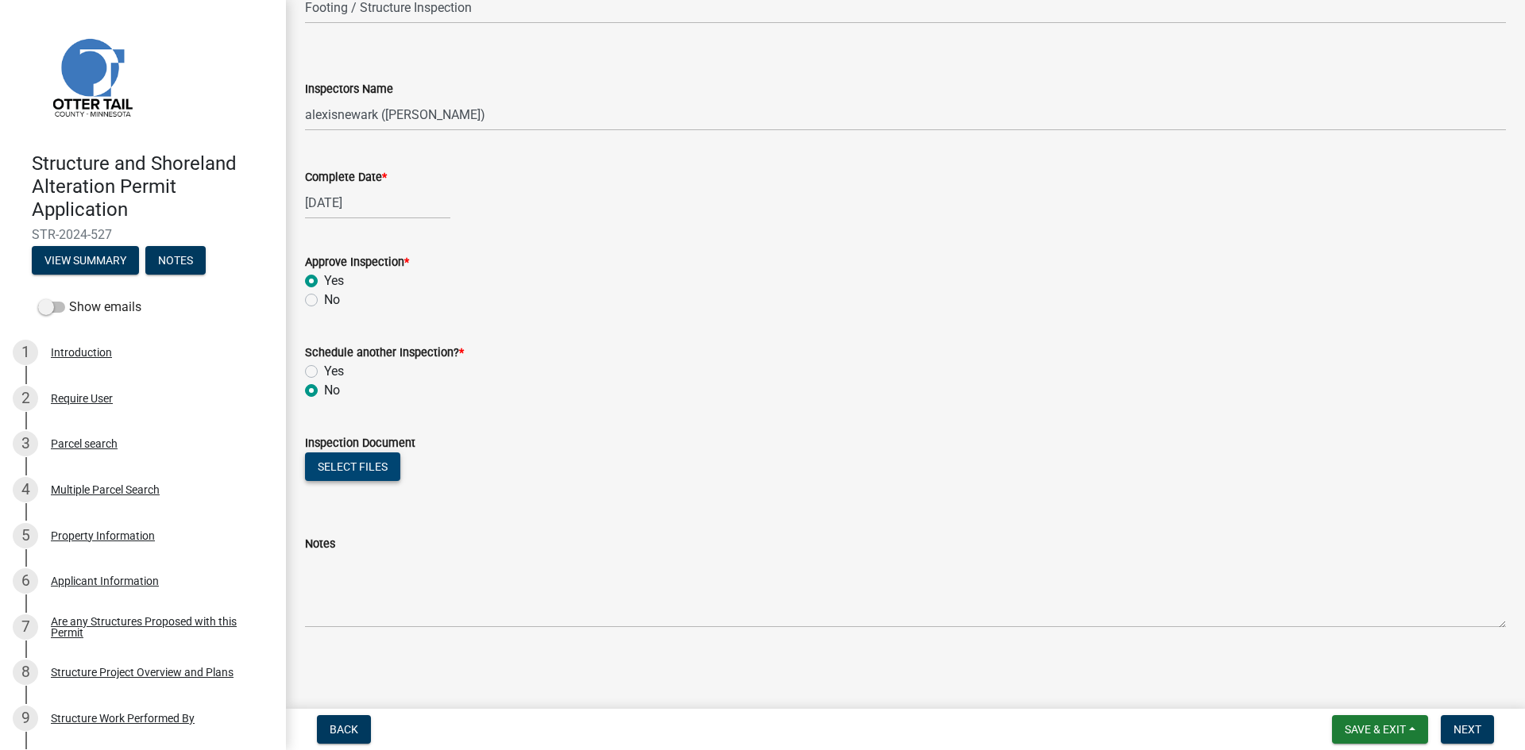
click at [370, 467] on button "Select files" at bounding box center [352, 467] width 95 height 29
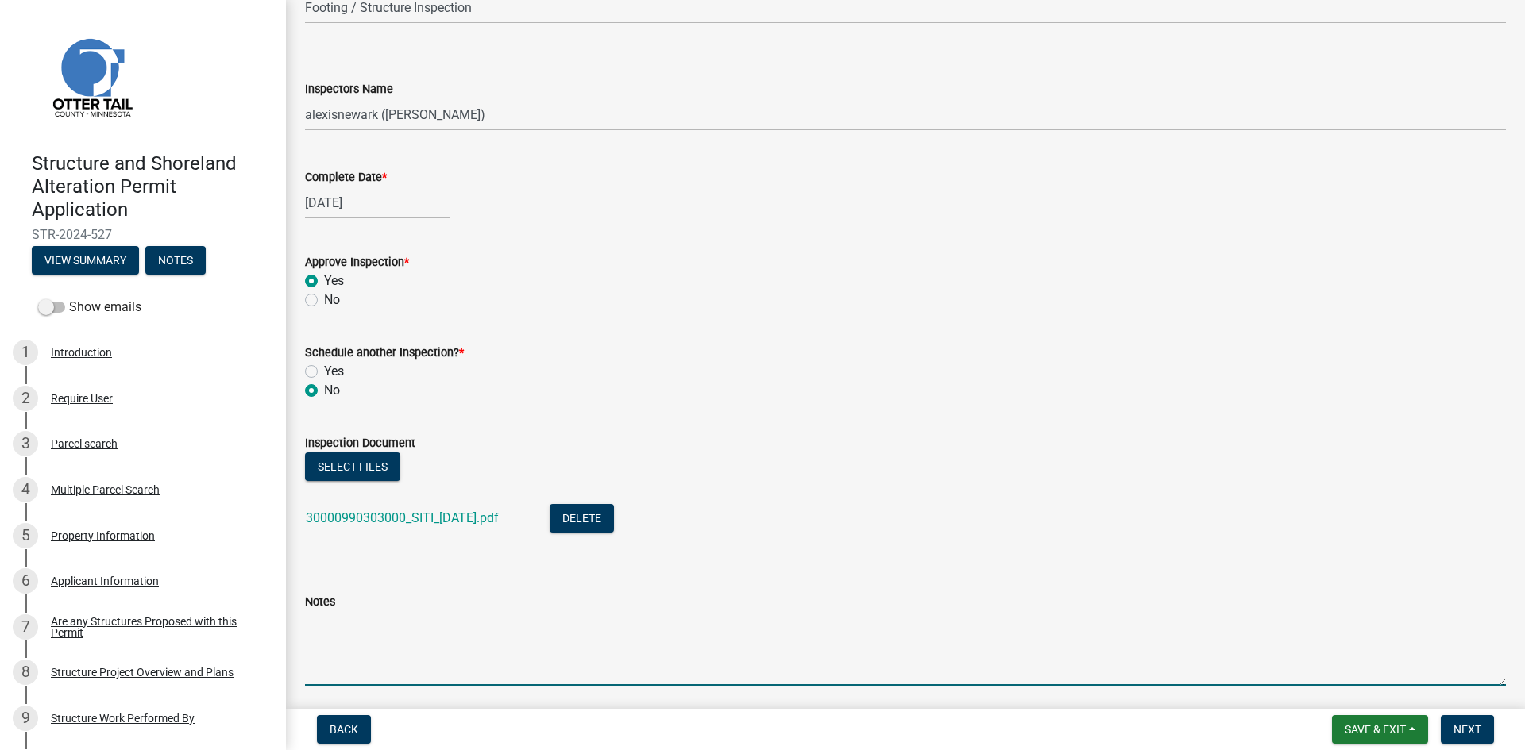
click at [543, 618] on textarea "Notes" at bounding box center [905, 648] width 1201 height 75
type textarea "Meets all setbacks."
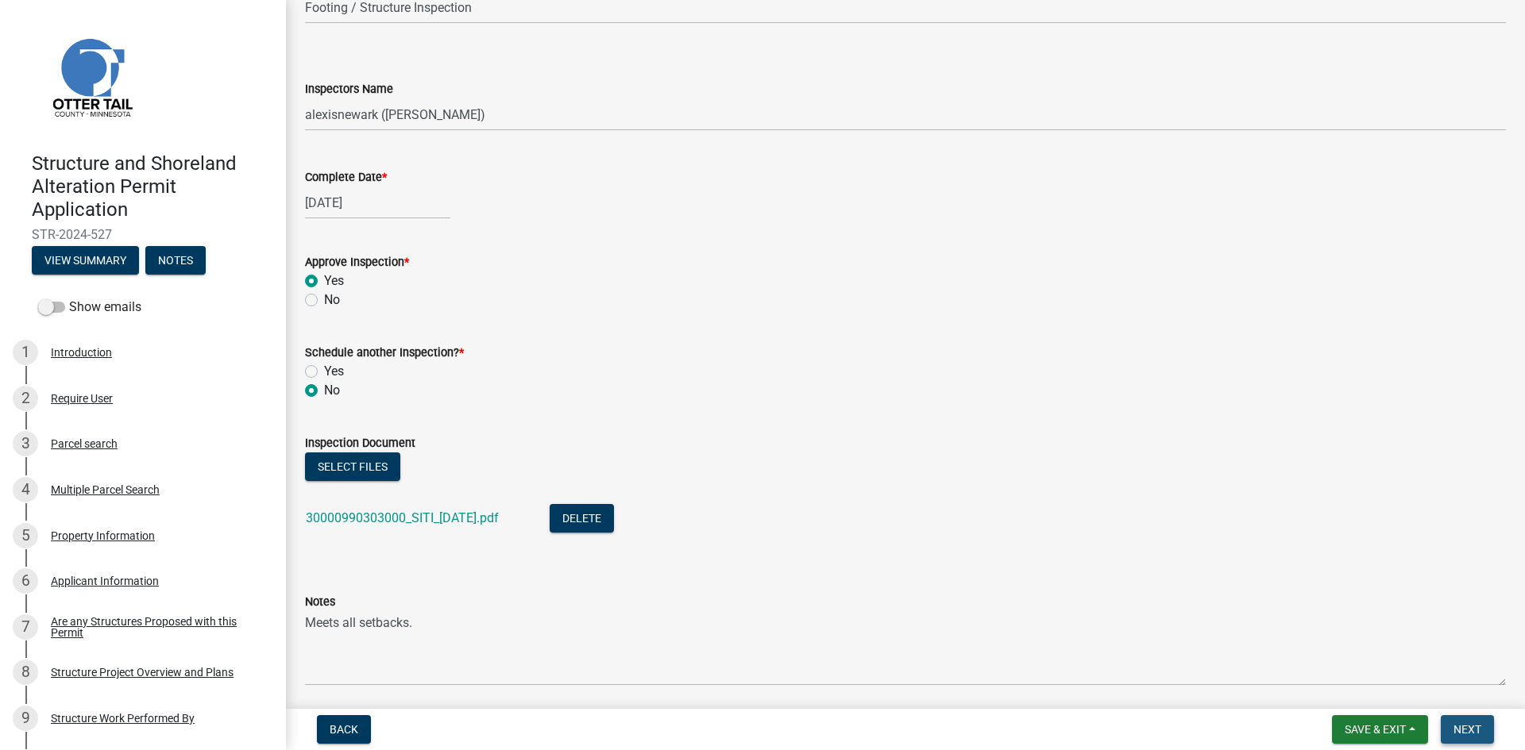
click at [1452, 723] on button "Next" at bounding box center [1467, 730] width 53 height 29
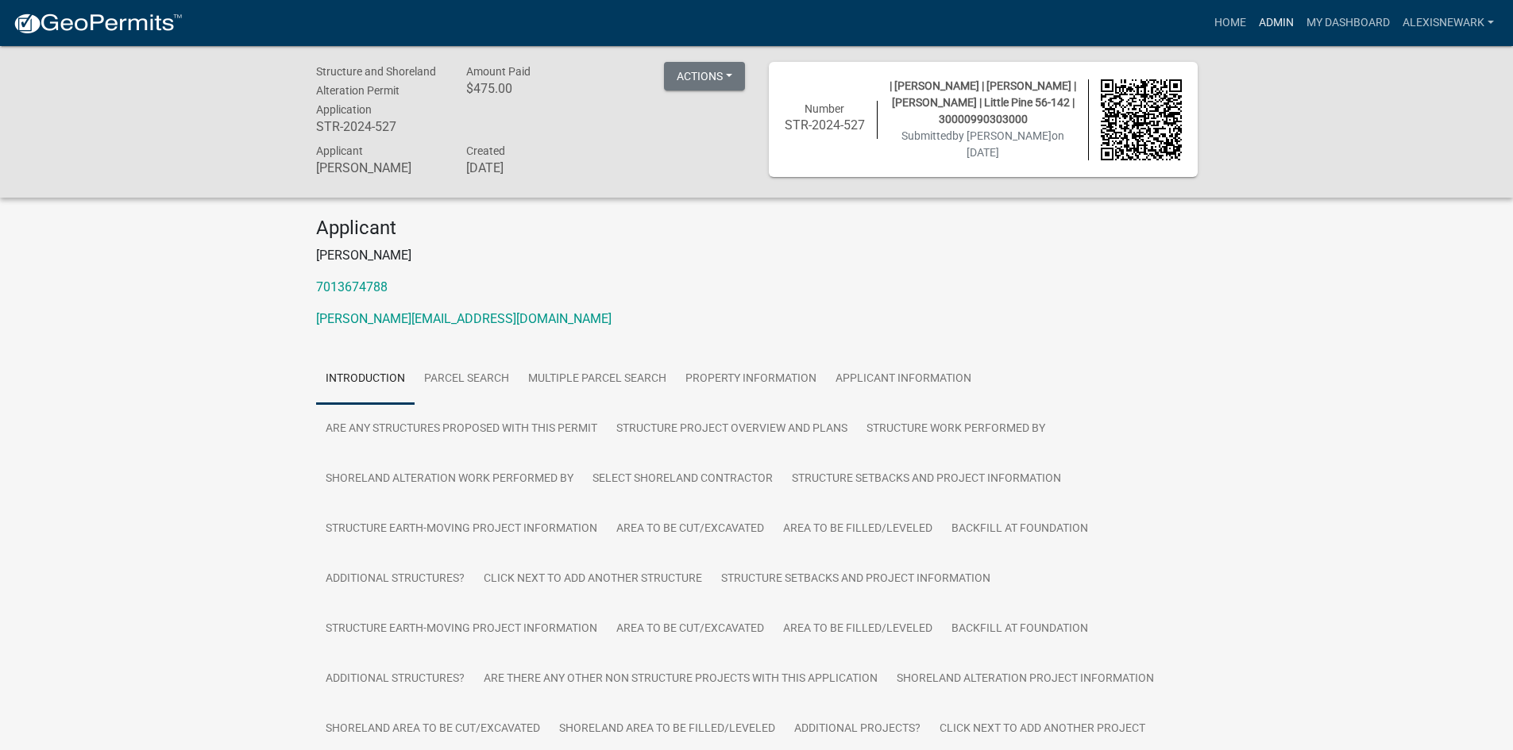
click at [1271, 14] on link "Admin" at bounding box center [1276, 23] width 48 height 30
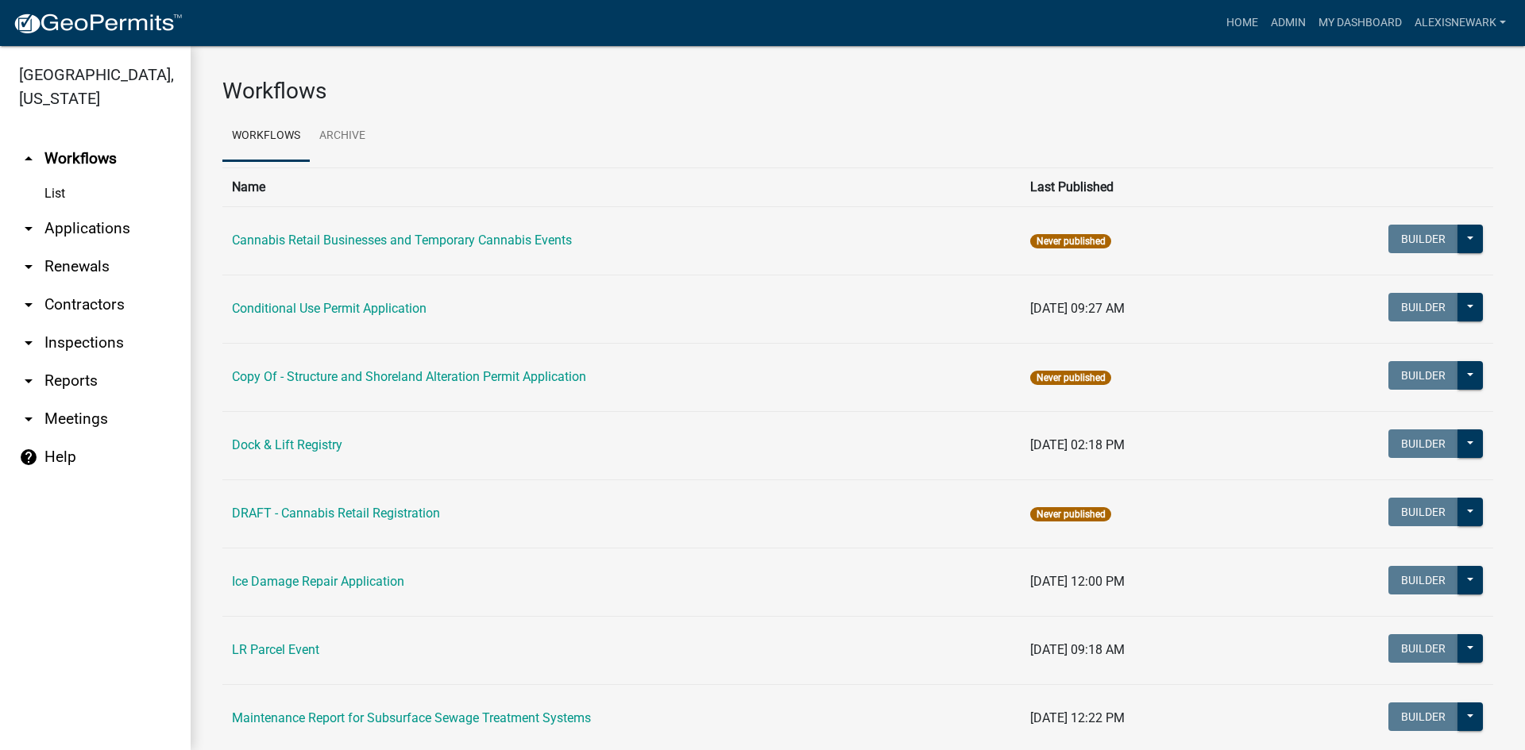
click at [142, 227] on link "arrow_drop_down Applications" at bounding box center [95, 229] width 191 height 38
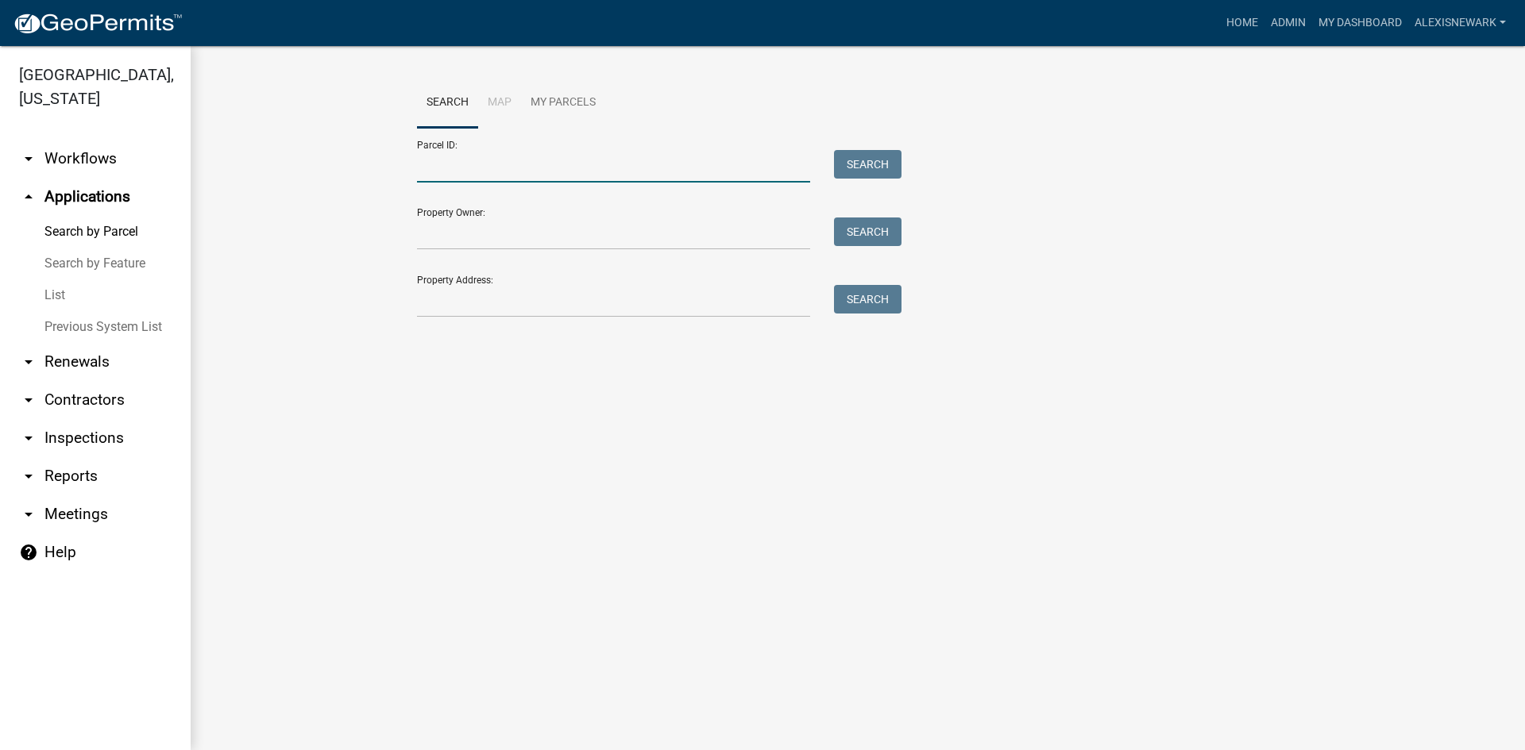
click at [425, 164] on input "Parcel ID:" at bounding box center [613, 166] width 393 height 33
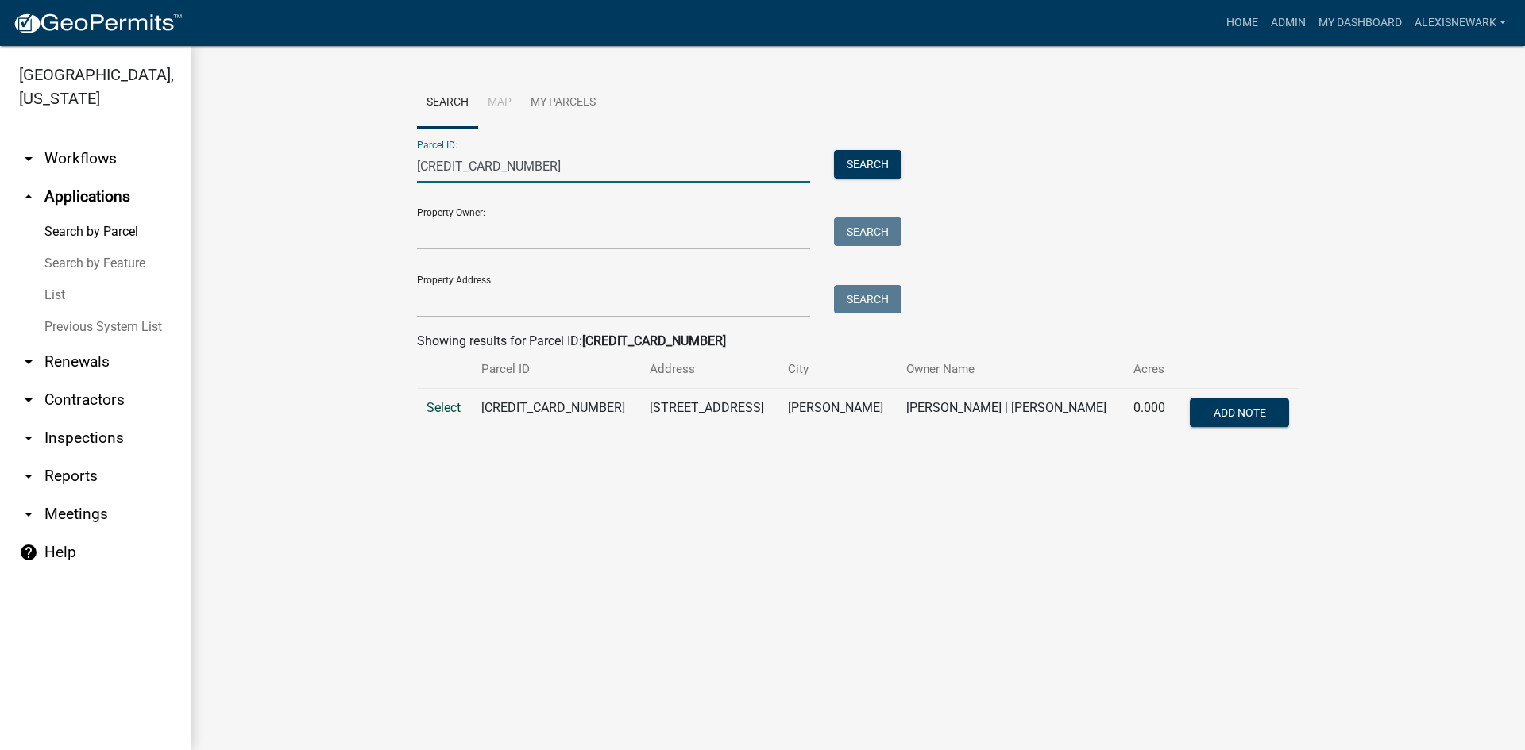
type input "30000990437000"
click at [447, 411] on span "Select" at bounding box center [443, 407] width 34 height 15
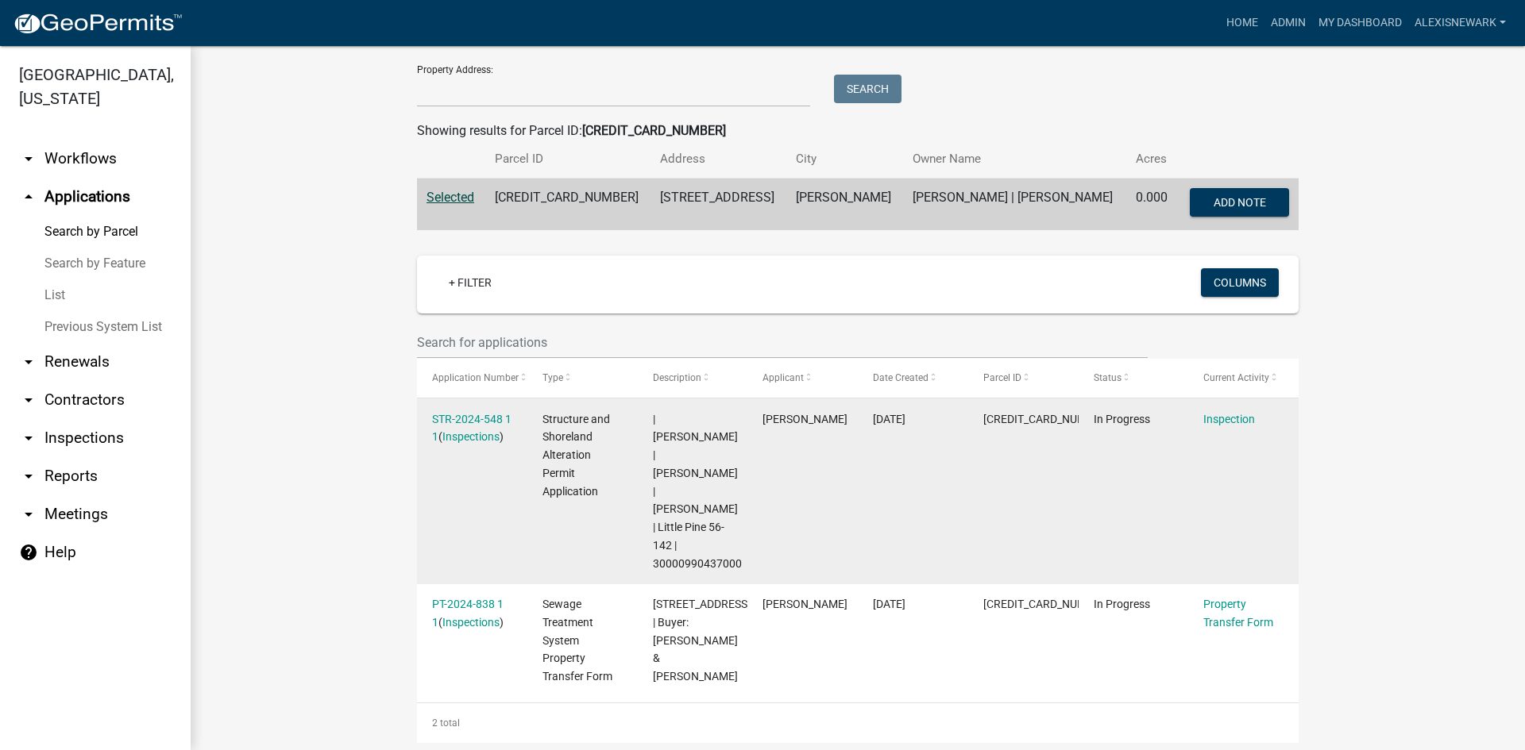
scroll to position [278, 0]
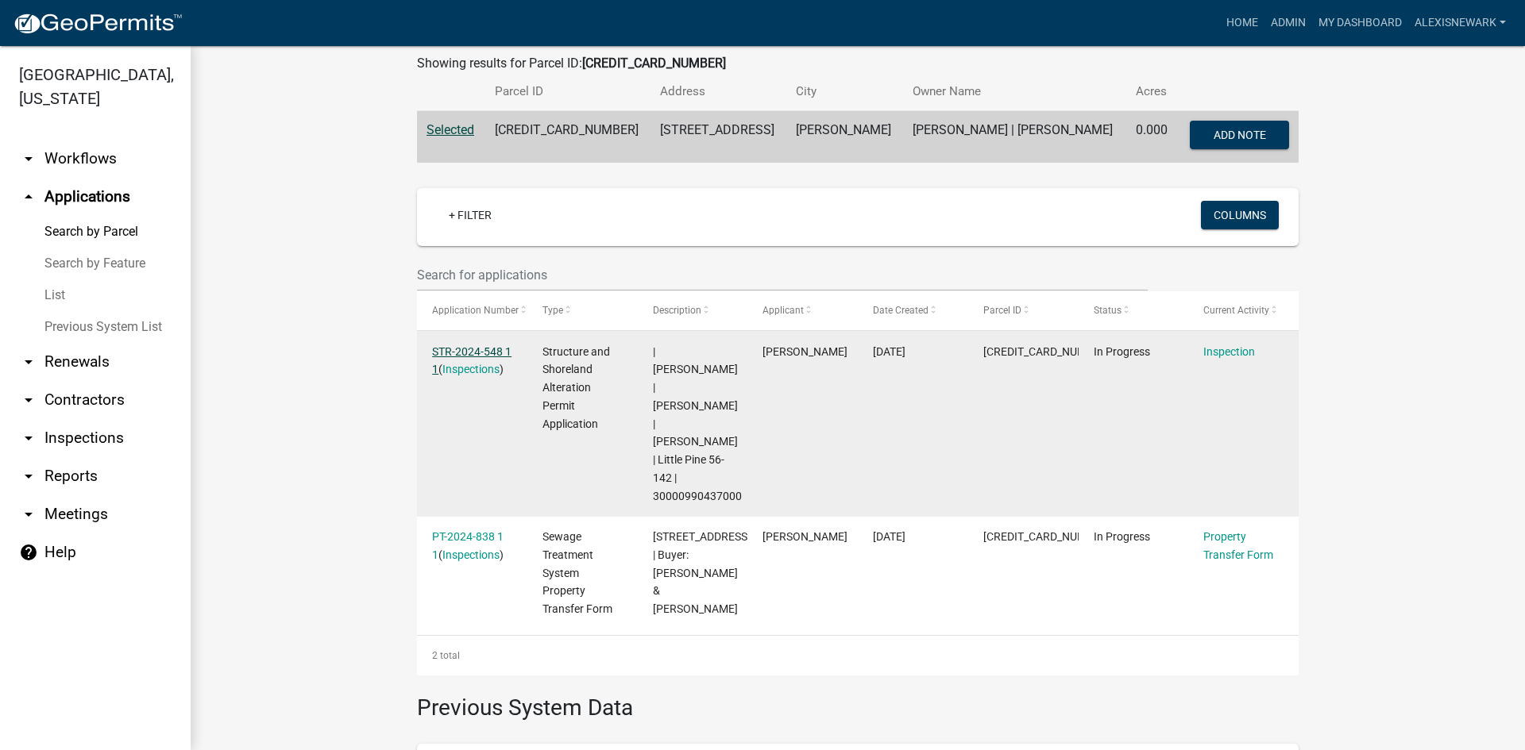
click at [485, 356] on link "STR-2024-548 1 1" at bounding box center [471, 360] width 79 height 31
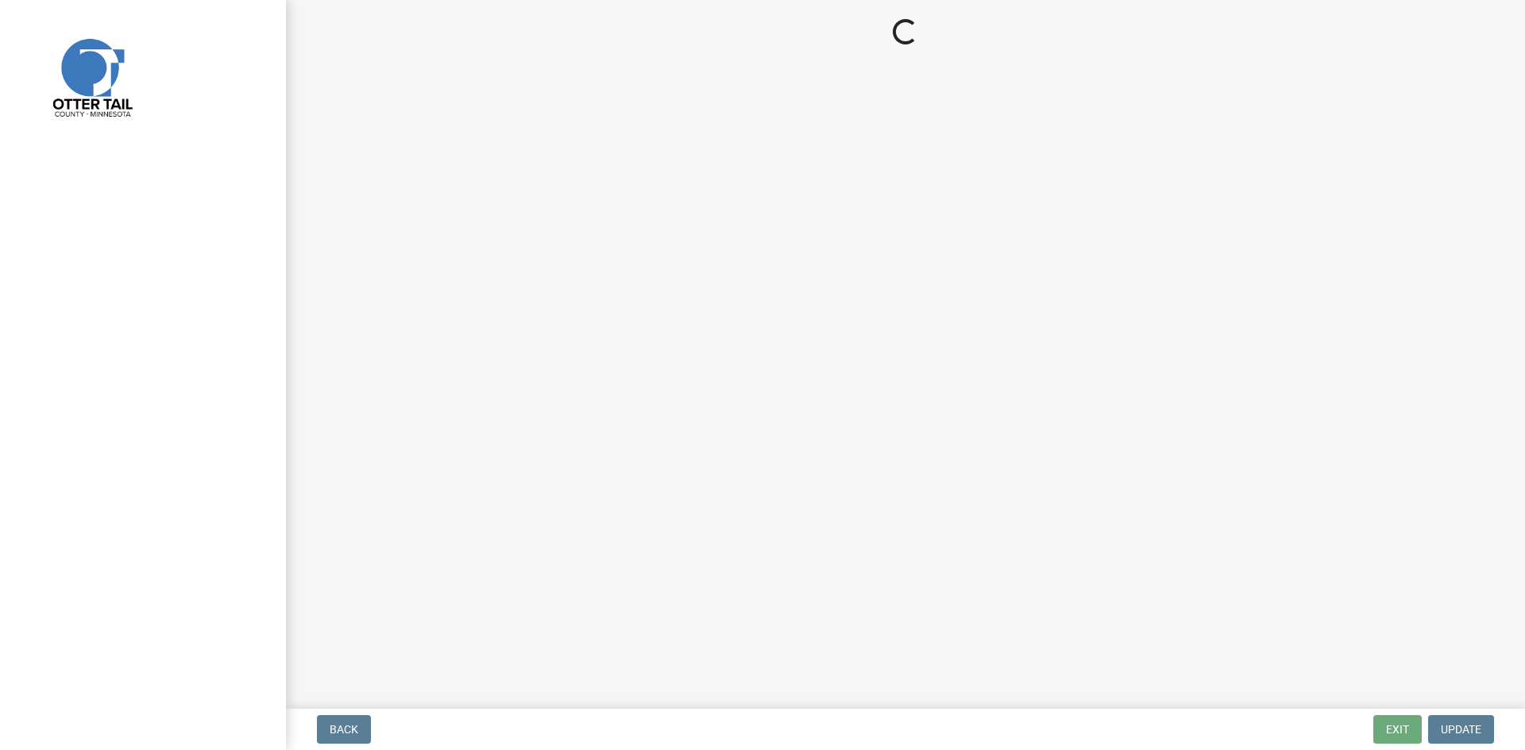
select select "29b027fa-a62f-4639-a4c1-67ac8b0bd2a2"
select select "facec742-7e79-4c33-8241-13e023664843"
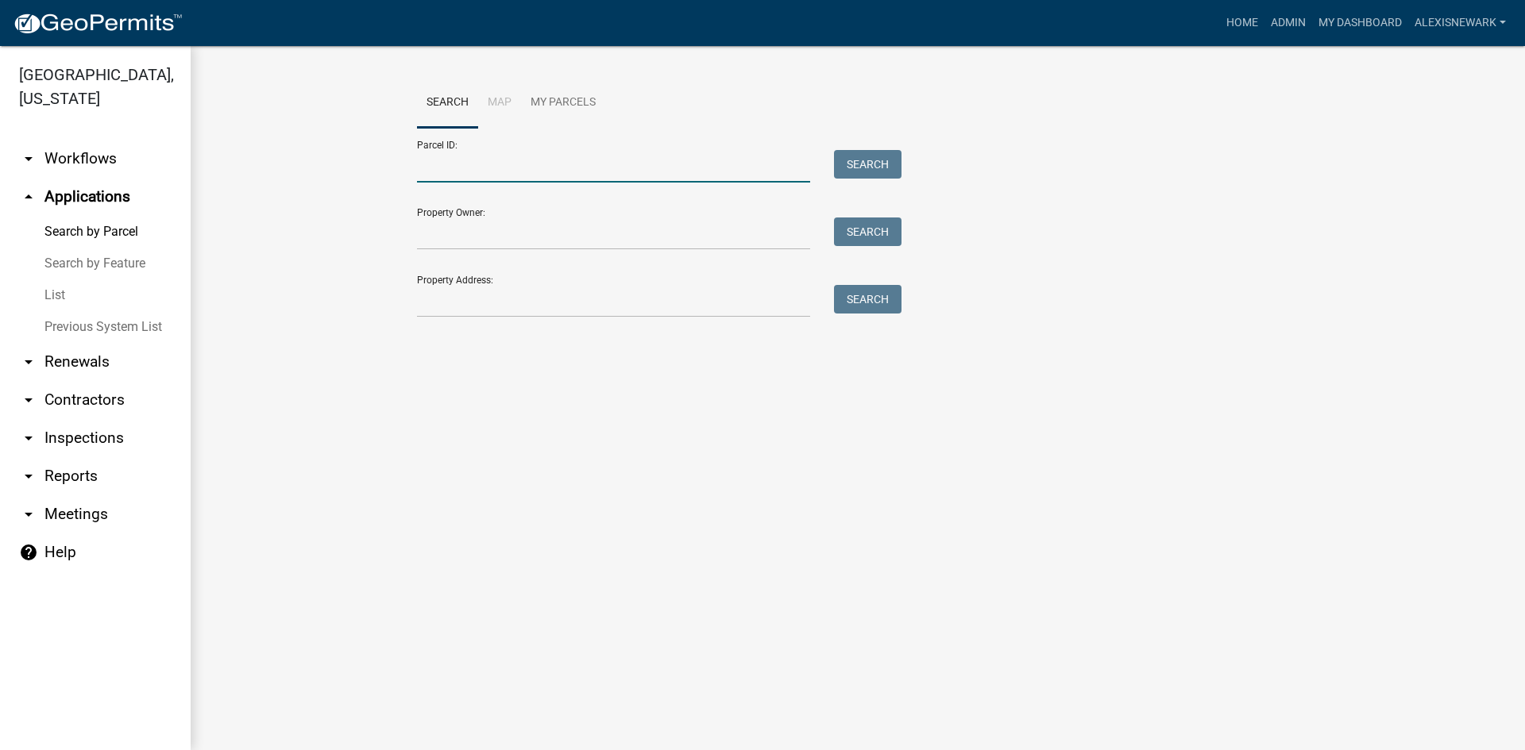
click at [550, 174] on input "Parcel ID:" at bounding box center [613, 166] width 393 height 33
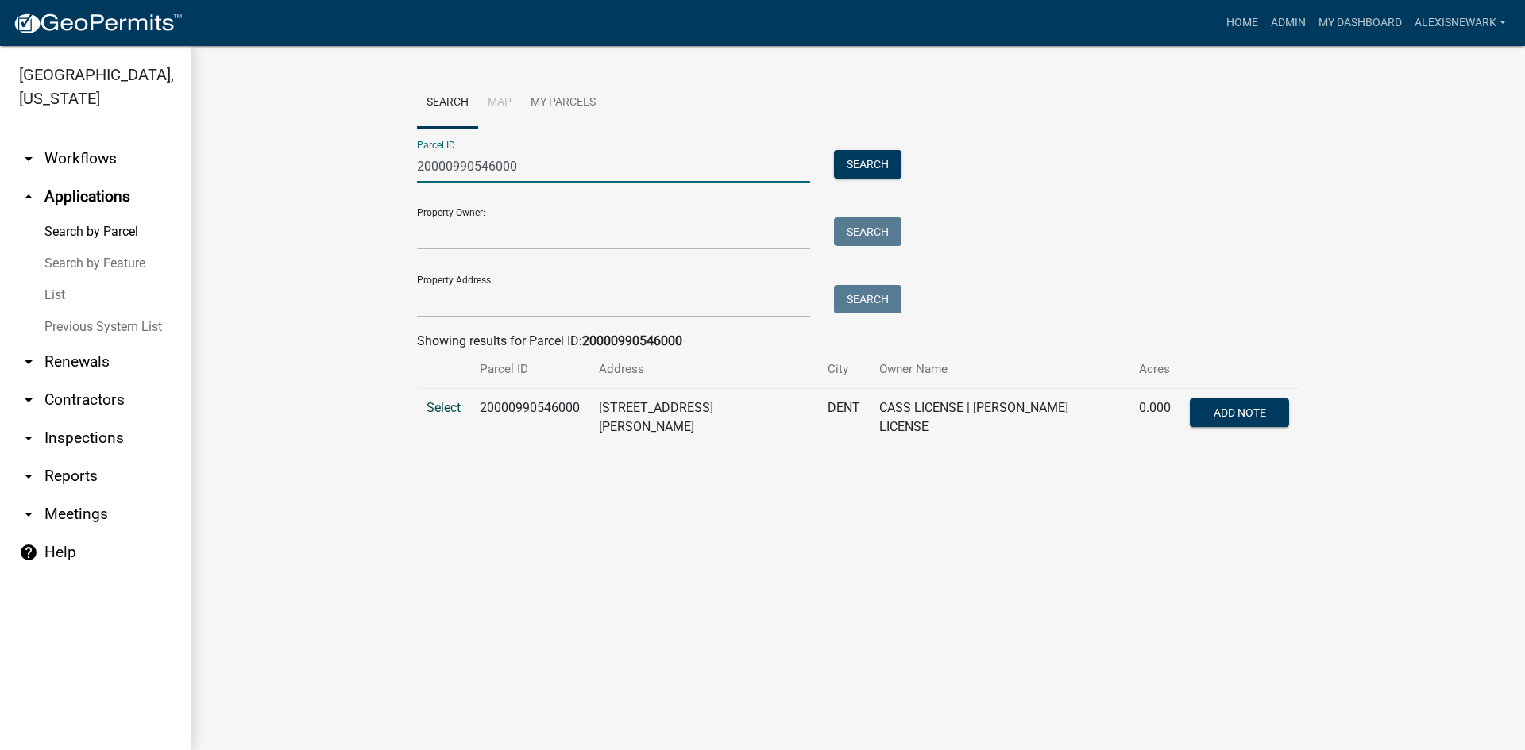
type input "20000990546000"
click at [451, 410] on span "Select" at bounding box center [443, 407] width 34 height 15
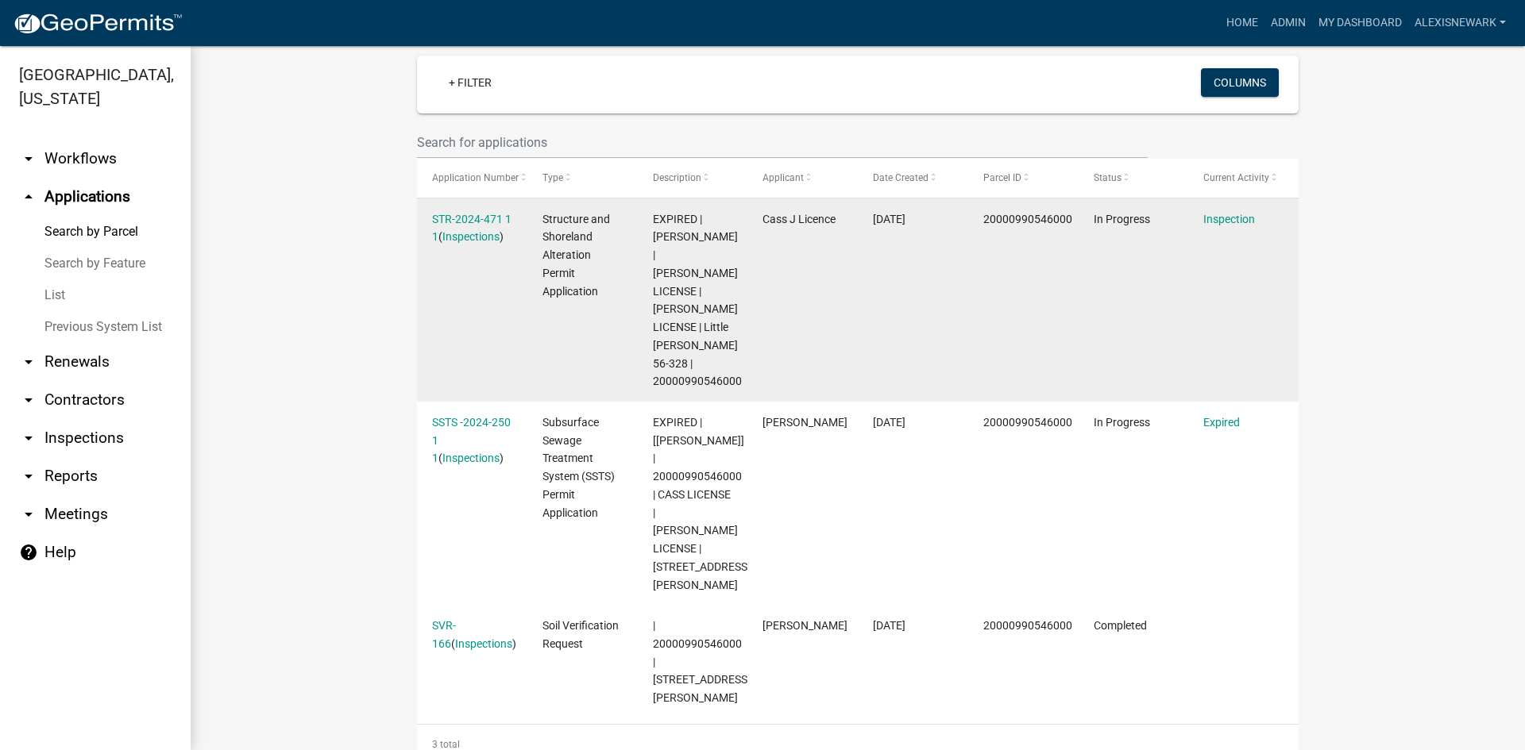
scroll to position [420, 0]
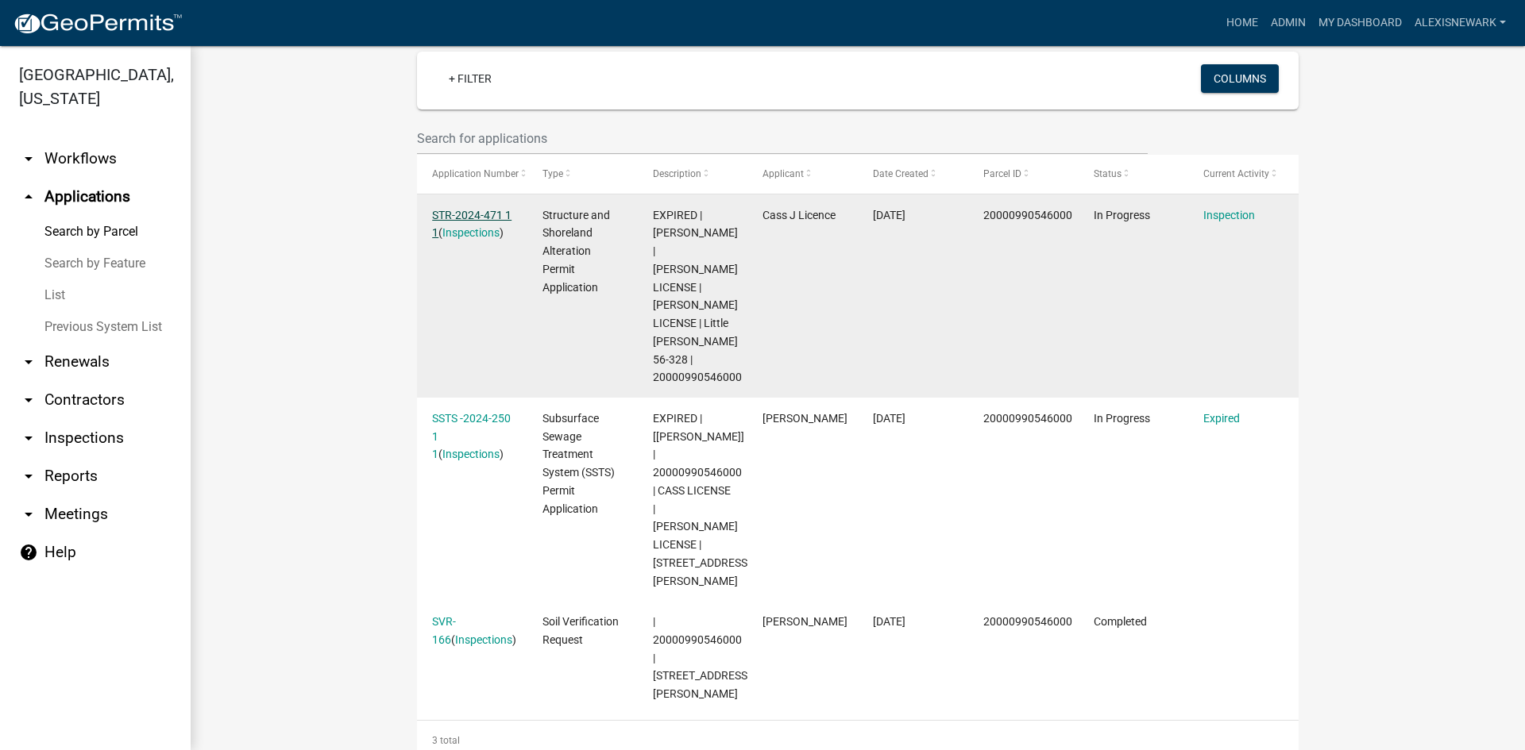
click at [486, 210] on link "STR-2024-471 1 1" at bounding box center [471, 224] width 79 height 31
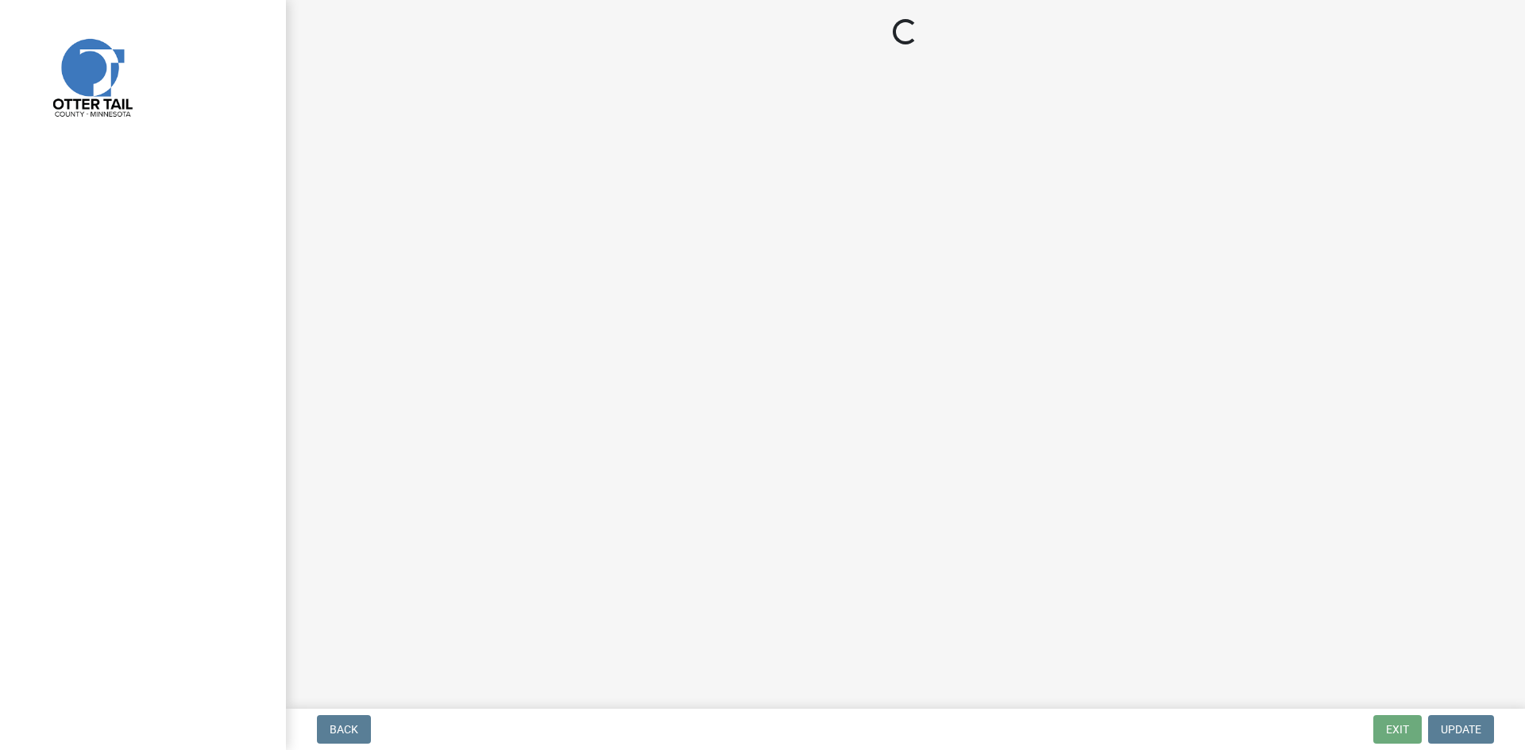
select select "710d5f49-2663-4e73-9718-d0c4e189f5ed"
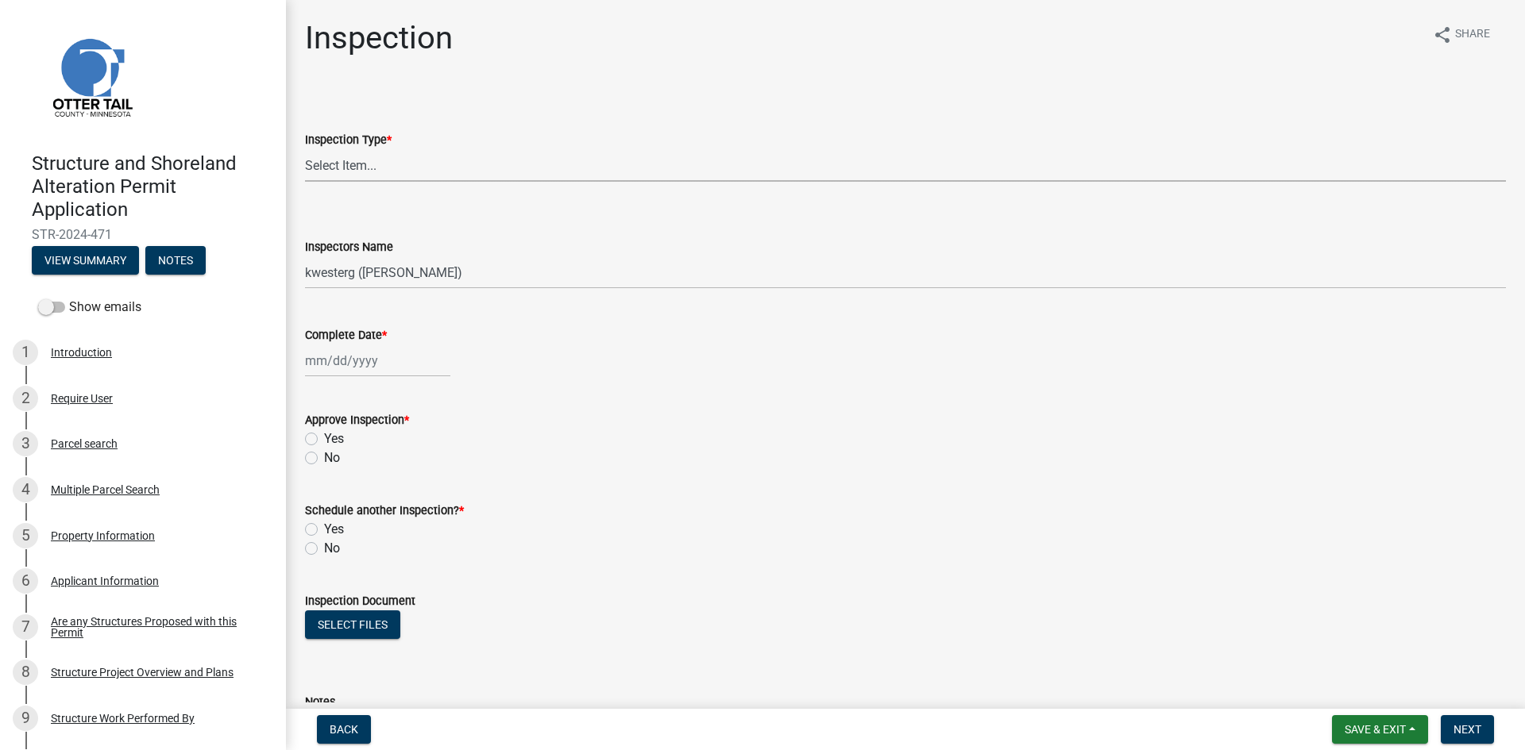
click at [453, 159] on select "Select Item... Footing / Structure Inspection Shoreland Alteration Not Built" at bounding box center [905, 165] width 1201 height 33
click at [305, 149] on select "Select Item... Footing / Structure Inspection Shoreland Alteration Not Built" at bounding box center [905, 165] width 1201 height 33
select select "29b027fa-a62f-4639-a4c1-67ac8b0bd2a2"
click at [429, 265] on select "Select Item... btollefson (Brittany Tollefson) alexisnewark (Alexis Newark) epl…" at bounding box center [905, 273] width 1201 height 33
select select "540cdff0-8667-4a16-ad1f-2fbf1edb8379"
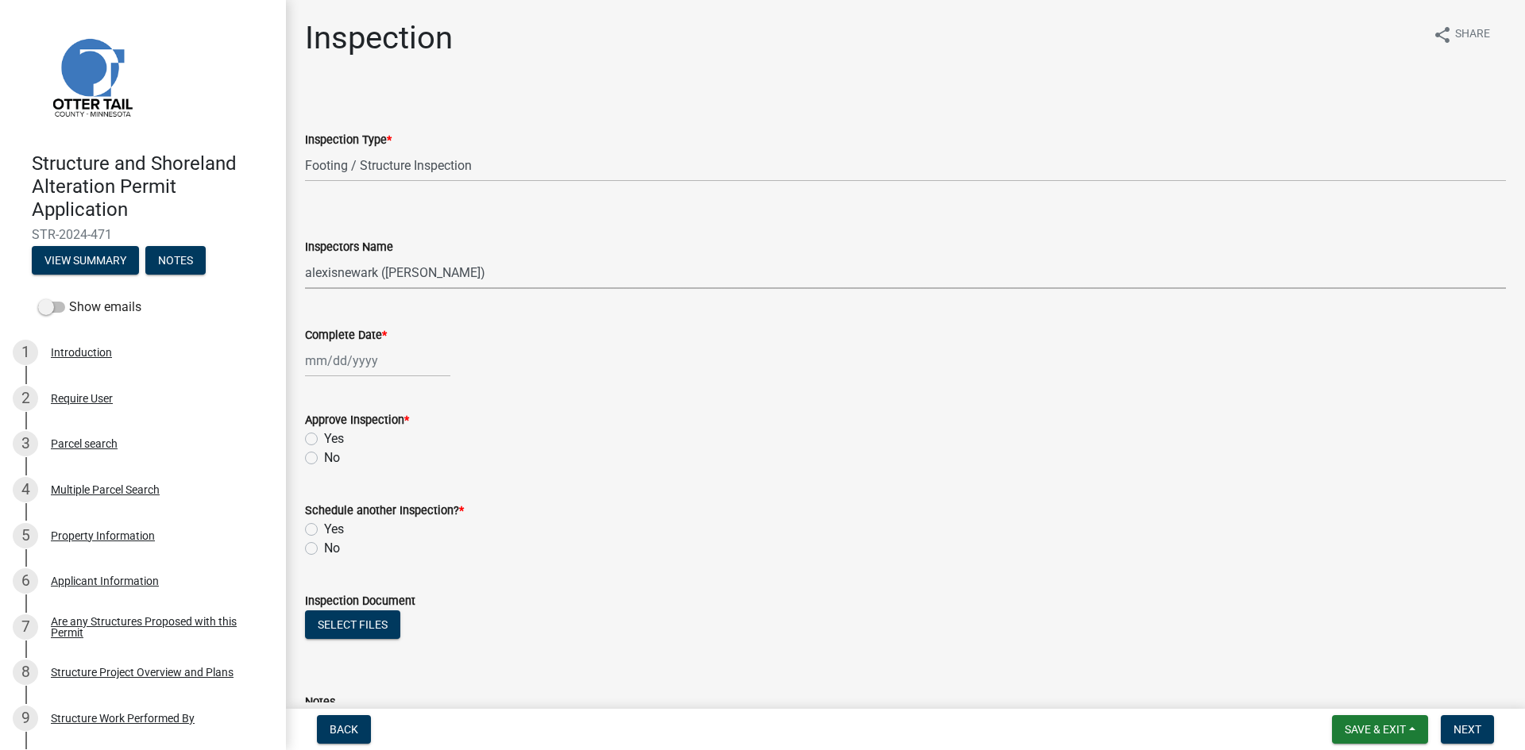
click at [305, 257] on select "Select Item... btollefson (Brittany Tollefson) alexisnewark (Alexis Newark) epl…" at bounding box center [905, 273] width 1201 height 33
click at [402, 370] on div at bounding box center [377, 361] width 145 height 33
select select "8"
select select "2025"
click at [395, 488] on div "14" at bounding box center [396, 496] width 25 height 25
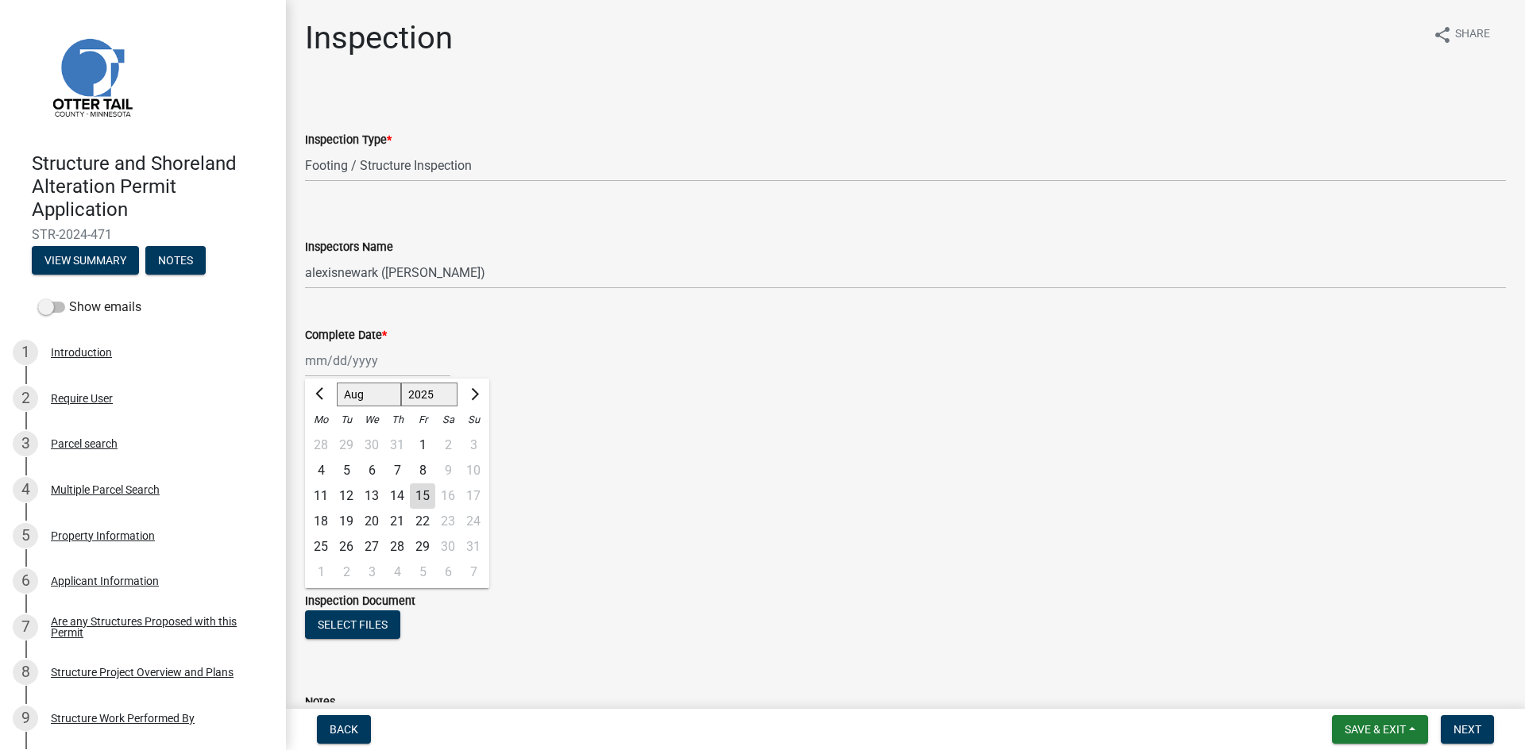
type input "08/14/2025"
click at [337, 438] on label "Yes" at bounding box center [334, 439] width 20 height 19
click at [334, 438] on input "Yes" at bounding box center [329, 435] width 10 height 10
radio input "true"
click at [322, 549] on div "No" at bounding box center [905, 548] width 1201 height 19
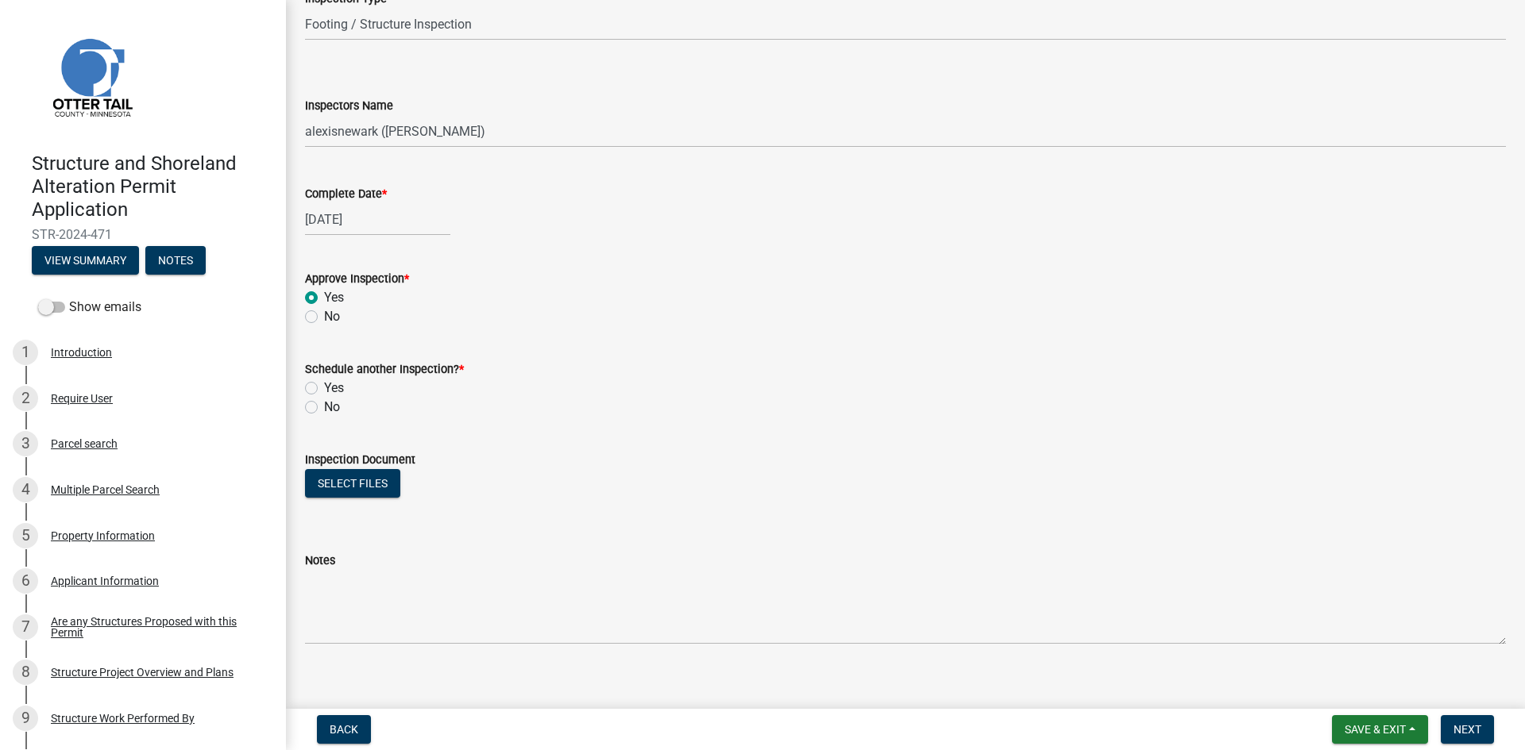
scroll to position [158, 0]
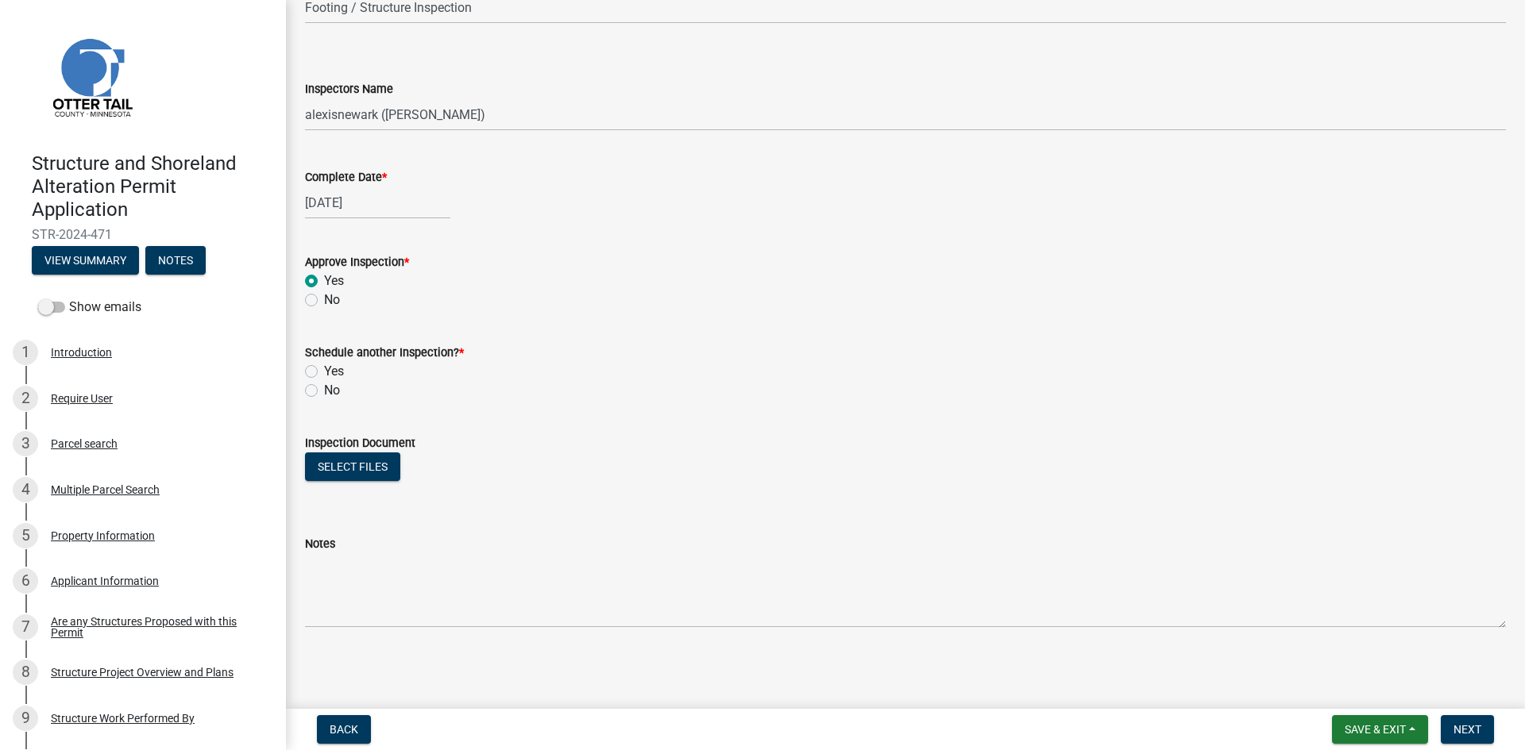
click at [330, 384] on label "No" at bounding box center [332, 390] width 16 height 19
click at [330, 384] on input "No" at bounding box center [329, 386] width 10 height 10
radio input "true"
click at [342, 467] on button "Select files" at bounding box center [352, 467] width 95 height 29
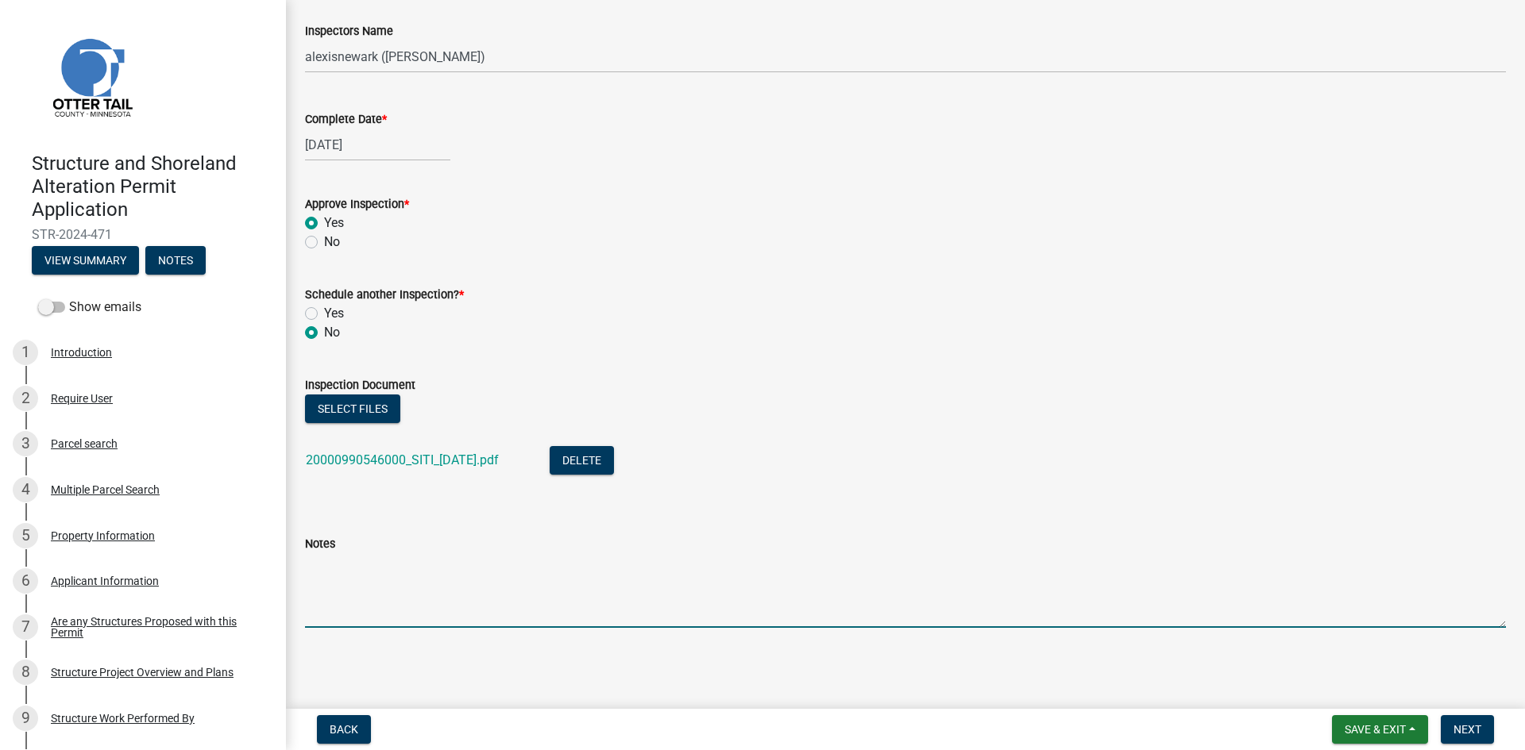
click at [446, 595] on textarea "Notes" at bounding box center [905, 591] width 1201 height 75
type textarea "Meets all setbacks."
click at [1461, 721] on button "Next" at bounding box center [1467, 730] width 53 height 29
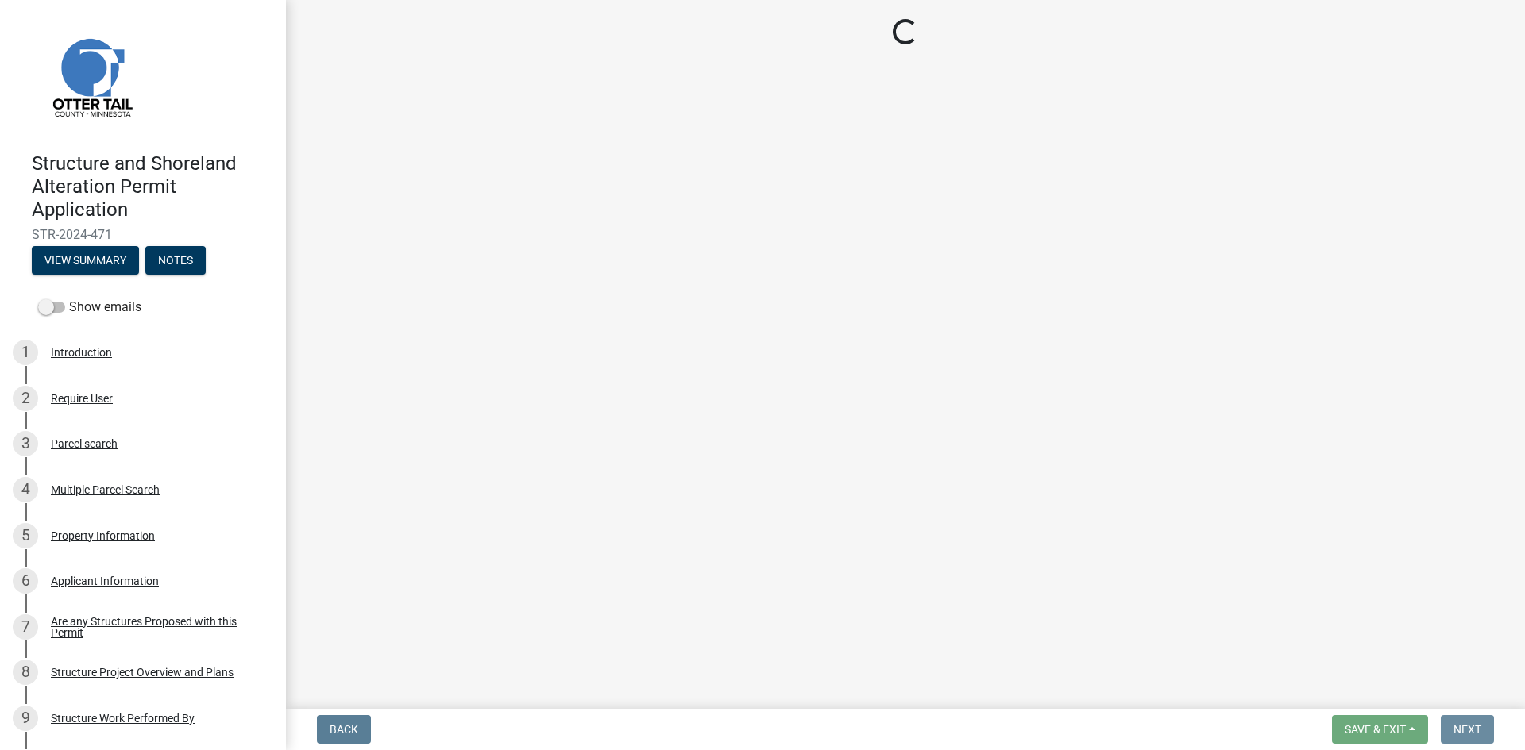
scroll to position [0, 0]
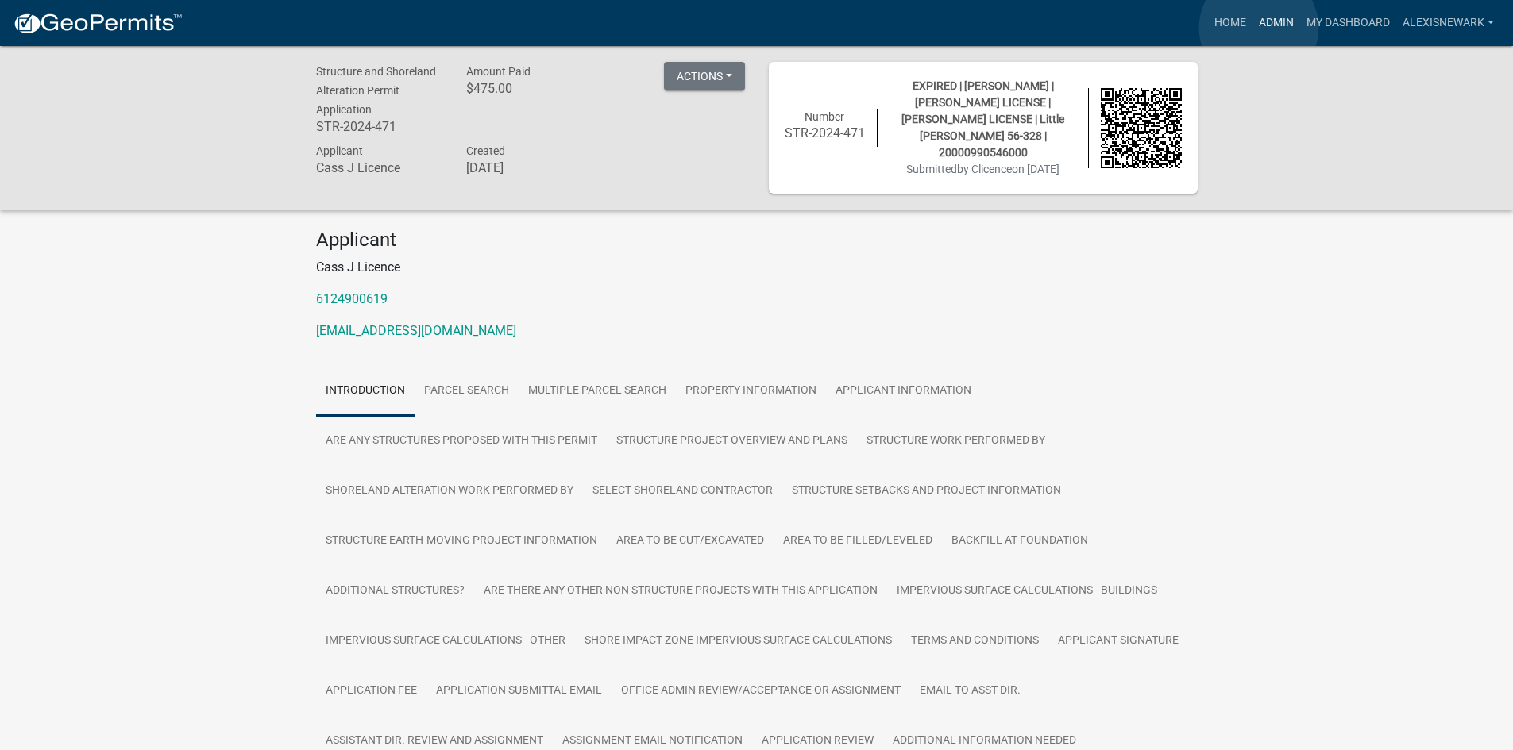
click at [1259, 28] on link "Admin" at bounding box center [1276, 23] width 48 height 30
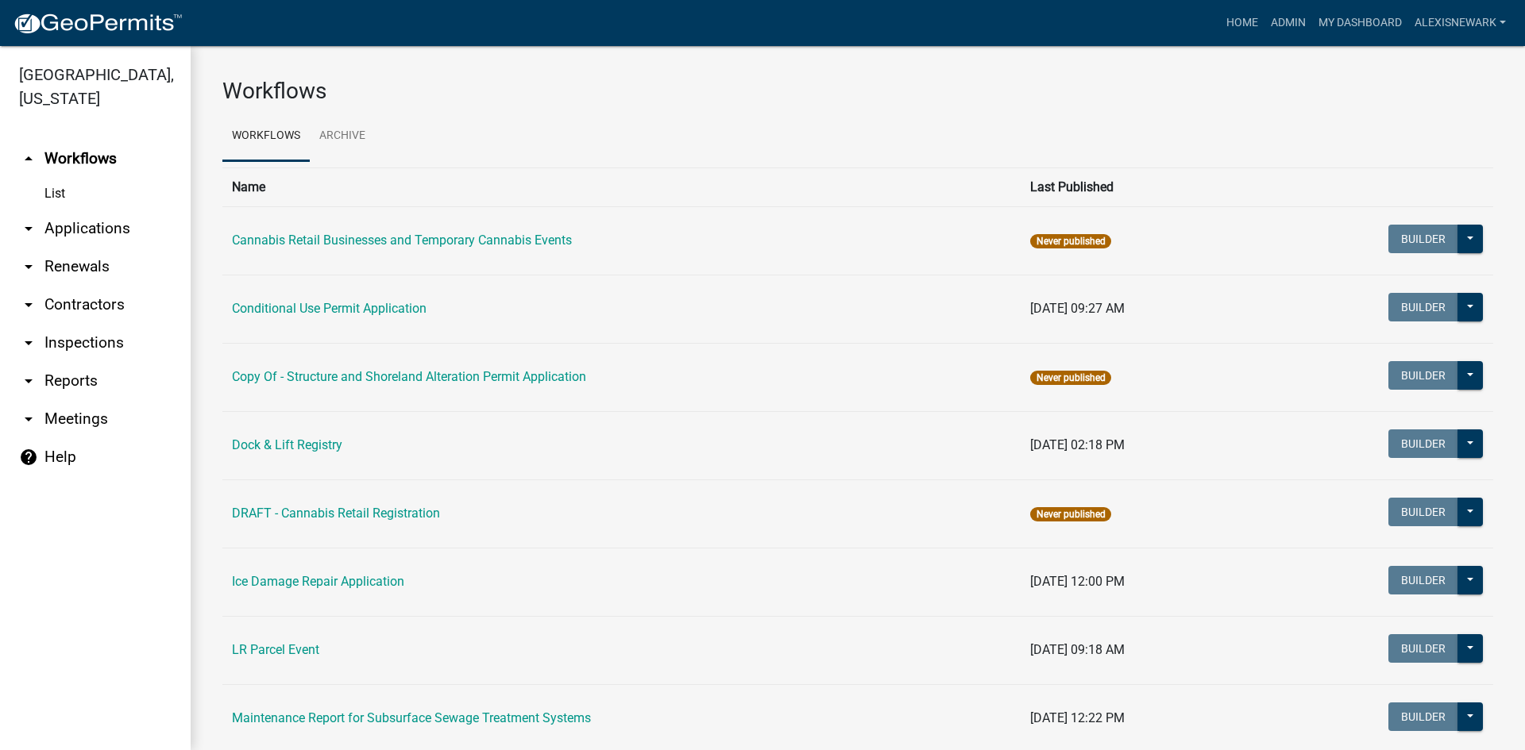
click at [146, 237] on link "arrow_drop_down Applications" at bounding box center [95, 229] width 191 height 38
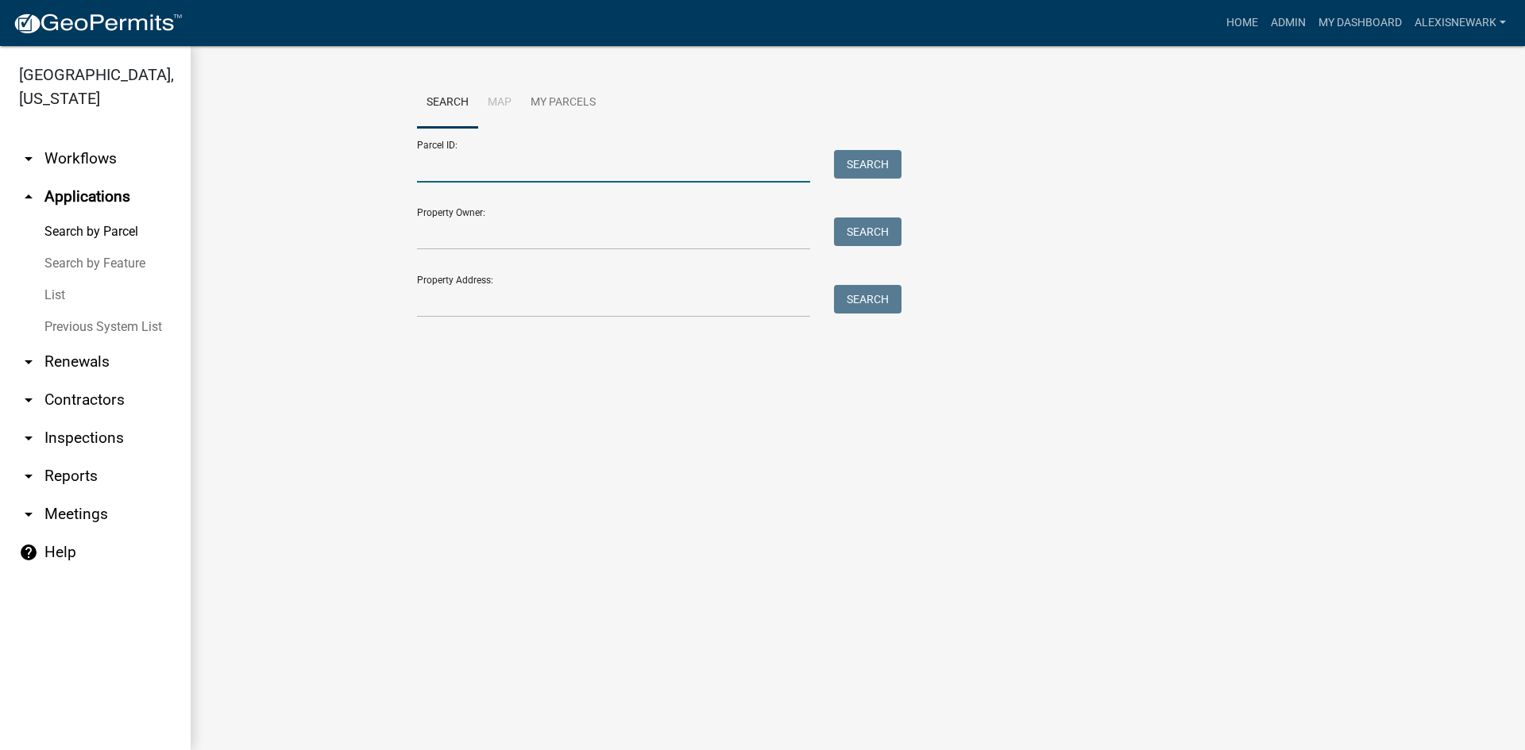
click at [467, 162] on input "Parcel ID:" at bounding box center [613, 166] width 393 height 33
click at [451, 161] on input "2000030012006" at bounding box center [613, 166] width 393 height 33
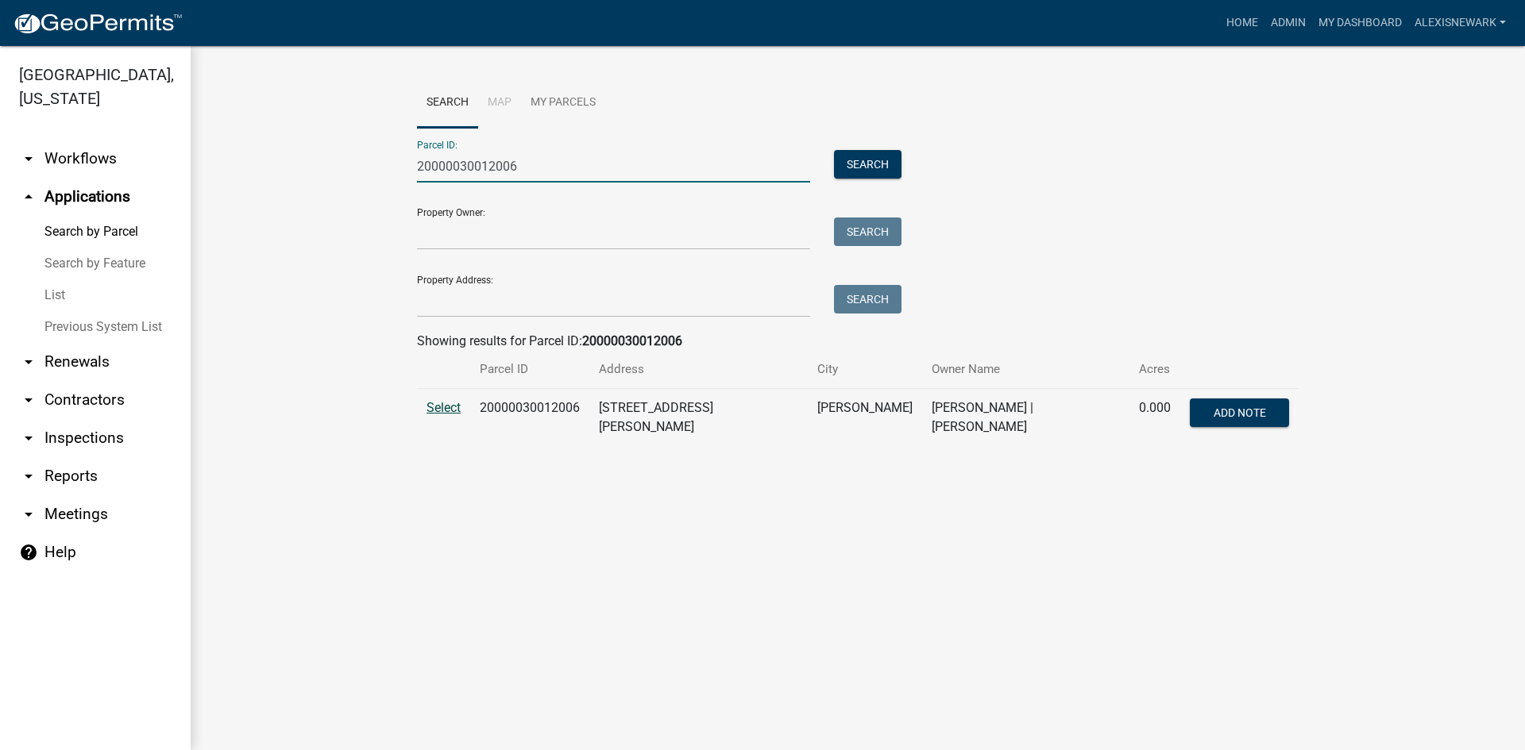
type input "20000030012006"
click at [441, 412] on span "Select" at bounding box center [443, 407] width 34 height 15
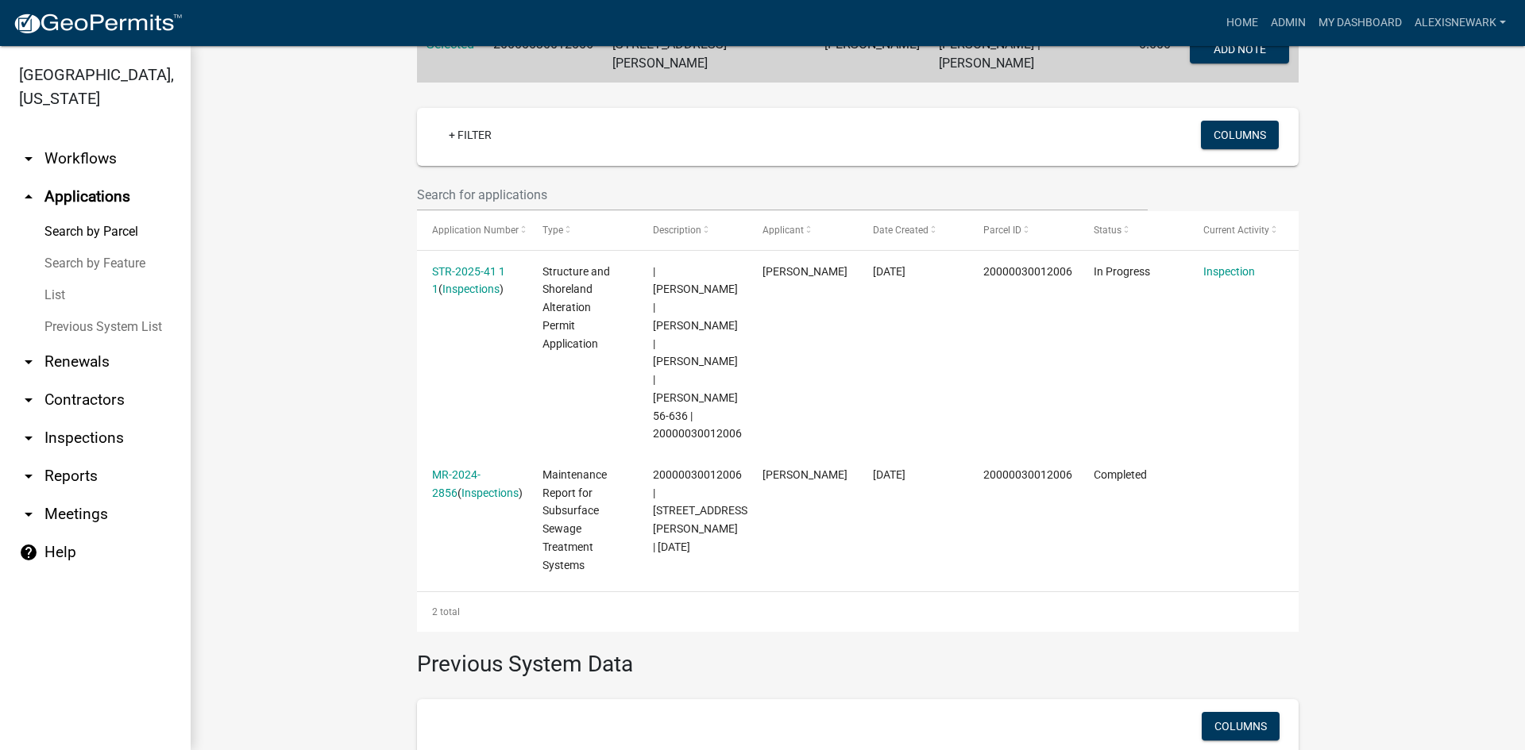
scroll to position [466, 0]
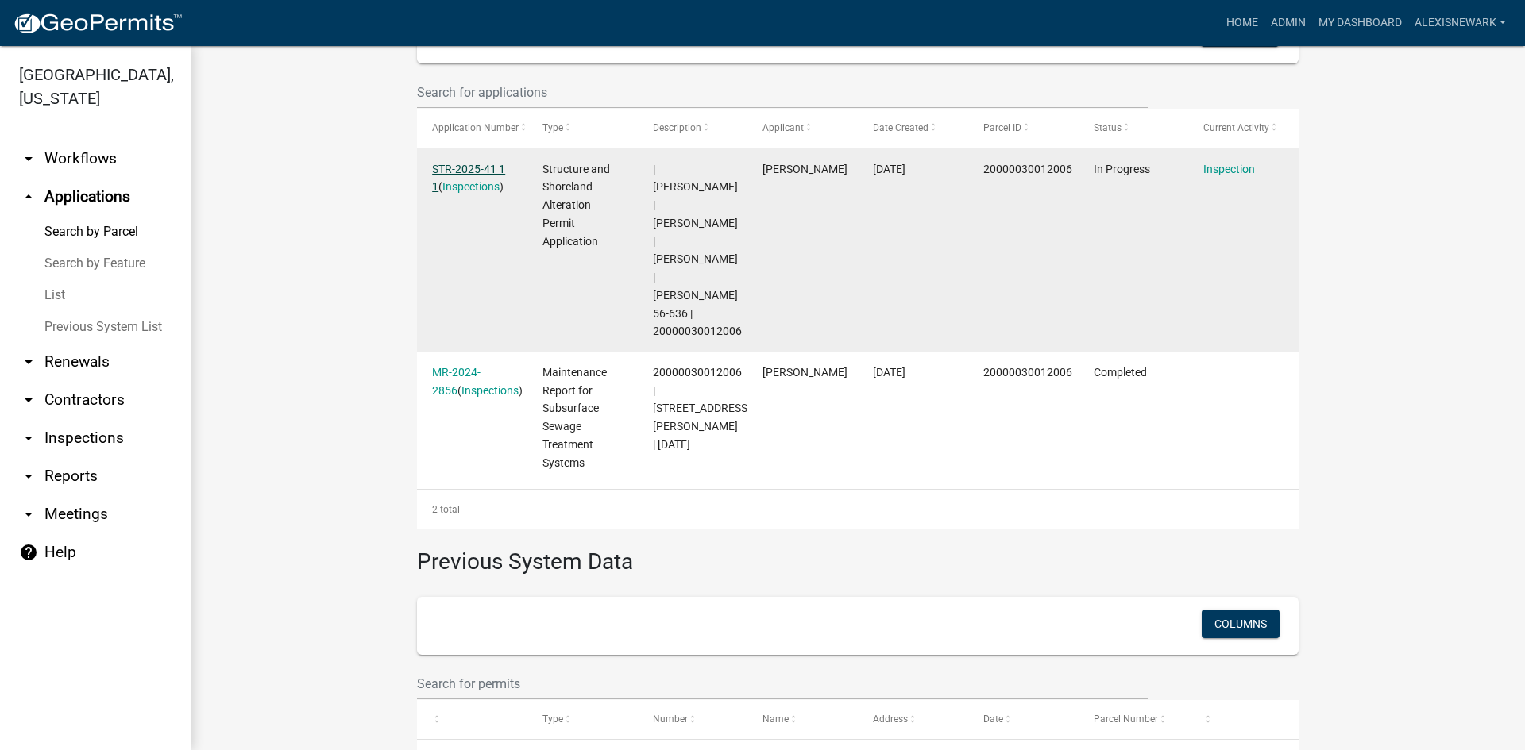
click at [453, 164] on link "STR-2025-41 1 1" at bounding box center [468, 178] width 73 height 31
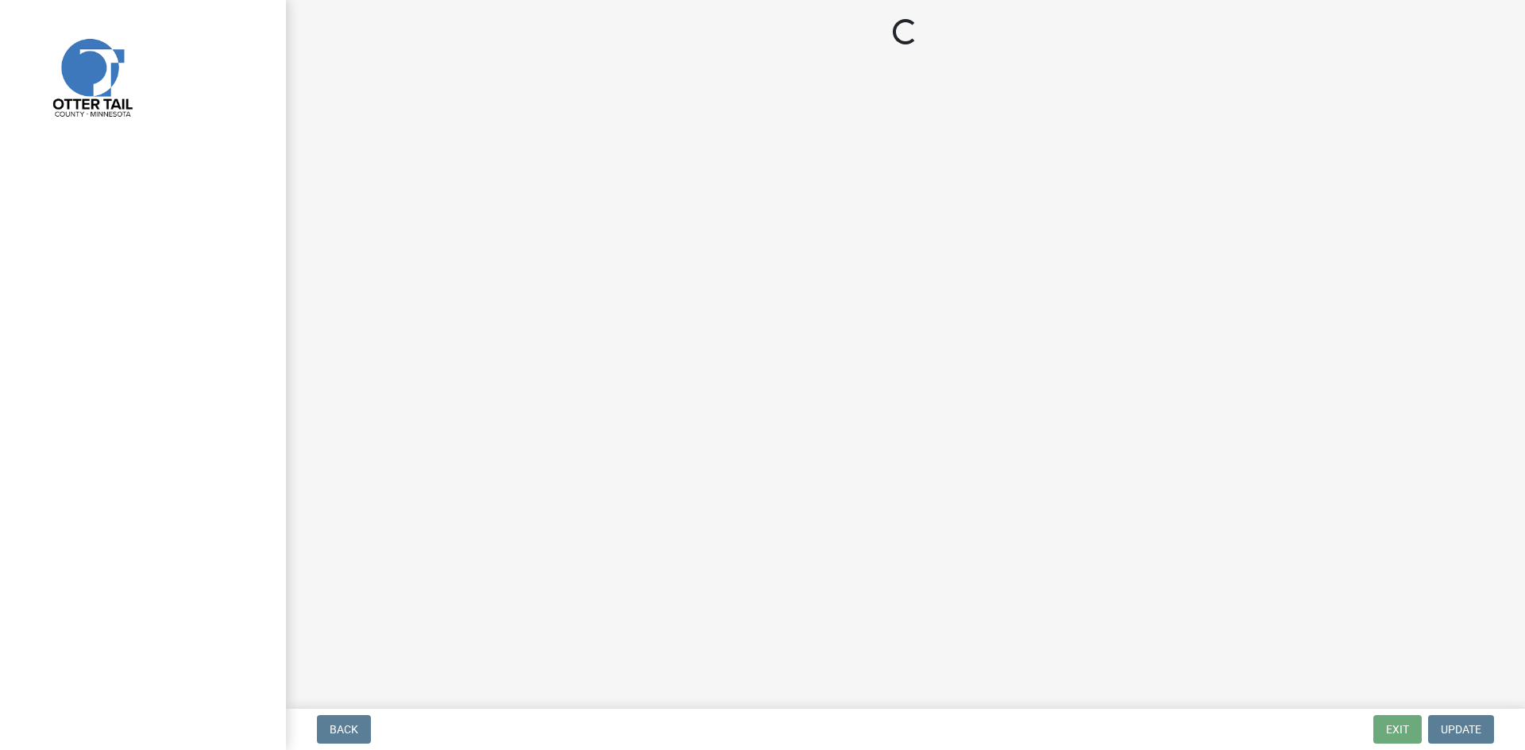
select select "710d5f49-2663-4e73-9718-d0c4e189f5ed"
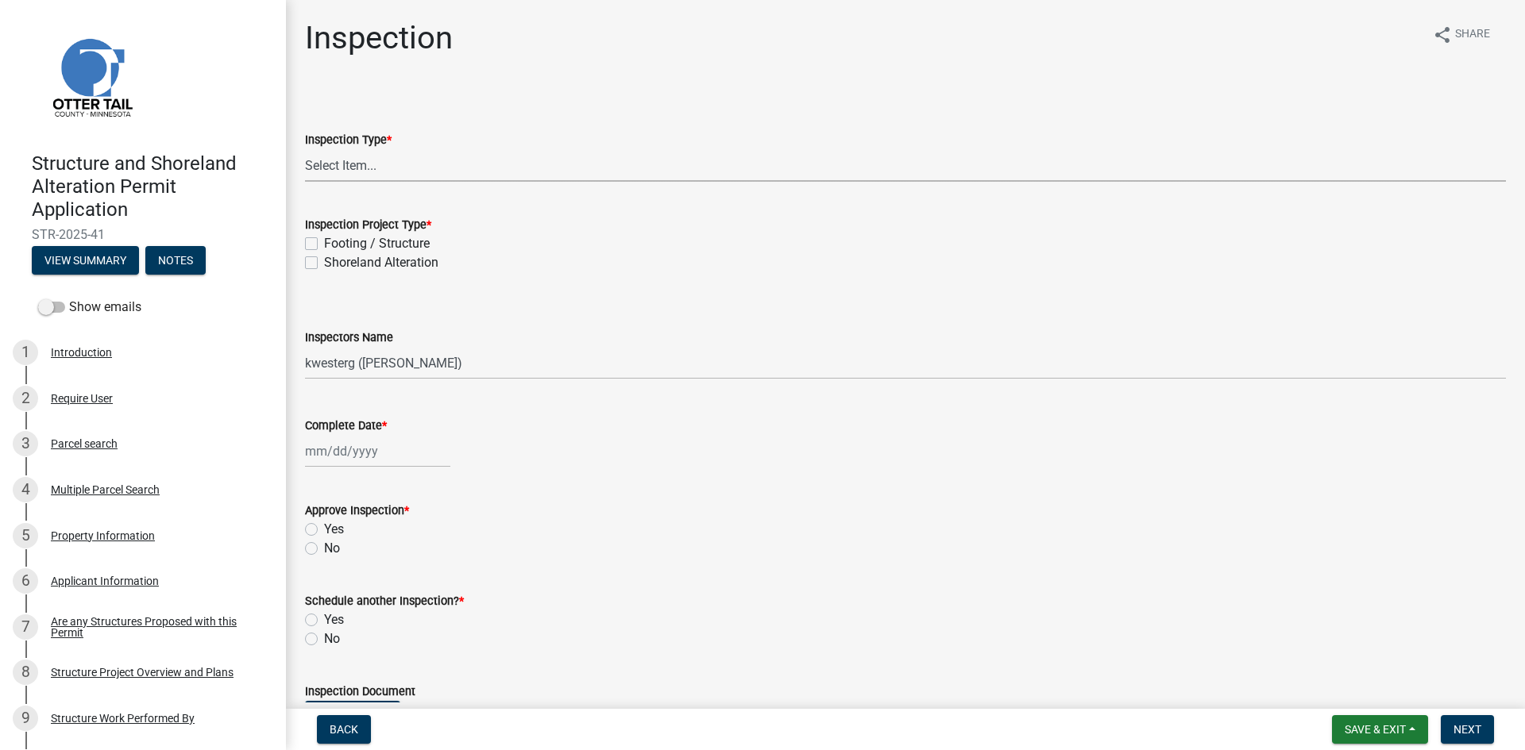
click at [357, 164] on select "Select Item... Inspection Complete Partial Inspection Inspected Not Built" at bounding box center [905, 165] width 1201 height 33
click at [305, 149] on select "Select Item... Inspection Complete Partial Inspection Inspected Not Built" at bounding box center [905, 165] width 1201 height 33
select select "409c2f88-eb3f-474f-aeae-54c427f2203e"
click at [386, 241] on label "Footing / Structure" at bounding box center [377, 243] width 106 height 19
click at [334, 241] on input "Footing / Structure" at bounding box center [329, 239] width 10 height 10
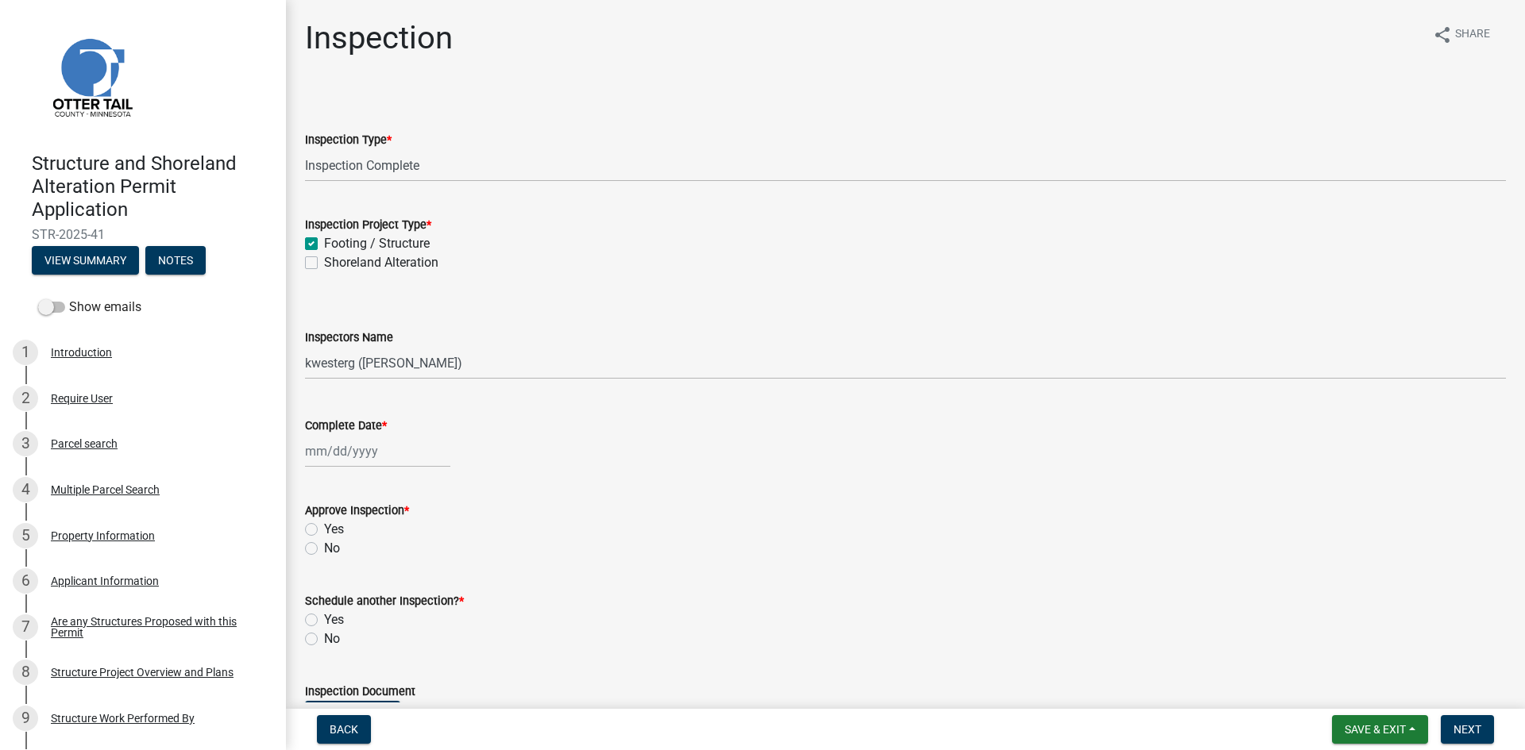
checkbox input "true"
checkbox input "false"
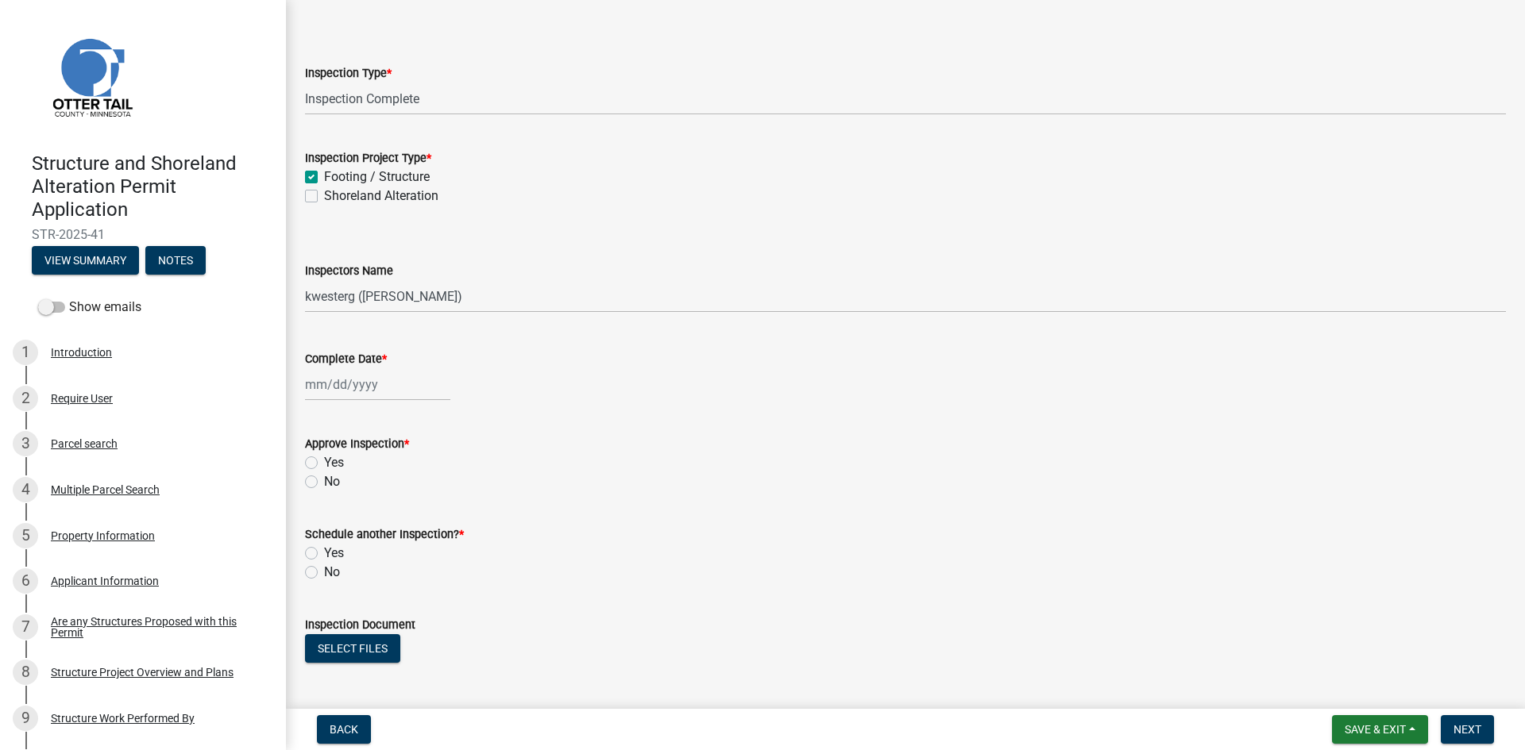
scroll to position [139, 0]
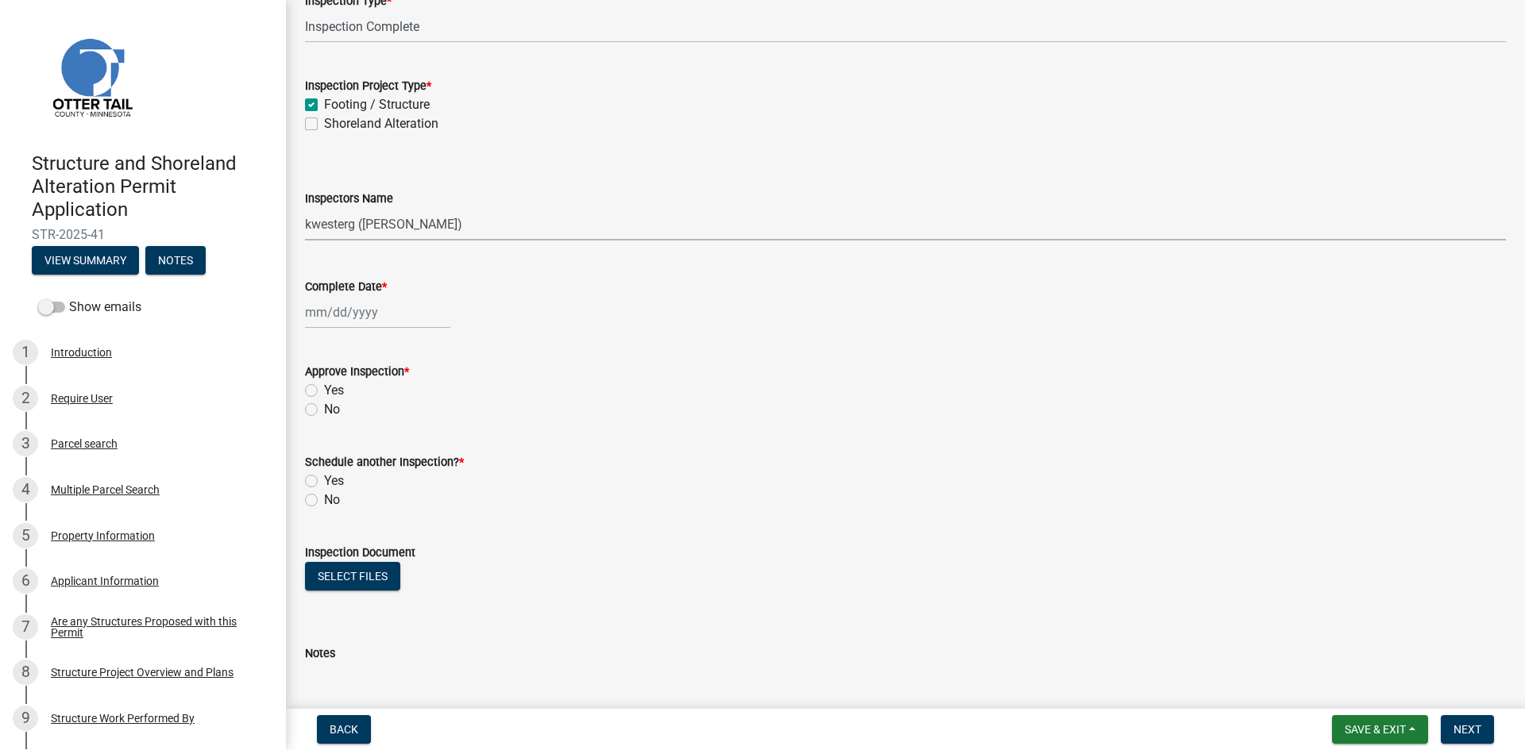
click at [394, 225] on select "Select Item... btollefson (Brittany Tollefson) alexisnewark (Alexis Newark) epl…" at bounding box center [905, 224] width 1201 height 33
select select "540cdff0-8667-4a16-ad1f-2fbf1edb8379"
click at [305, 208] on select "Select Item... btollefson (Brittany Tollefson) alexisnewark (Alexis Newark) epl…" at bounding box center [905, 224] width 1201 height 33
click at [368, 311] on div at bounding box center [377, 312] width 145 height 33
select select "8"
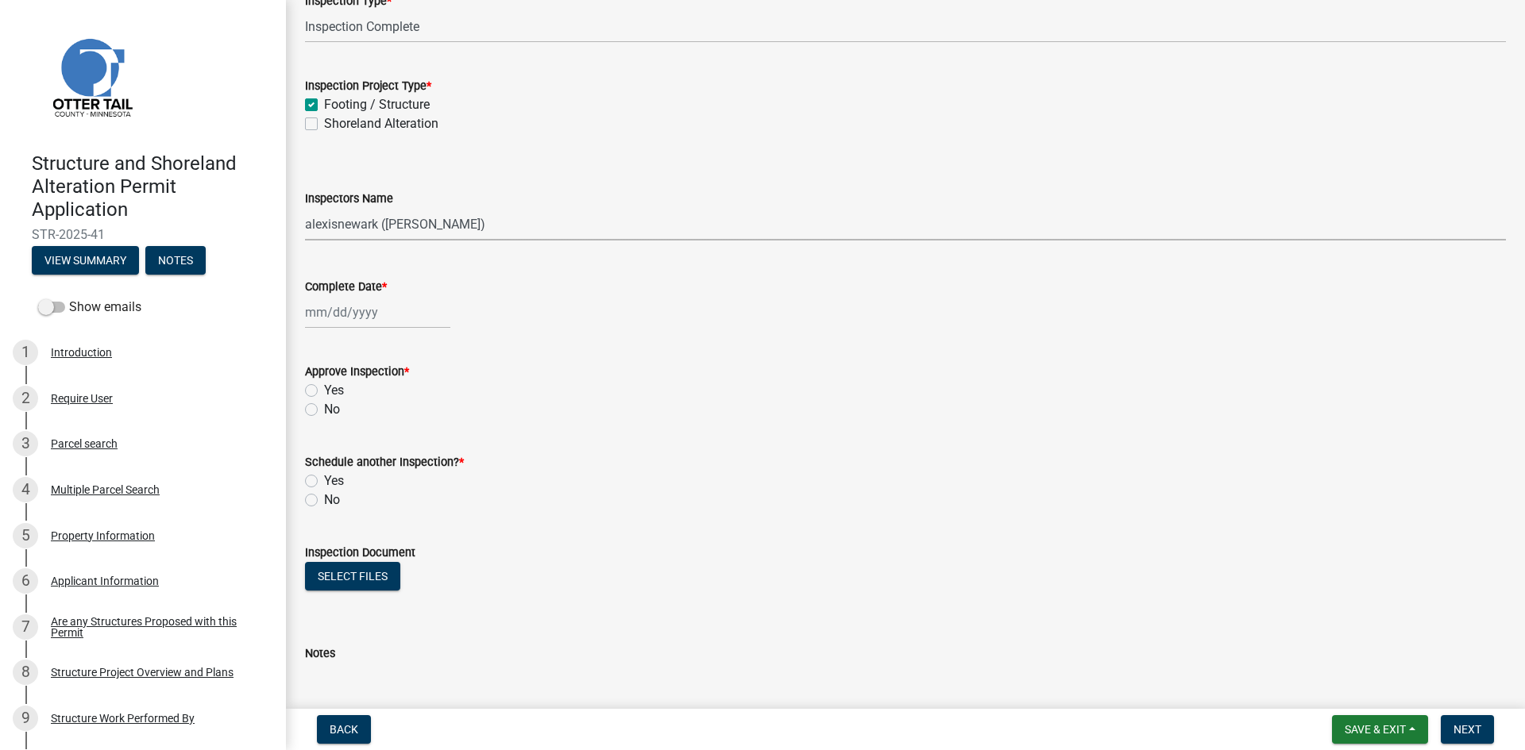
select select "2025"
click at [395, 447] on div "14" at bounding box center [396, 447] width 25 height 25
type input "08/14/2025"
click at [326, 394] on label "Yes" at bounding box center [334, 390] width 20 height 19
click at [326, 392] on input "Yes" at bounding box center [329, 386] width 10 height 10
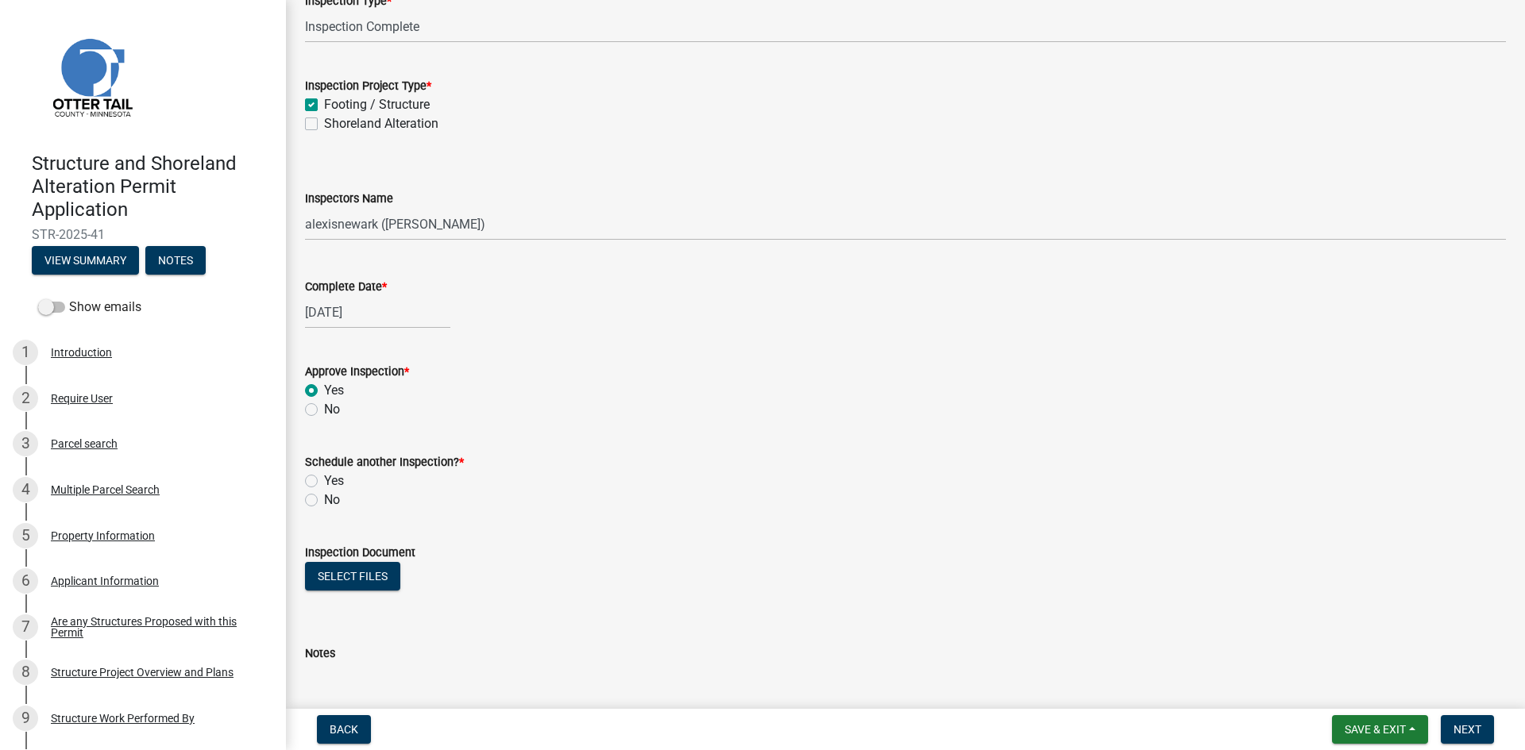
radio input "true"
click at [328, 501] on label "No" at bounding box center [332, 500] width 16 height 19
click at [328, 501] on input "No" at bounding box center [329, 496] width 10 height 10
radio input "true"
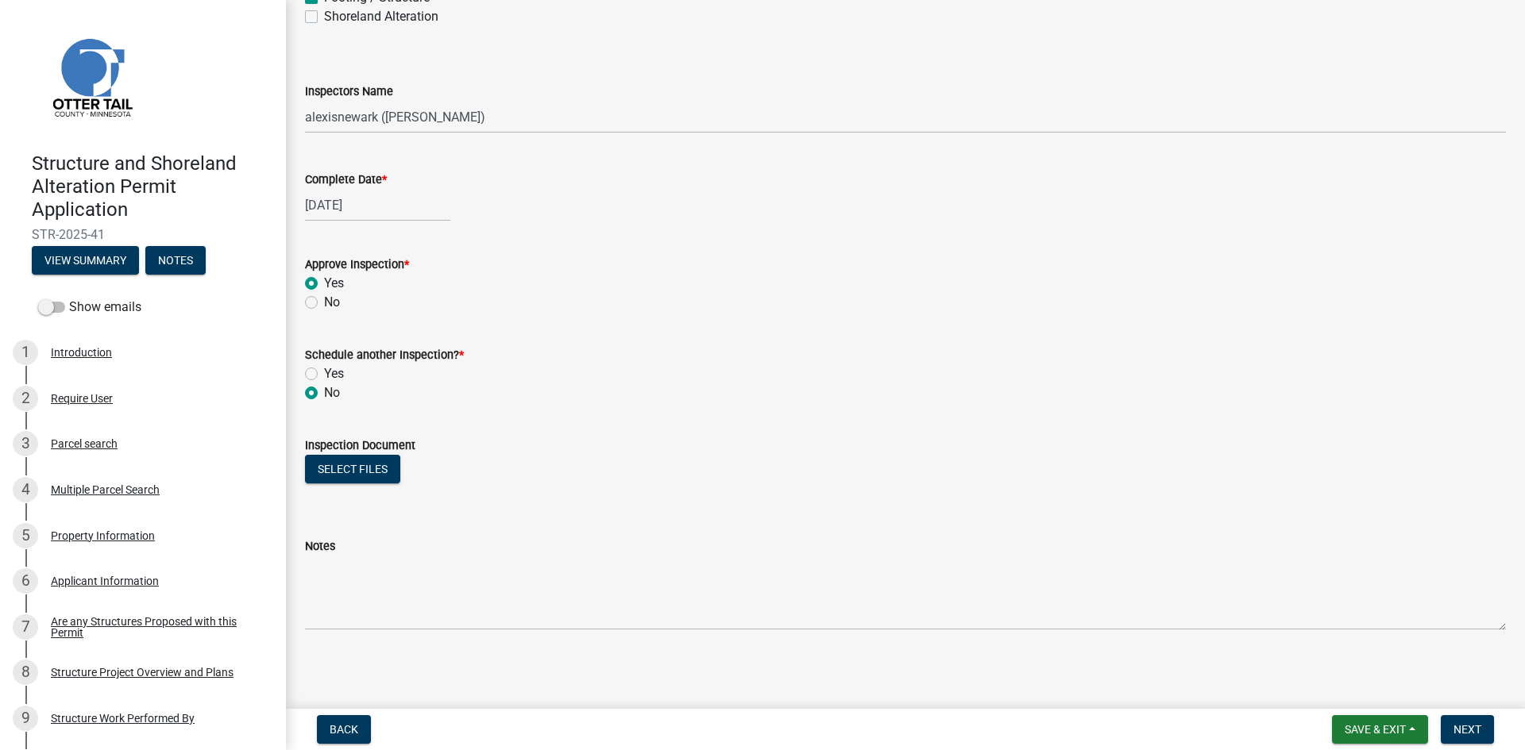
scroll to position [249, 0]
click at [375, 471] on button "Select files" at bounding box center [352, 467] width 95 height 29
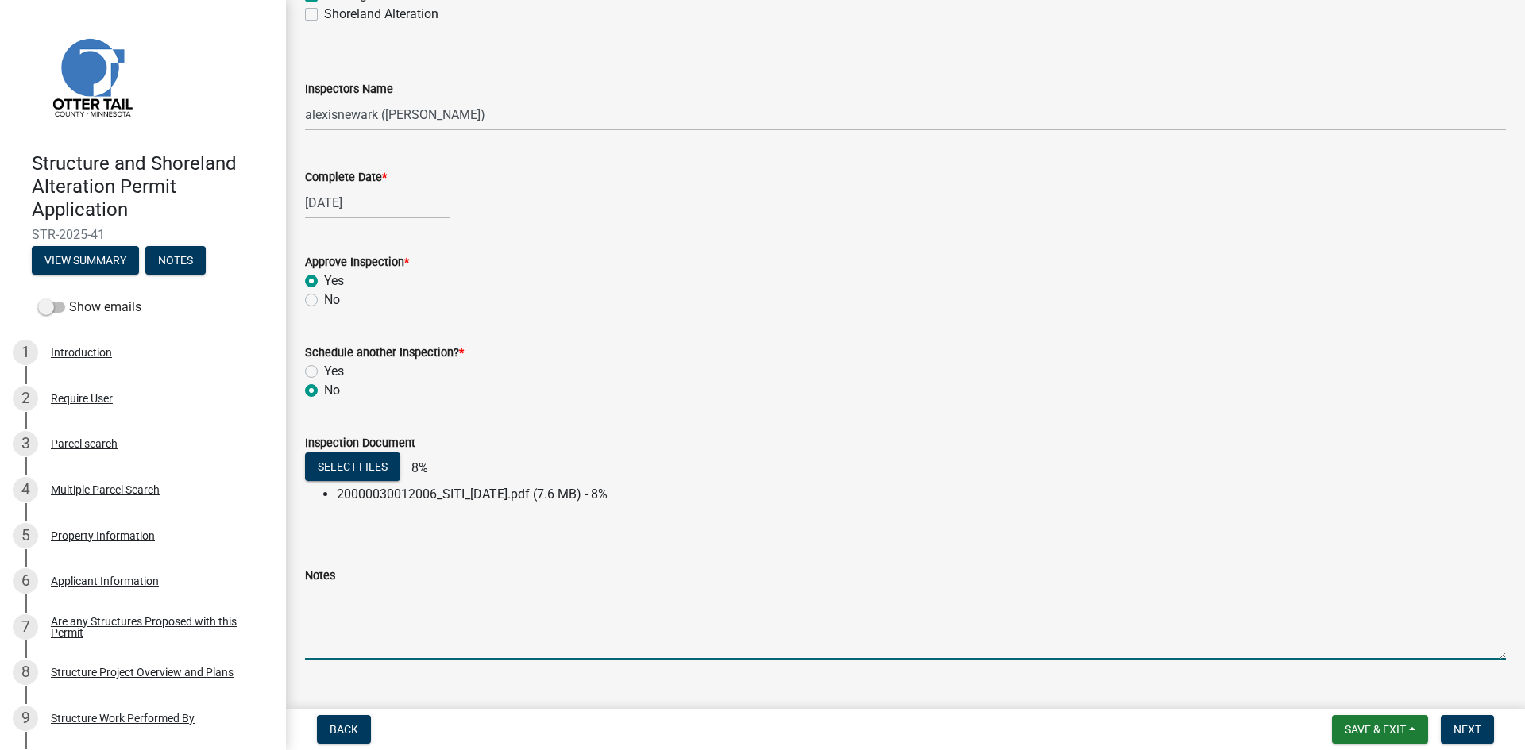
click at [458, 633] on textarea "Notes" at bounding box center [905, 622] width 1201 height 75
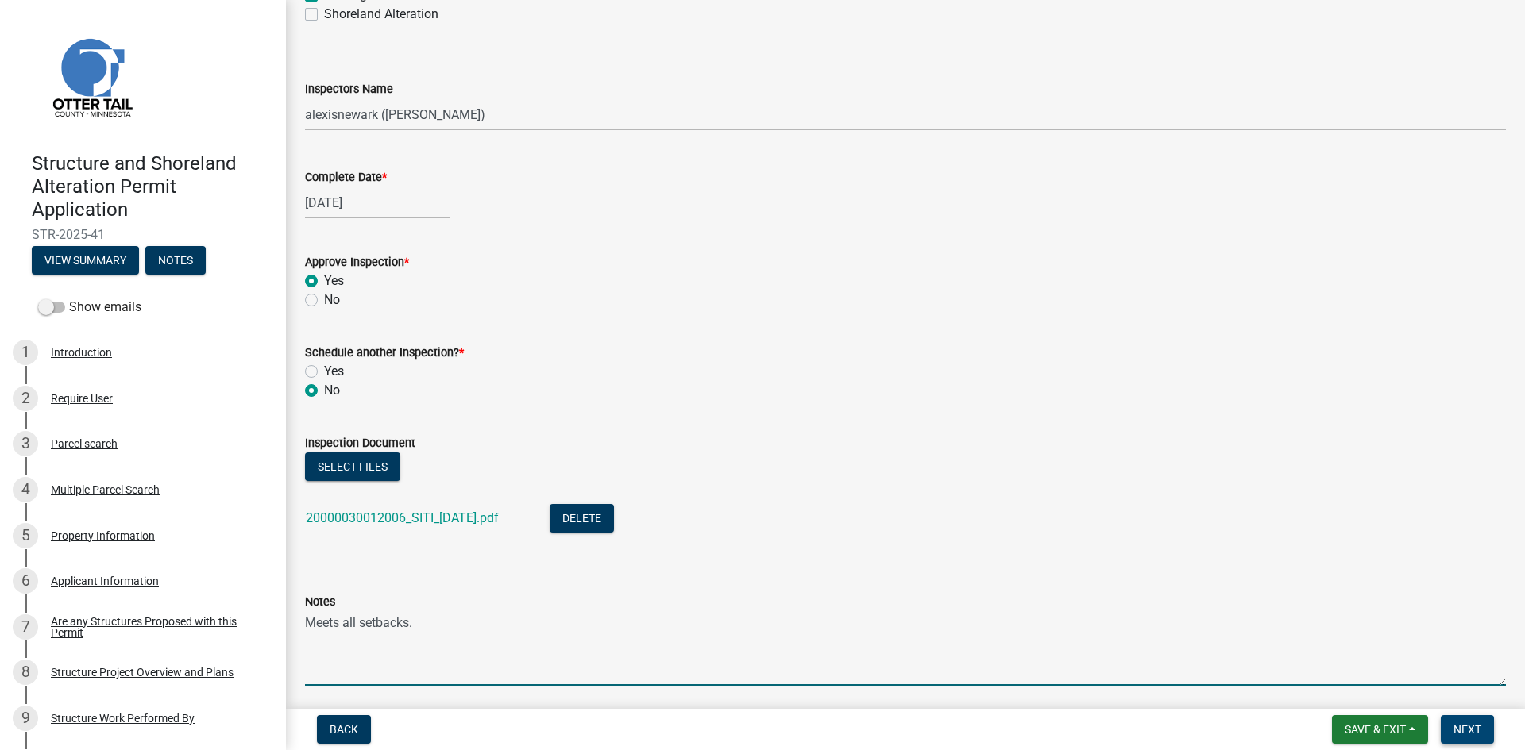
type textarea "Meets all setbacks."
click at [1445, 730] on button "Next" at bounding box center [1467, 730] width 53 height 29
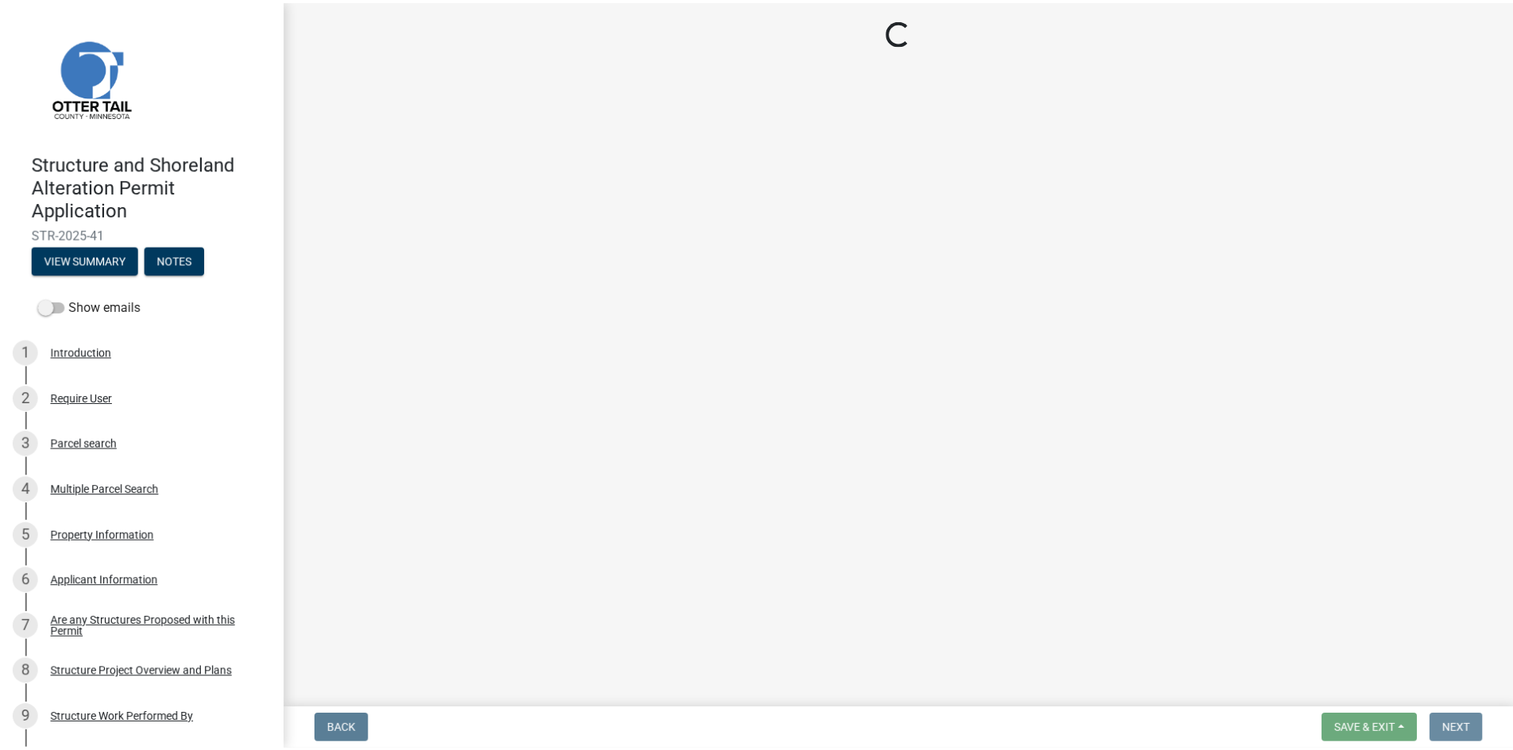
scroll to position [0, 0]
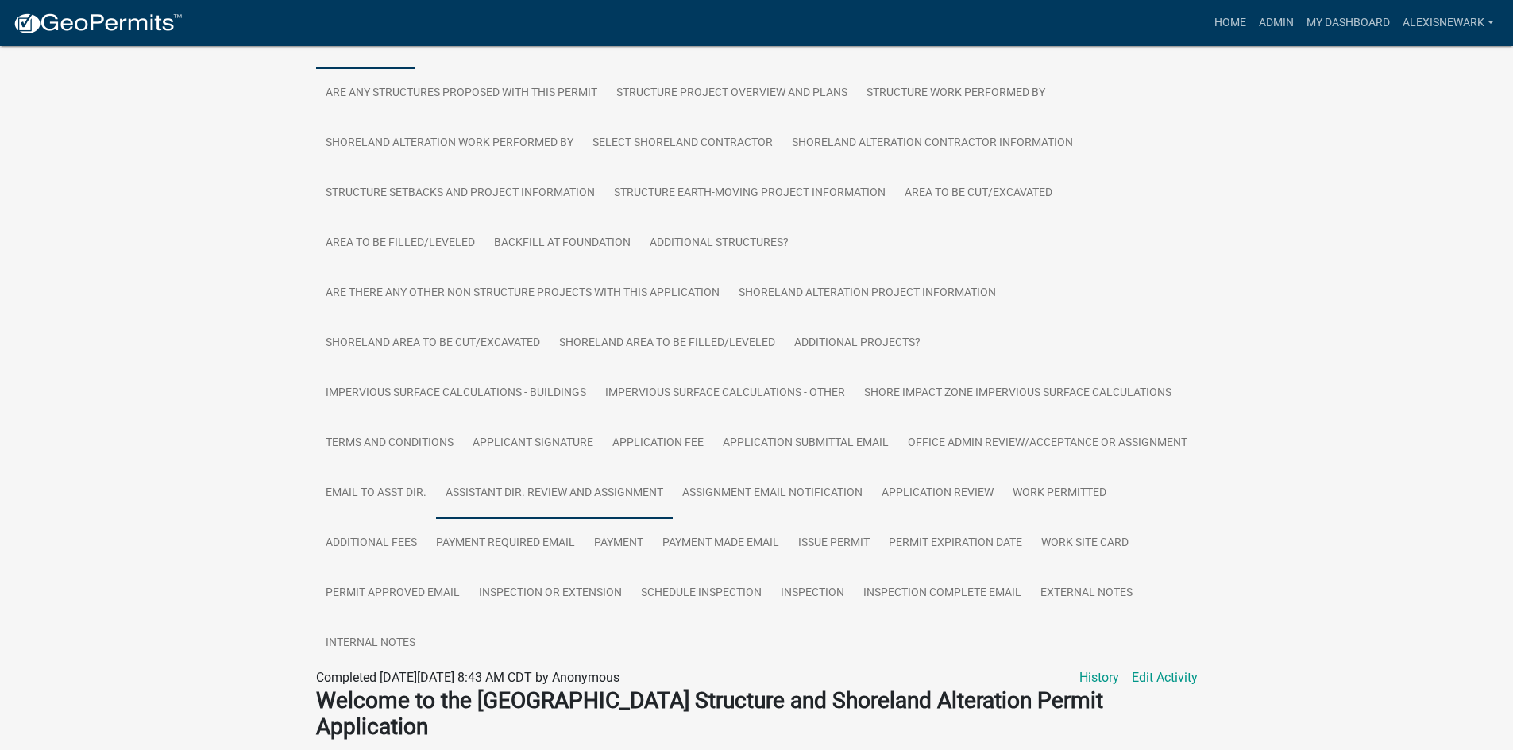
scroll to position [338, 0]
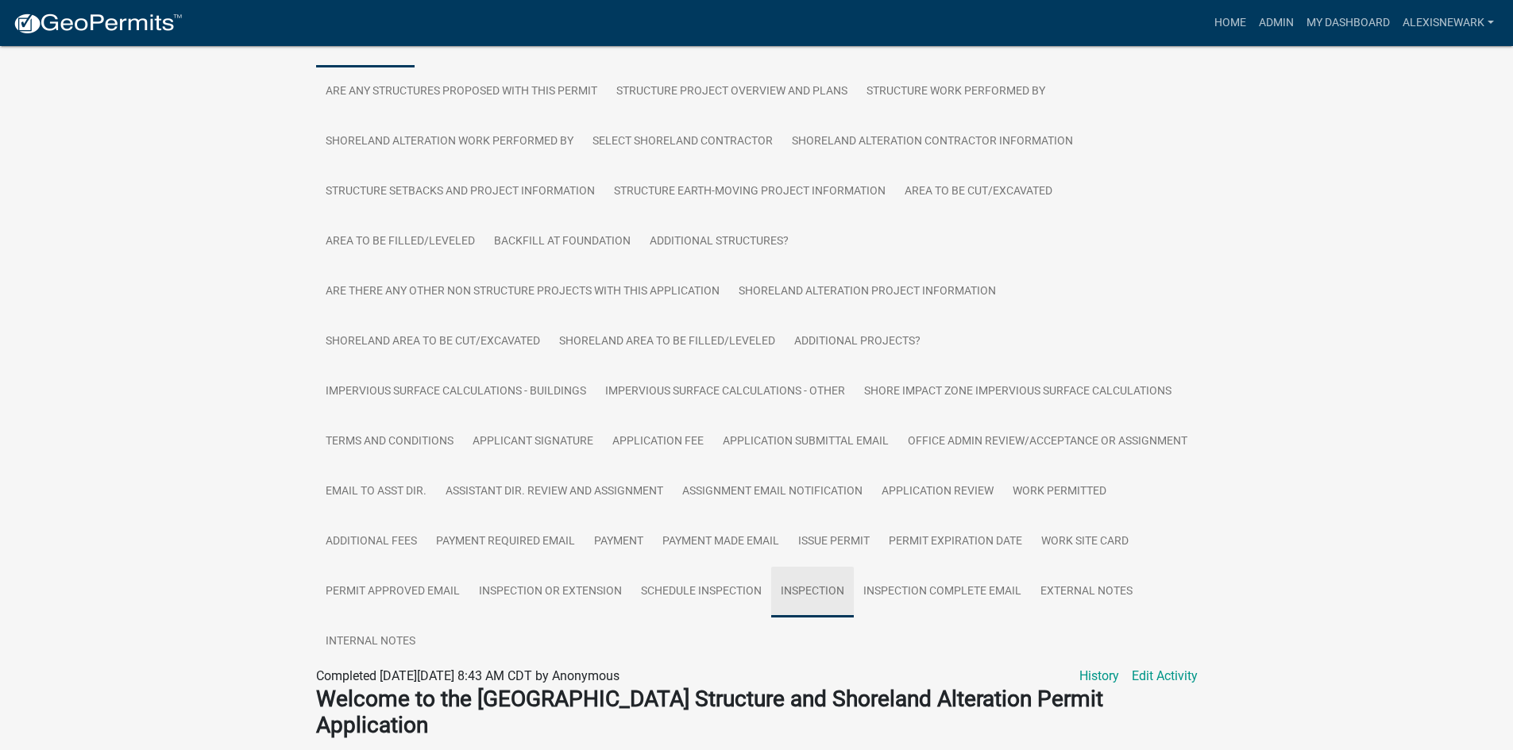
click at [854, 592] on link "Inspection" at bounding box center [812, 592] width 83 height 51
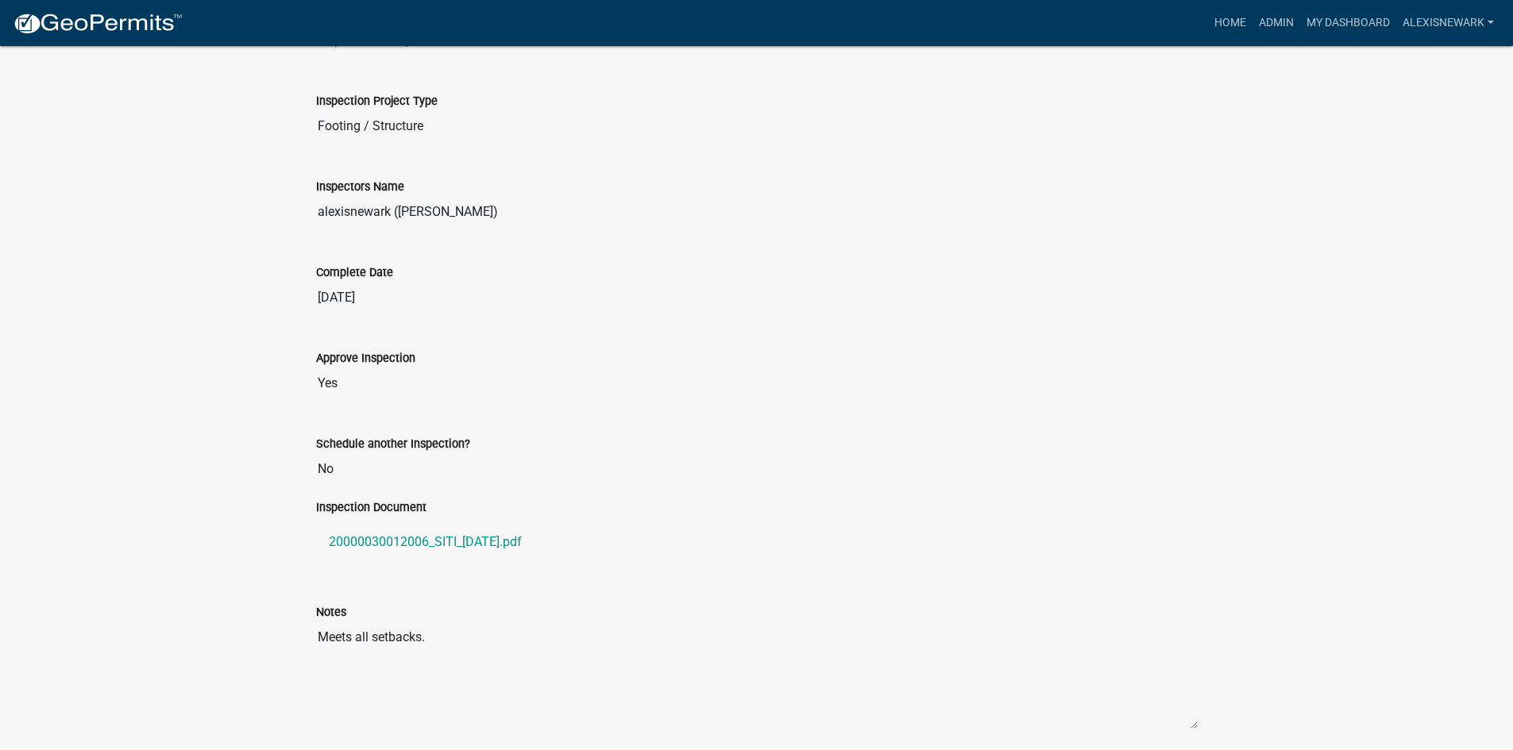
scroll to position [1099, 0]
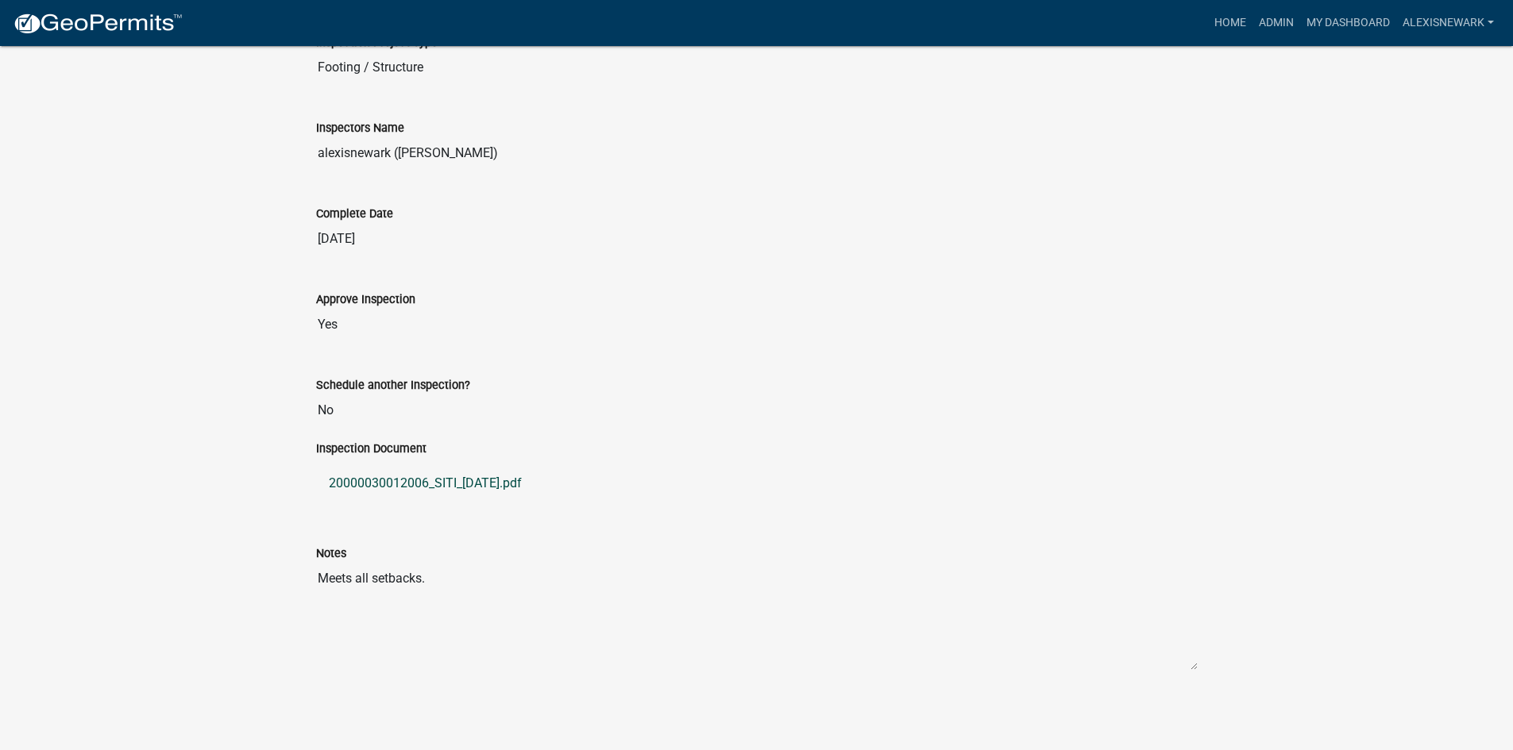
click at [517, 480] on link "20000030012006_SITI_2025-08-14.pdf" at bounding box center [757, 484] width 882 height 38
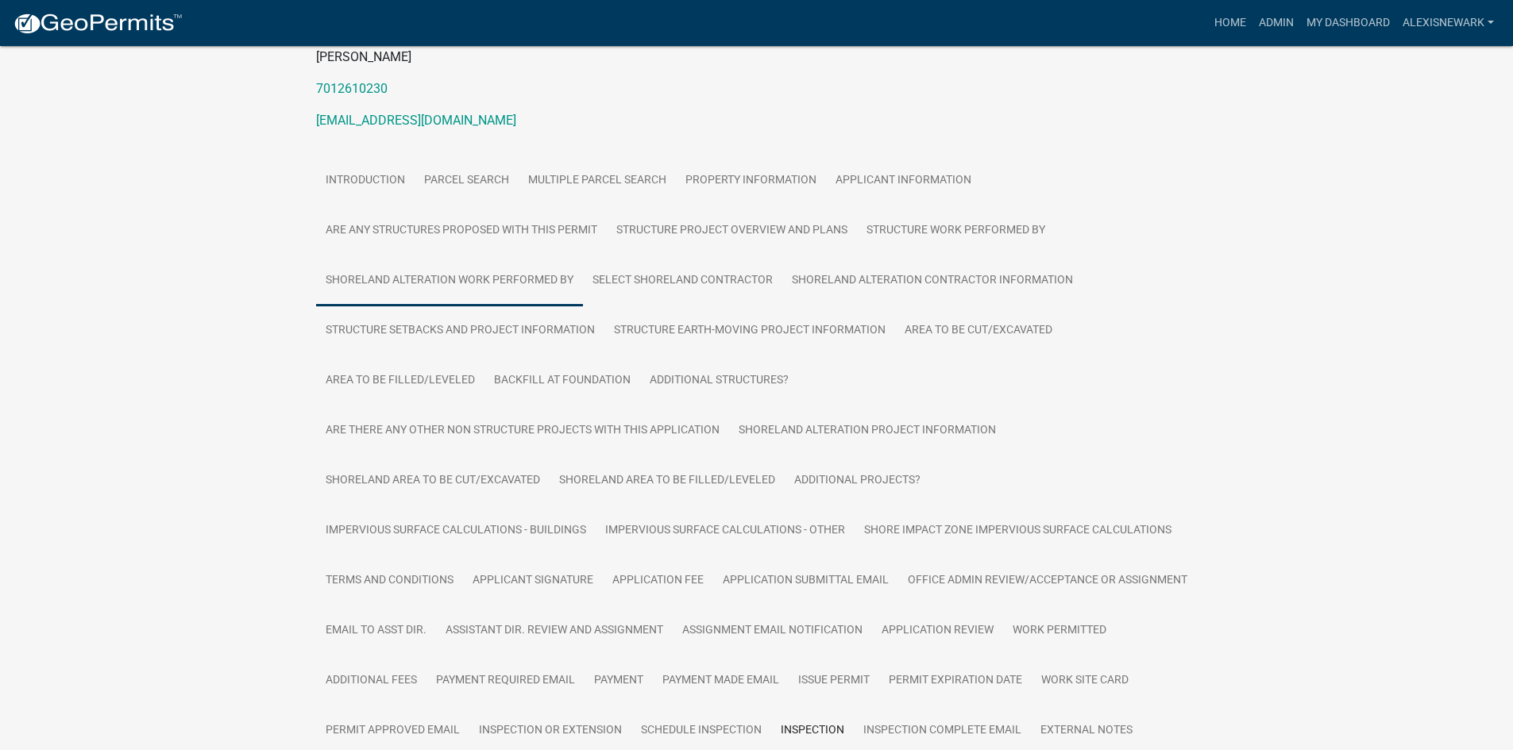
scroll to position [146, 0]
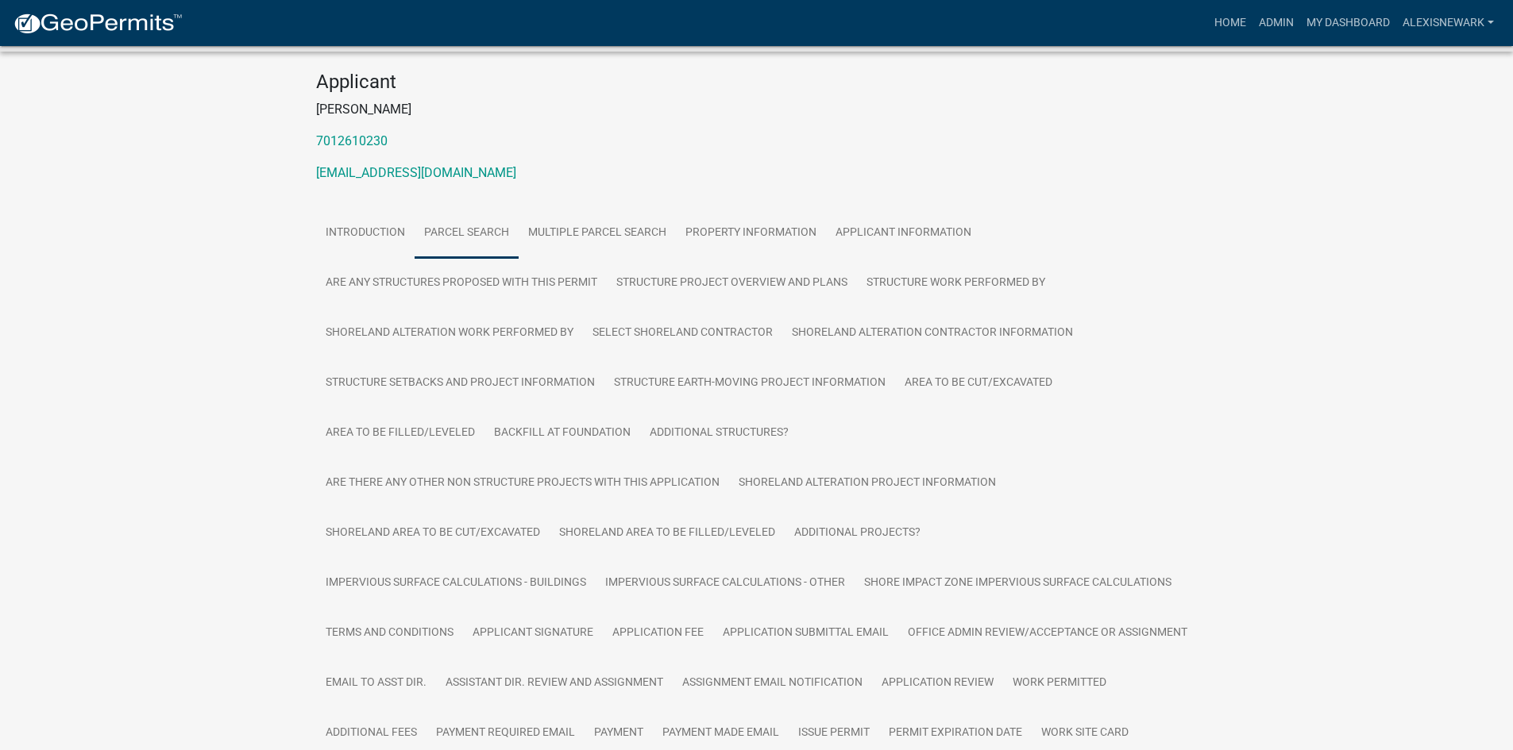
click at [471, 228] on link "Parcel search" at bounding box center [467, 233] width 104 height 51
click at [472, 233] on link "Parcel search" at bounding box center [467, 233] width 104 height 51
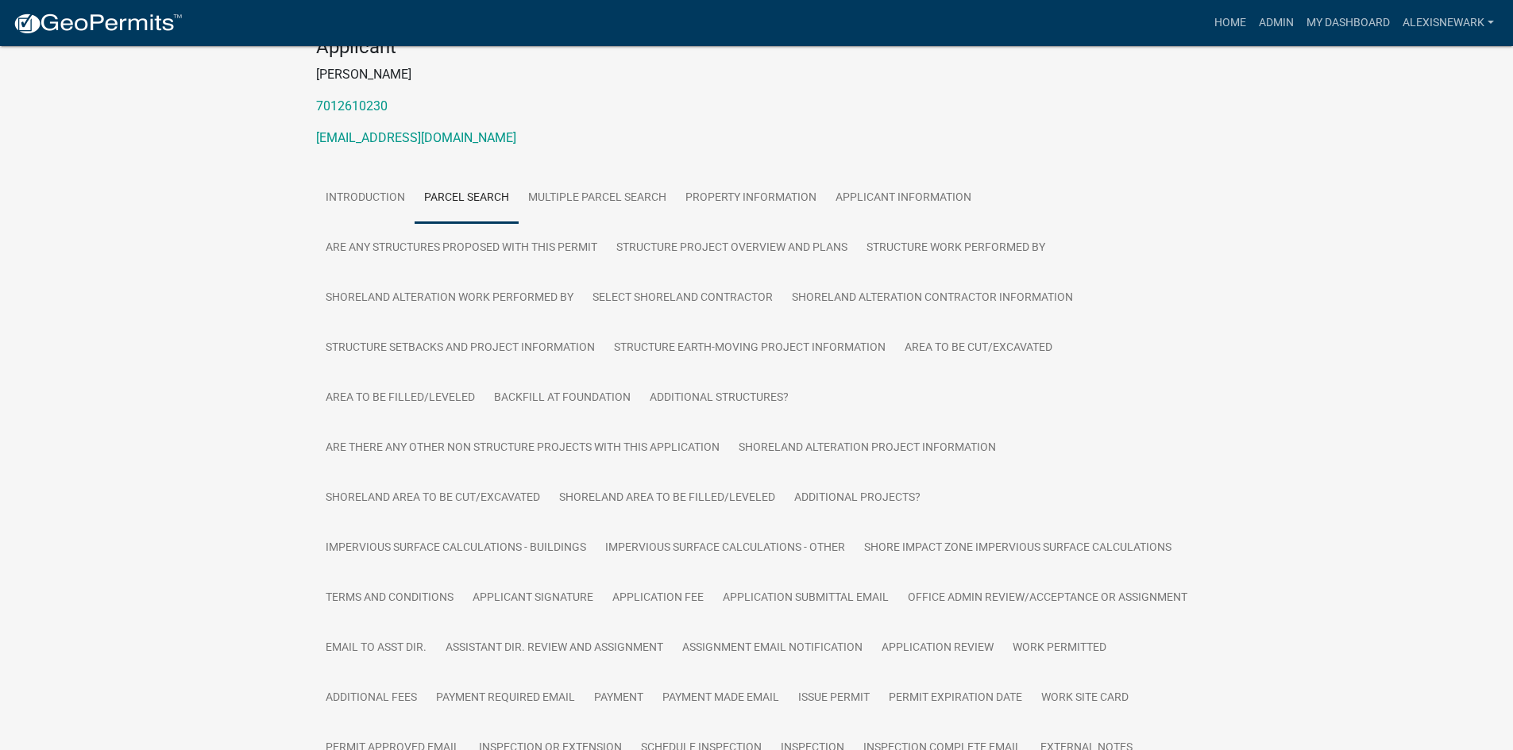
scroll to position [172, 0]
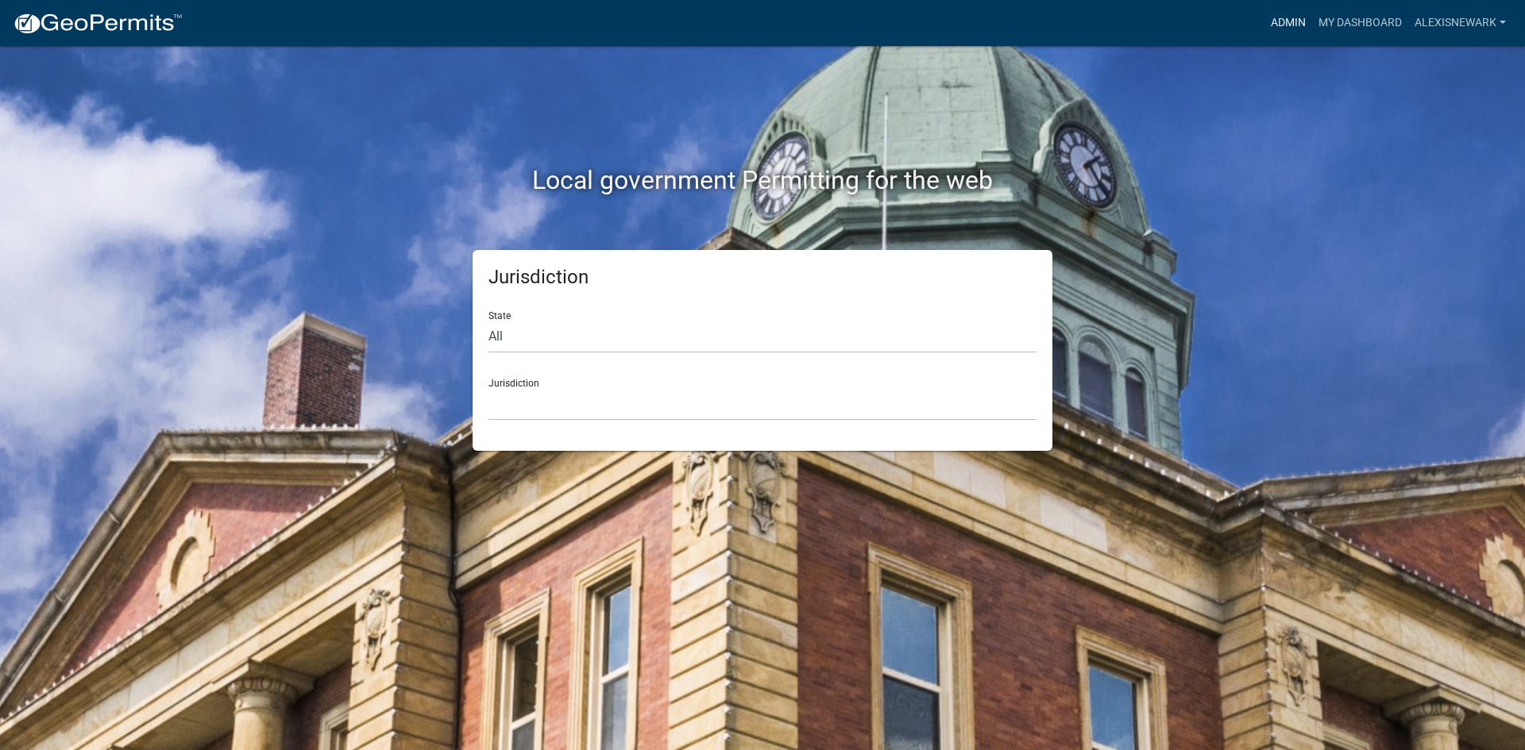
click at [1294, 10] on link "Admin" at bounding box center [1288, 23] width 48 height 30
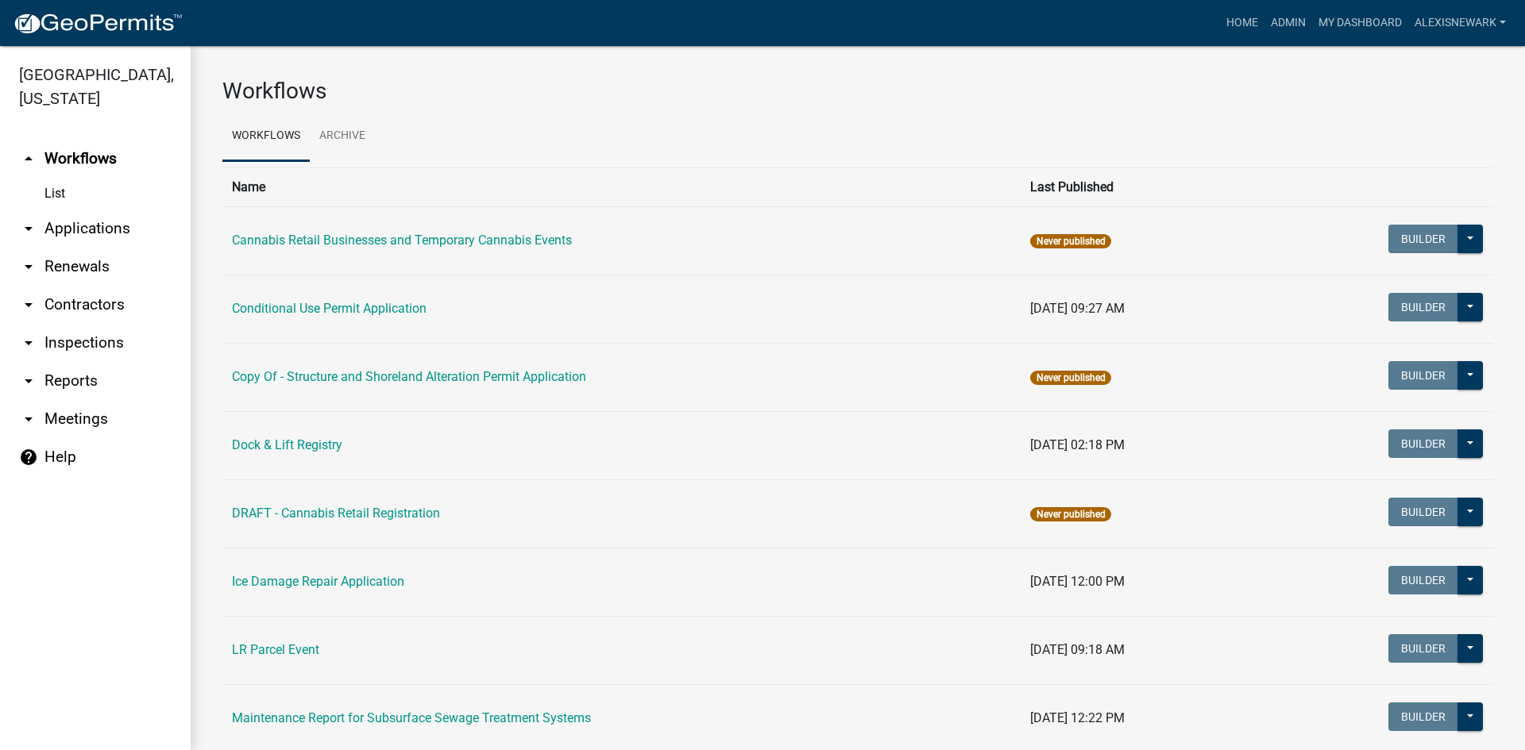
click at [160, 239] on link "arrow_drop_down Applications" at bounding box center [95, 229] width 191 height 38
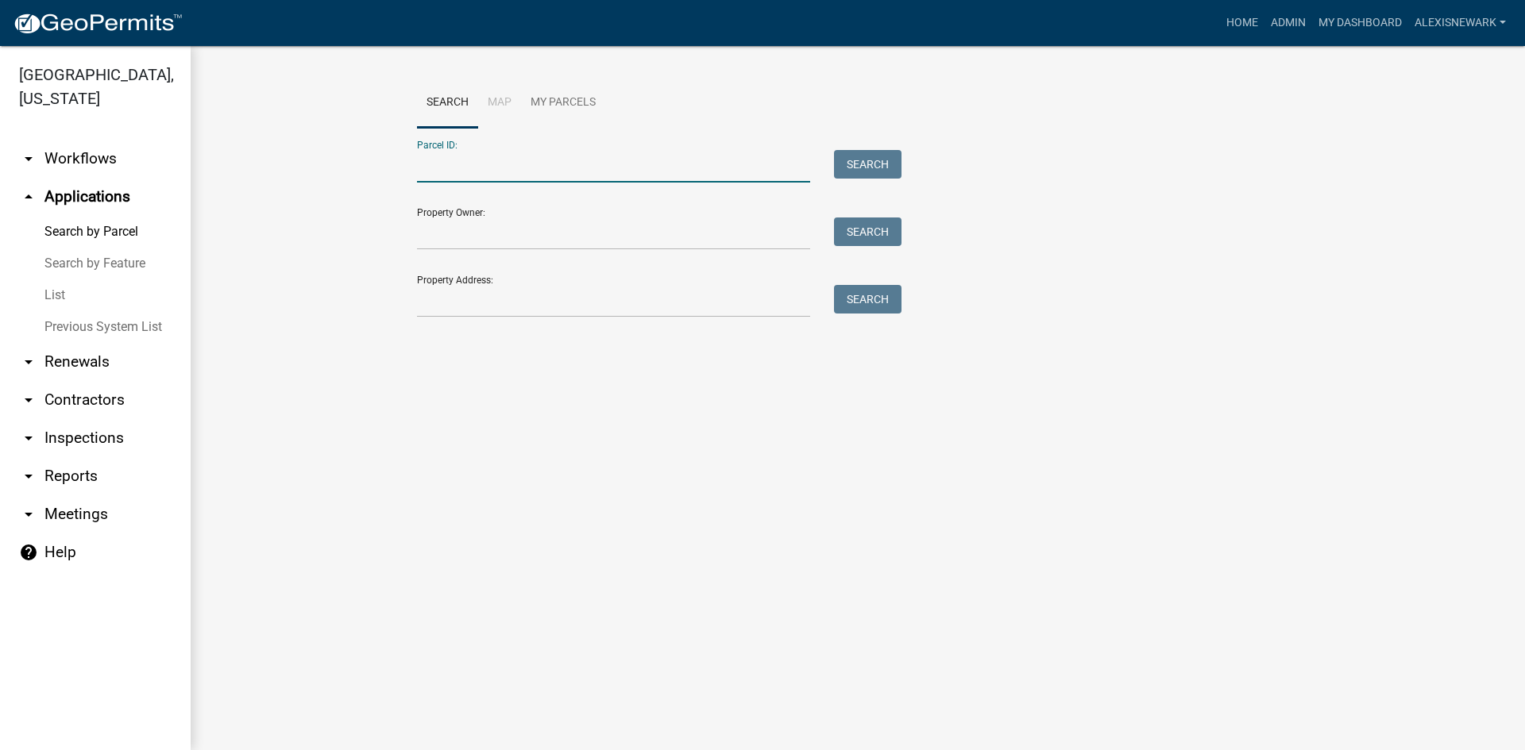
click at [454, 178] on input "Parcel ID:" at bounding box center [613, 166] width 393 height 33
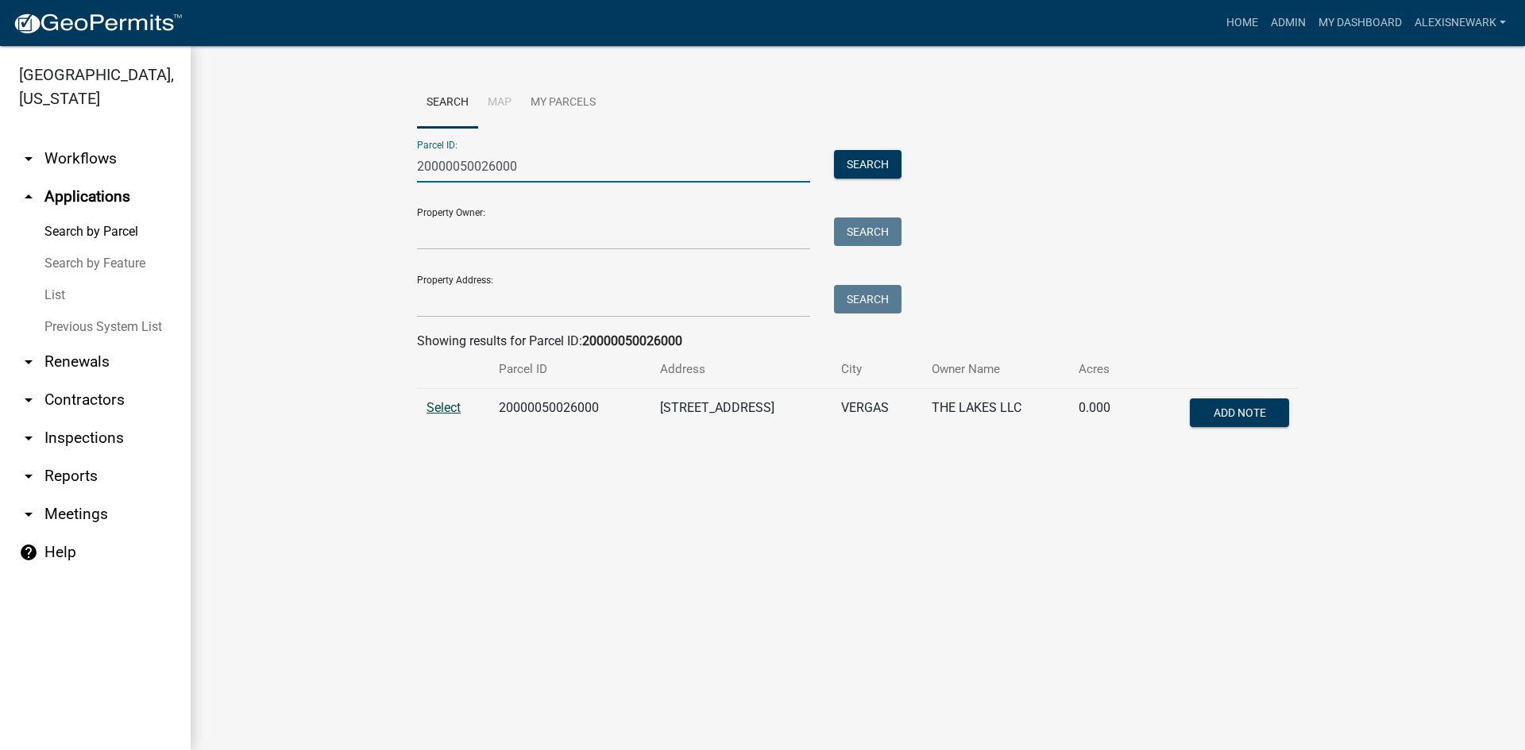
click at [442, 411] on span "Select" at bounding box center [443, 407] width 34 height 15
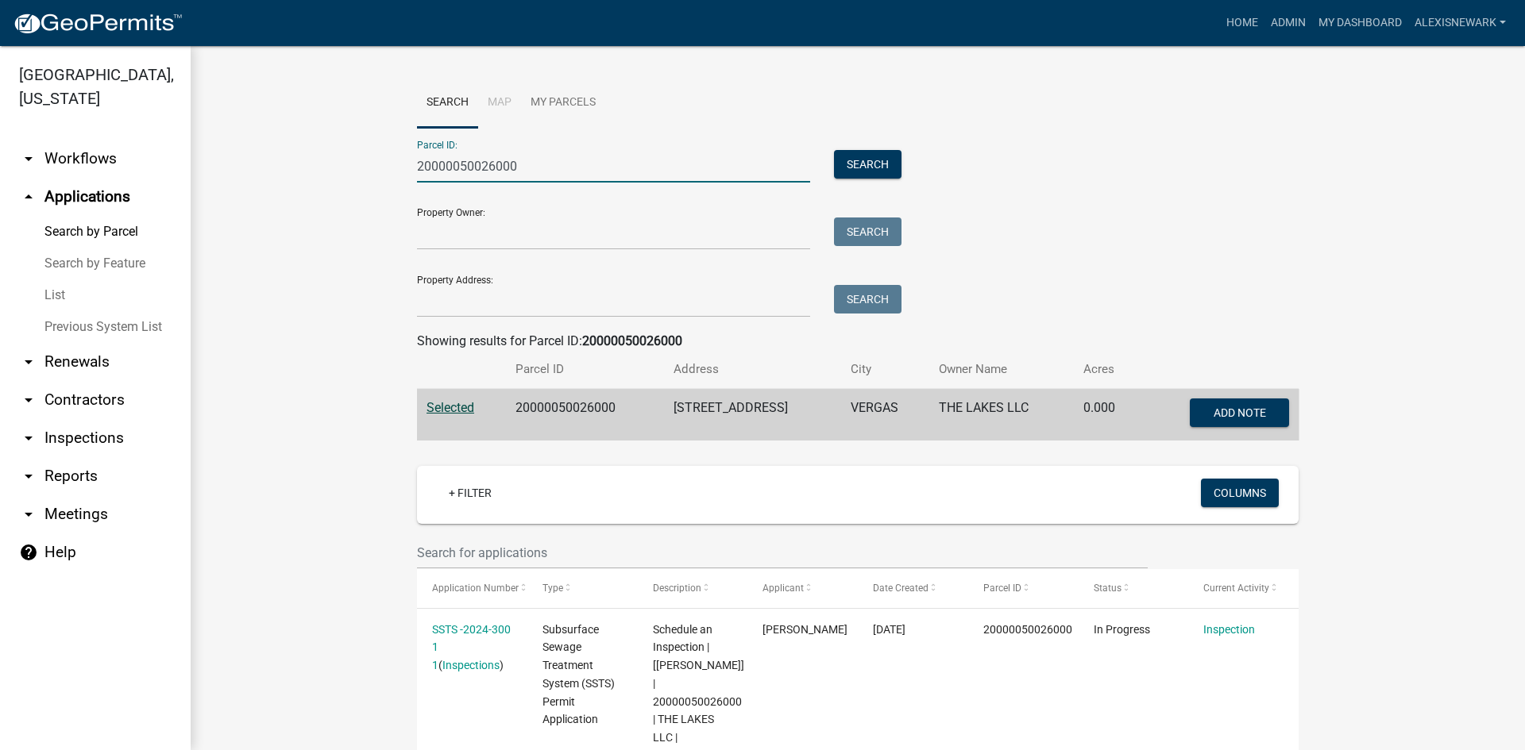
click at [509, 170] on input "20000050026000" at bounding box center [613, 166] width 393 height 33
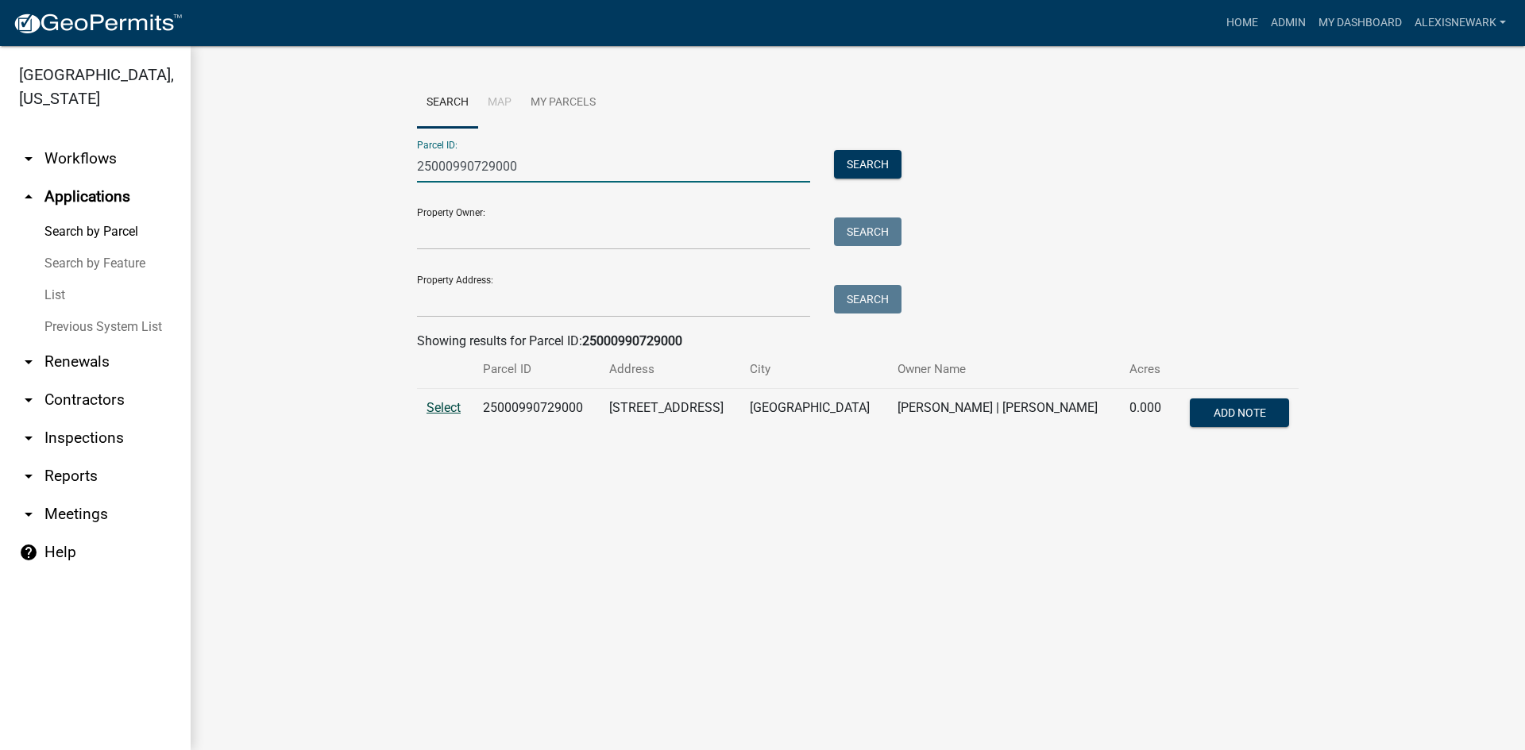
type input "25000990729000"
click at [459, 408] on span "Select" at bounding box center [443, 407] width 34 height 15
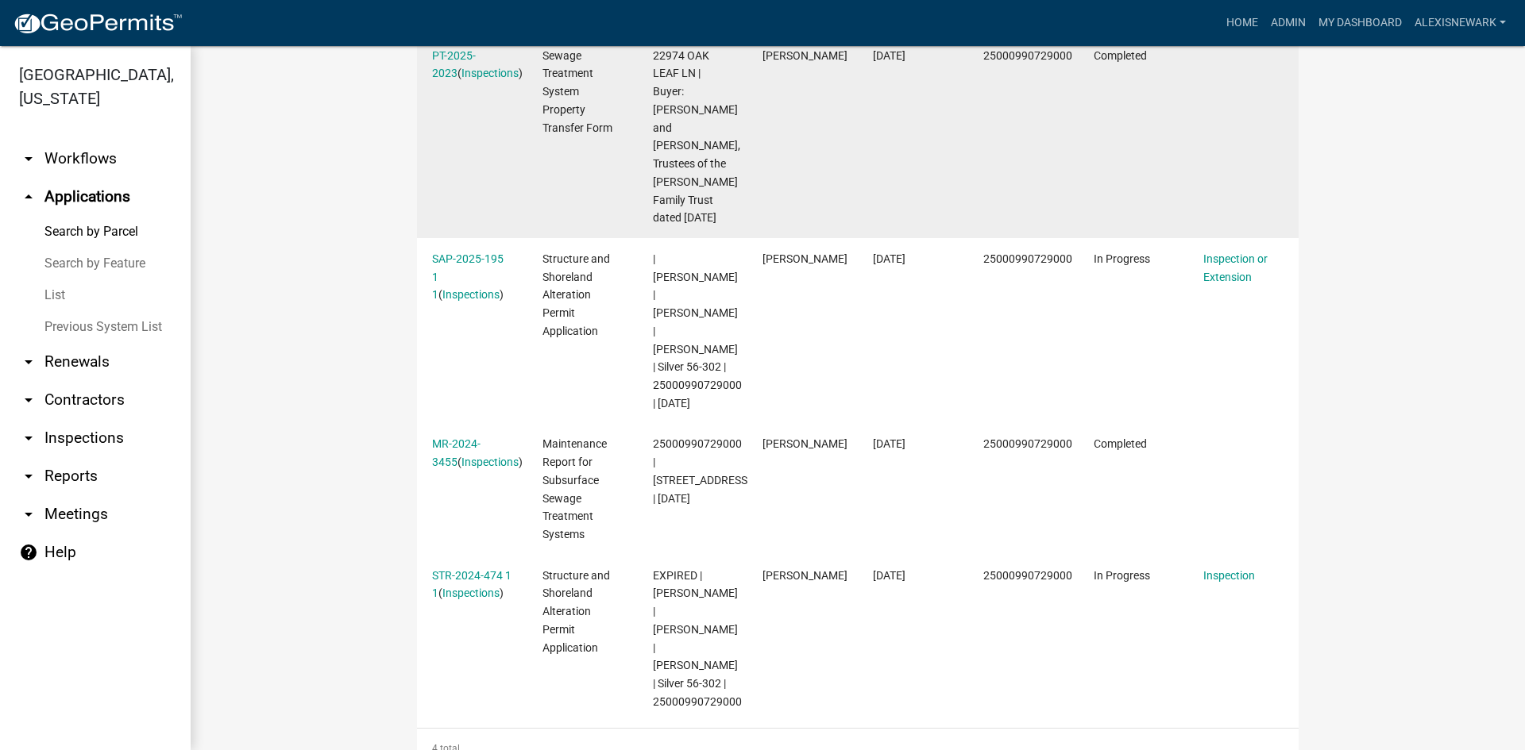
scroll to position [615, 0]
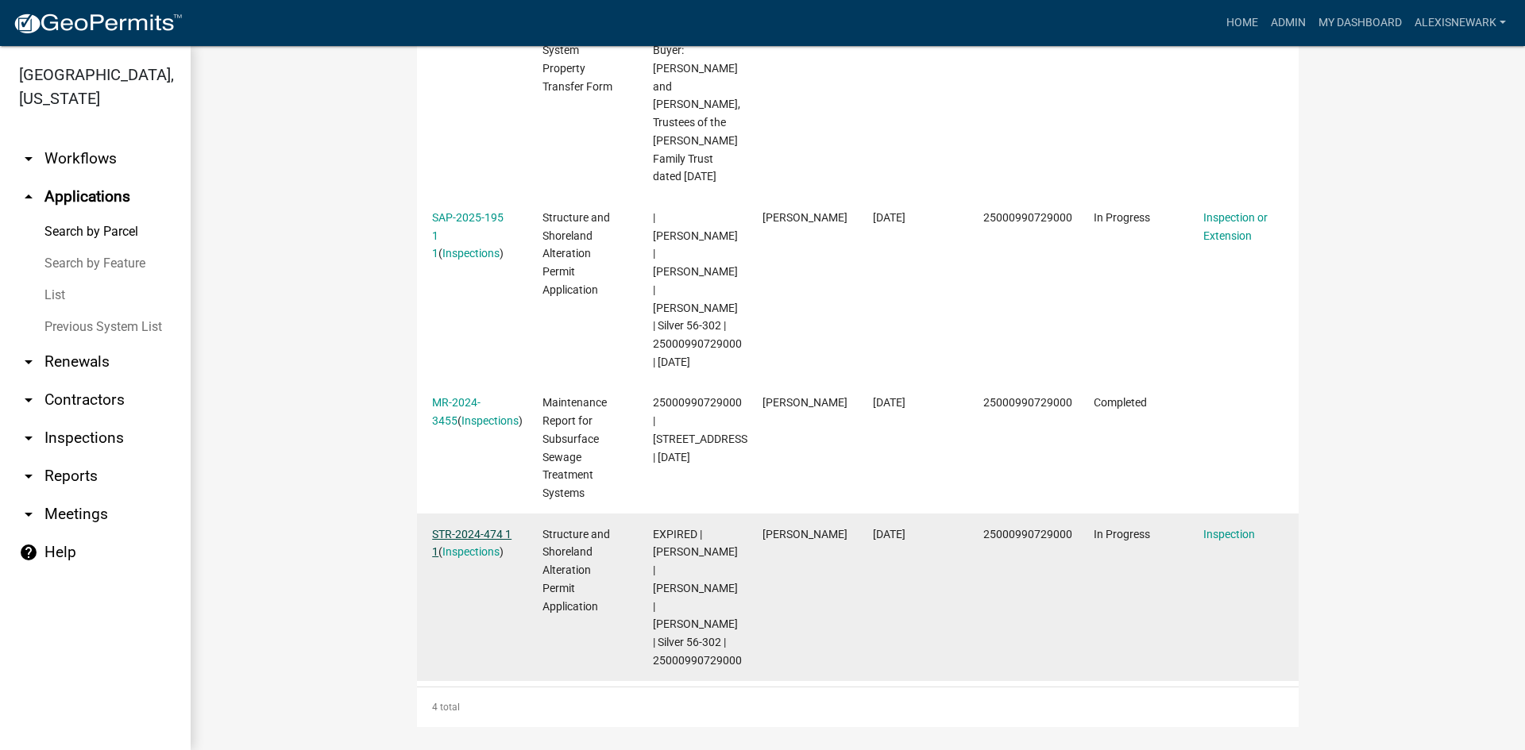
click at [469, 528] on link "STR-2024-474 1 1" at bounding box center [471, 543] width 79 height 31
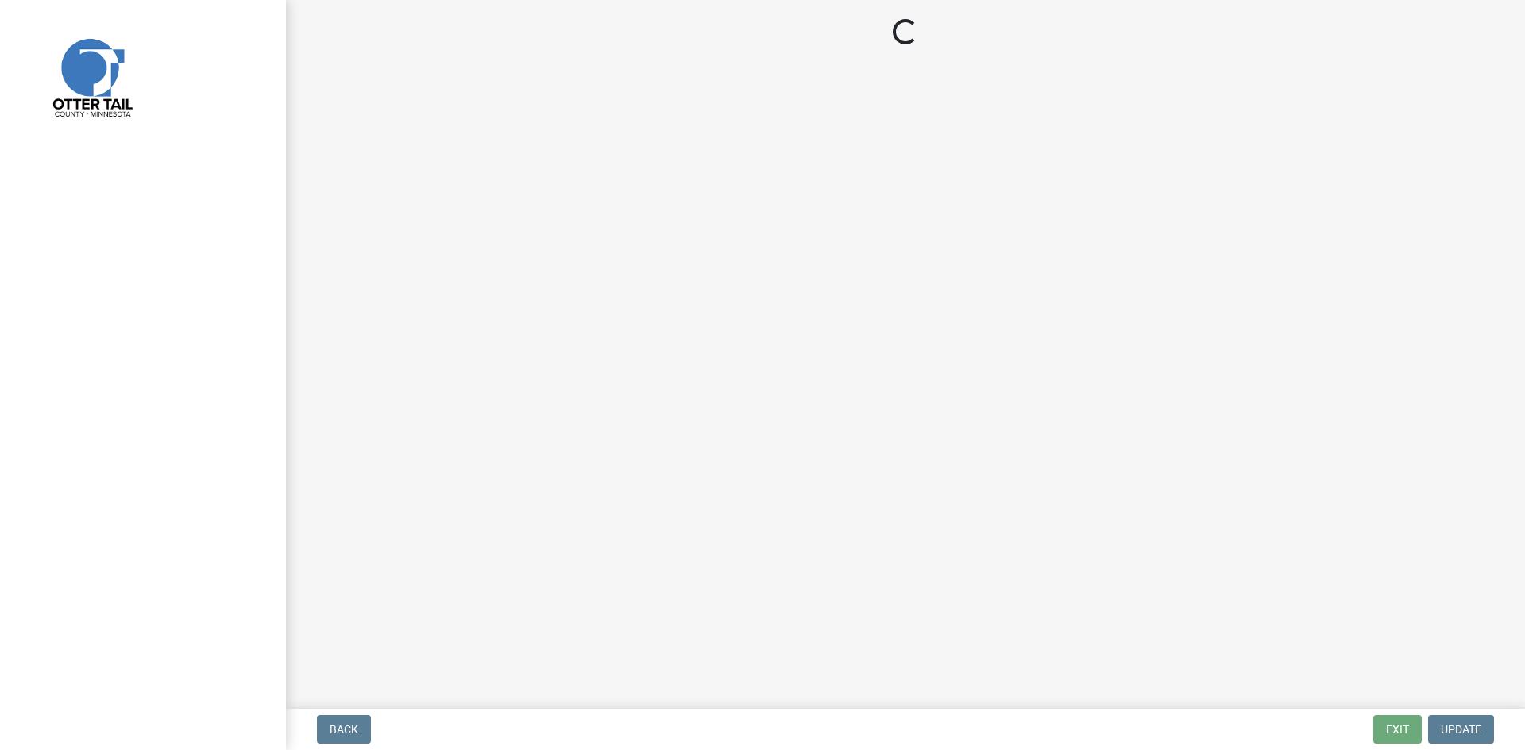
select select "710d5f49-2663-4e73-9718-d0c4e189f5ed"
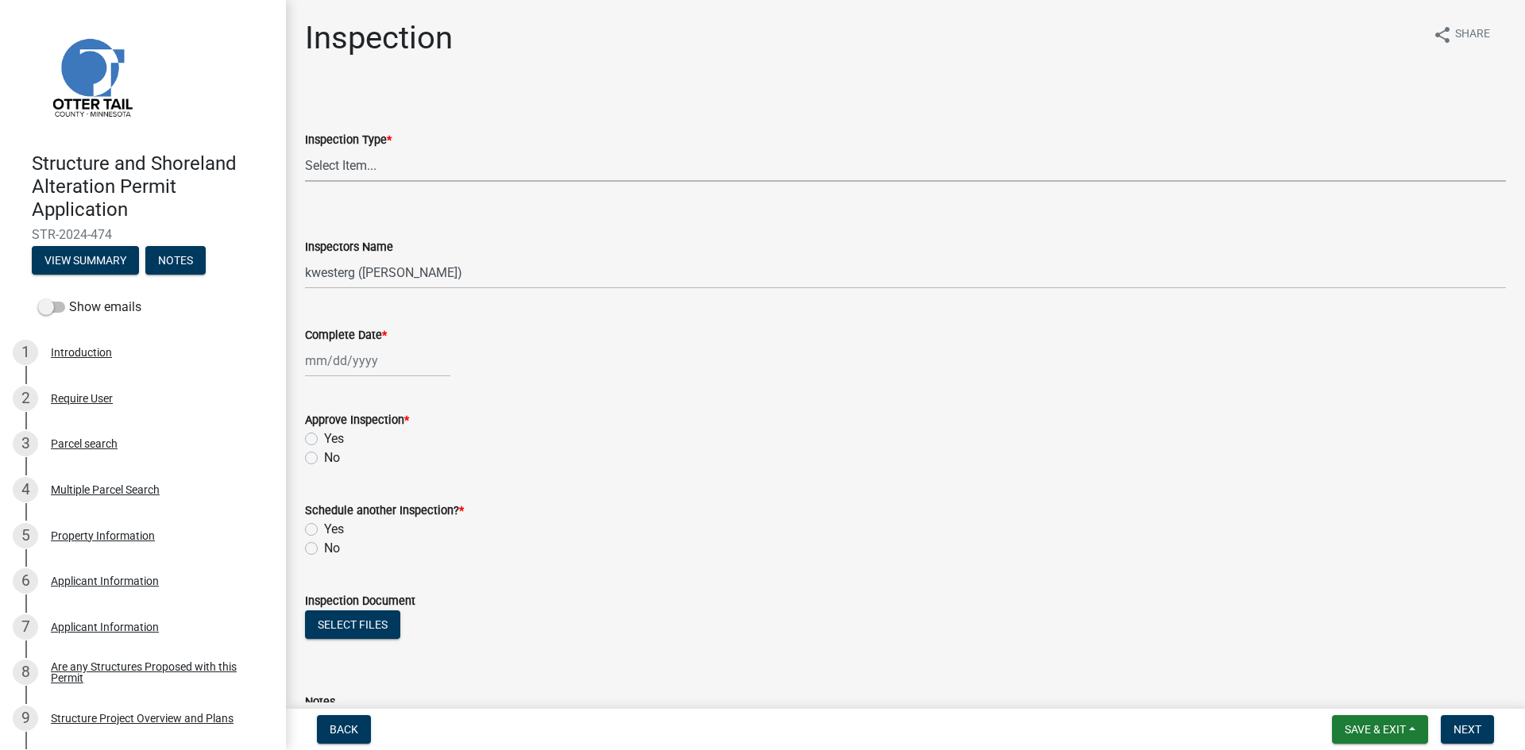
click at [352, 168] on select "Select Item... Footing / Structure Inspection Shoreland Alteration Not Built" at bounding box center [905, 165] width 1201 height 33
click at [305, 149] on select "Select Item... Footing / Structure Inspection Shoreland Alteration Not Built" at bounding box center [905, 165] width 1201 height 33
select select "29b027fa-a62f-4639-a4c1-67ac8b0bd2a2"
click at [395, 270] on select "Select Item... btollefson (Brittany Tollefson) alexisnewark (Alexis Newark) epl…" at bounding box center [905, 273] width 1201 height 33
select select "540cdff0-8667-4a16-ad1f-2fbf1edb8379"
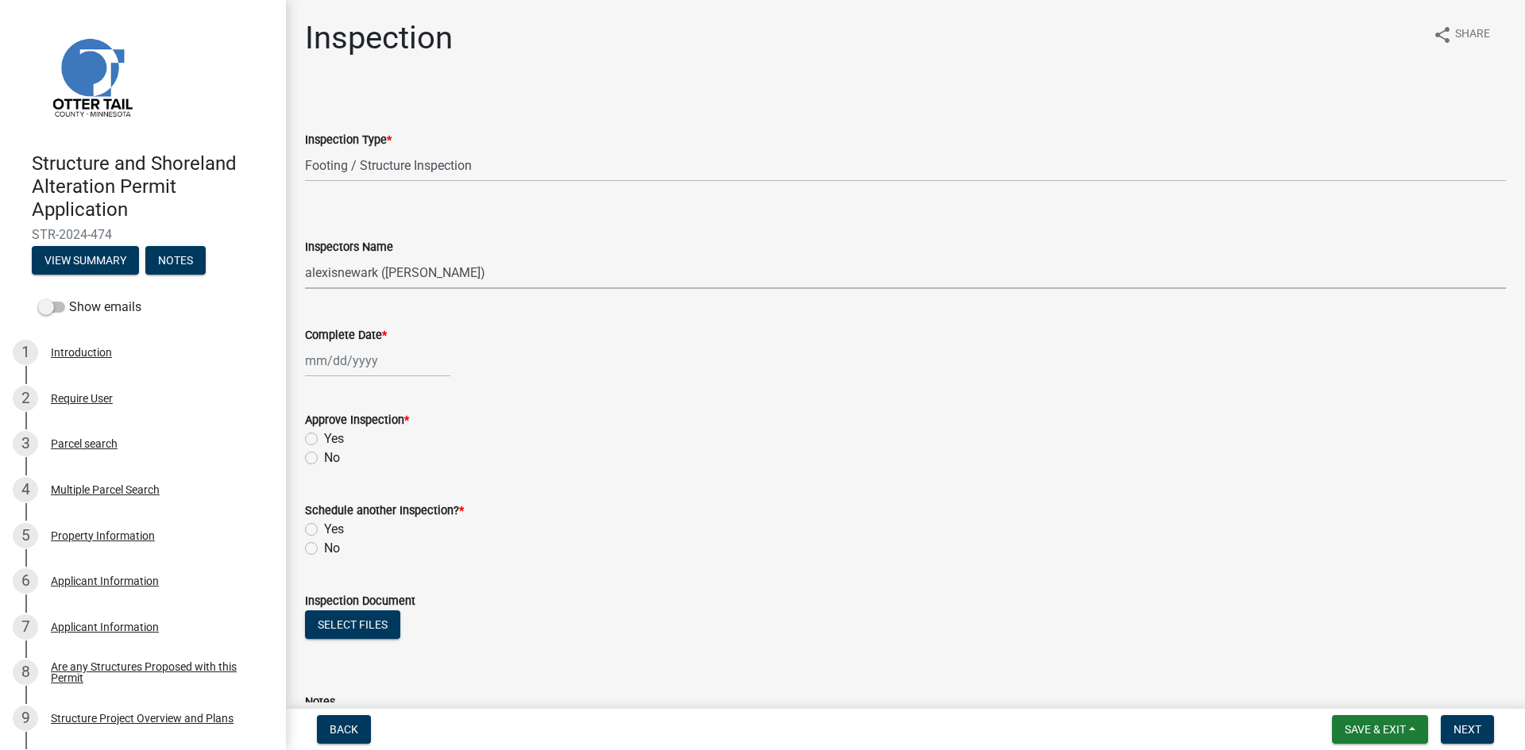
click at [305, 257] on select "Select Item... btollefson (Brittany Tollefson) alexisnewark (Alexis Newark) epl…" at bounding box center [905, 273] width 1201 height 33
select select "8"
select select "2025"
click at [383, 364] on div "Jan Feb Mar Apr May Jun Jul Aug Sep Oct Nov Dec 1525 1526 1527 1528 1529 1530 1…" at bounding box center [377, 361] width 145 height 33
click at [392, 500] on div "14" at bounding box center [396, 496] width 25 height 25
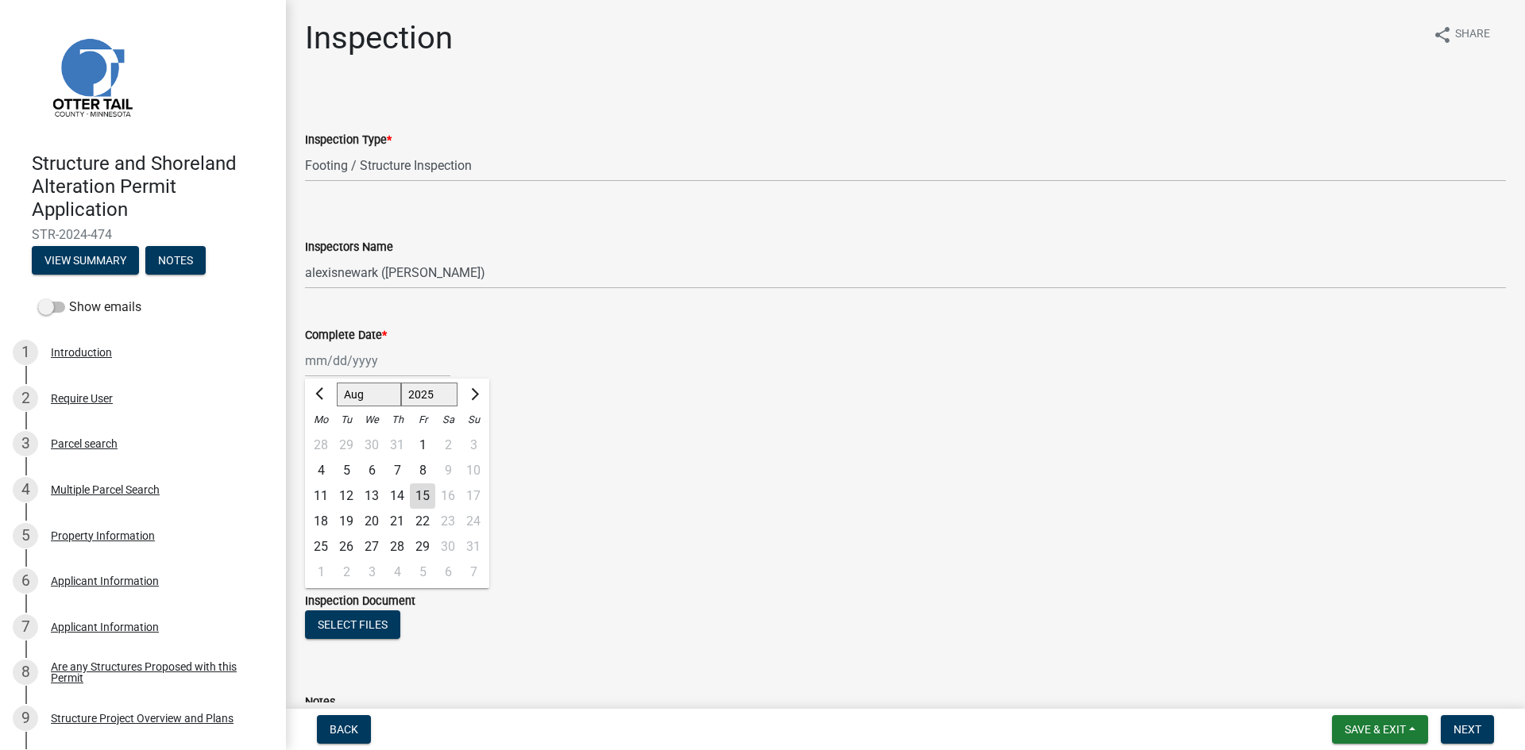
type input "08/14/2025"
click at [379, 405] on form "Approve Inspection * Yes No" at bounding box center [905, 430] width 1201 height 76
select select "8"
select select "2025"
click at [360, 362] on div "08/14/2025 Jan Feb Mar Apr May Jun Jul Aug Sep Oct Nov Dec 1525 1526 1527 1528 …" at bounding box center [377, 361] width 145 height 33
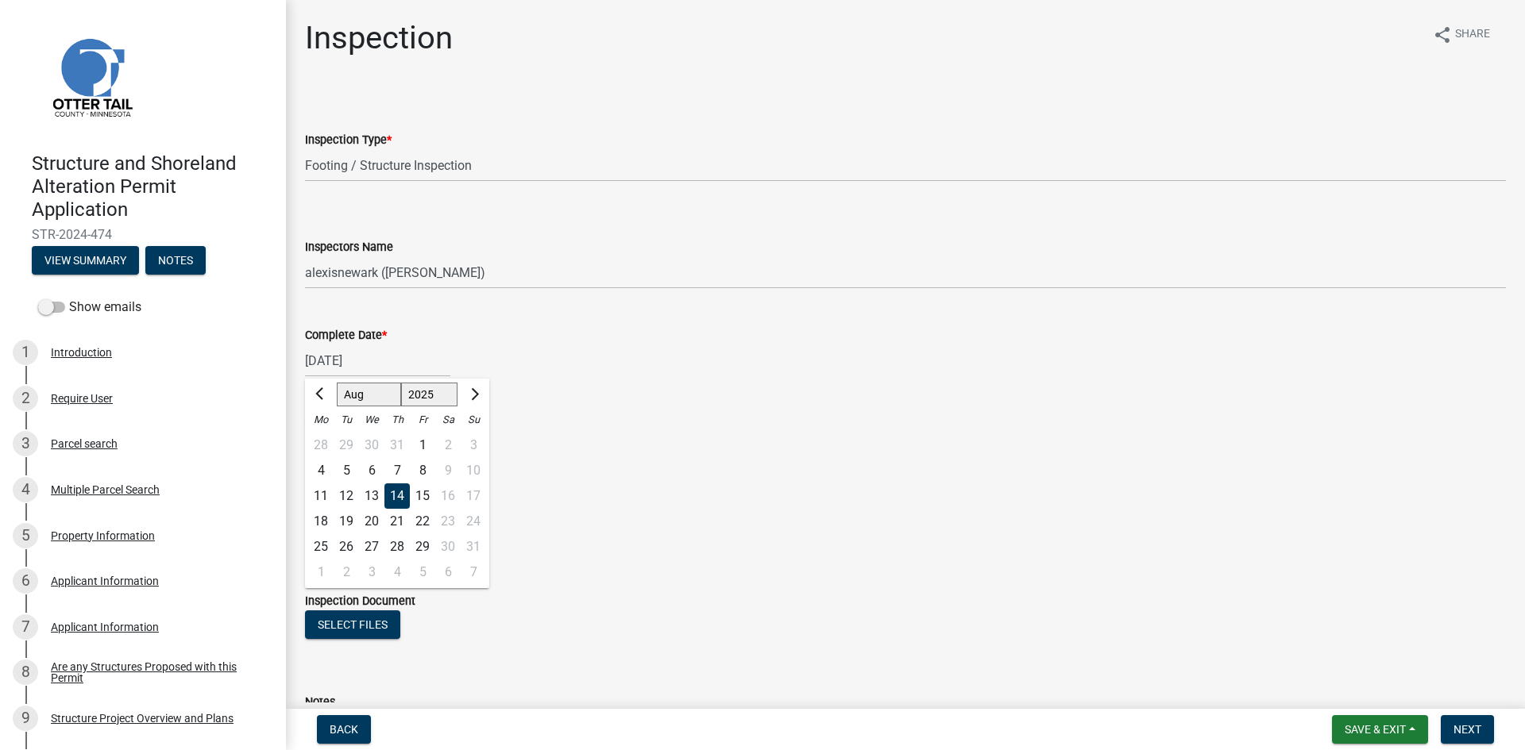
click at [370, 496] on div "13" at bounding box center [371, 496] width 25 height 25
type input "08/13/2025"
click at [331, 439] on label "Yes" at bounding box center [334, 439] width 20 height 19
click at [331, 439] on input "Yes" at bounding box center [329, 435] width 10 height 10
radio input "true"
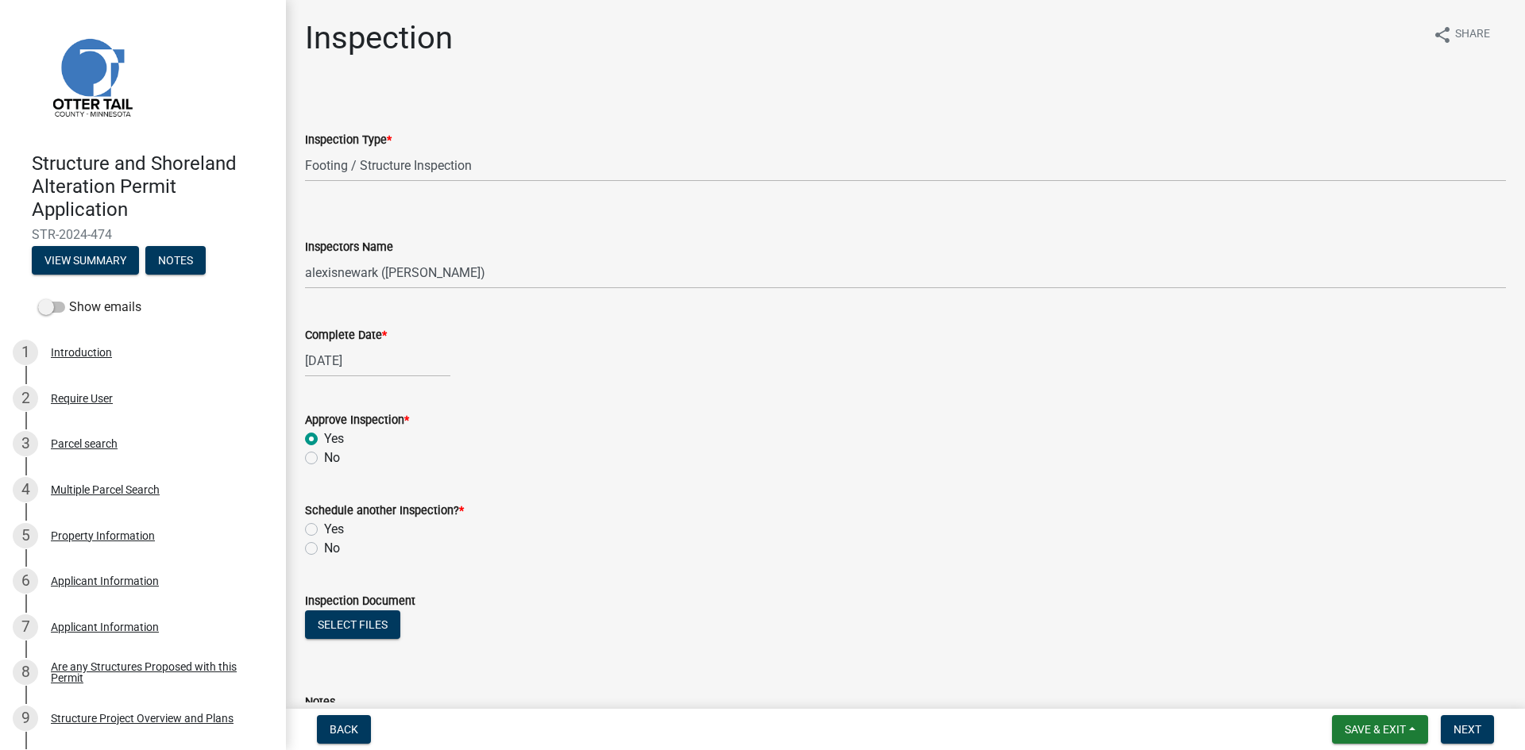
click at [333, 551] on label "No" at bounding box center [332, 548] width 16 height 19
click at [333, 550] on input "No" at bounding box center [329, 544] width 10 height 10
radio input "true"
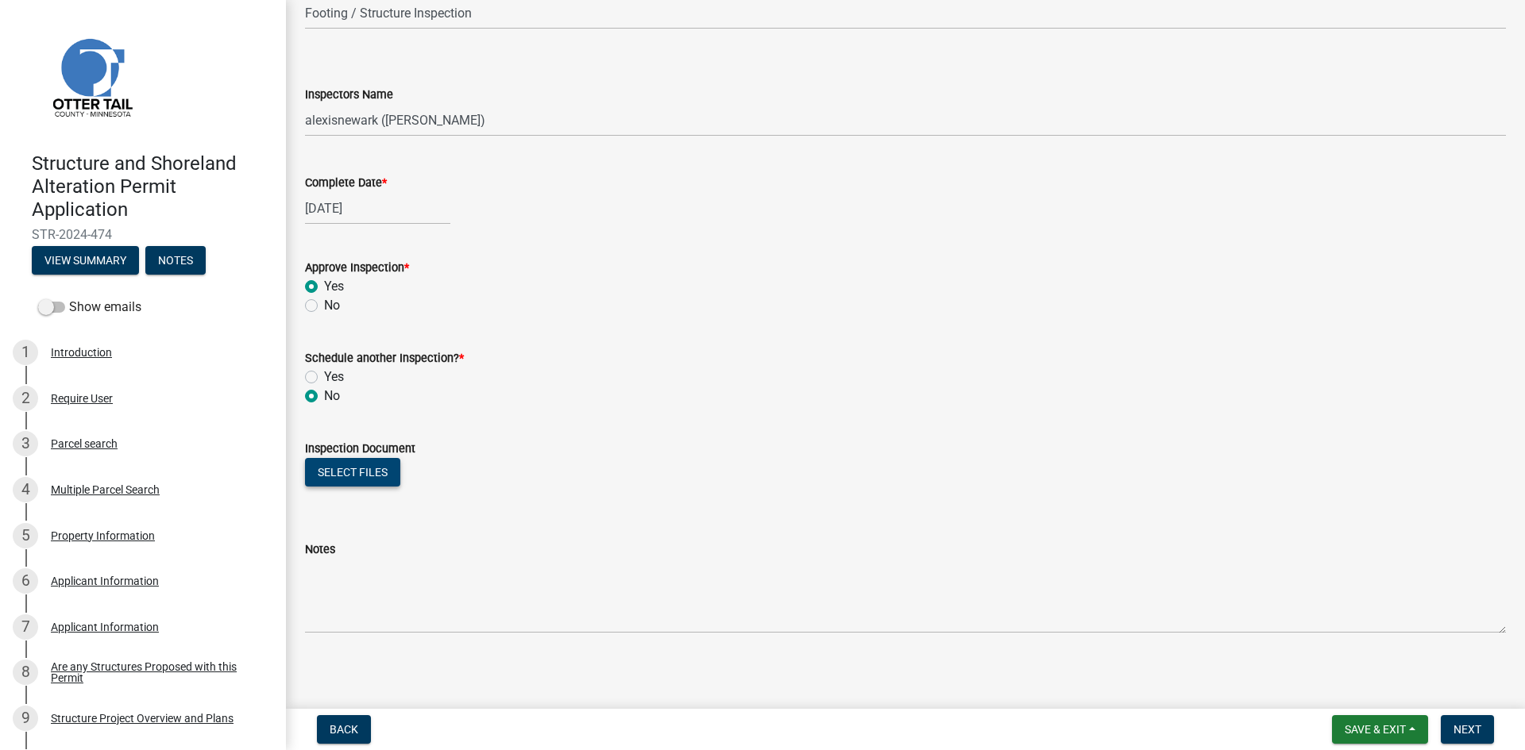
scroll to position [158, 0]
click at [365, 469] on button "Select files" at bounding box center [352, 467] width 95 height 29
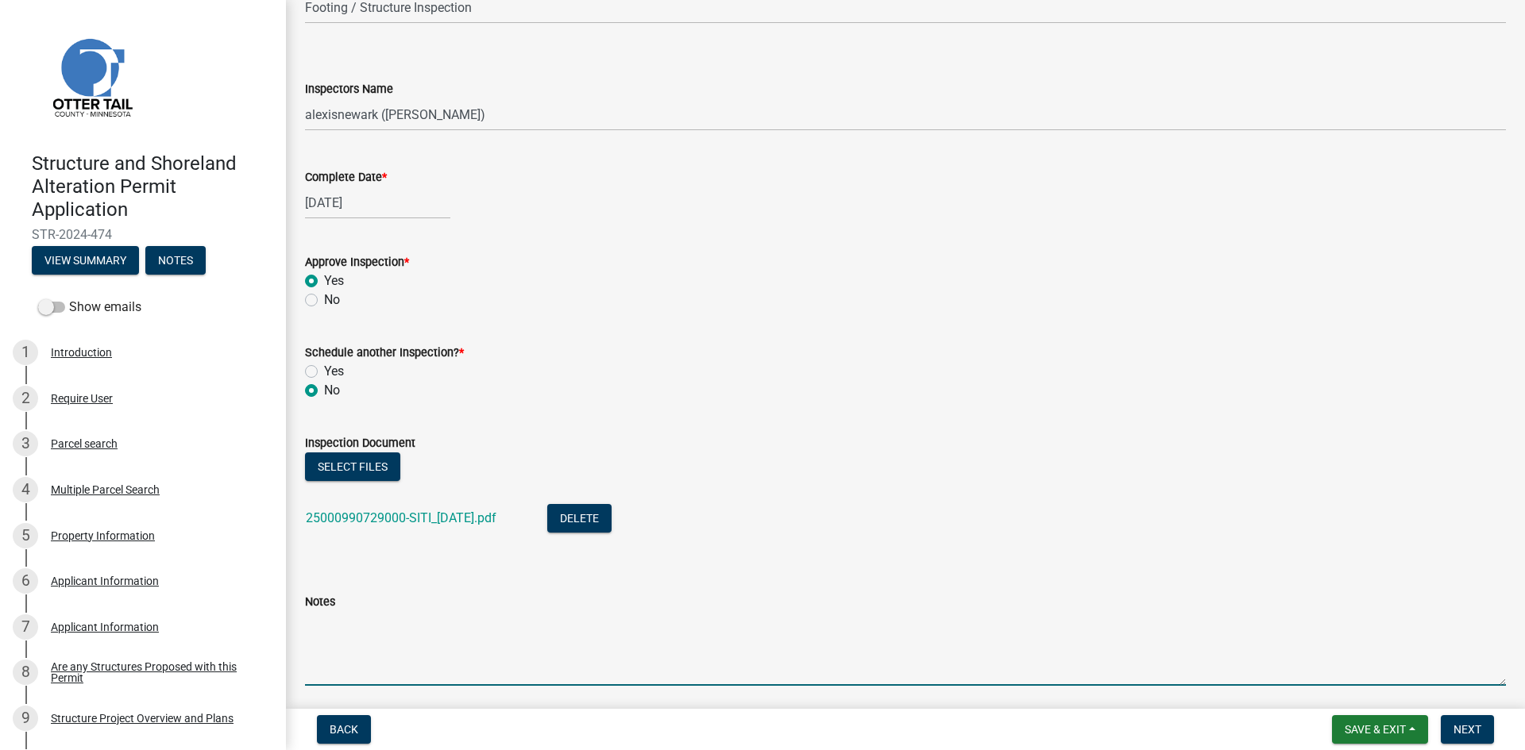
click at [482, 622] on textarea "Notes" at bounding box center [905, 648] width 1201 height 75
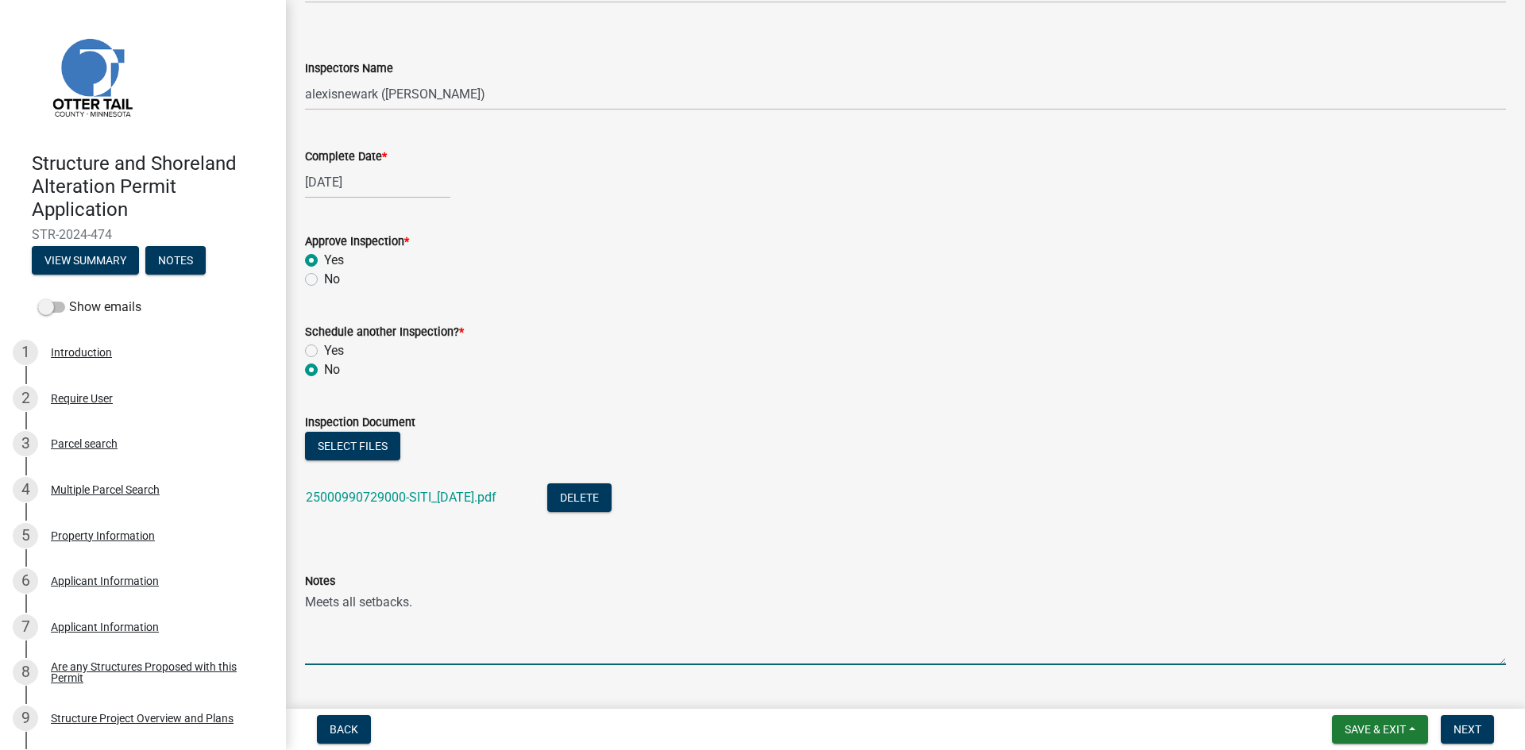
scroll to position [216, 0]
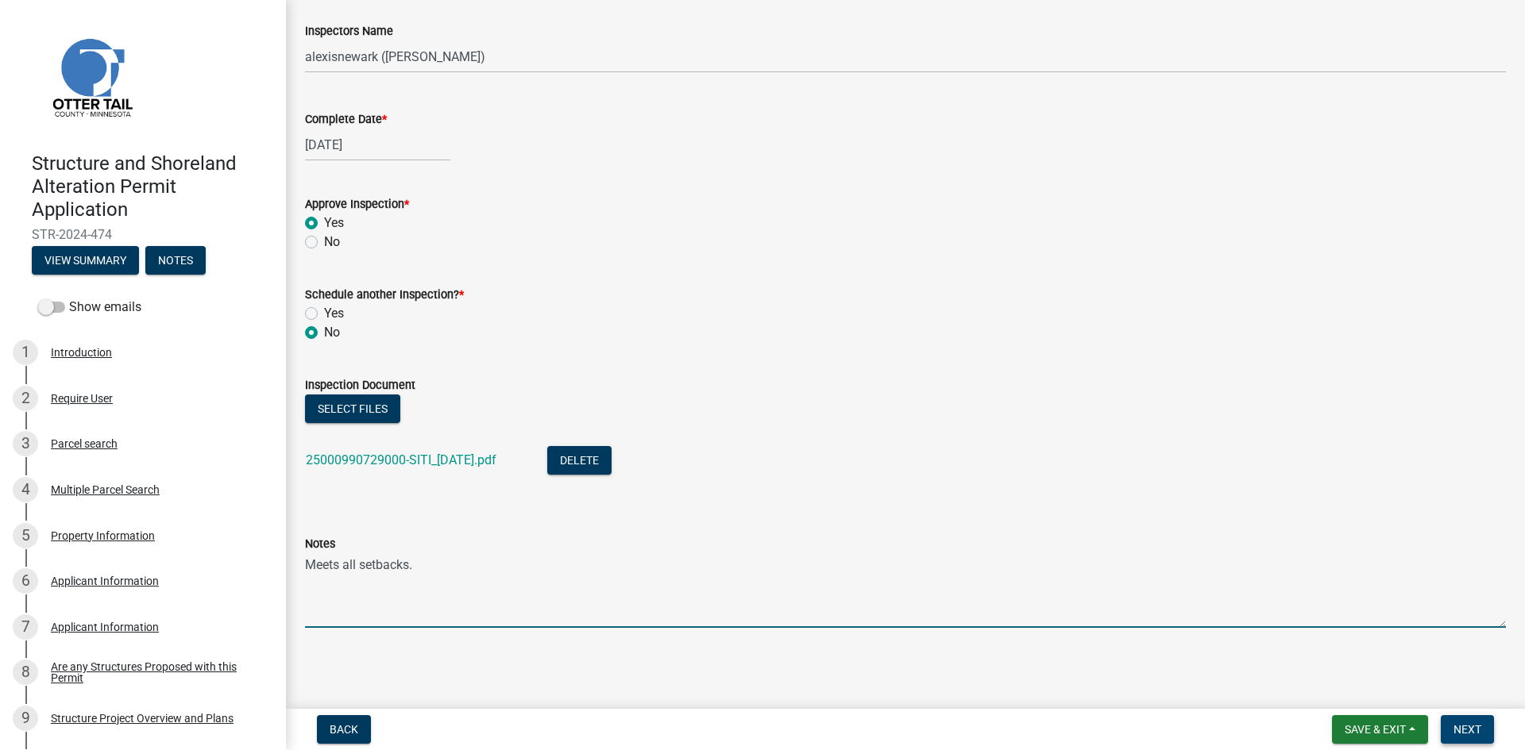
type textarea "Meets all setbacks."
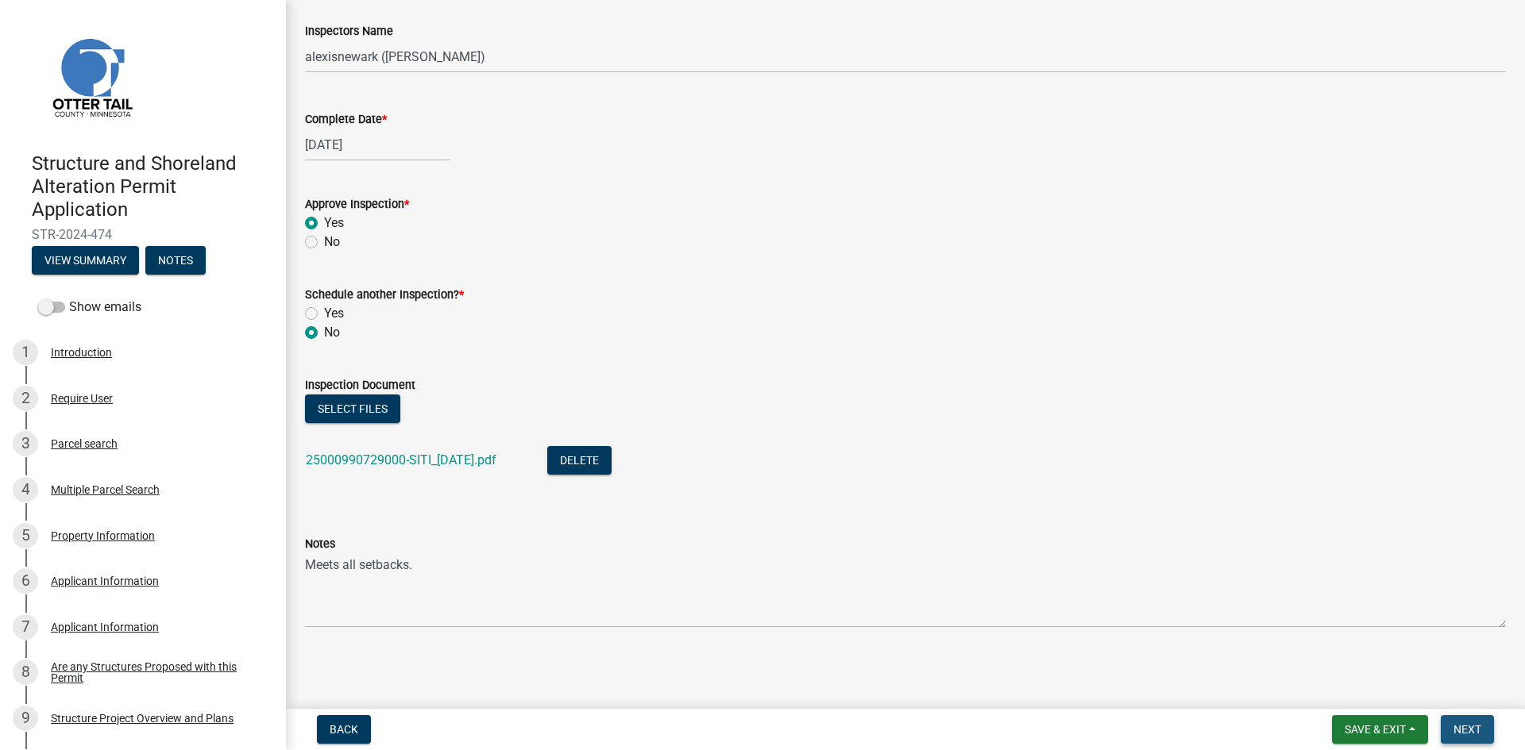
click at [1483, 733] on button "Next" at bounding box center [1467, 730] width 53 height 29
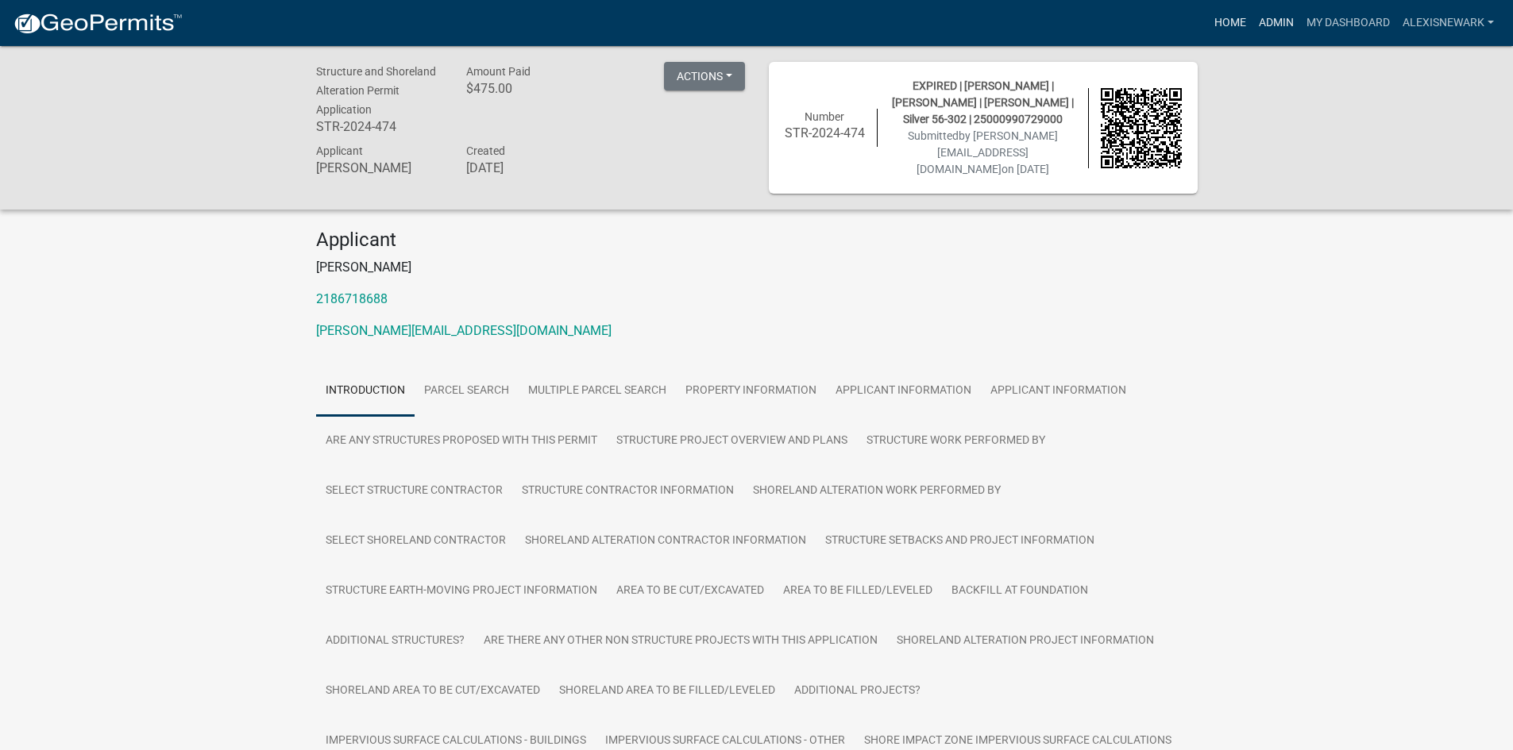
drag, startPoint x: 1260, startPoint y: 18, endPoint x: 1248, endPoint y: 20, distance: 11.2
click at [1260, 18] on link "Admin" at bounding box center [1276, 23] width 48 height 30
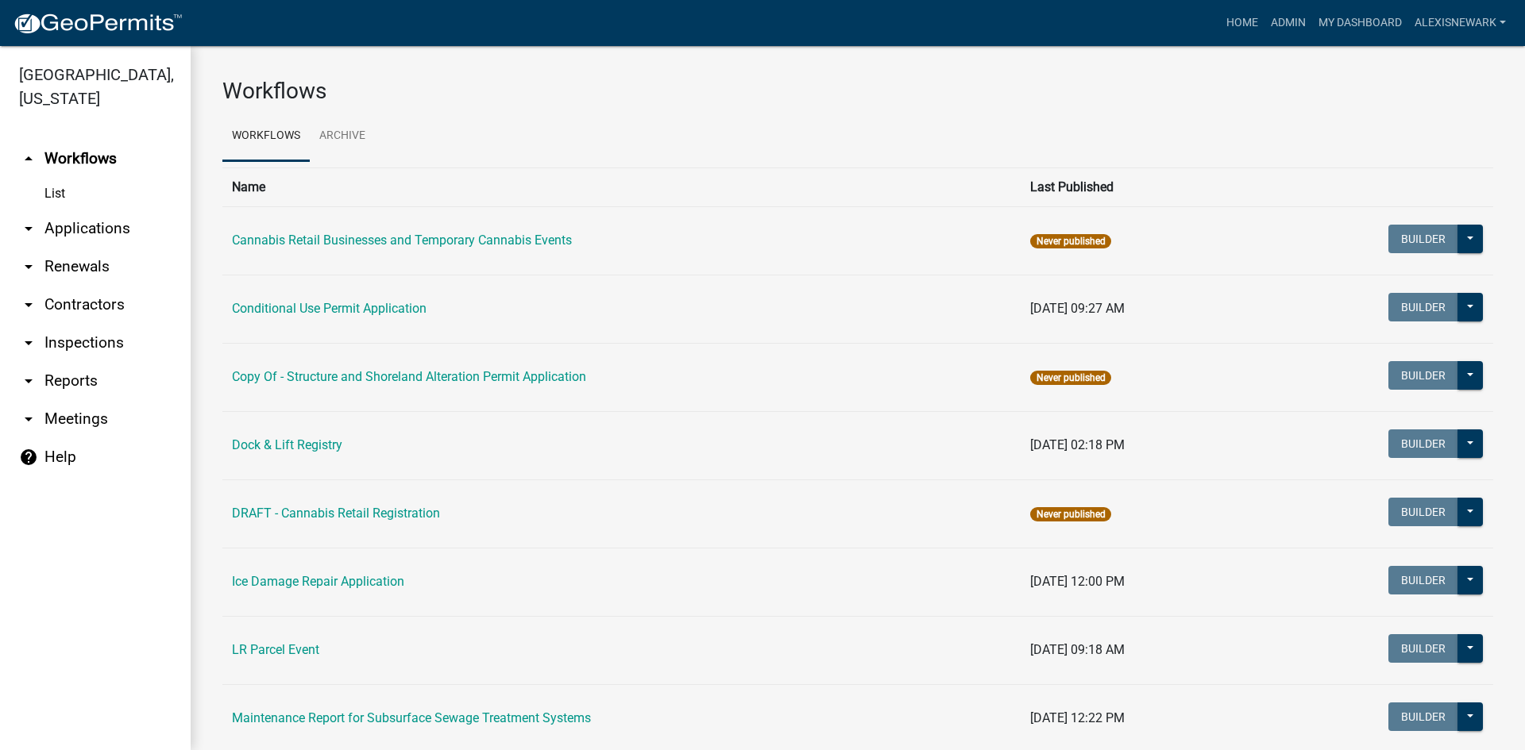
click at [122, 232] on link "arrow_drop_down Applications" at bounding box center [95, 229] width 191 height 38
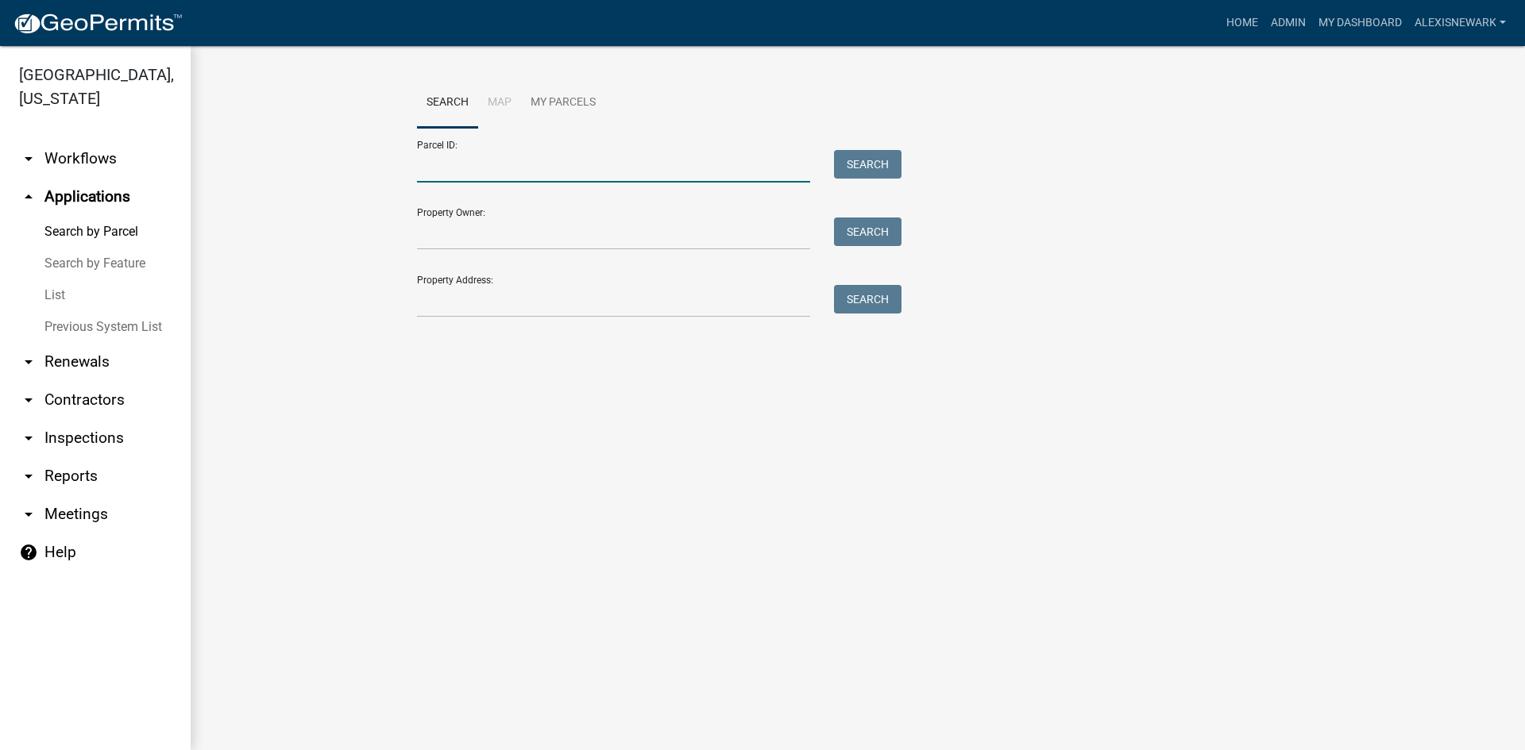
click at [470, 155] on input "Parcel ID:" at bounding box center [613, 166] width 393 height 33
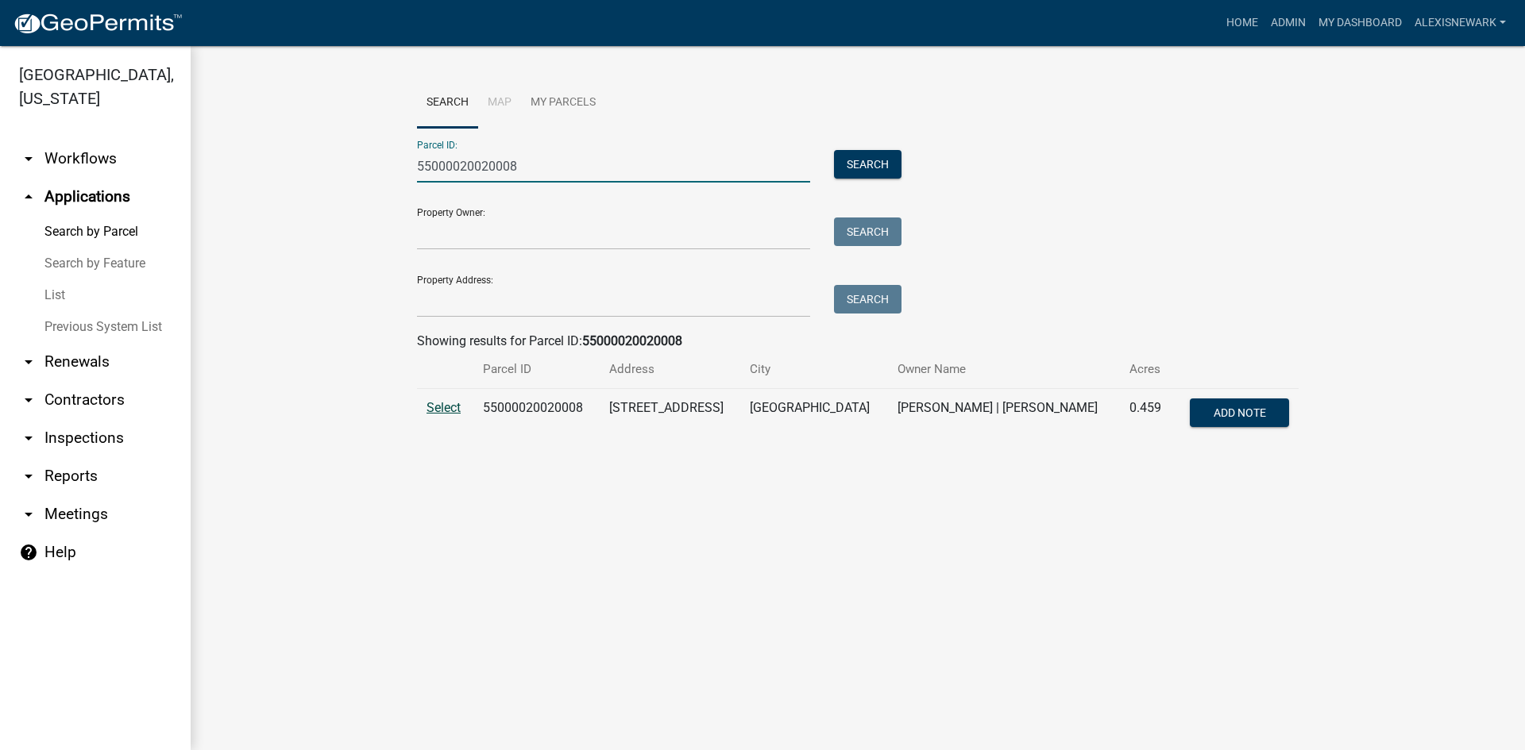
type input "55000020020008"
click at [446, 406] on span "Select" at bounding box center [443, 407] width 34 height 15
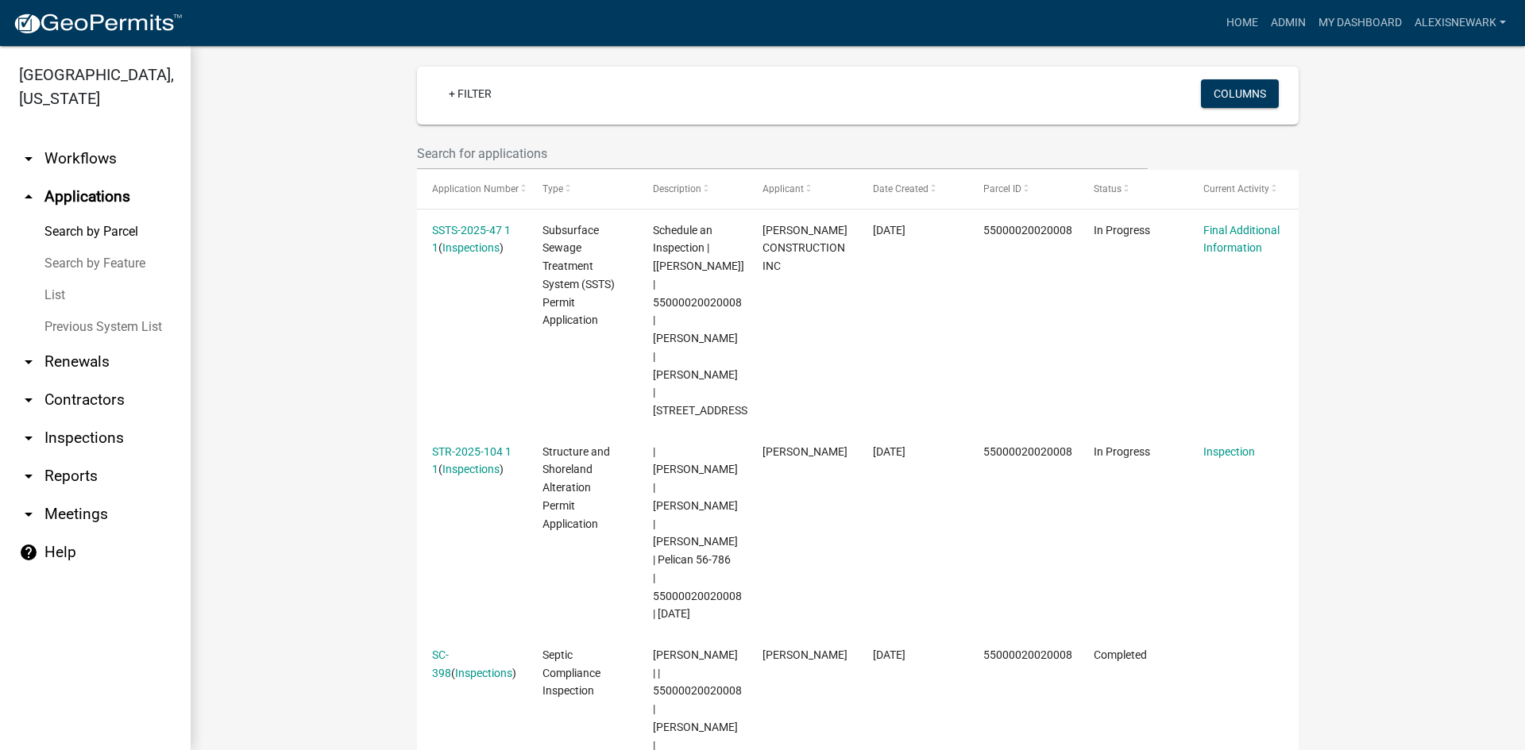
scroll to position [457, 0]
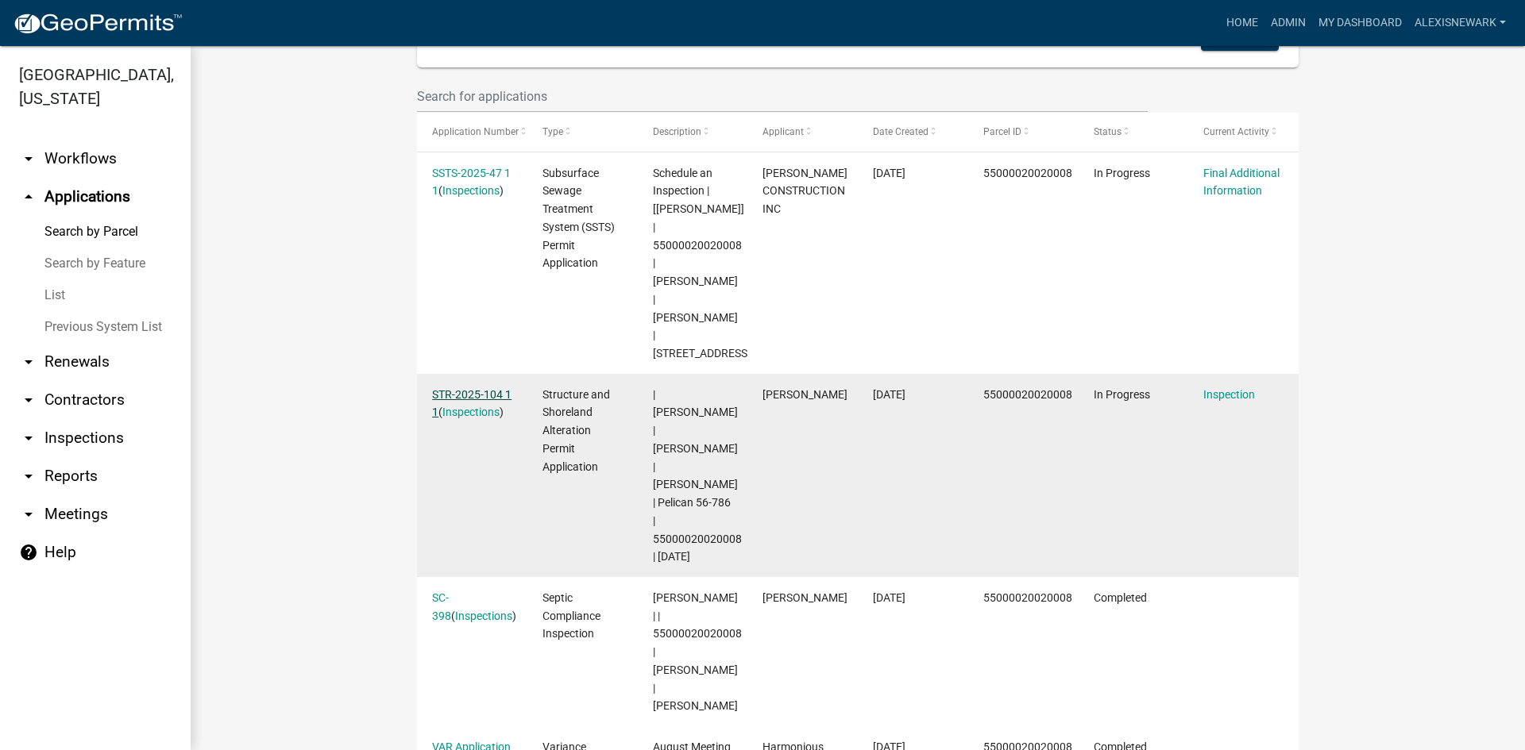
click at [495, 388] on link "STR-2025-104 1 1" at bounding box center [471, 403] width 79 height 31
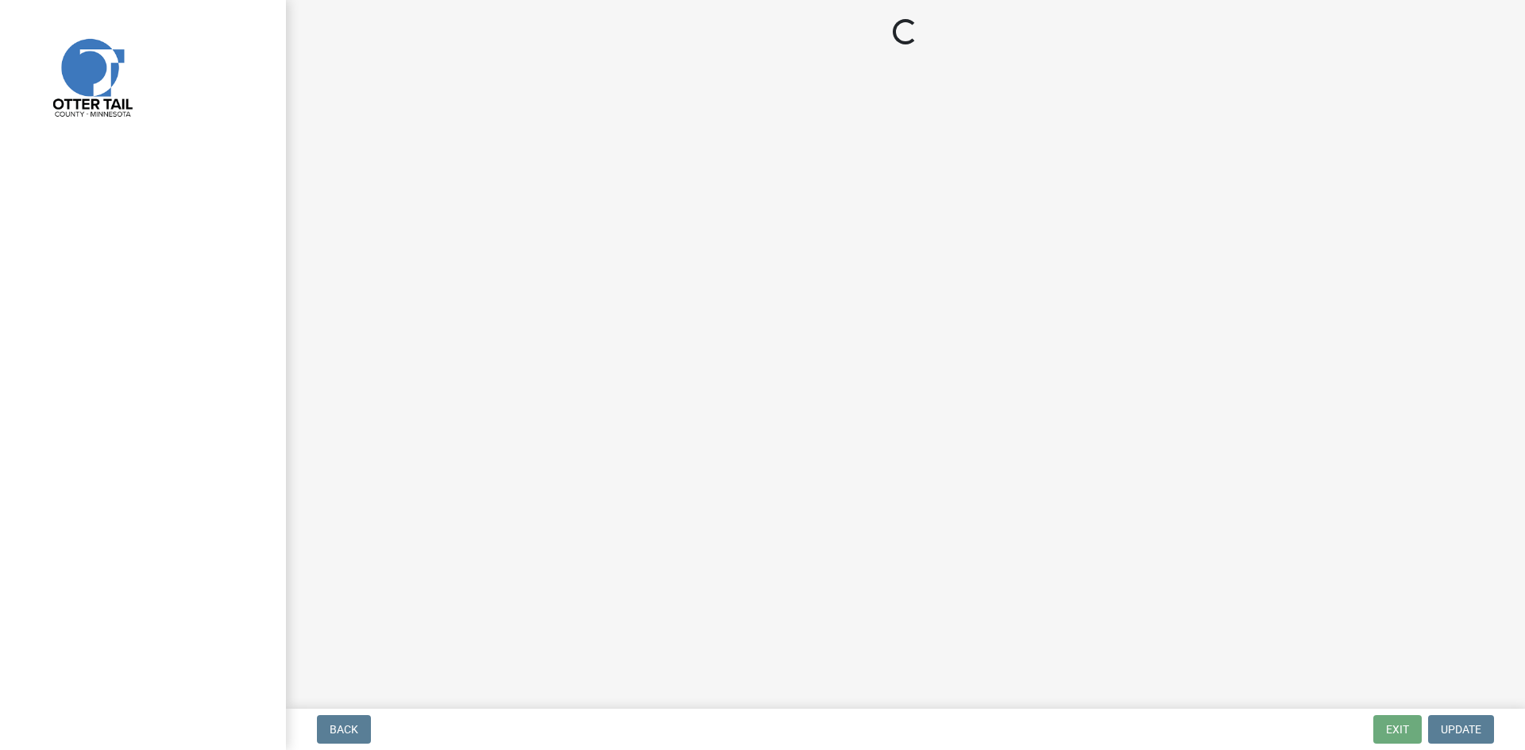
select select "710d5f49-2663-4e73-9718-d0c4e189f5ed"
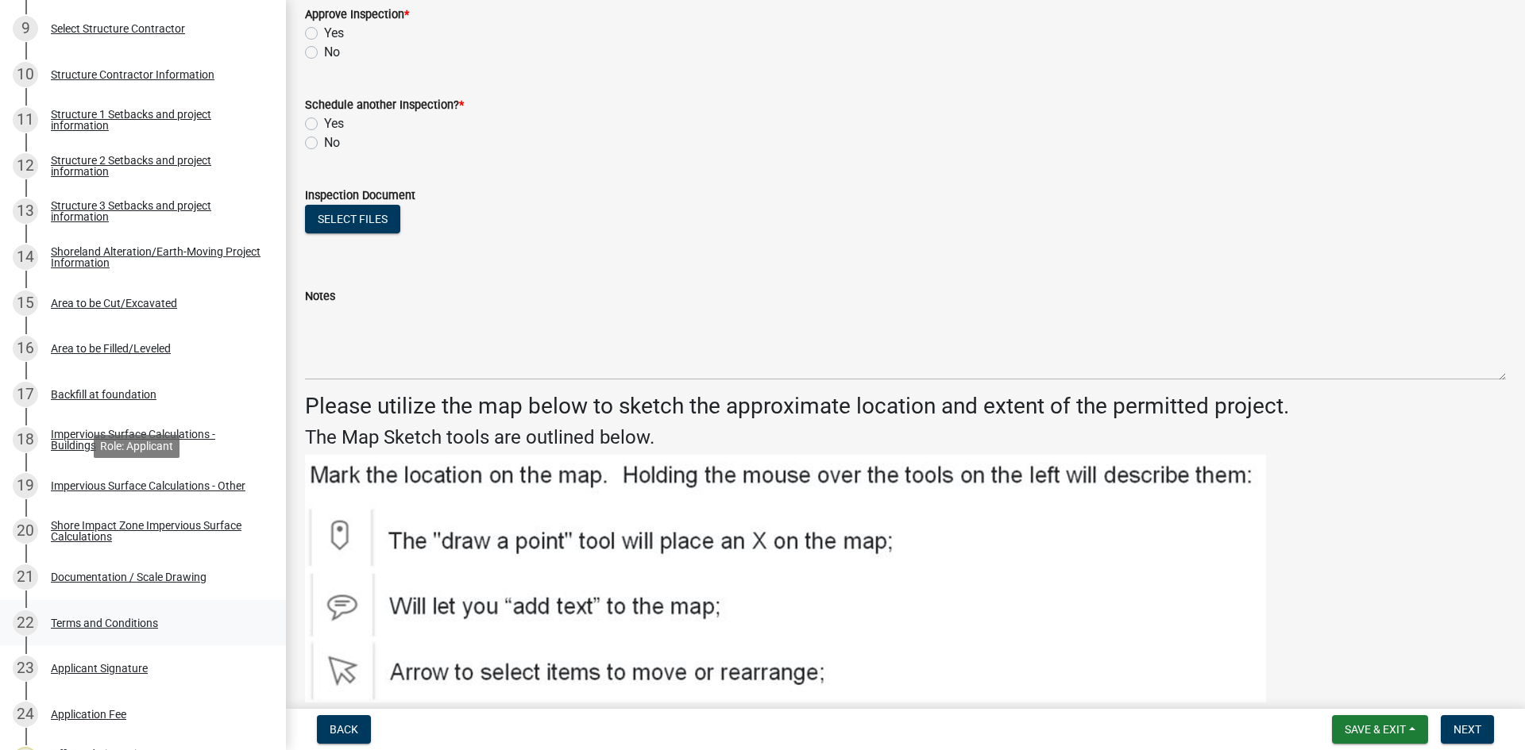
scroll to position [695, 0]
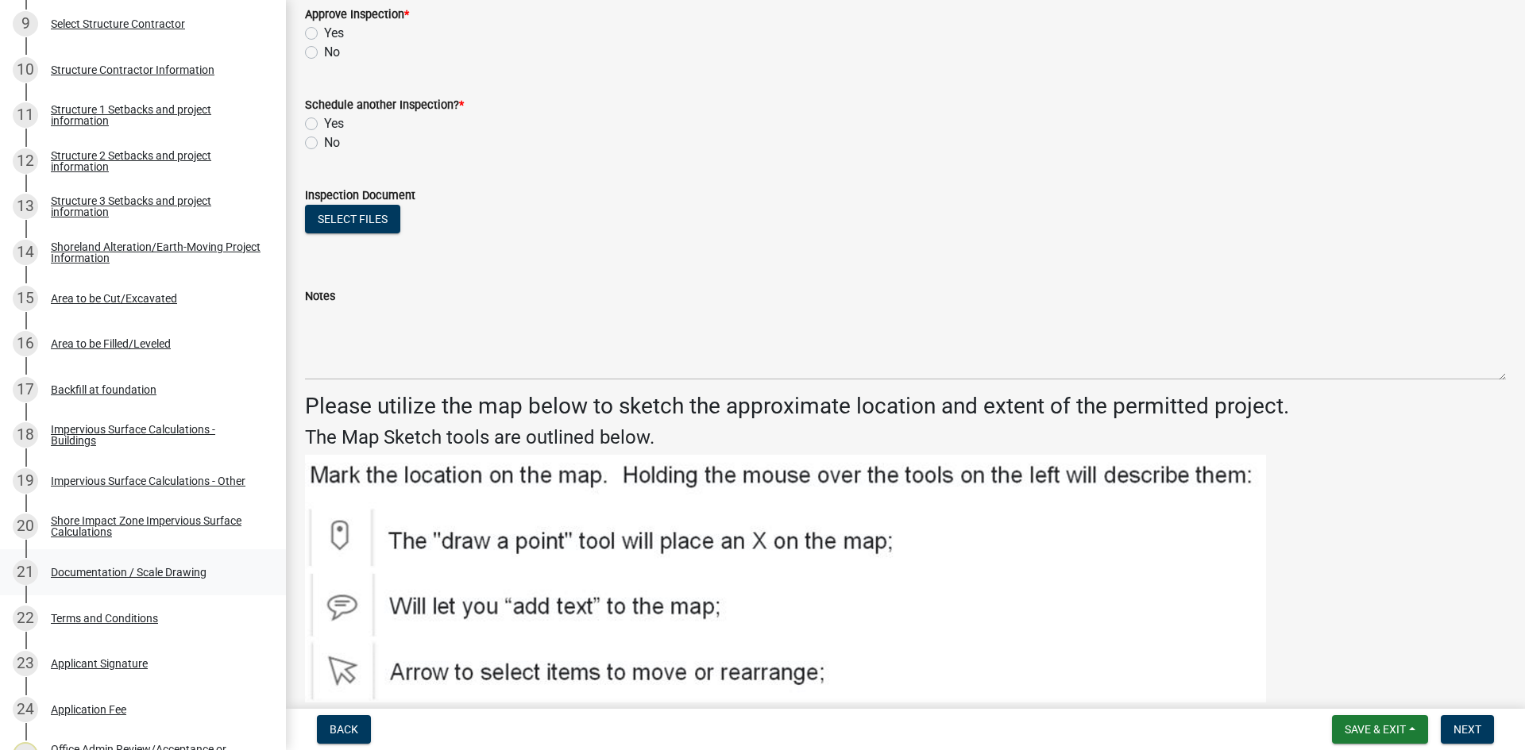
click at [173, 572] on div "Documentation / Scale Drawing" at bounding box center [129, 572] width 156 height 11
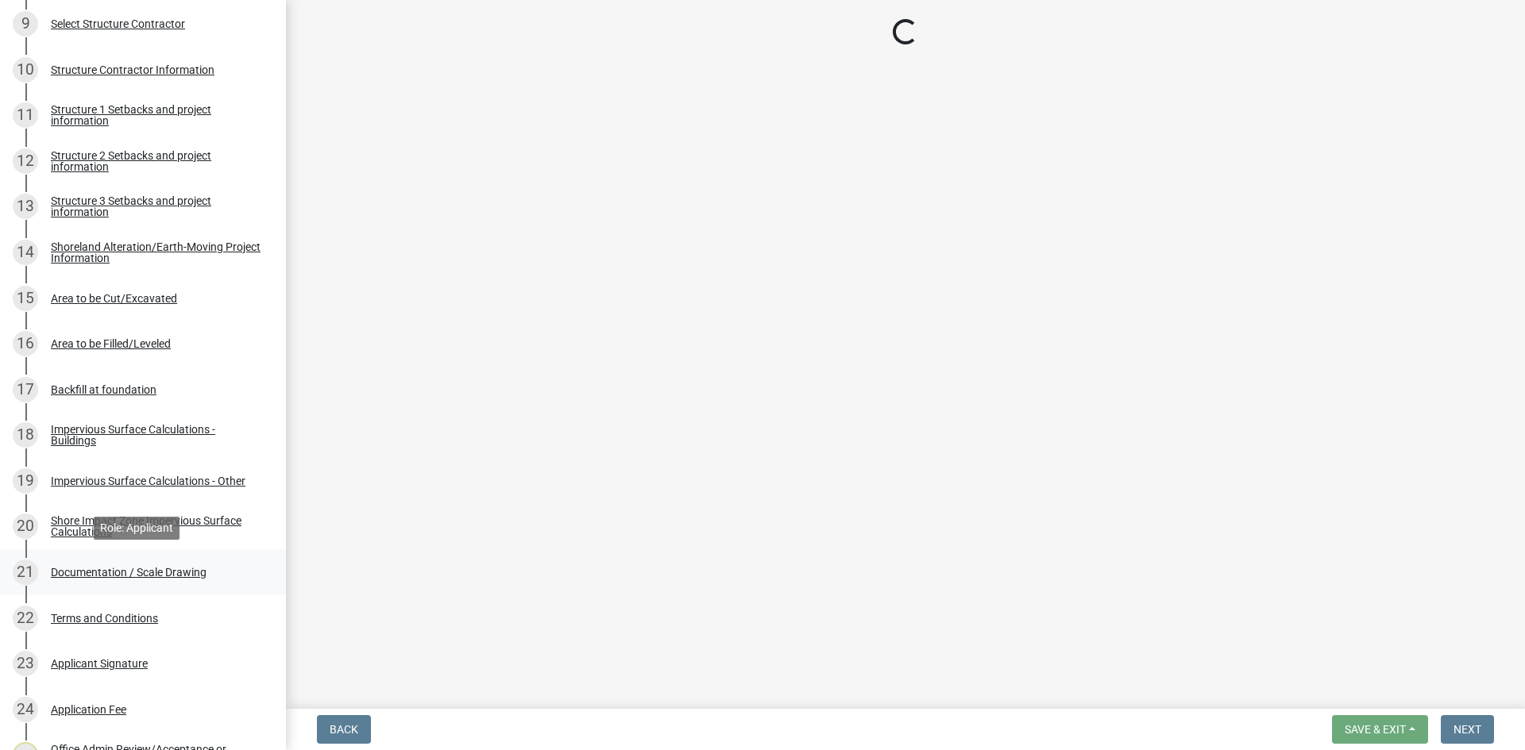
scroll to position [0, 0]
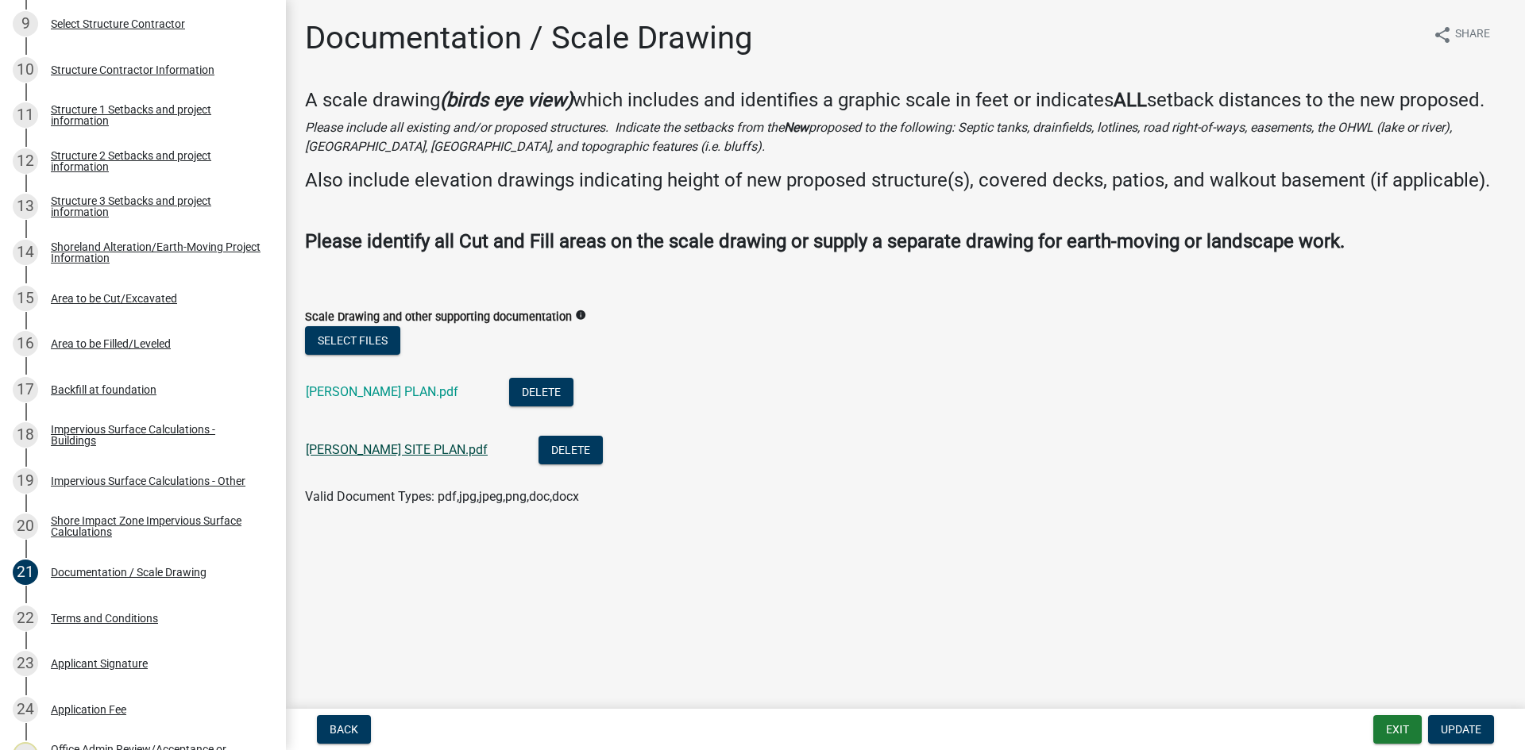
click at [414, 446] on link "WICAL SITE PLAN.pdf" at bounding box center [397, 449] width 182 height 15
click at [387, 384] on link "WICAL PLAN.pdf" at bounding box center [382, 391] width 152 height 15
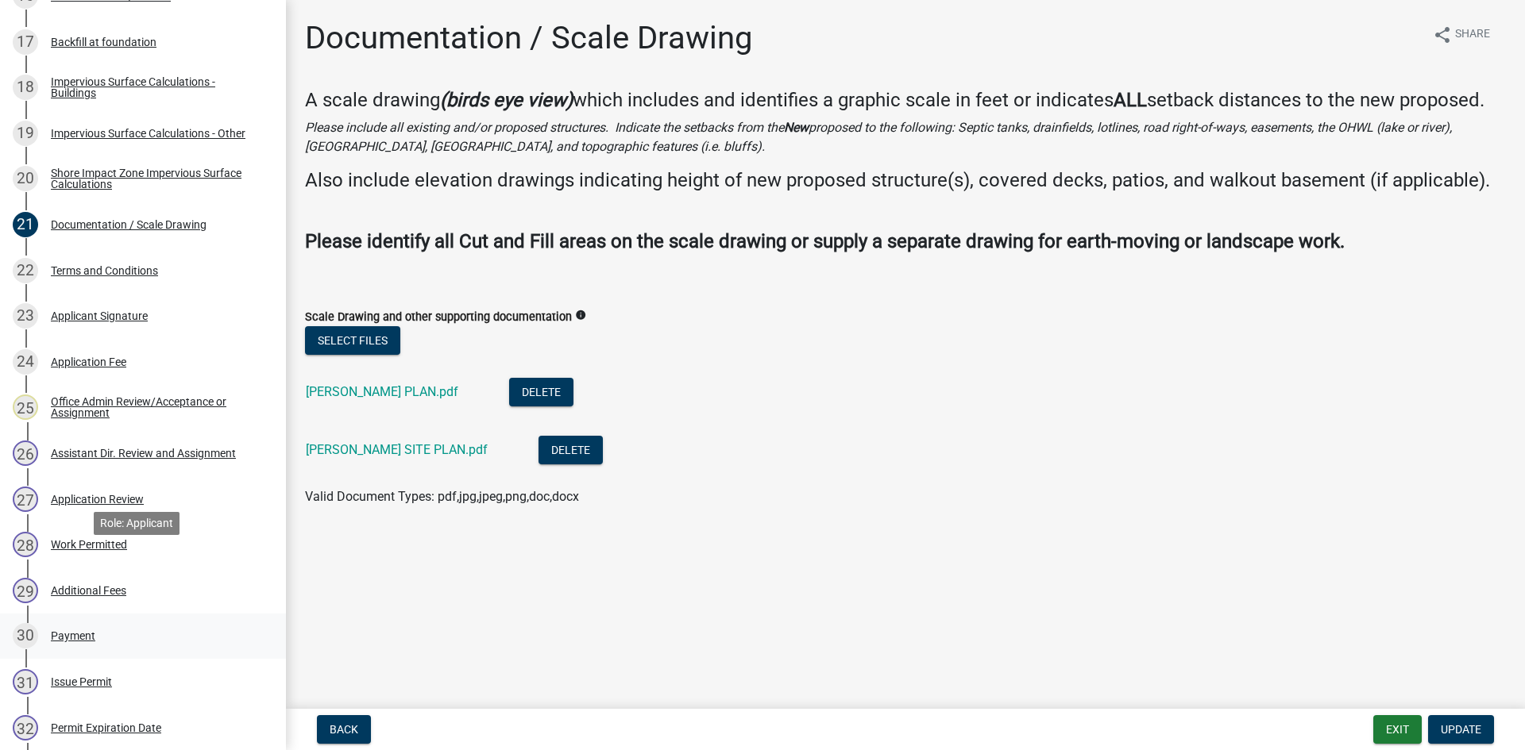
scroll to position [1152, 0]
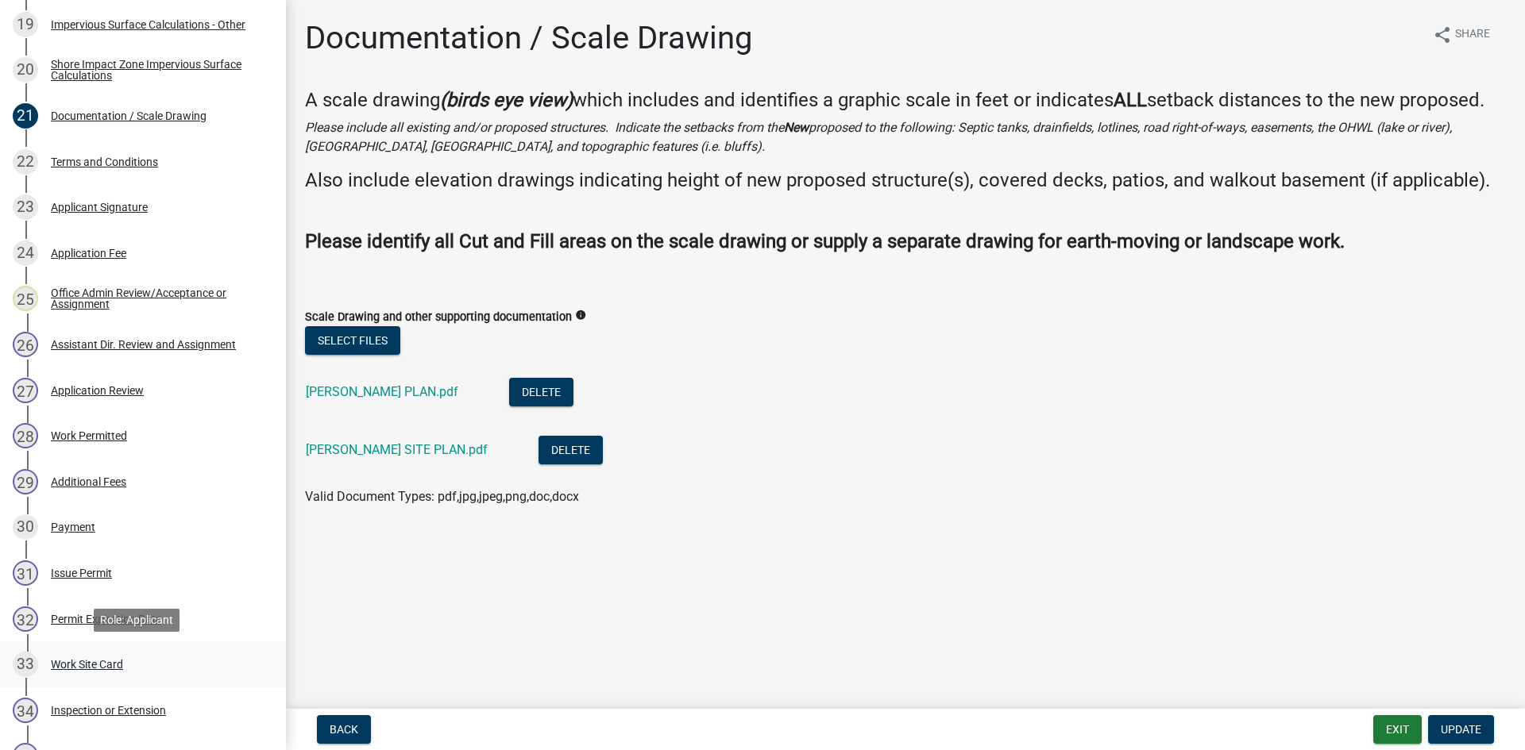
click at [129, 661] on div "33 Work Site Card" at bounding box center [137, 664] width 248 height 25
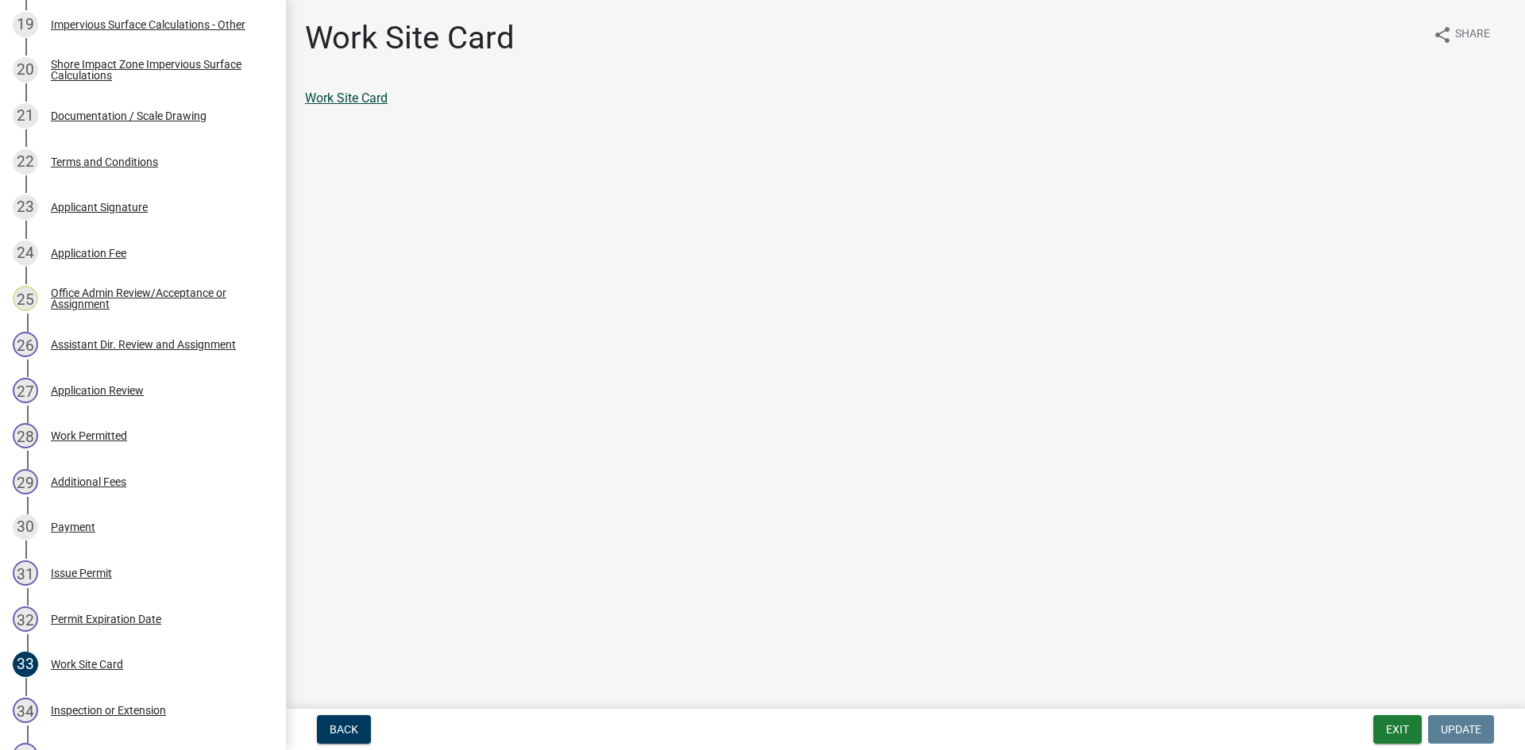
click at [362, 105] on link "Work Site Card" at bounding box center [346, 98] width 83 height 15
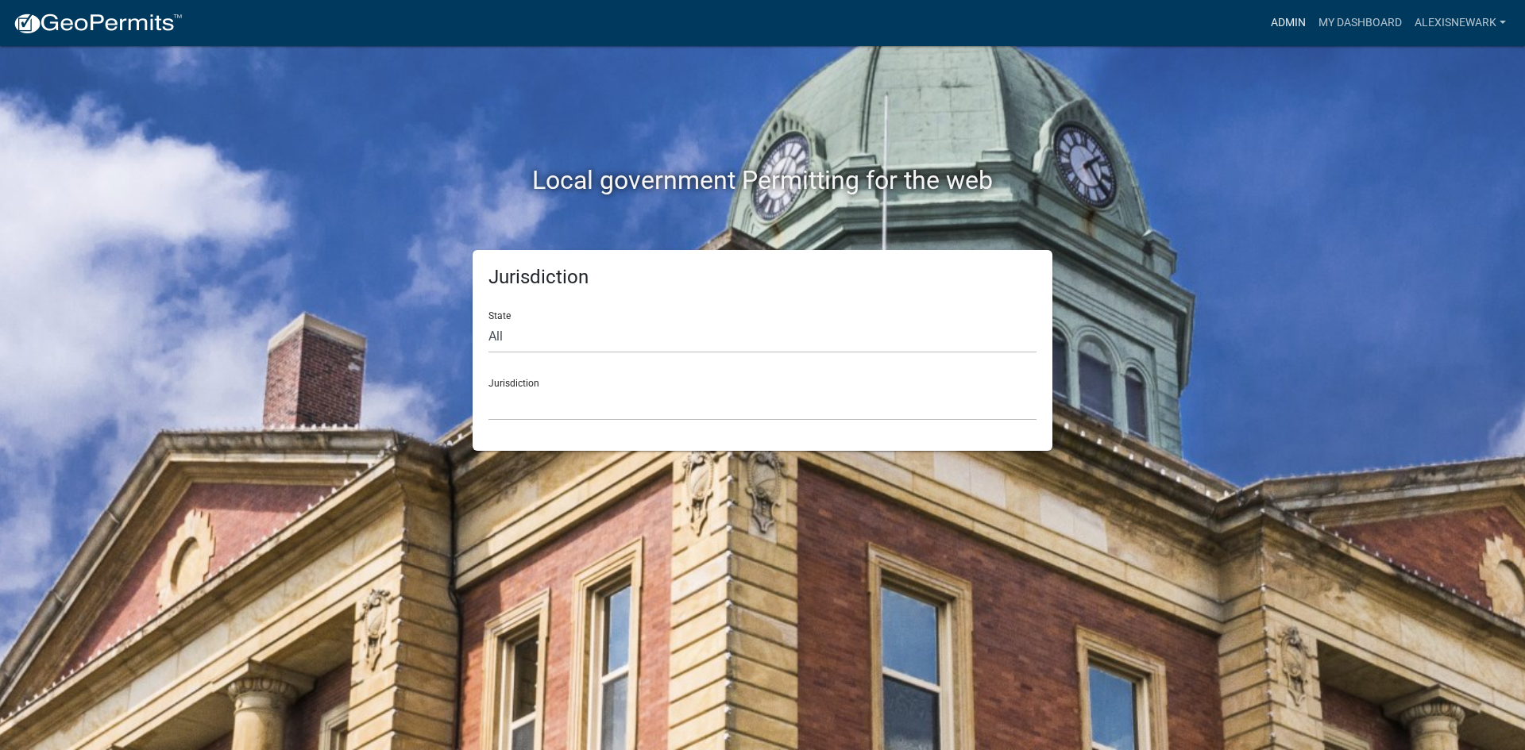
click at [1286, 18] on link "Admin" at bounding box center [1288, 23] width 48 height 30
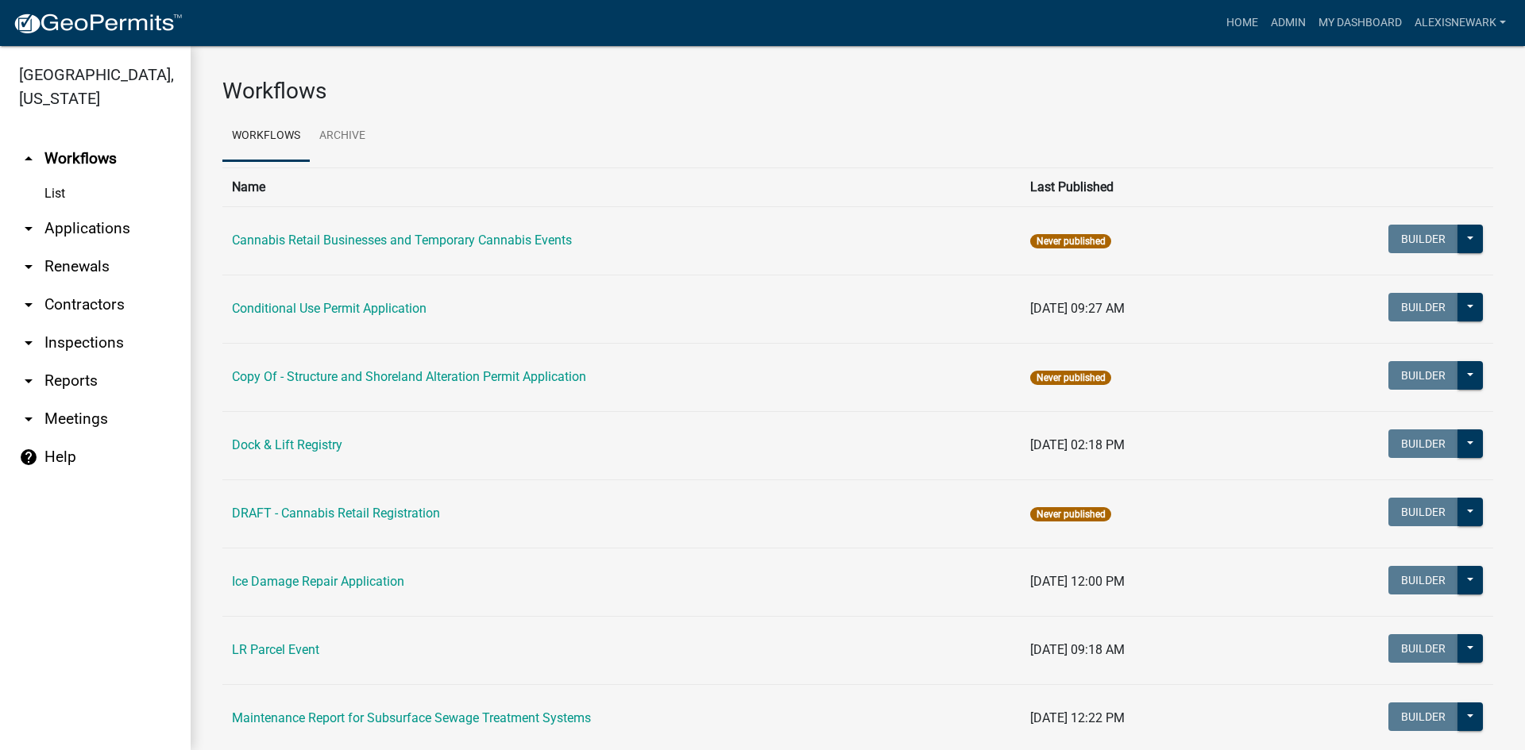
click at [78, 242] on link "arrow_drop_down Applications" at bounding box center [95, 229] width 191 height 38
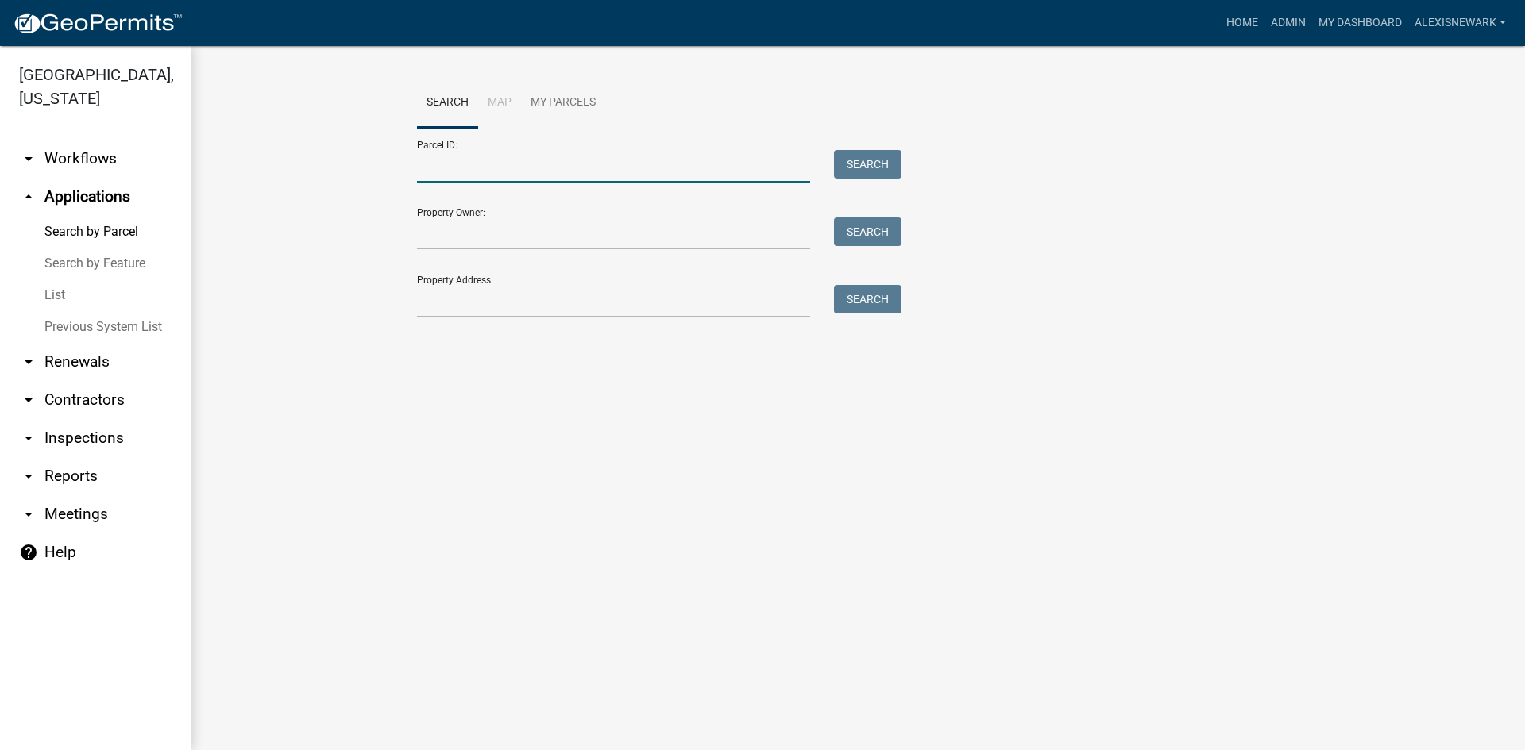
click at [426, 166] on input "Parcel ID:" at bounding box center [613, 166] width 393 height 33
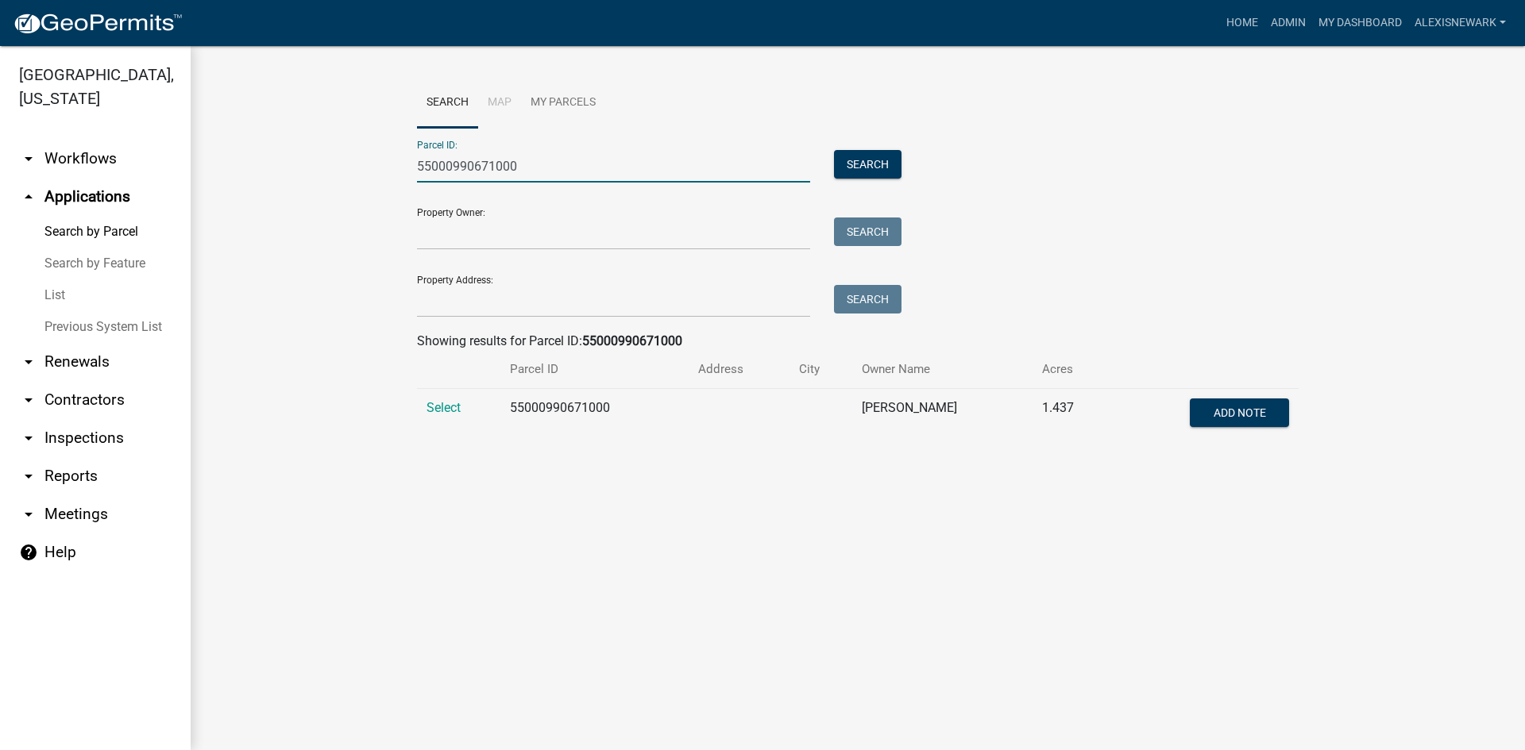
type input "55000990671000"
click at [433, 398] on td "Select" at bounding box center [458, 415] width 83 height 52
click at [438, 399] on td "Select" at bounding box center [458, 415] width 83 height 52
click at [443, 415] on span "Select" at bounding box center [443, 407] width 34 height 15
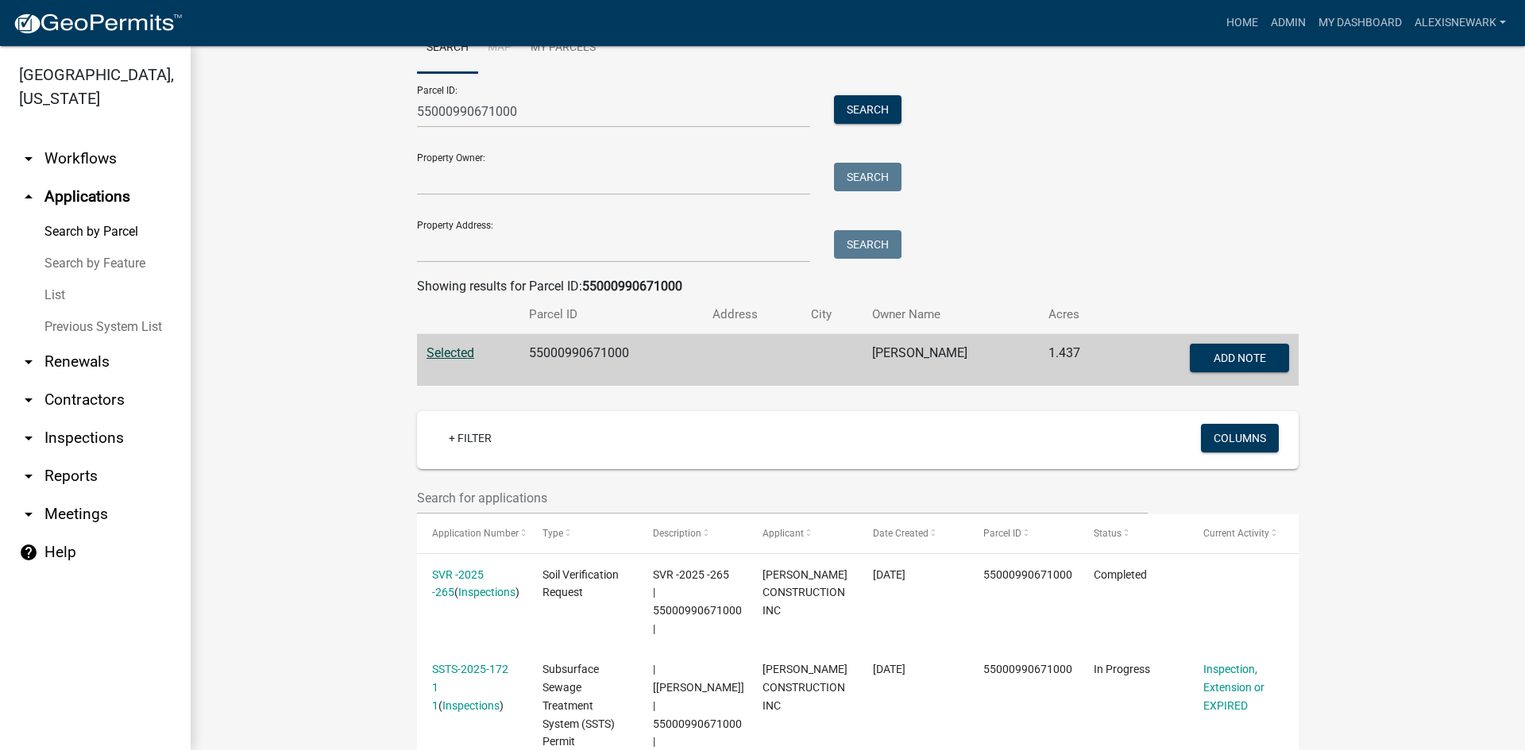
scroll to position [298, 0]
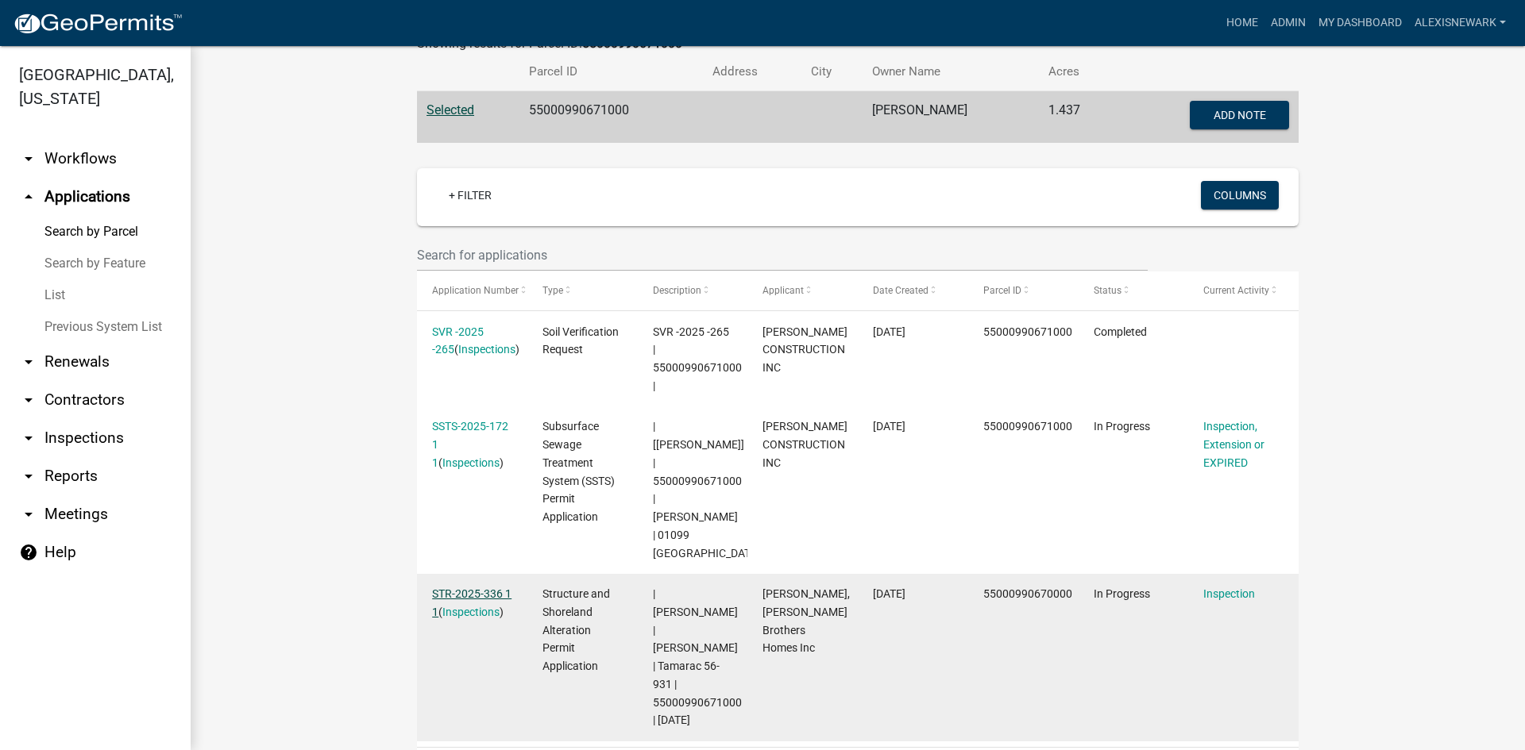
click at [503, 588] on link "STR-2025-336 1 1" at bounding box center [471, 603] width 79 height 31
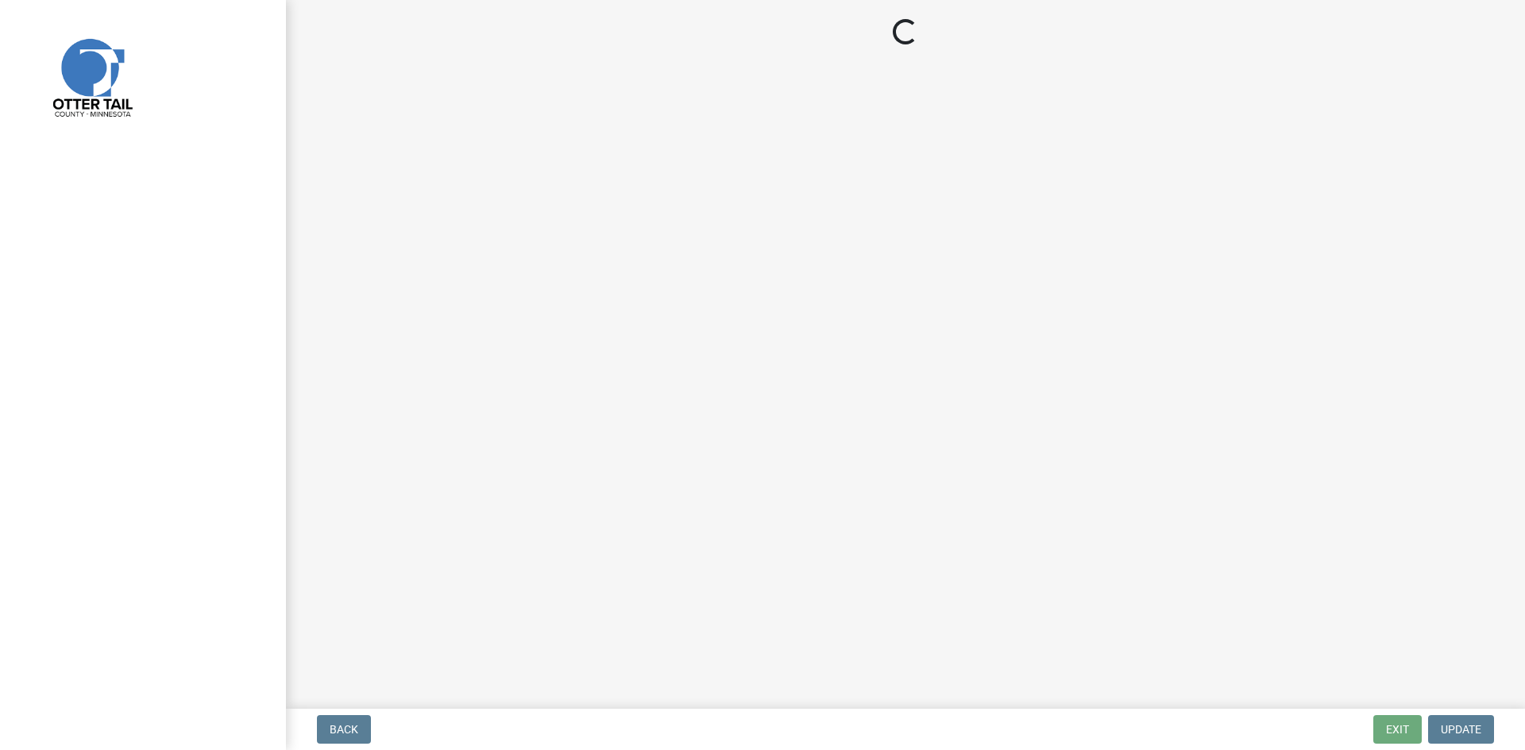
select select "710d5f49-2663-4e73-9718-d0c4e189f5ed"
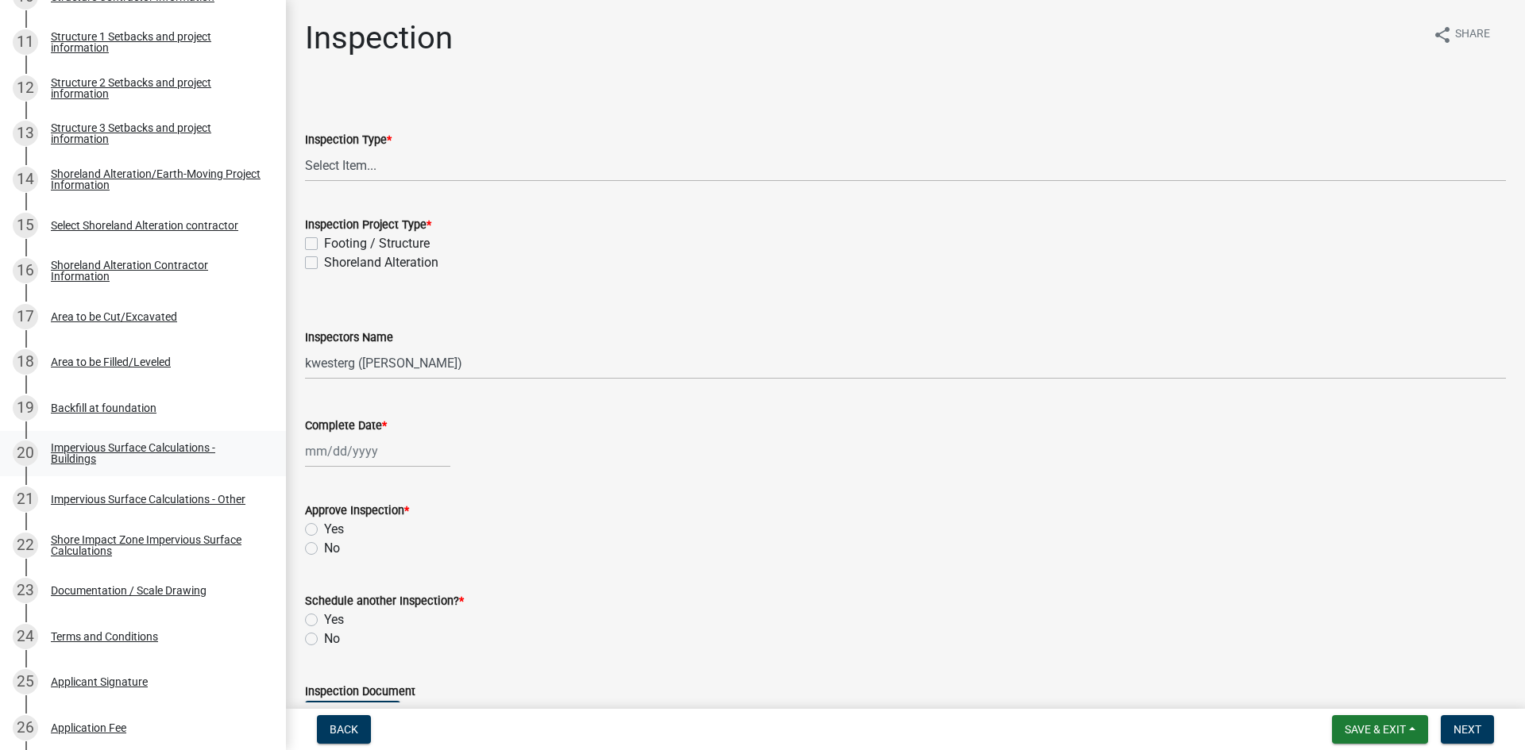
scroll to position [814, 0]
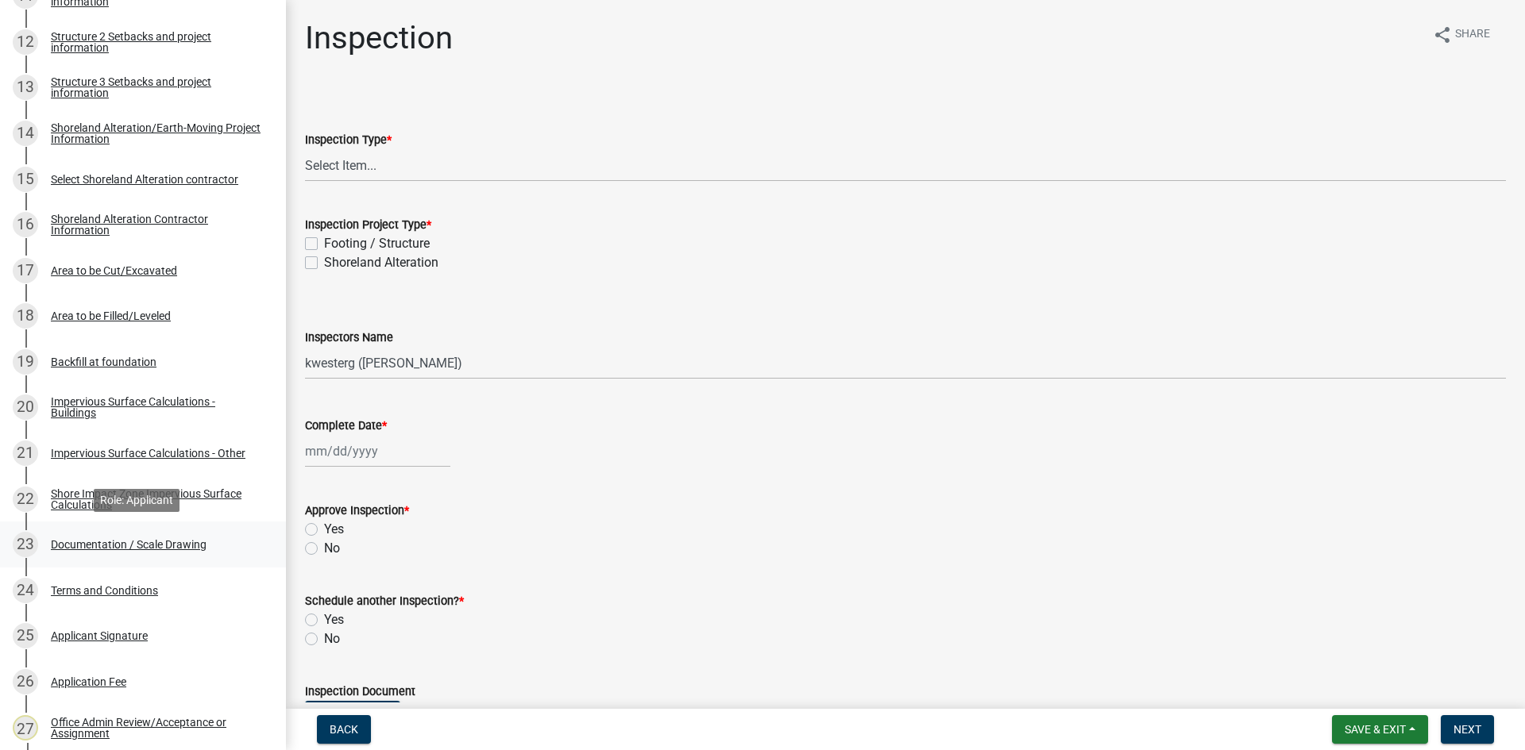
click at [183, 554] on div "23 Documentation / Scale Drawing" at bounding box center [137, 544] width 248 height 25
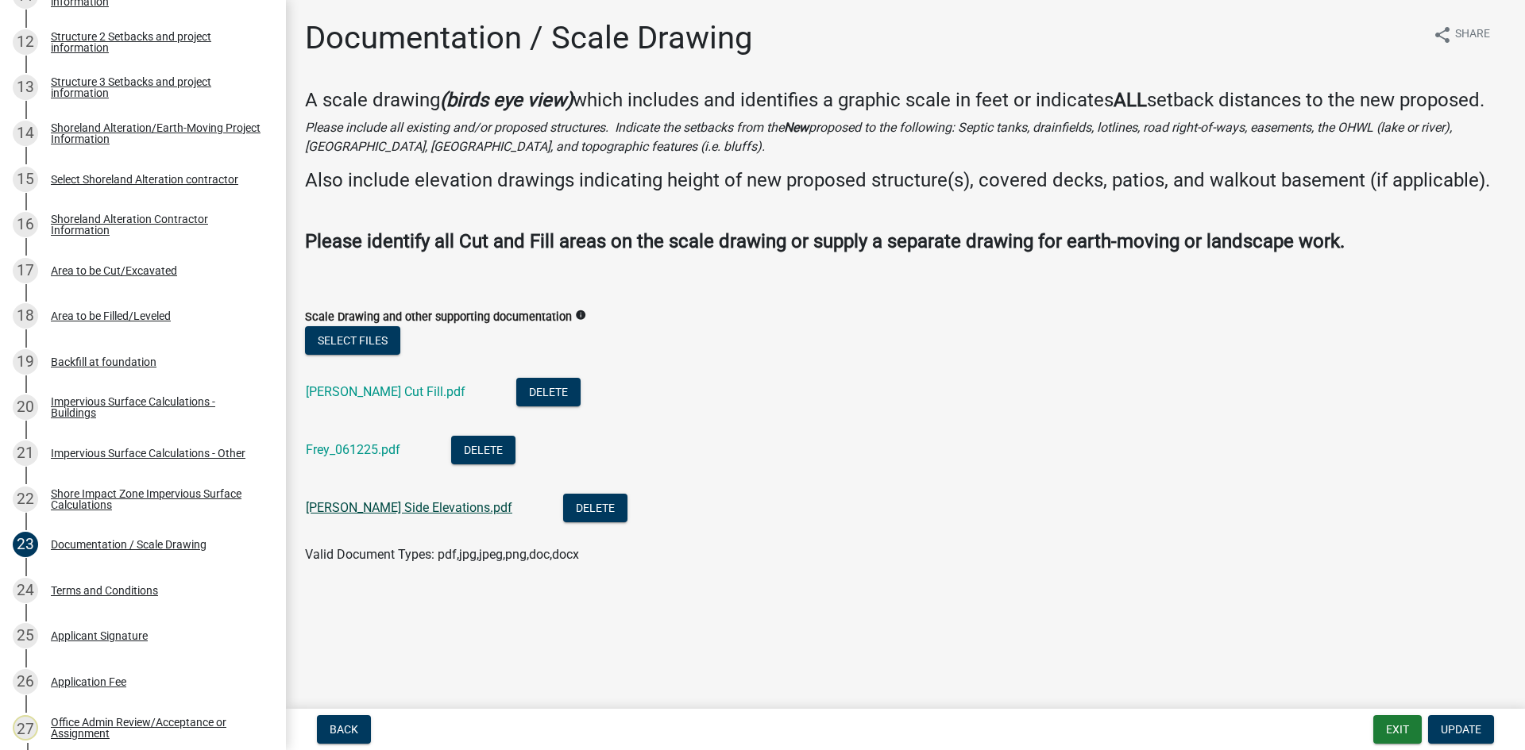
click at [403, 512] on link "[PERSON_NAME] Side Elevations.pdf" at bounding box center [409, 507] width 206 height 15
click at [361, 448] on link "Frey_061225.pdf" at bounding box center [353, 449] width 95 height 15
click at [354, 390] on link "[PERSON_NAME] Cut Fill.pdf" at bounding box center [386, 391] width 160 height 15
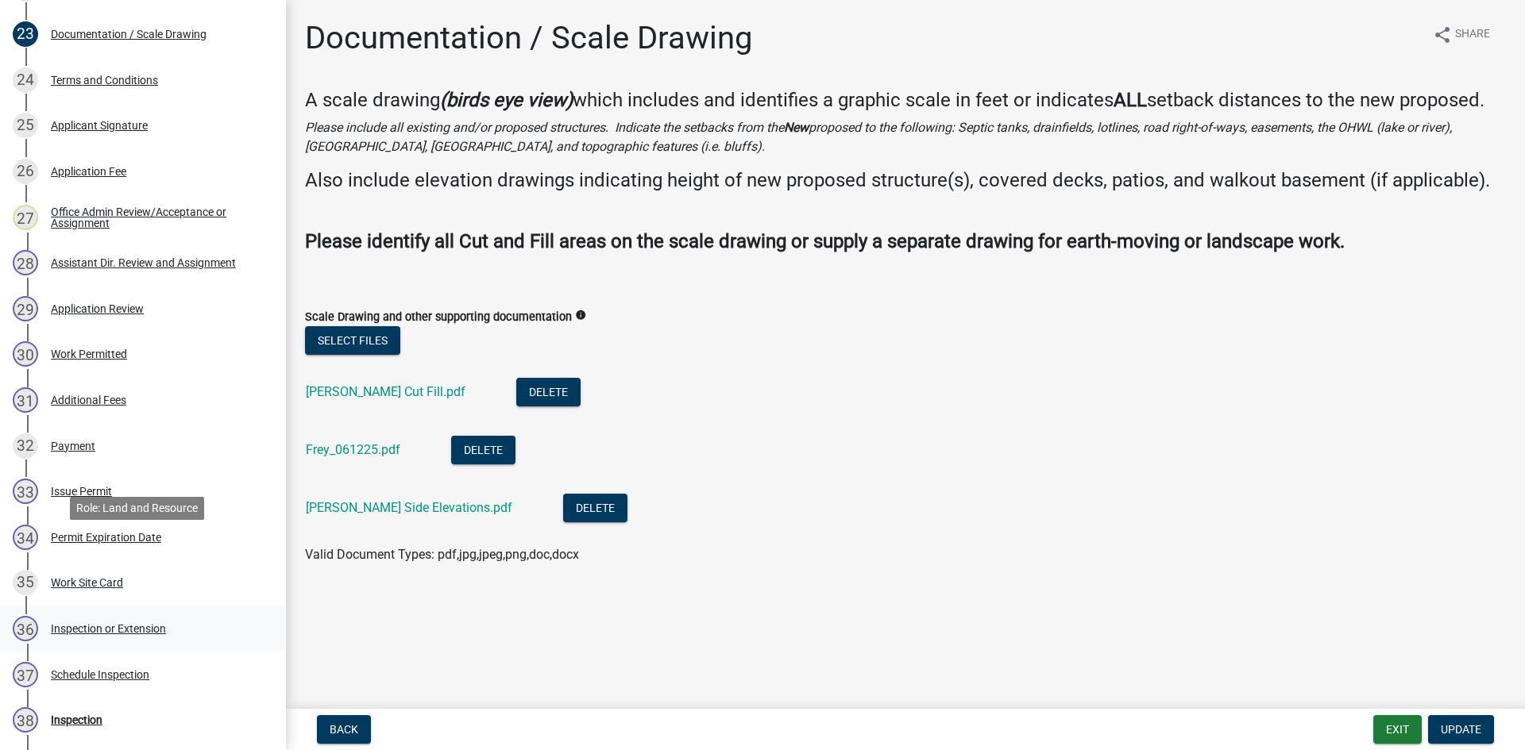
scroll to position [1350, 0]
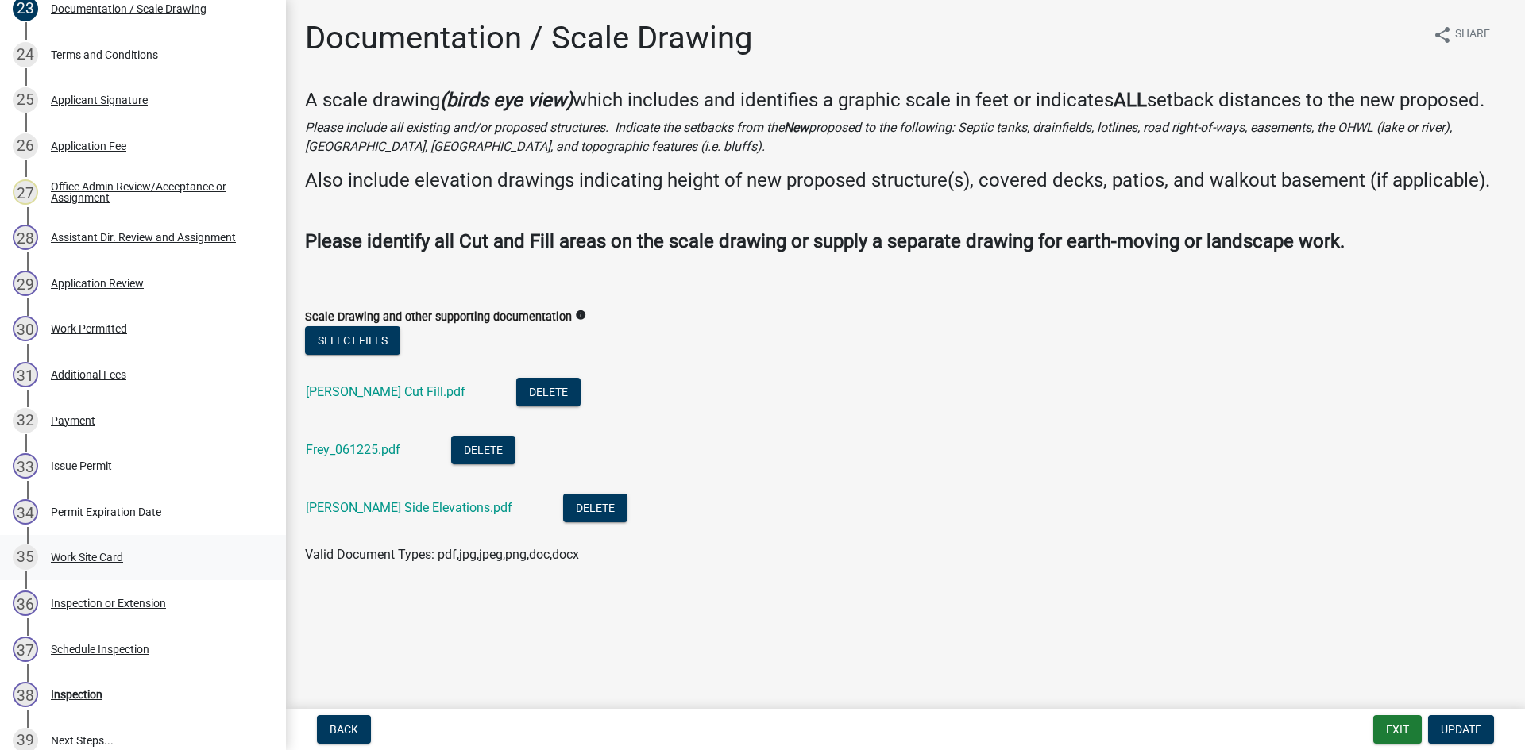
click at [170, 564] on div "35 Work Site Card" at bounding box center [137, 557] width 248 height 25
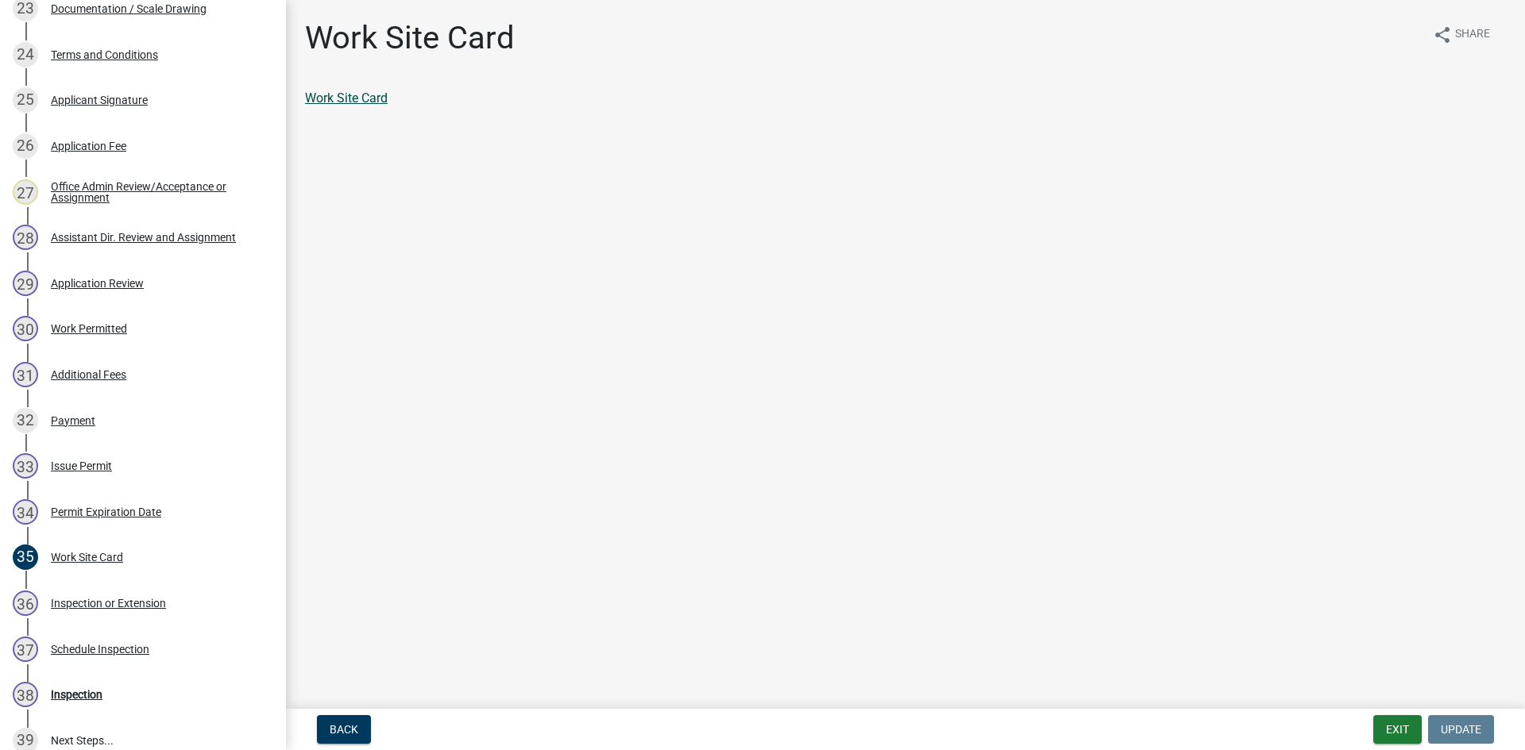
click at [375, 98] on link "Work Site Card" at bounding box center [346, 98] width 83 height 15
